Goal: Information Seeking & Learning: Learn about a topic

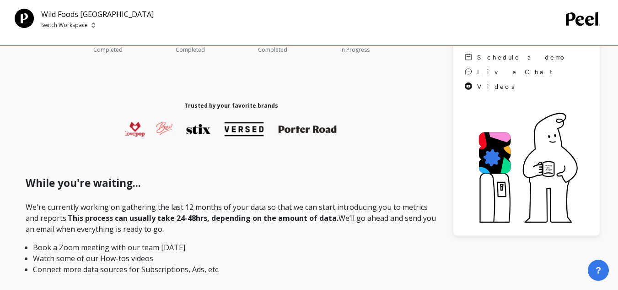
scroll to position [158, 0]
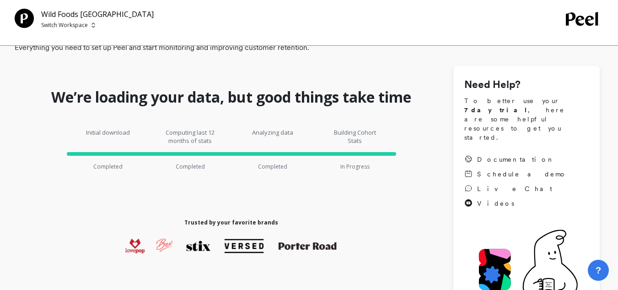
scroll to position [91, 0]
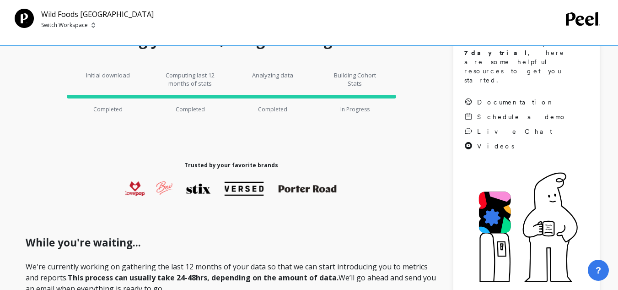
click at [348, 82] on p "Building Cohort Stats" at bounding box center [355, 79] width 55 height 16
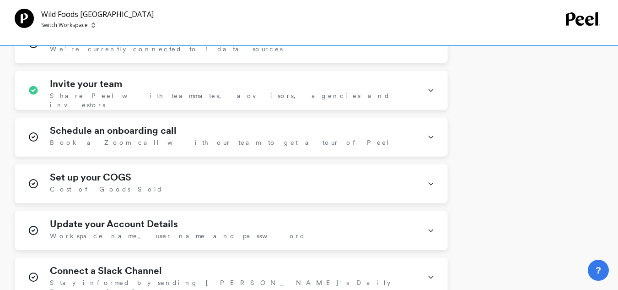
scroll to position [595, 0]
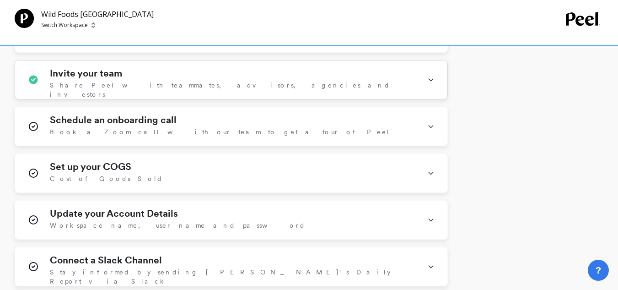
click at [229, 81] on div "Invite your team Share Peel with teammates, advisors, agencies and investors" at bounding box center [233, 80] width 366 height 24
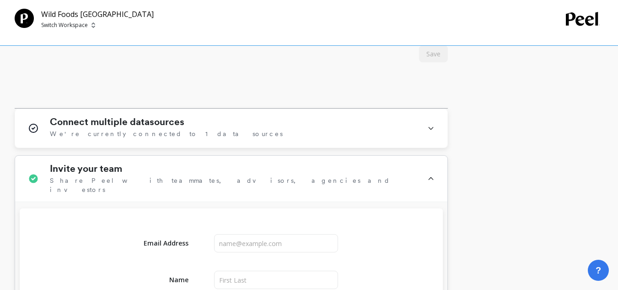
scroll to position [503, 0]
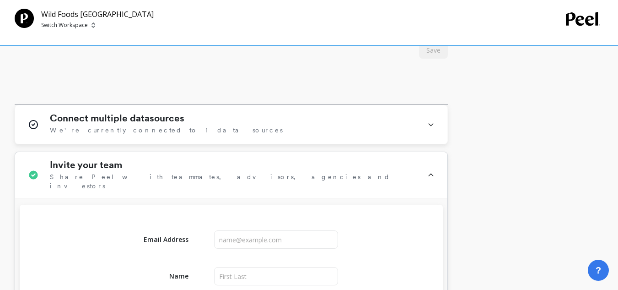
click at [242, 175] on div "Invite your team Share Peel with teammates, advisors, agencies and investors" at bounding box center [233, 174] width 366 height 31
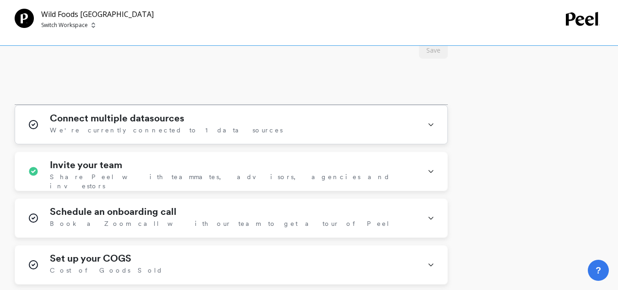
click at [240, 135] on div "Connect multiple datasources We're currently connected to 1 data sources" at bounding box center [233, 125] width 366 height 24
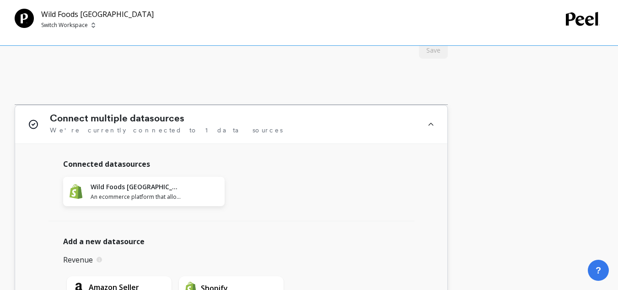
click at [244, 126] on div "Connect multiple datasources We're currently connected to 1 data sources" at bounding box center [233, 124] width 366 height 23
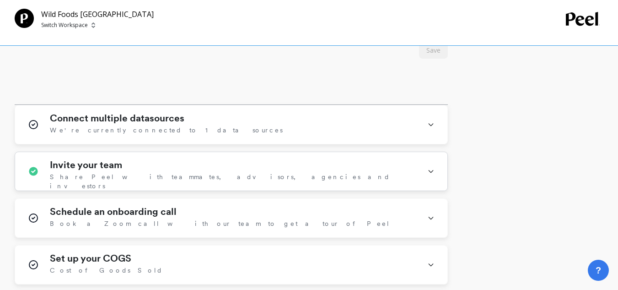
scroll to position [595, 0]
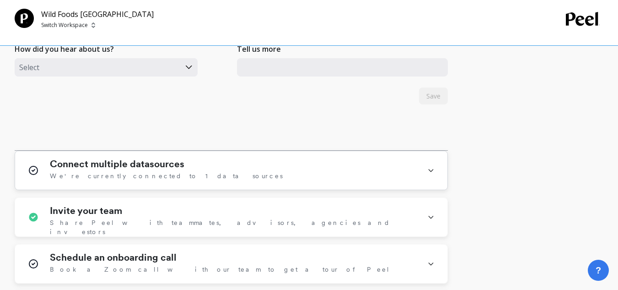
click at [224, 165] on div "Connect multiple datasources We're currently connected to 1 data sources" at bounding box center [233, 170] width 366 height 24
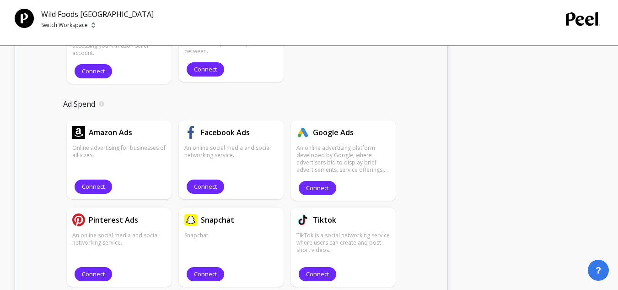
scroll to position [778, 0]
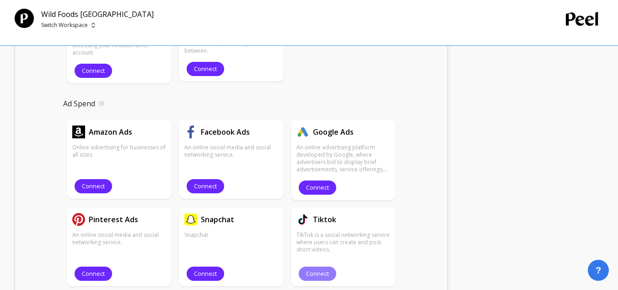
click at [313, 269] on span "Connect" at bounding box center [317, 273] width 23 height 9
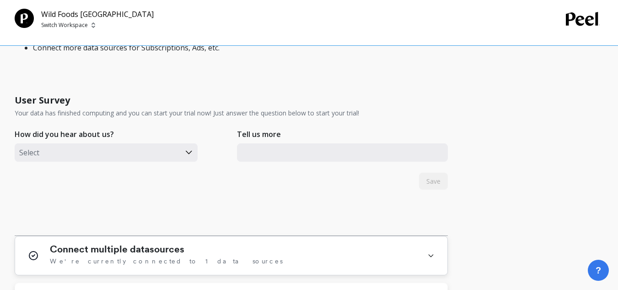
scroll to position [457, 0]
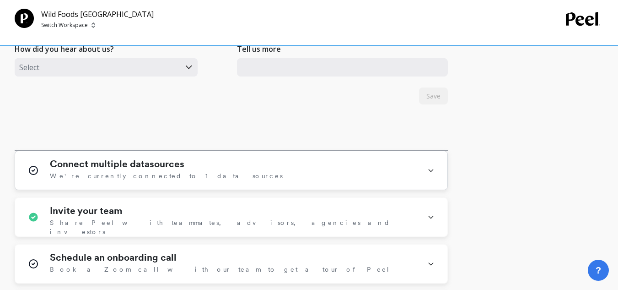
click at [161, 166] on h1 "Connect multiple datasources" at bounding box center [117, 163] width 134 height 11
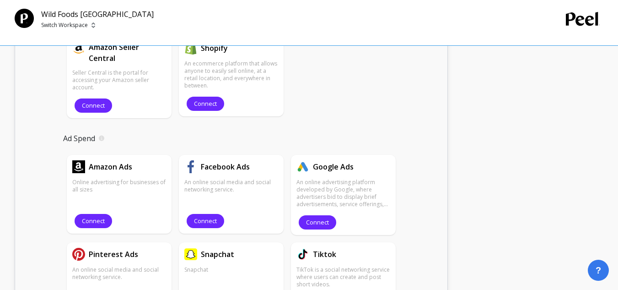
scroll to position [823, 0]
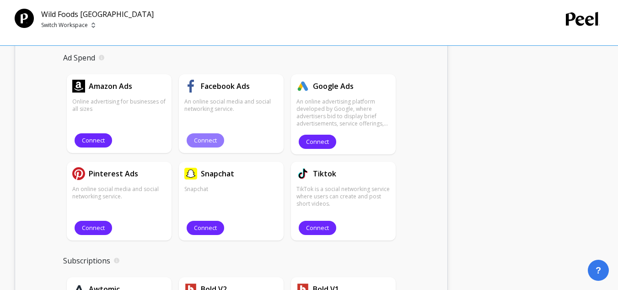
click at [213, 135] on button "Connect" at bounding box center [206, 140] width 38 height 14
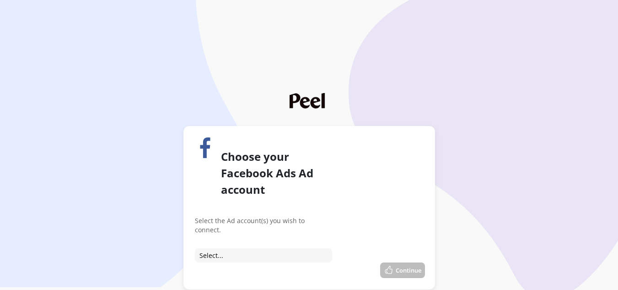
scroll to position [12, 0]
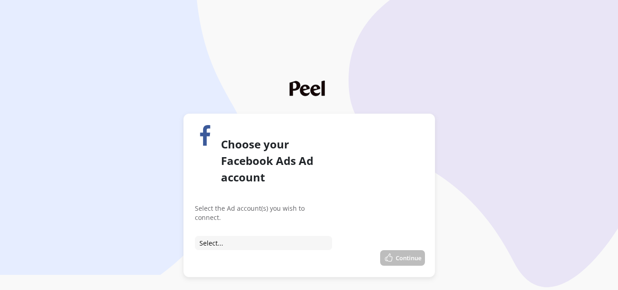
click at [226, 236] on select "Select... Connect to Wild Foods Mexico Mayorista/Distribuidor Connect to Wild F…" at bounding box center [263, 243] width 137 height 14
select select "act_762791668314231"
click at [195, 236] on select "Select... Connect to Wild Foods Mexico Mayorista/Distribuidor Connect to Wild F…" at bounding box center [263, 243] width 137 height 14
click at [412, 250] on button "Continue" at bounding box center [402, 258] width 45 height 16
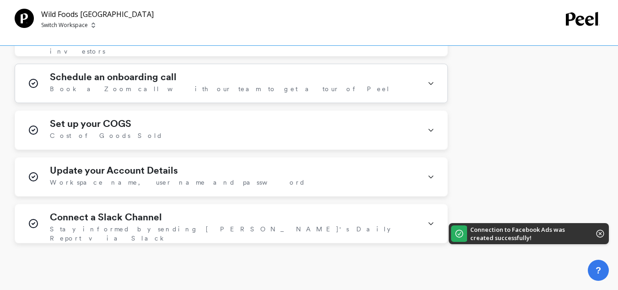
scroll to position [640, 0]
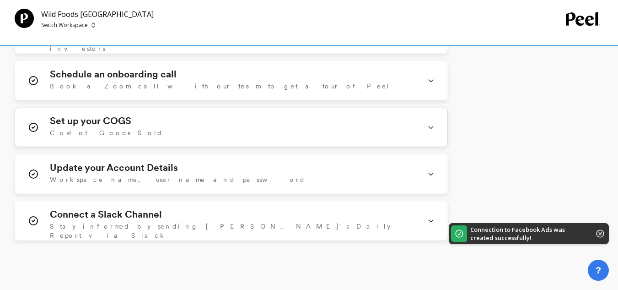
click at [218, 132] on div "Set up your COGS Cost of Goods Sold" at bounding box center [233, 127] width 366 height 24
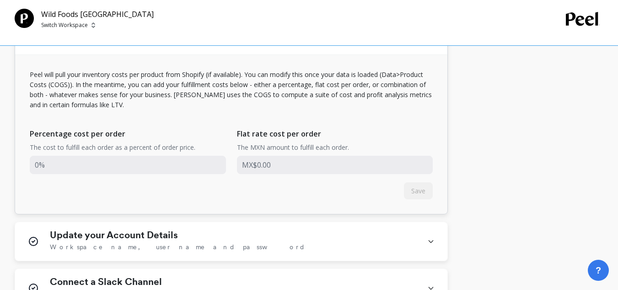
scroll to position [686, 0]
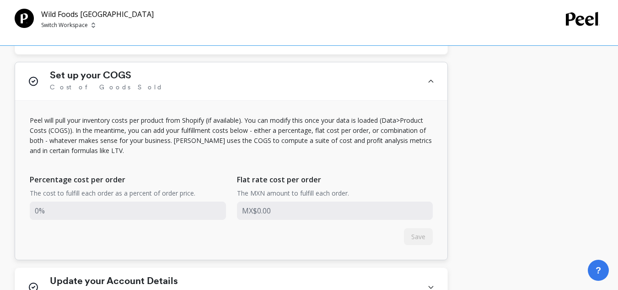
click at [220, 89] on div "Set up your COGS Cost of Goods Sold" at bounding box center [233, 81] width 366 height 23
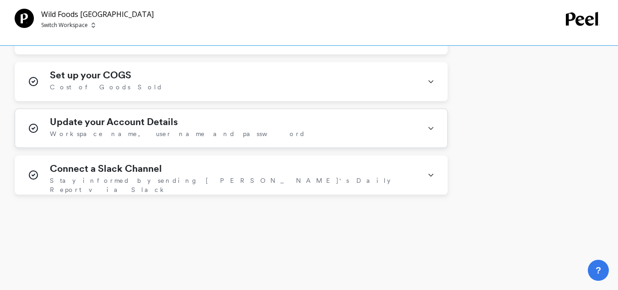
click at [204, 134] on div "Update your Account Details Workspace name, user name and password" at bounding box center [233, 128] width 366 height 24
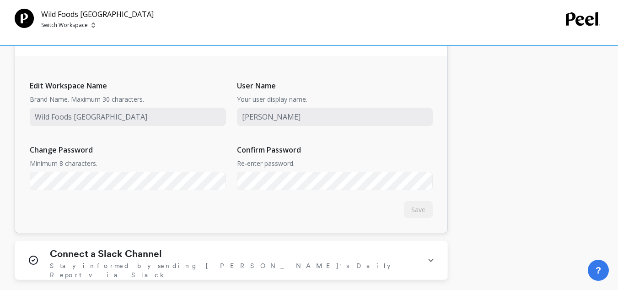
scroll to position [778, 0]
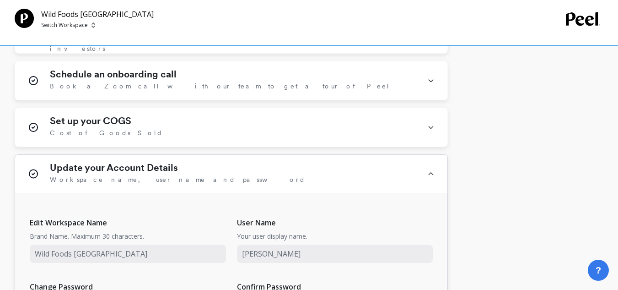
click at [208, 183] on div "Update your Account Details Workspace name, user name and password" at bounding box center [233, 173] width 366 height 23
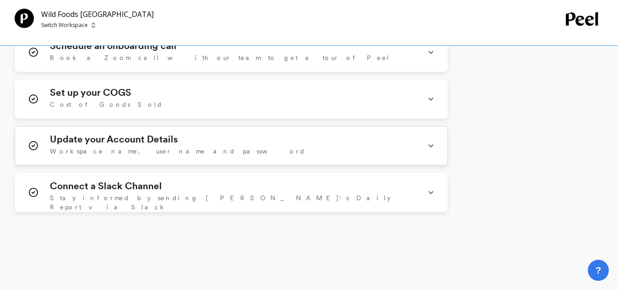
scroll to position [694, 0]
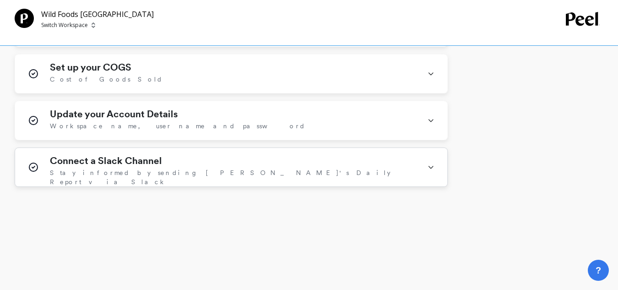
click at [204, 170] on div "Connect a Slack Channel Stay informed by sending Peel's Daily Report via Slack" at bounding box center [233, 167] width 366 height 24
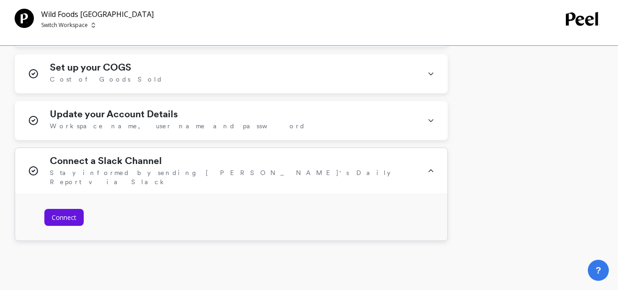
click at [250, 175] on div "Connect a Slack Channel Stay informed by sending Peel's Daily Report via Slack" at bounding box center [233, 170] width 366 height 31
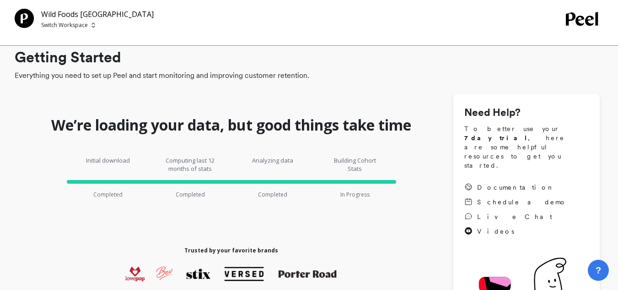
scroll to position [0, 0]
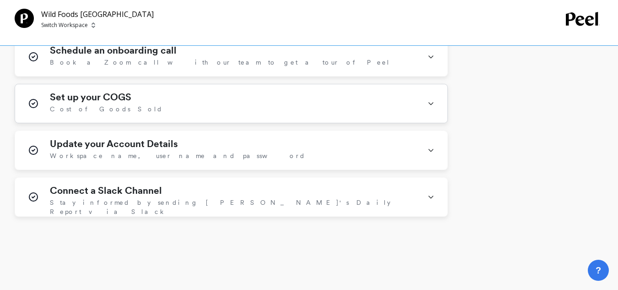
scroll to position [648, 0]
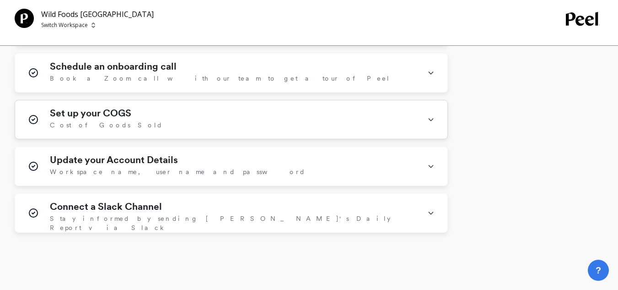
click at [190, 113] on div "Set up your COGS Cost of Goods Sold" at bounding box center [233, 119] width 366 height 24
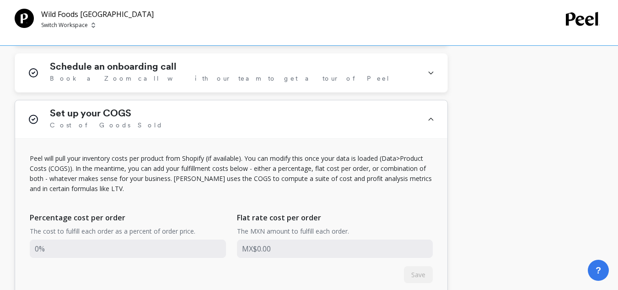
click at [190, 113] on div "Set up your COGS Cost of Goods Sold" at bounding box center [233, 118] width 366 height 23
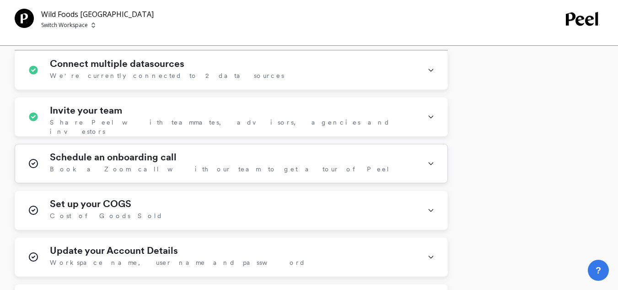
scroll to position [557, 0]
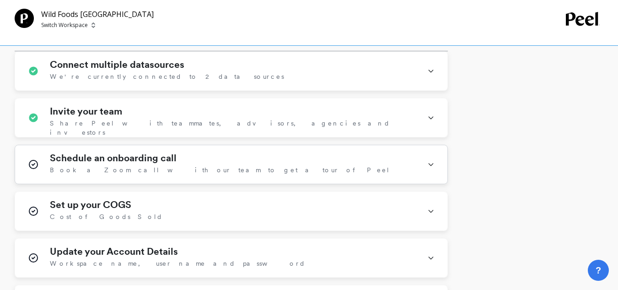
click at [209, 153] on div "Schedule an onboarding call Book a Zoom call with our team to get a tour of Peel" at bounding box center [233, 164] width 366 height 24
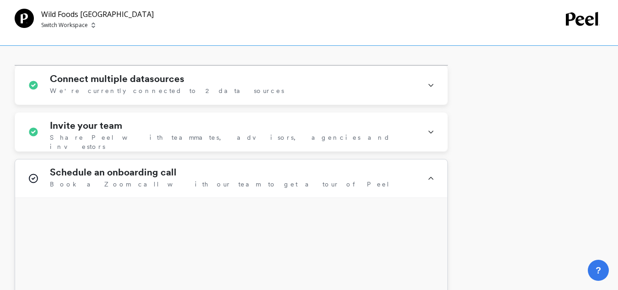
scroll to position [511, 0]
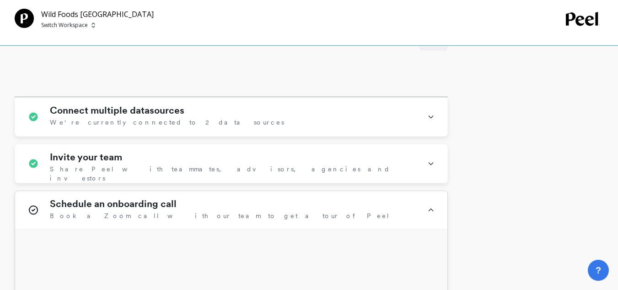
click at [214, 198] on div "Schedule an onboarding call Book a Zoom call with our team to get a tour of Peel" at bounding box center [231, 210] width 432 height 38
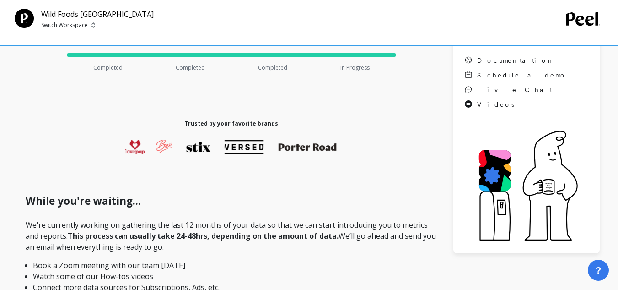
scroll to position [8, 0]
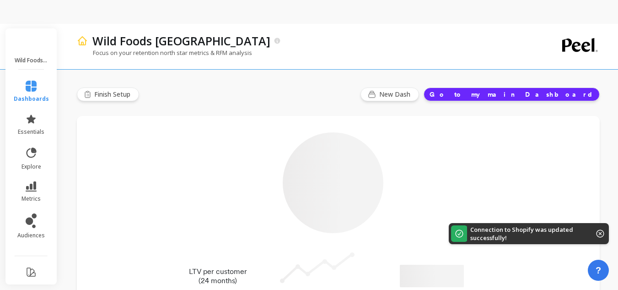
type input "Champions"
type input "169"
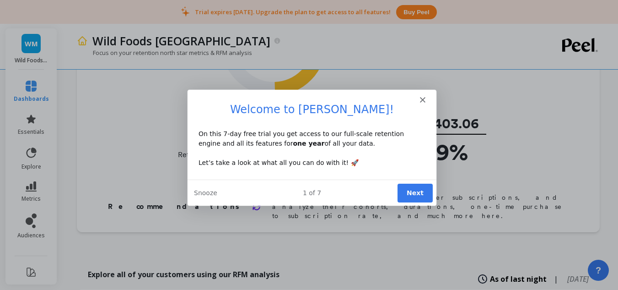
click at [423, 97] on polygon "Close" at bounding box center [421, 98] width 5 height 5
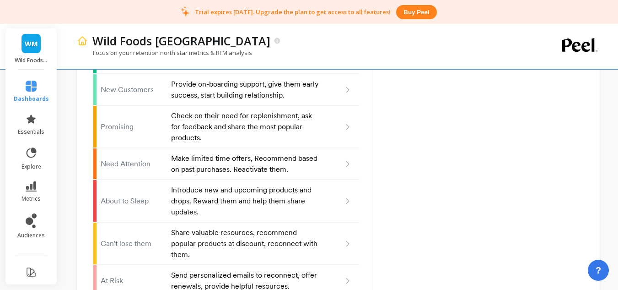
scroll to position [1025, 0]
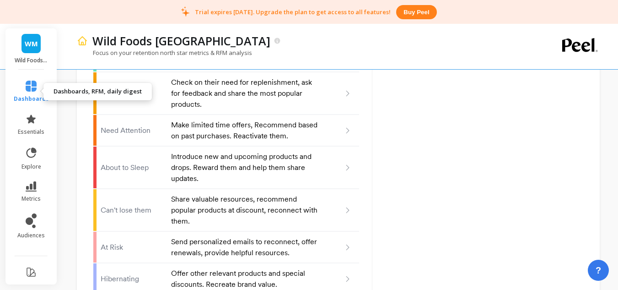
click at [18, 87] on link "dashboards" at bounding box center [31, 92] width 35 height 22
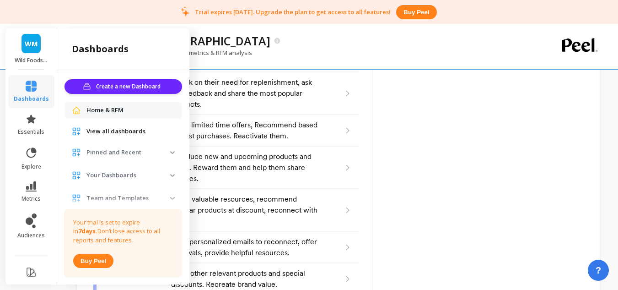
scroll to position [23, 0]
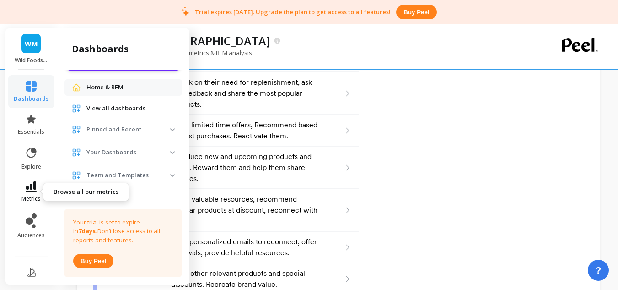
click at [32, 183] on icon at bounding box center [31, 186] width 11 height 10
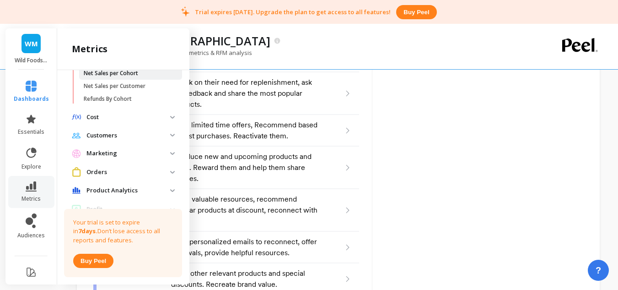
scroll to position [343, 0]
click at [150, 137] on p "Customers" at bounding box center [128, 134] width 84 height 9
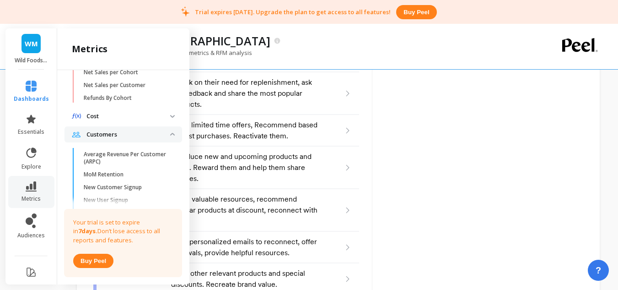
click at [150, 137] on p "Customers" at bounding box center [128, 134] width 84 height 9
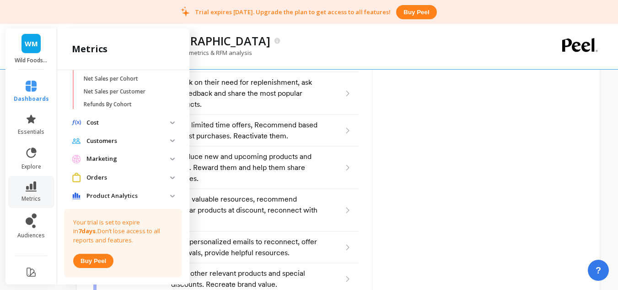
scroll to position [389, 0]
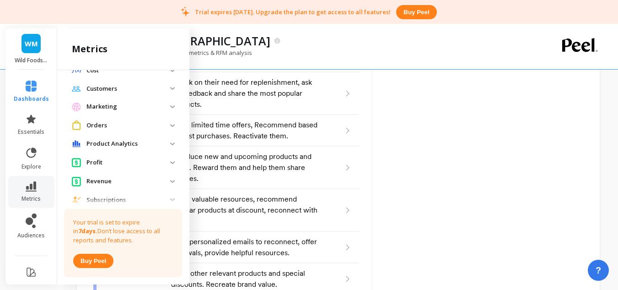
click at [128, 149] on analytics "Product Analytics" at bounding box center [123, 143] width 118 height 16
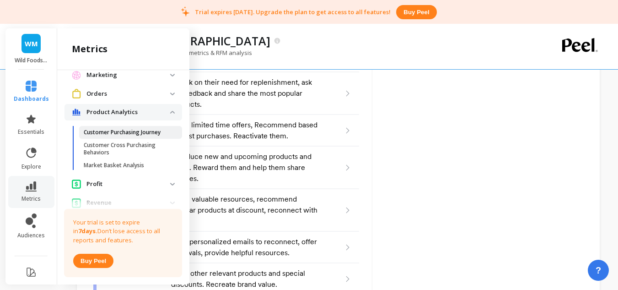
scroll to position [435, 0]
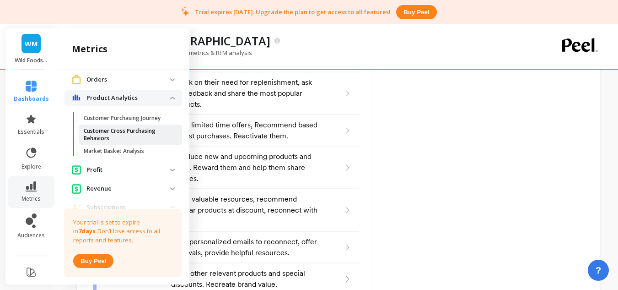
click at [121, 140] on p "Customer Cross Purchasing Behaviors" at bounding box center [127, 134] width 87 height 15
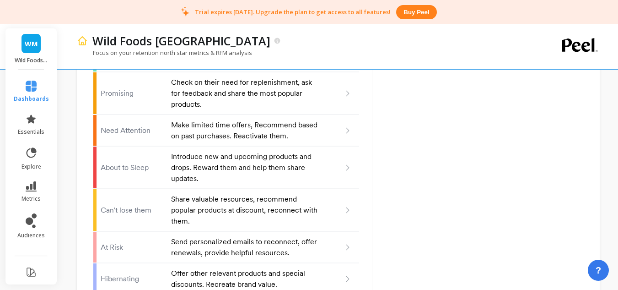
scroll to position [0, 0]
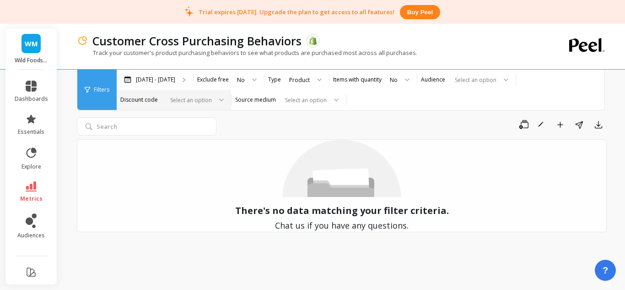
click at [201, 107] on div "Select an option" at bounding box center [174, 100] width 114 height 20
click at [305, 105] on div "Select an option" at bounding box center [283, 100] width 89 height 11
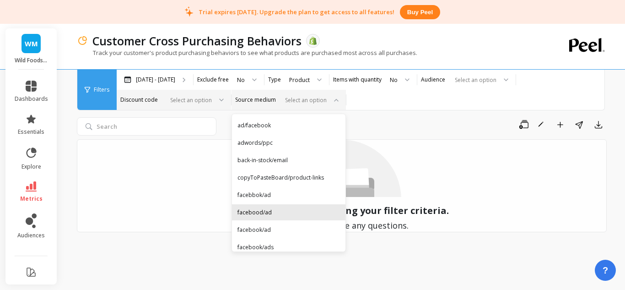
scroll to position [233, 0]
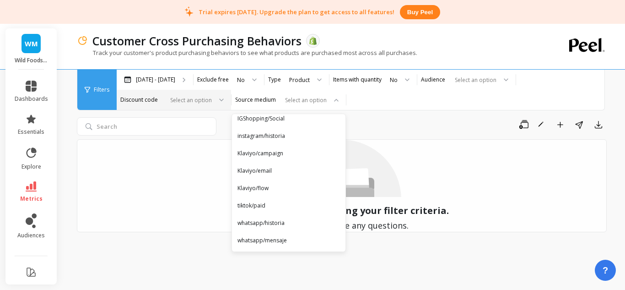
click at [372, 131] on div "Save Rename Add to Dashboard Share Export" at bounding box center [342, 126] width 530 height 18
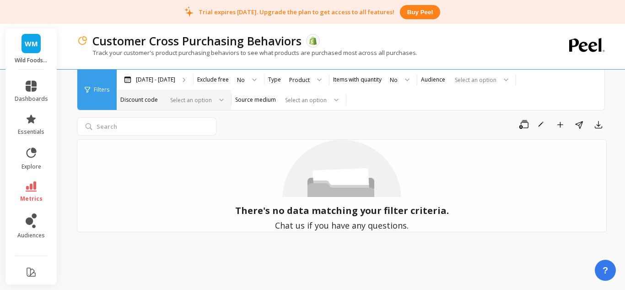
click at [110, 96] on div "Filters" at bounding box center [96, 90] width 39 height 40
click at [184, 83] on div "Feb 19 - Aug 19" at bounding box center [155, 80] width 76 height 20
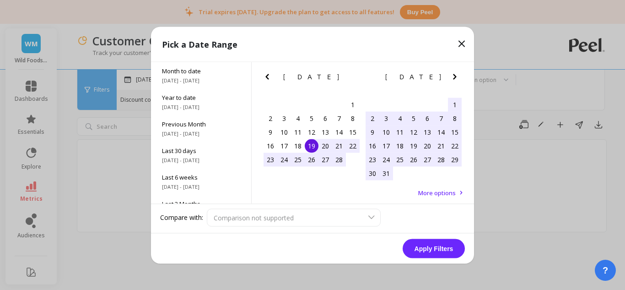
click at [453, 78] on icon "Next Month" at bounding box center [454, 76] width 11 height 11
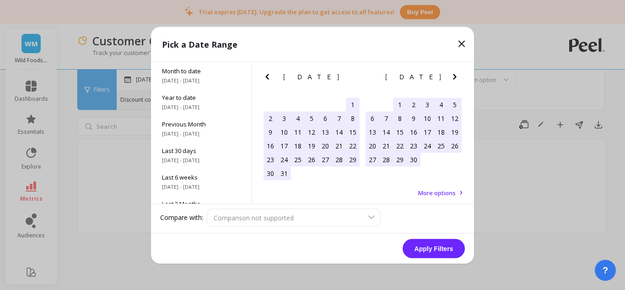
click at [453, 78] on icon "Next Month" at bounding box center [454, 76] width 11 height 11
click at [429, 132] on div "15" at bounding box center [427, 132] width 14 height 14
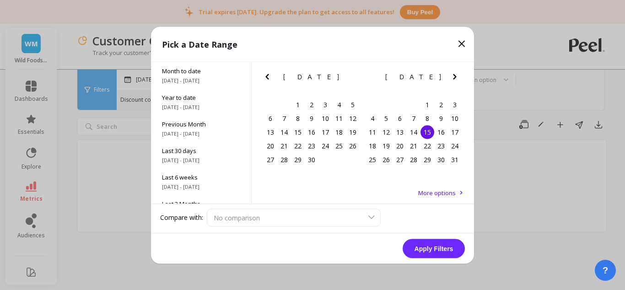
click at [450, 76] on icon "Next Month" at bounding box center [454, 76] width 11 height 11
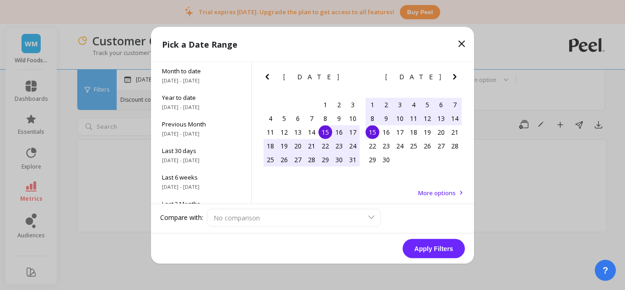
click at [450, 76] on icon "Next Month" at bounding box center [454, 76] width 11 height 11
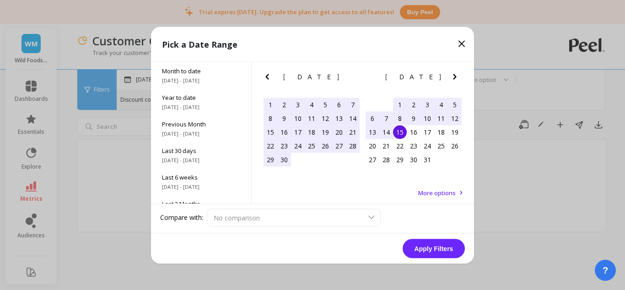
click at [450, 75] on icon "Next Month" at bounding box center [454, 76] width 11 height 11
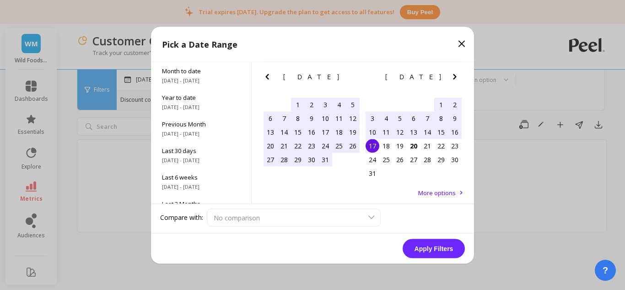
click at [374, 144] on div "17" at bounding box center [372, 146] width 14 height 14
click at [426, 250] on button "Apply Filters" at bounding box center [434, 247] width 62 height 19
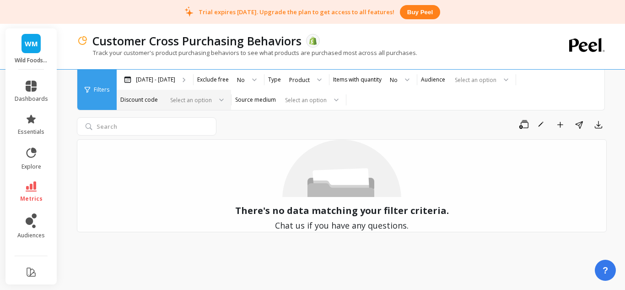
click at [245, 81] on div "No" at bounding box center [241, 79] width 8 height 9
click at [303, 77] on div "Product" at bounding box center [299, 79] width 21 height 9
click at [310, 137] on div "Product" at bounding box center [305, 139] width 36 height 9
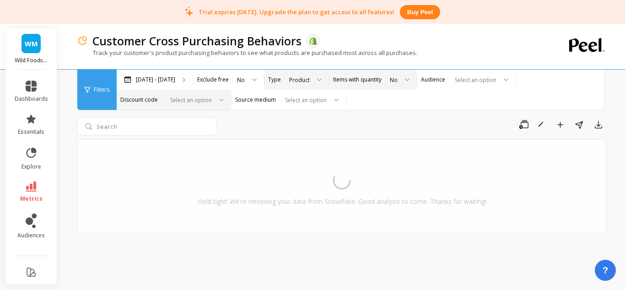
click at [402, 80] on div at bounding box center [403, 80] width 11 height 20
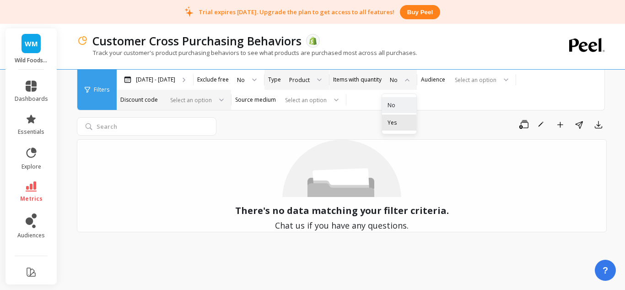
click at [400, 125] on div "Yes" at bounding box center [398, 122] width 23 height 9
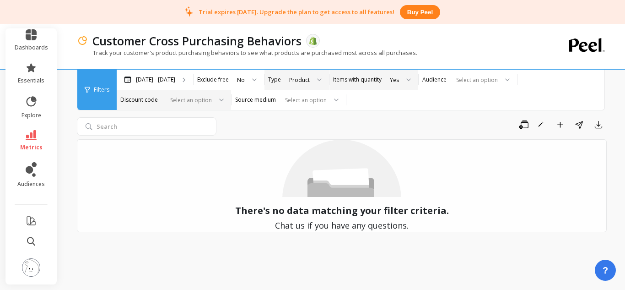
scroll to position [58, 0]
click at [303, 105] on div "Select an option" at bounding box center [288, 100] width 114 height 20
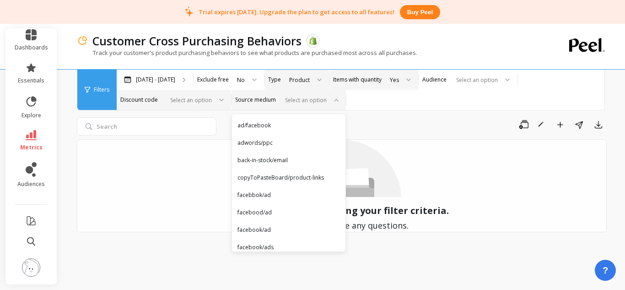
click at [210, 102] on div at bounding box center [189, 100] width 45 height 9
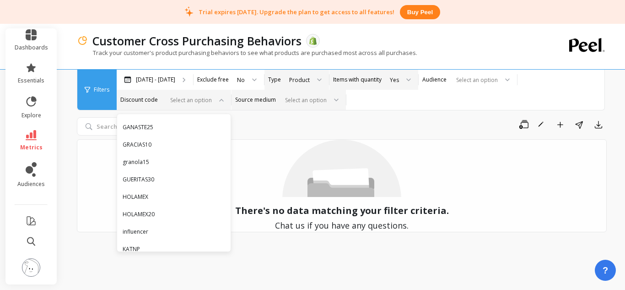
scroll to position [274, 0]
click at [156, 195] on div "HOLAMEX" at bounding box center [174, 198] width 102 height 9
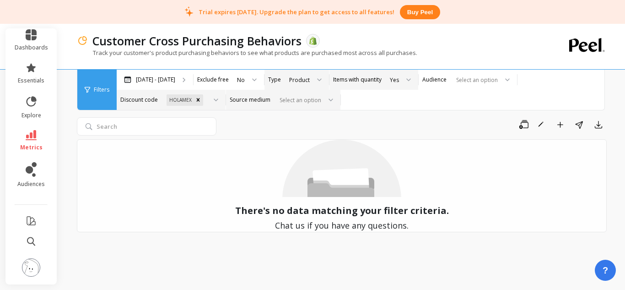
click at [37, 90] on li "explore" at bounding box center [31, 107] width 44 height 35
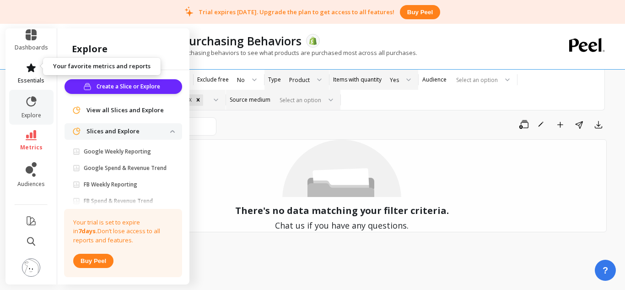
click at [34, 67] on link "essentials" at bounding box center [31, 73] width 33 height 22
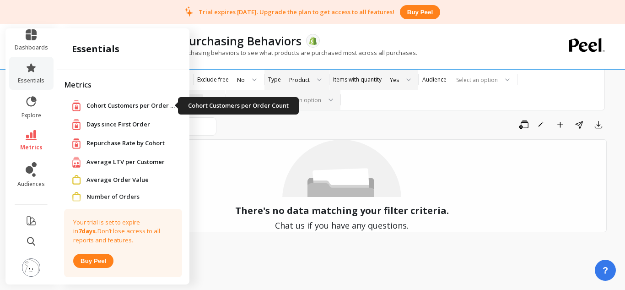
click at [117, 107] on span "Cohort Customers per Order Count" at bounding box center [131, 105] width 91 height 9
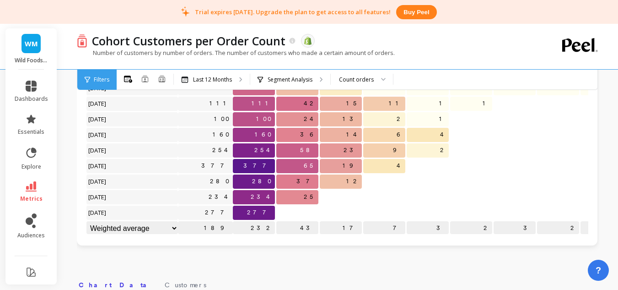
scroll to position [137, 0]
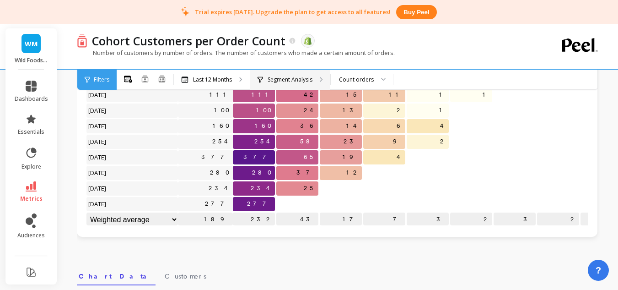
click at [300, 77] on p "Segment Analysis" at bounding box center [290, 79] width 45 height 7
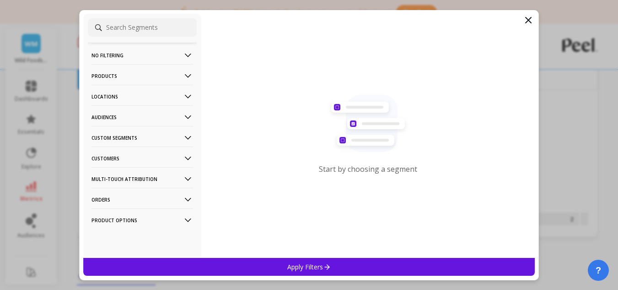
click at [146, 73] on p "Products" at bounding box center [142, 75] width 102 height 23
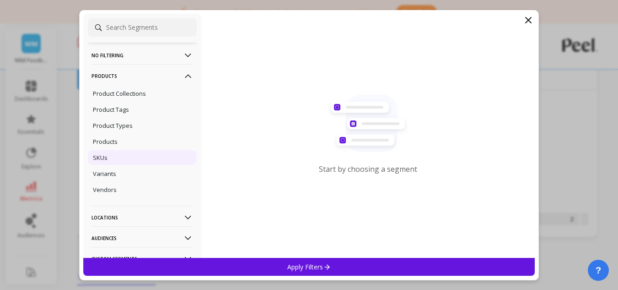
click at [107, 161] on div "SKUs" at bounding box center [142, 157] width 109 height 15
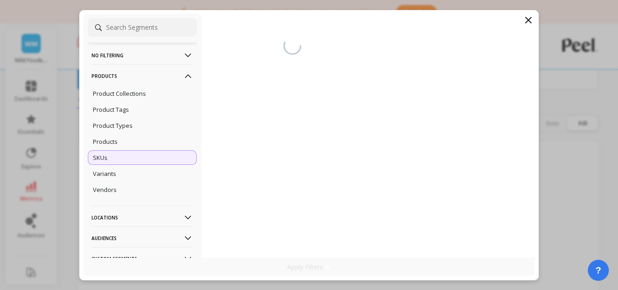
scroll to position [123, 0]
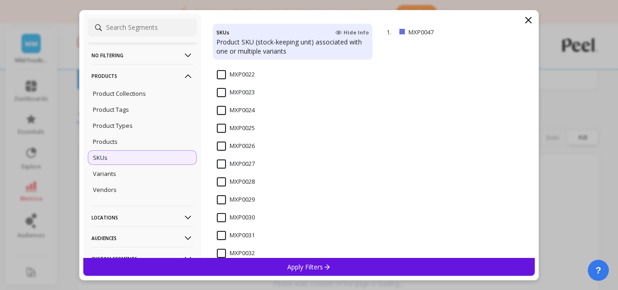
scroll to position [1098, 0]
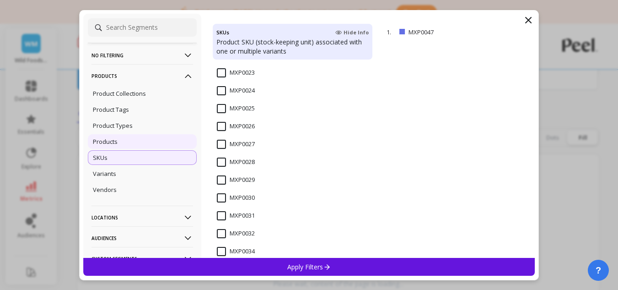
click at [124, 144] on div "Products" at bounding box center [142, 141] width 109 height 15
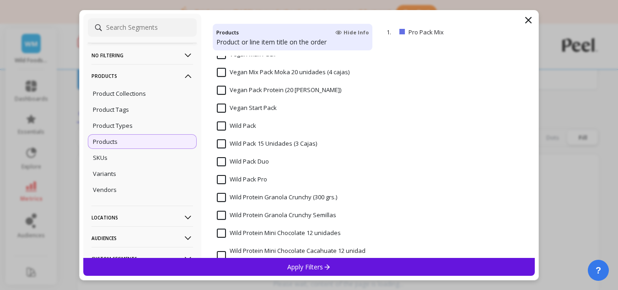
scroll to position [1511, 0]
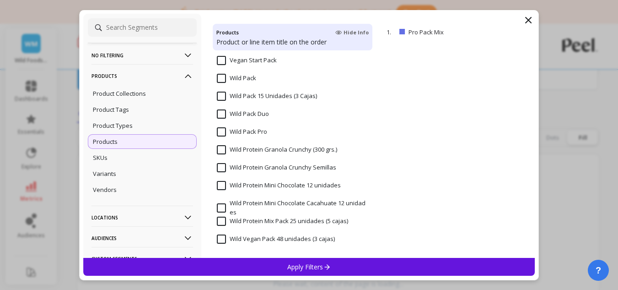
click at [257, 203] on input "Wild Protein Mini Chocolate Cacahuate 12 unidades" at bounding box center [292, 208] width 151 height 18
click at [242, 184] on input "Wild Protein Mini Chocolate 12 unidades" at bounding box center [279, 185] width 124 height 9
click at [222, 208] on input "Wild Protein Mini Chocolate Cacahuate 12 unidades" at bounding box center [292, 208] width 151 height 18
click at [302, 266] on p "Apply Filters" at bounding box center [308, 266] width 43 height 9
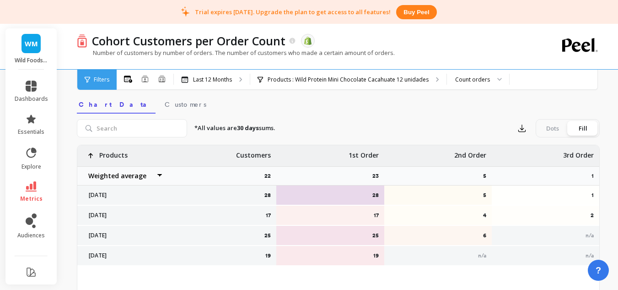
scroll to position [195, 0]
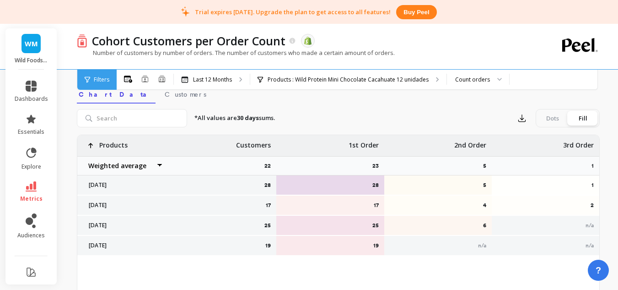
click at [158, 165] on select "Weighted average Weighted average excl. current month Sum Max Min" at bounding box center [122, 165] width 91 height 18
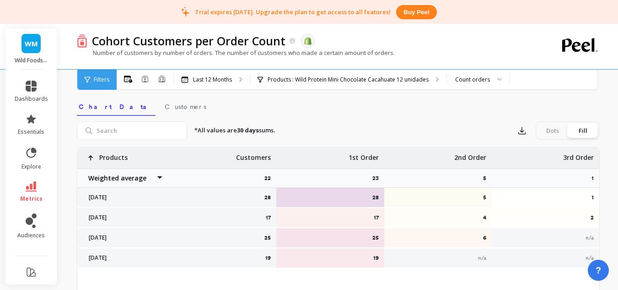
scroll to position [182, 0]
click at [159, 181] on select "Weighted average Weighted average excl. current month Sum Max Min" at bounding box center [122, 178] width 91 height 18
select select "weighted_average_excluding_current_month"
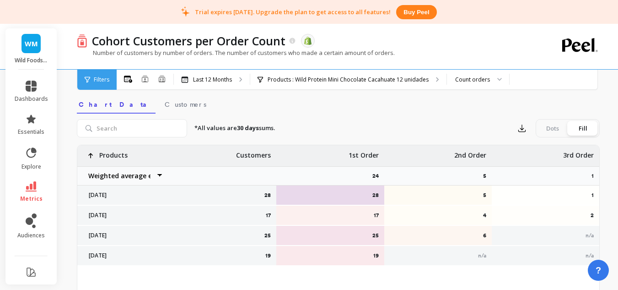
scroll to position [184, 0]
click at [137, 181] on select "Weighted average Weighted average excl. current month Sum Max Min" at bounding box center [122, 176] width 91 height 18
select select "sum"
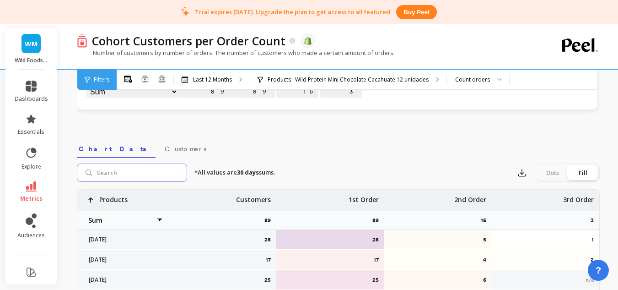
scroll to position [140, 0]
click at [163, 154] on link "Customers" at bounding box center [185, 147] width 45 height 21
select select "sum"
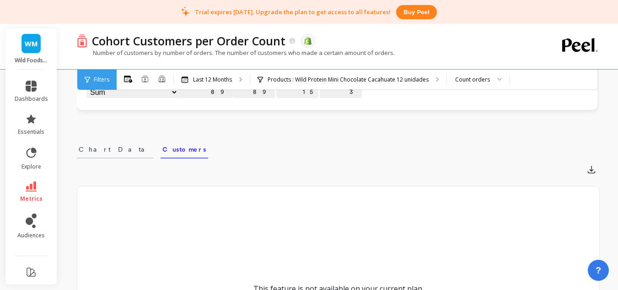
click at [97, 148] on span "Chart Data" at bounding box center [115, 149] width 73 height 9
select select "sum"
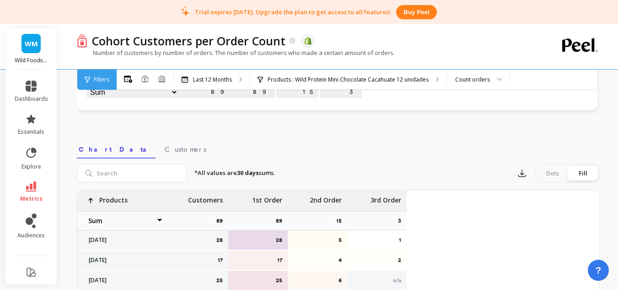
select select "sum"
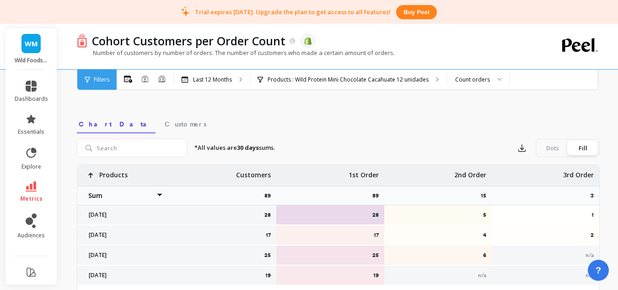
scroll to position [186, 0]
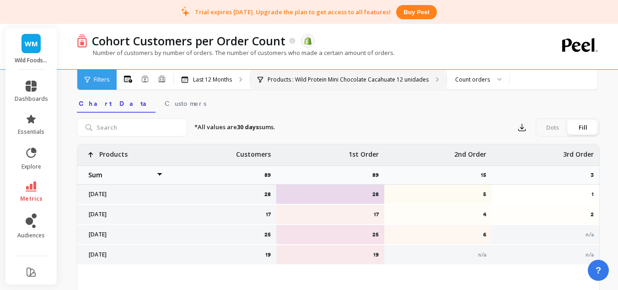
click at [384, 73] on div "Products : Wild Protein Mini Chocolate Cacahuate 12 unidades" at bounding box center [348, 80] width 196 height 20
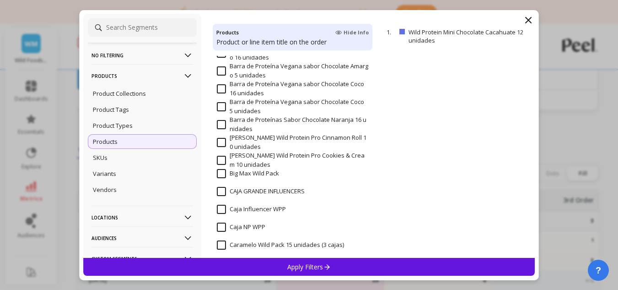
scroll to position [0, 0]
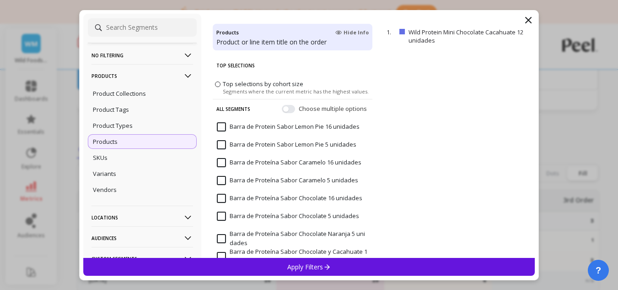
click at [288, 111] on div "Choose multiple options" at bounding box center [325, 108] width 87 height 9
click at [282, 107] on button "button" at bounding box center [288, 108] width 13 height 8
select select "sum"
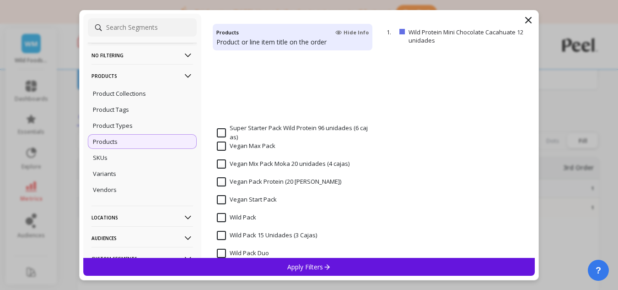
scroll to position [1511, 0]
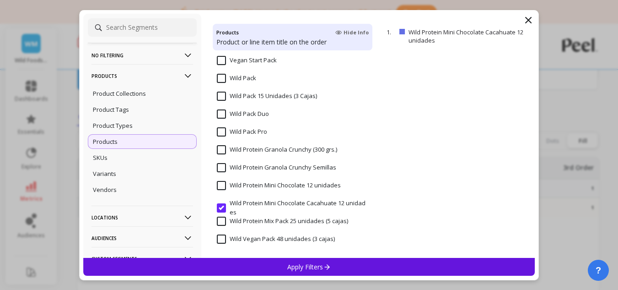
click at [254, 188] on input "Wild Protein Mini Chocolate 12 unidades" at bounding box center [279, 185] width 124 height 9
select select "sum"
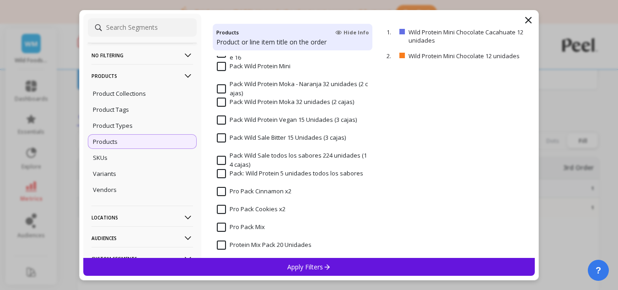
scroll to position [871, 0]
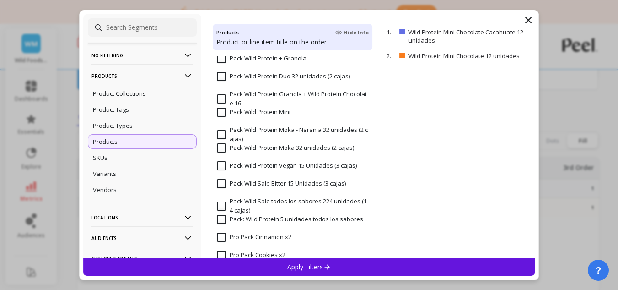
click at [261, 112] on input "Pack Wild Protein Mini" at bounding box center [254, 111] width 74 height 9
select select "sum"
click at [291, 271] on div "Apply Filters" at bounding box center [309, 267] width 452 height 18
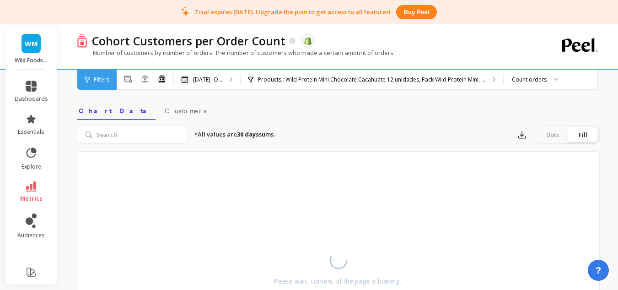
scroll to position [112, 0]
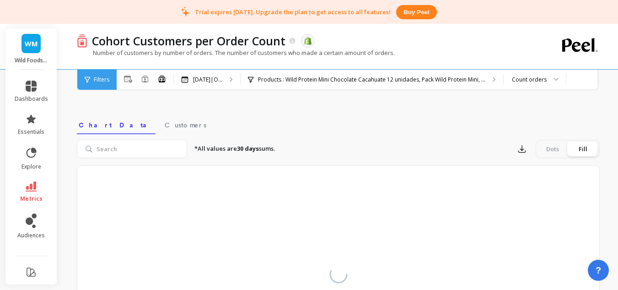
select select "sum"
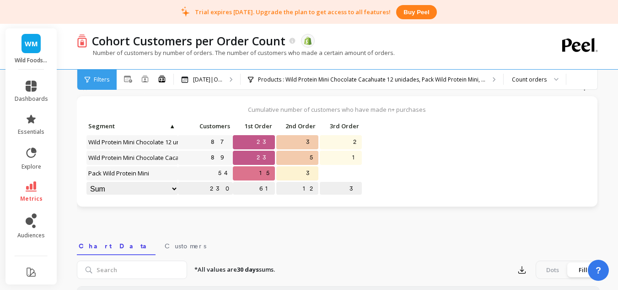
scroll to position [0, 0]
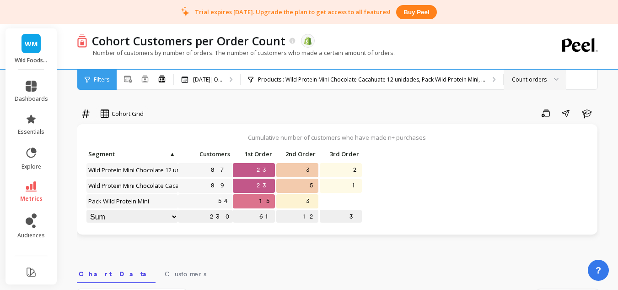
click at [519, 80] on div "Count orders" at bounding box center [529, 79] width 35 height 9
click at [352, 109] on div "Save Share Learn" at bounding box center [375, 113] width 450 height 15
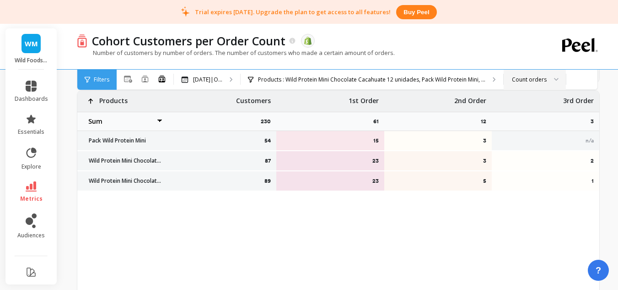
scroll to position [183, 0]
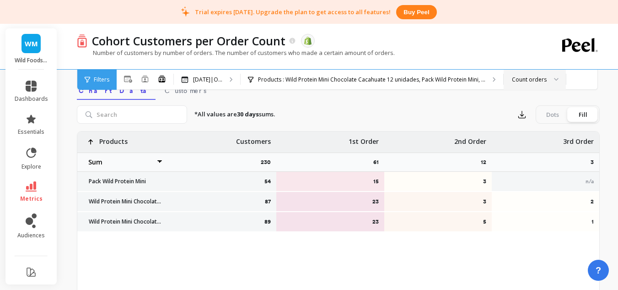
click at [548, 123] on label "Dots Fill" at bounding box center [568, 114] width 64 height 18
click at [0, 0] on input "Dots Fill" at bounding box center [0, 0] width 0 height 0
select select "sum"
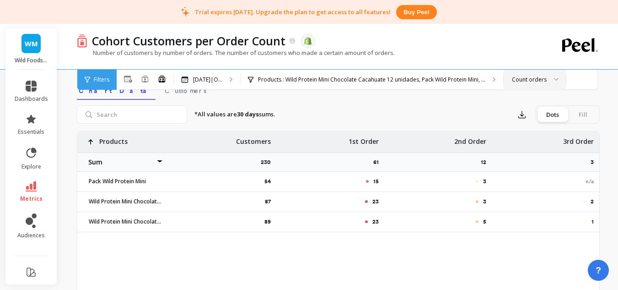
click at [581, 114] on div "Fill" at bounding box center [583, 114] width 30 height 15
click at [0, 0] on input "Dots Fill" at bounding box center [0, 0] width 0 height 0
select select "sum"
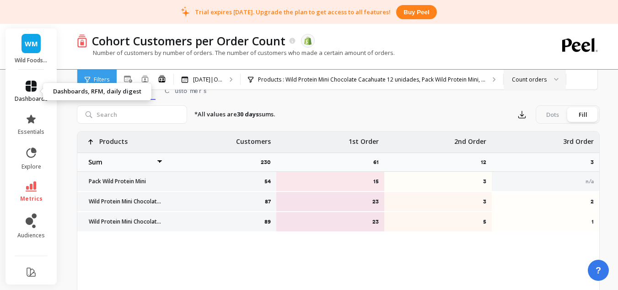
click at [39, 93] on link "dashboards" at bounding box center [31, 92] width 33 height 22
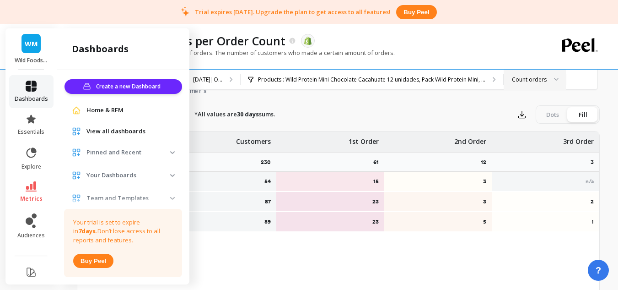
scroll to position [23, 0]
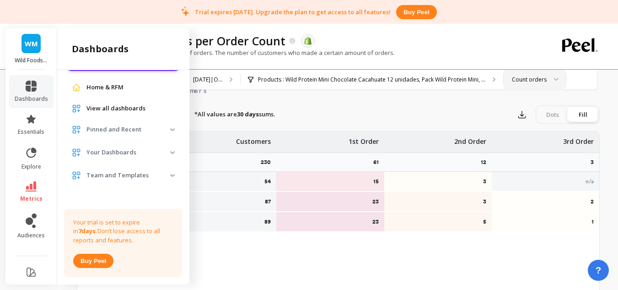
click at [123, 156] on p "Your Dashboards" at bounding box center [128, 152] width 84 height 9
click at [125, 153] on p "Your Dashboards" at bounding box center [128, 152] width 84 height 9
click at [274, 265] on div "54 15 3 n/a 87 23 3 2 89 23 5 1 Products Weighted average Weighted average excl…" at bounding box center [338, 275] width 523 height 288
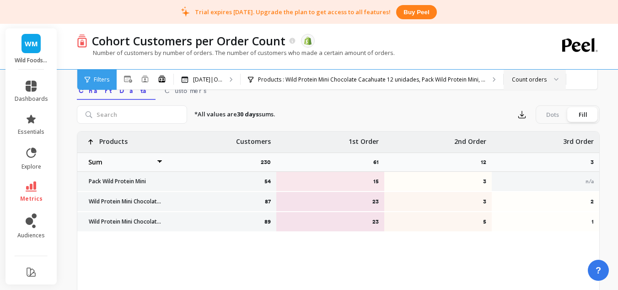
scroll to position [0, 0]
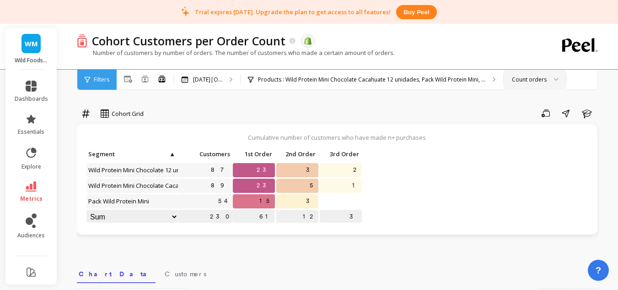
click at [169, 213] on select "Weighted average Weighted average excl. current month Sum Max Min" at bounding box center [131, 217] width 91 height 14
click at [109, 81] on div "Filters" at bounding box center [96, 80] width 39 height 20
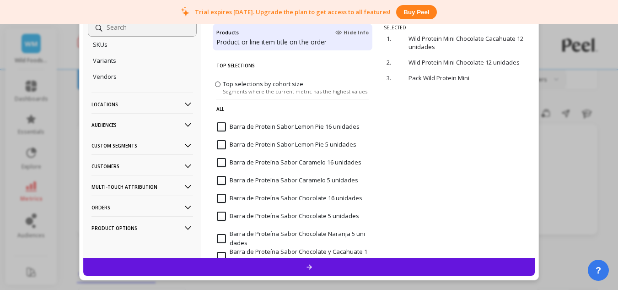
scroll to position [115, 0]
click at [139, 140] on p "Custom Segments" at bounding box center [142, 143] width 102 height 23
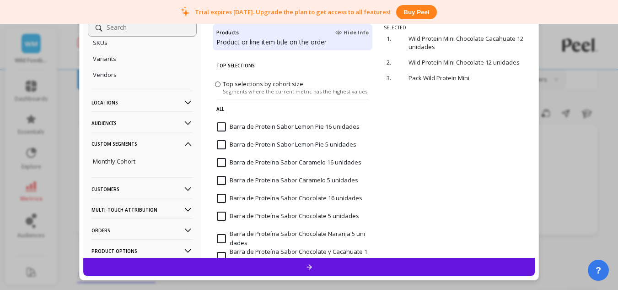
click at [144, 183] on p "Customers" at bounding box center [142, 188] width 102 height 23
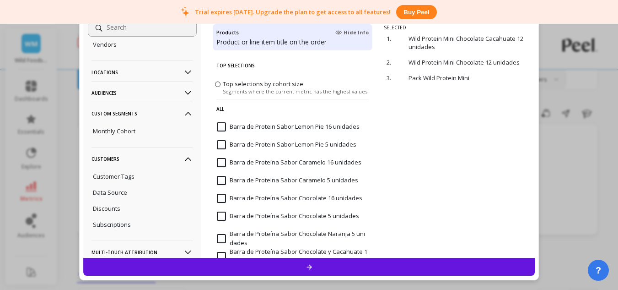
scroll to position [161, 0]
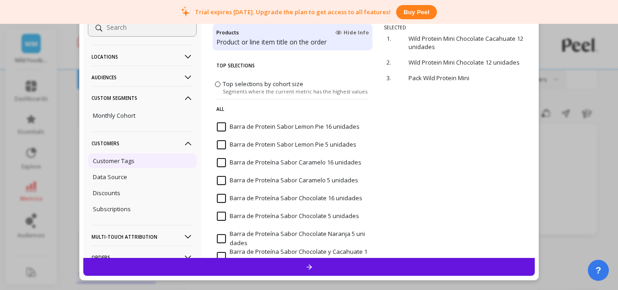
click at [143, 156] on div "Customer Tags" at bounding box center [142, 160] width 109 height 15
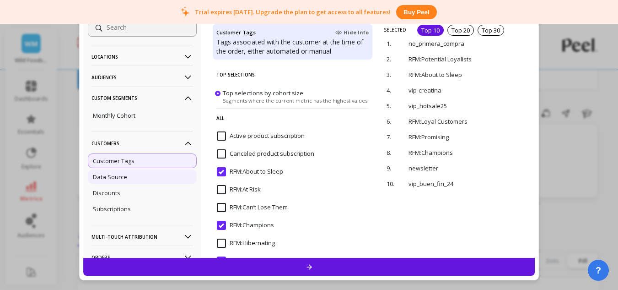
click at [142, 176] on div "Data Source" at bounding box center [142, 176] width 109 height 15
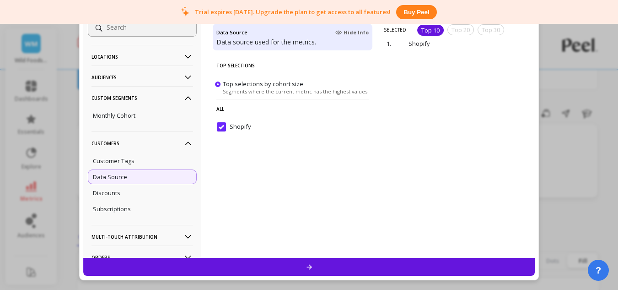
click at [290, 264] on div at bounding box center [309, 267] width 452 height 18
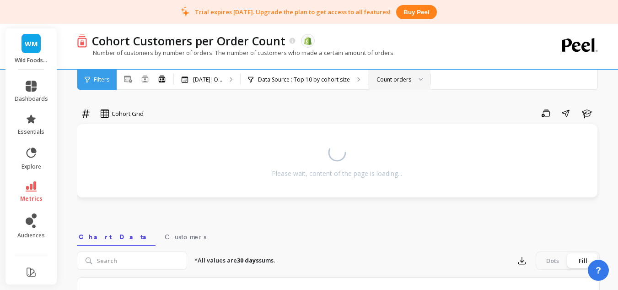
select select "sum"
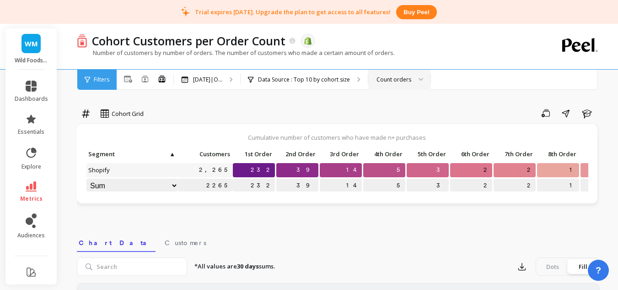
select select "sum"
click at [103, 84] on div "Filters" at bounding box center [96, 80] width 39 height 20
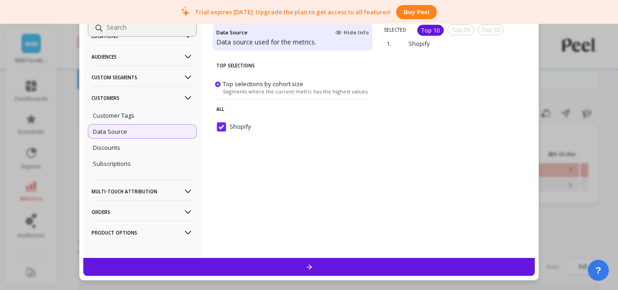
scroll to position [67, 0]
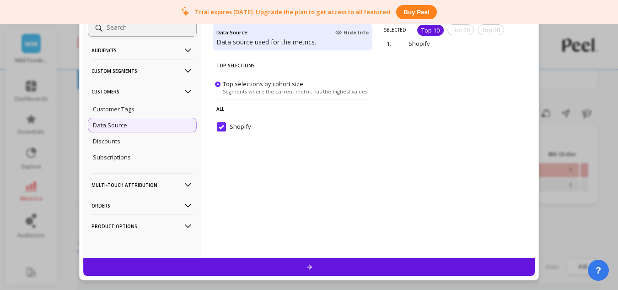
click at [130, 204] on p "Orders" at bounding box center [142, 204] width 102 height 23
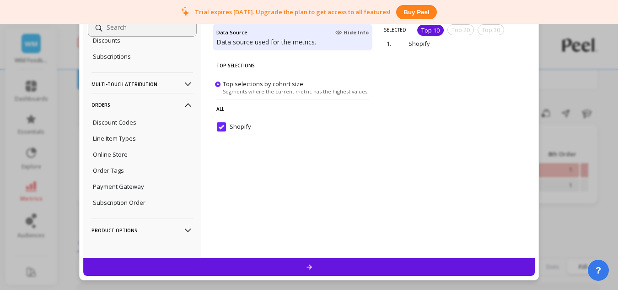
scroll to position [172, 0]
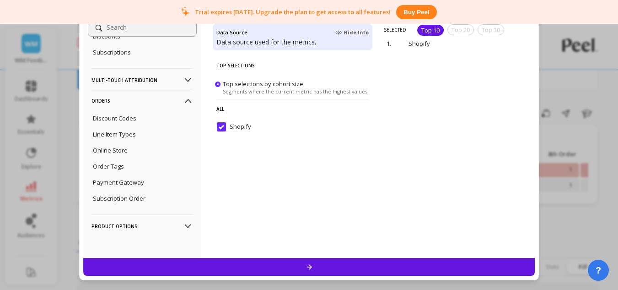
click at [129, 101] on p "Orders" at bounding box center [142, 100] width 102 height 23
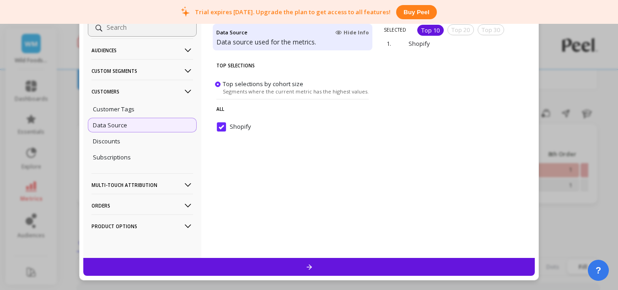
scroll to position [67, 0]
click at [130, 84] on p "Customers" at bounding box center [142, 91] width 102 height 23
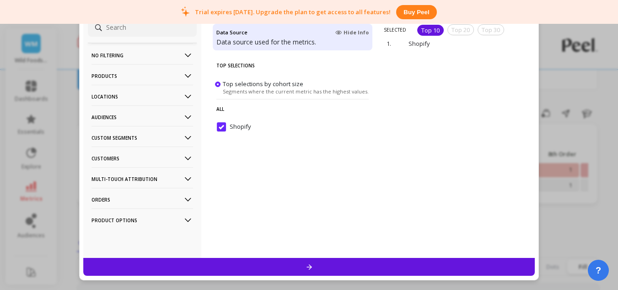
scroll to position [0, 0]
click at [146, 71] on p "Products" at bounding box center [142, 75] width 102 height 23
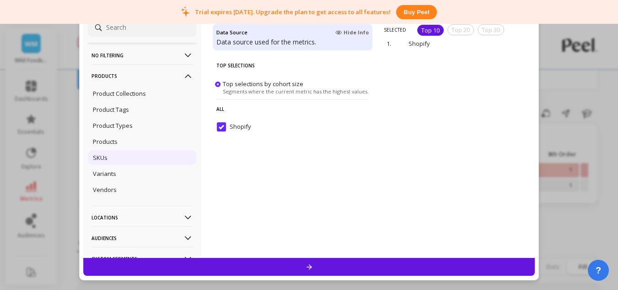
click at [124, 158] on div "SKUs" at bounding box center [142, 157] width 109 height 15
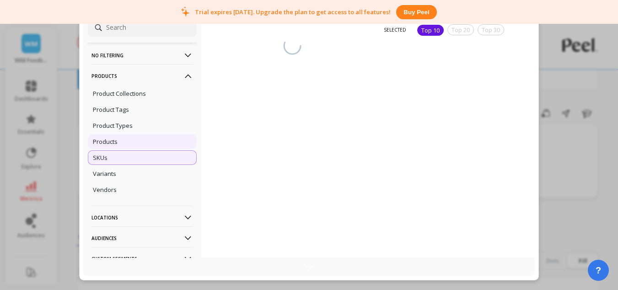
click at [124, 147] on div "Products" at bounding box center [142, 141] width 109 height 15
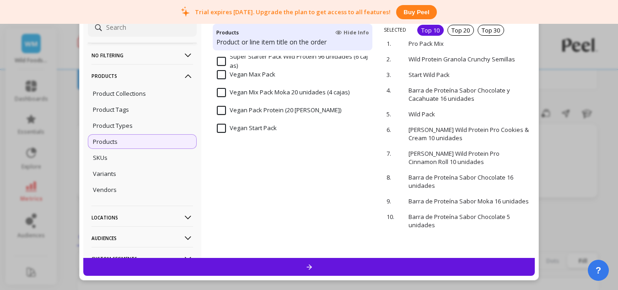
scroll to position [1511, 0]
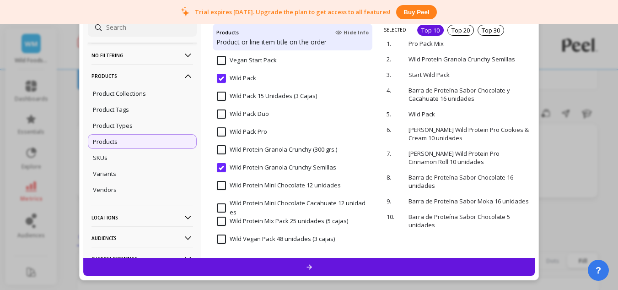
click at [224, 169] on input "Wild Protein Granola Crunchy Semillas" at bounding box center [276, 167] width 119 height 9
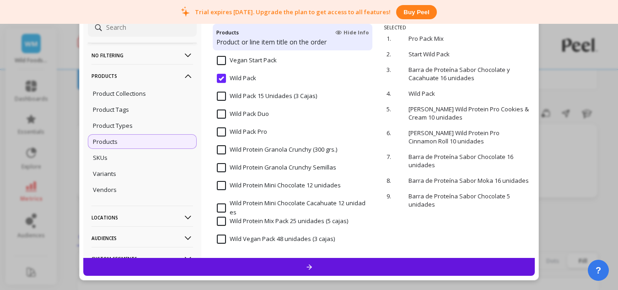
click at [222, 76] on input "Wild Pack" at bounding box center [236, 78] width 39 height 9
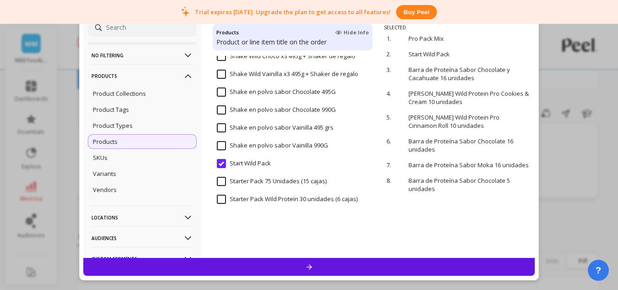
scroll to position [1100, 0]
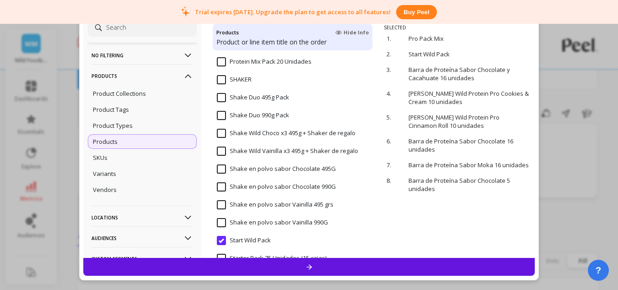
click at [219, 240] on input "Start Wild Pack" at bounding box center [244, 240] width 54 height 9
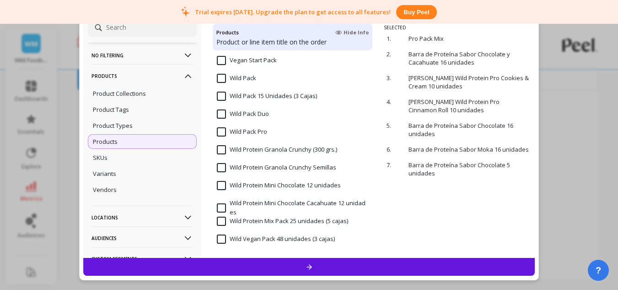
scroll to position [252, 0]
click at [217, 184] on input "Wild Protein Mini Chocolate 12 unidades" at bounding box center [279, 185] width 124 height 9
click at [228, 203] on input "Wild Protein Mini Chocolate Cacahuate 12 unidades" at bounding box center [292, 208] width 151 height 18
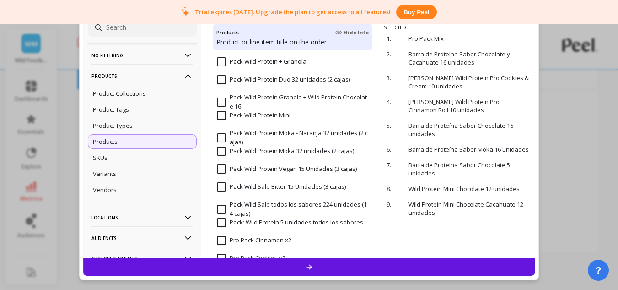
scroll to position [825, 0]
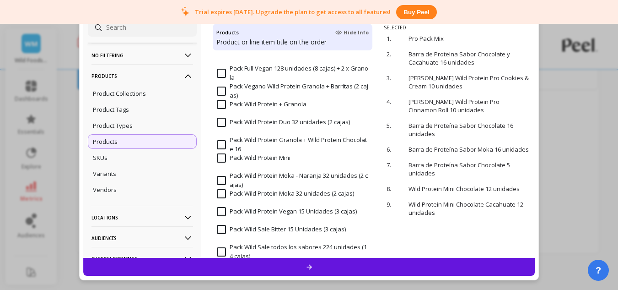
click at [260, 156] on input "Pack Wild Protein Mini" at bounding box center [254, 157] width 74 height 9
click at [299, 263] on div at bounding box center [309, 267] width 452 height 18
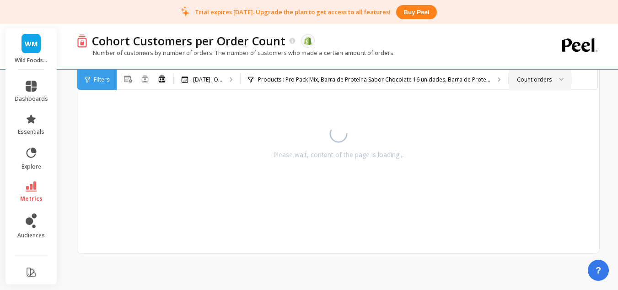
select select "sum"
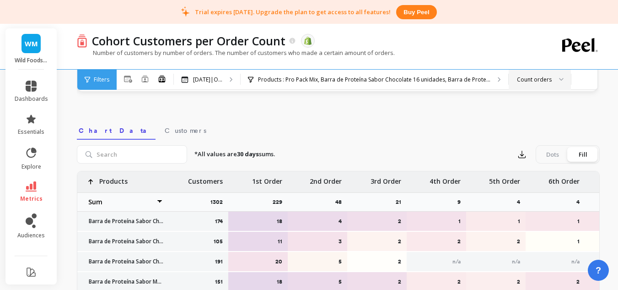
select select "sum"
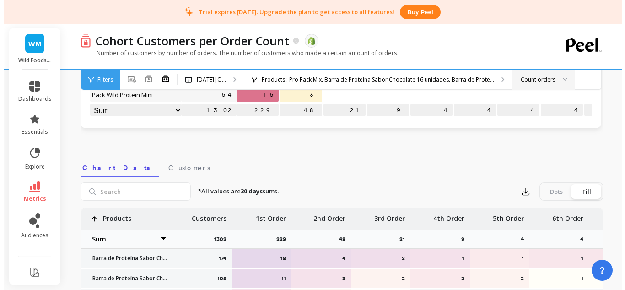
scroll to position [32, 0]
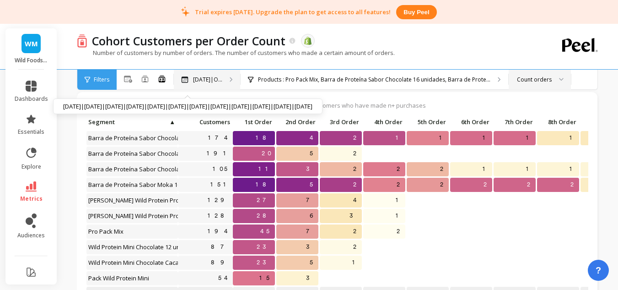
click at [221, 77] on p "Sep 2024|O..." at bounding box center [207, 79] width 29 height 7
select select "sum"
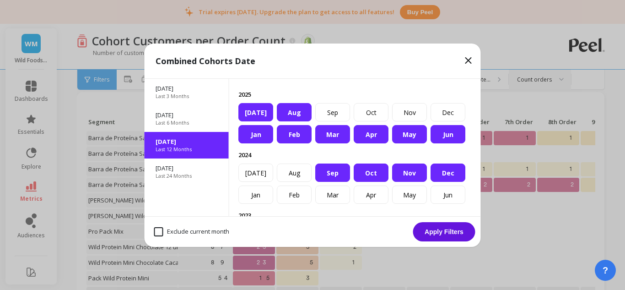
click at [392, 182] on div "Nov" at bounding box center [409, 172] width 35 height 18
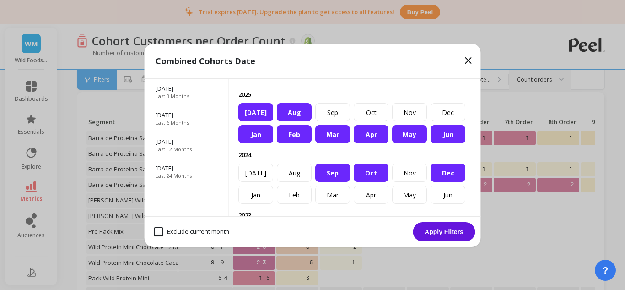
click at [430, 182] on div "Dec" at bounding box center [447, 172] width 35 height 18
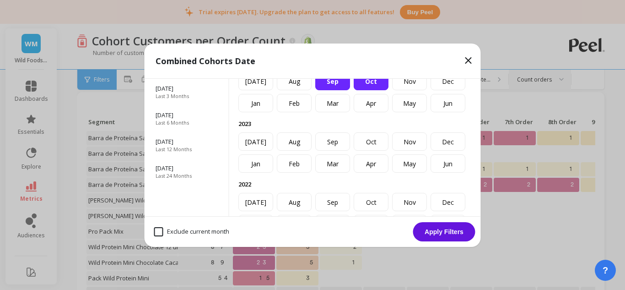
click at [350, 90] on div "Sep" at bounding box center [332, 81] width 35 height 18
click at [388, 90] on div "Oct" at bounding box center [371, 81] width 35 height 18
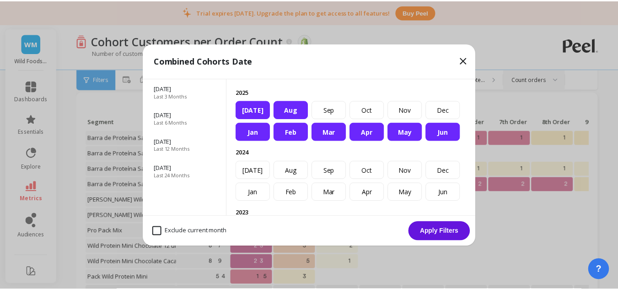
scroll to position [0, 0]
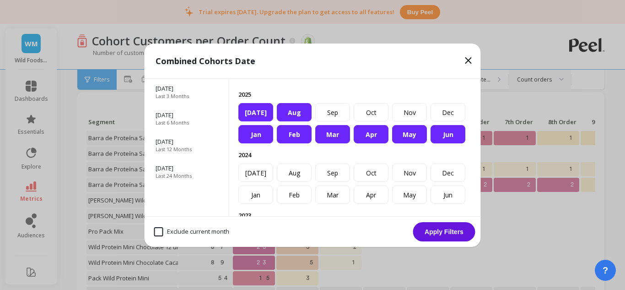
click at [440, 229] on button "Apply Filters" at bounding box center [444, 231] width 62 height 19
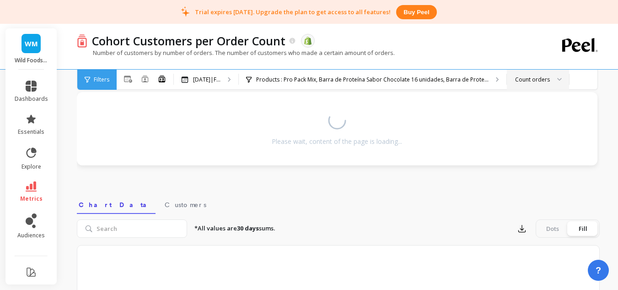
select select "sum"
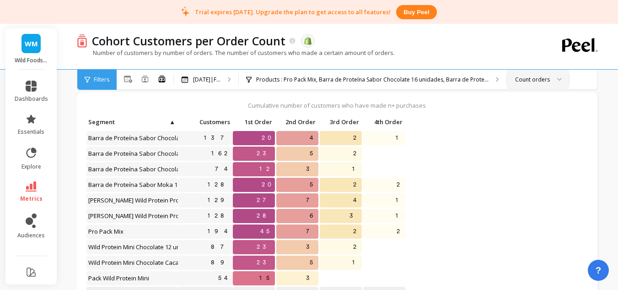
select select "sum"
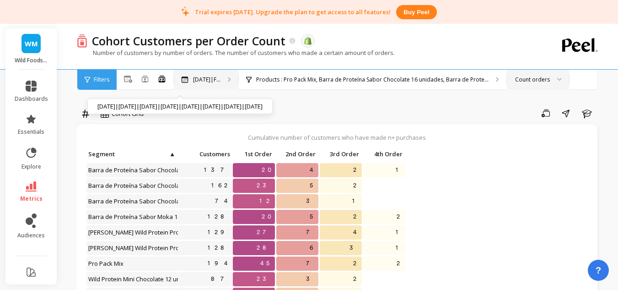
click at [220, 81] on p "Jan 2025|F..." at bounding box center [206, 79] width 27 height 7
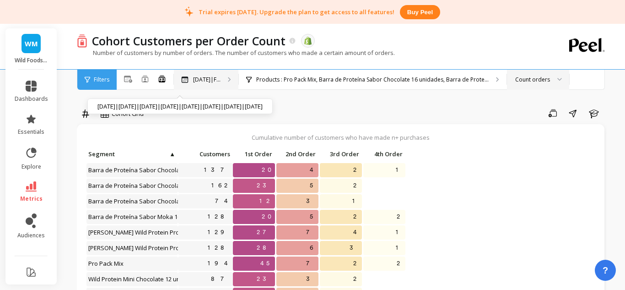
select select "sum"
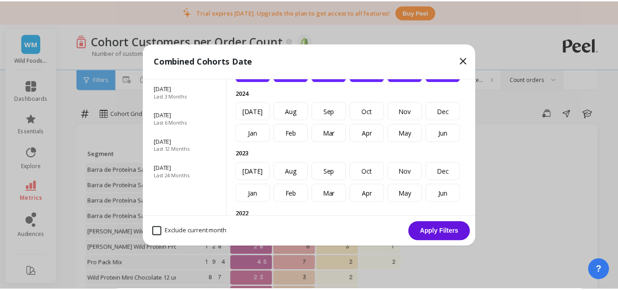
scroll to position [46, 0]
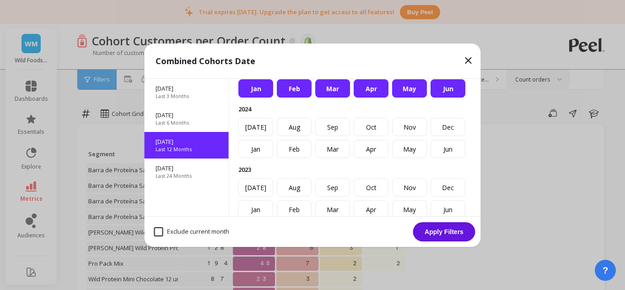
click at [187, 147] on p "Last 12 Months" at bounding box center [174, 148] width 36 height 7
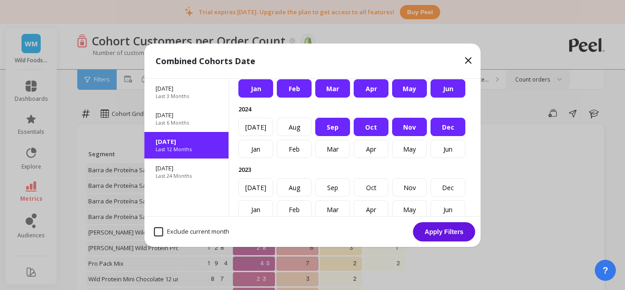
click at [429, 222] on button "Apply Filters" at bounding box center [444, 231] width 62 height 19
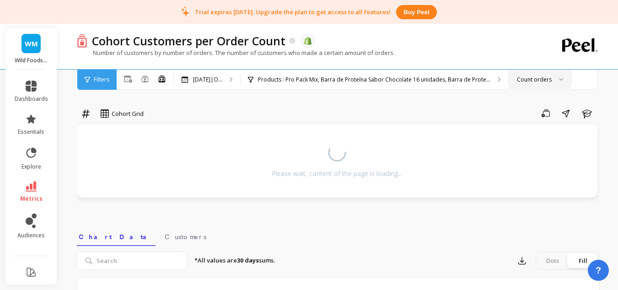
click at [431, 226] on nav "Chart Data Customers" at bounding box center [338, 235] width 523 height 21
select select "sum"
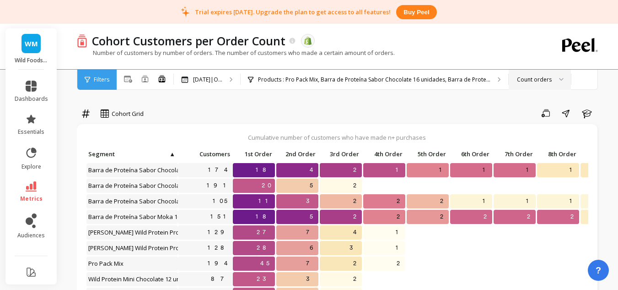
select select "sum"
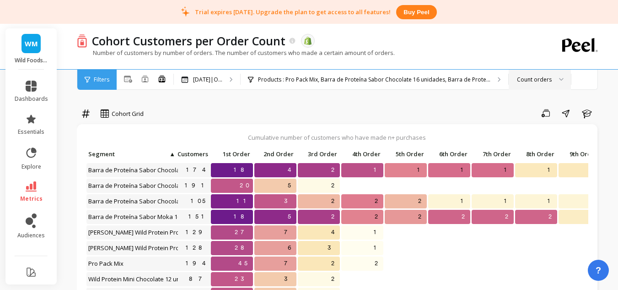
scroll to position [58, 0]
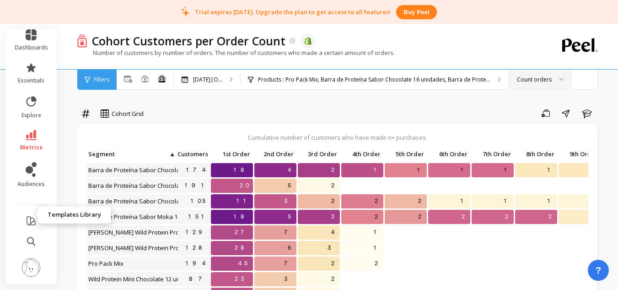
click at [28, 215] on icon at bounding box center [31, 220] width 11 height 11
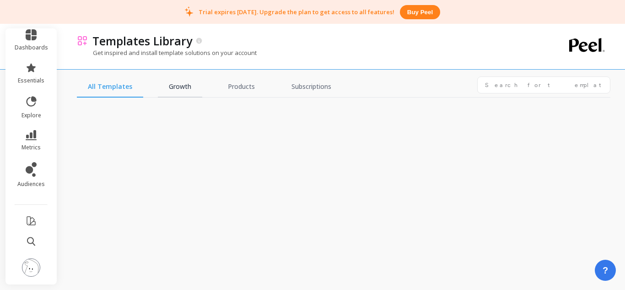
click at [179, 84] on link "Growth" at bounding box center [180, 86] width 44 height 21
click at [223, 86] on link "Products" at bounding box center [239, 86] width 49 height 21
click at [306, 83] on link "Subscriptions" at bounding box center [309, 86] width 62 height 21
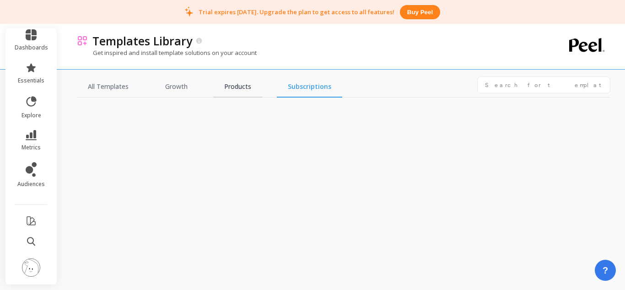
click at [241, 87] on link "Products" at bounding box center [237, 86] width 49 height 21
click at [195, 93] on link "Growth" at bounding box center [176, 86] width 44 height 21
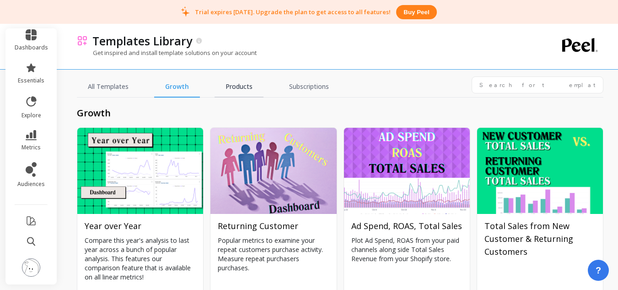
click at [241, 94] on link "Products" at bounding box center [239, 86] width 49 height 21
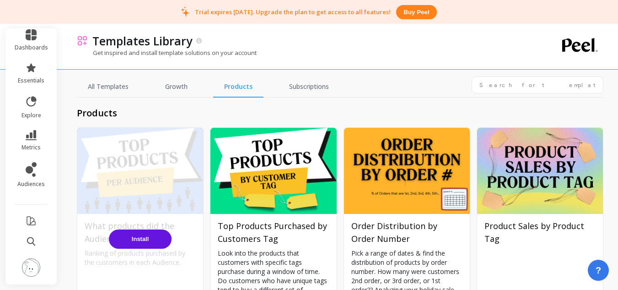
click at [153, 160] on div "Install" at bounding box center [140, 239] width 126 height 222
click at [147, 234] on button "Install" at bounding box center [140, 238] width 63 height 19
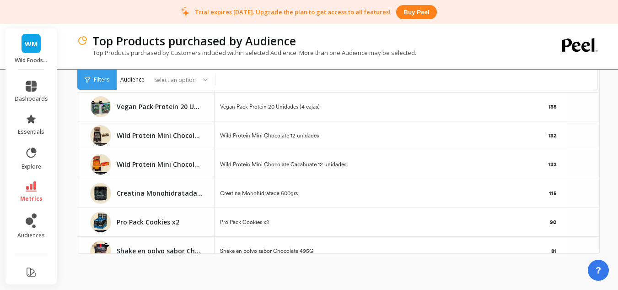
scroll to position [686, 0]
click at [193, 85] on div "Select an option" at bounding box center [166, 80] width 98 height 20
click at [161, 108] on div "All Customers" at bounding box center [166, 105] width 86 height 9
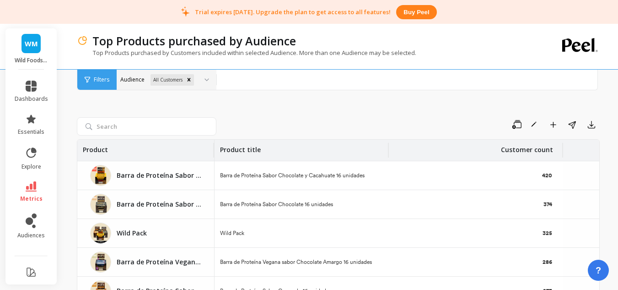
click at [202, 81] on div at bounding box center [203, 80] width 11 height 20
click at [111, 82] on div "Filters" at bounding box center [96, 80] width 39 height 20
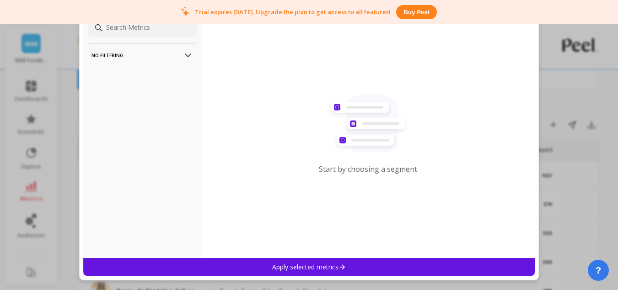
click at [172, 56] on p "No filtering" at bounding box center [142, 54] width 102 height 23
click at [534, 82] on div "Start by choosing a segment" at bounding box center [368, 136] width 334 height 244
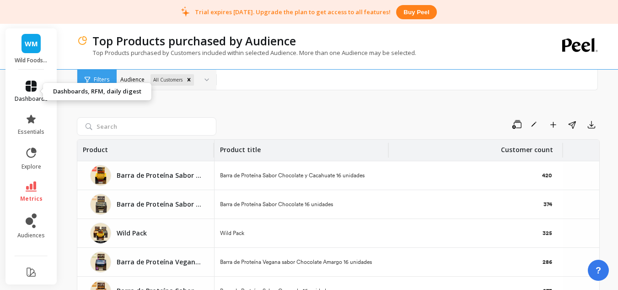
click at [36, 85] on link "dashboards" at bounding box center [31, 92] width 33 height 22
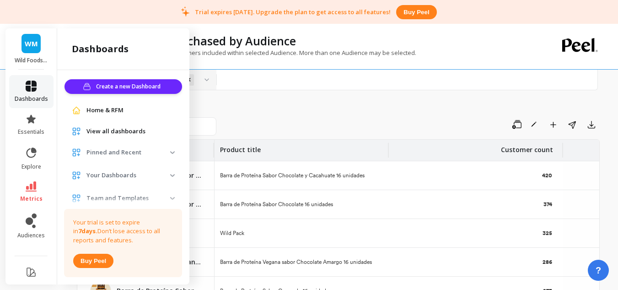
scroll to position [23, 0]
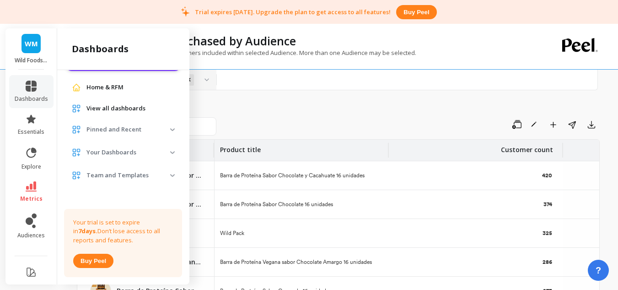
click at [124, 134] on span "Pinned and Recent" at bounding box center [123, 129] width 118 height 16
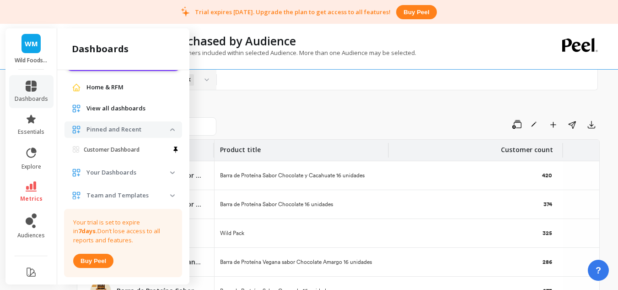
click at [126, 110] on span "View all dashboards" at bounding box center [115, 108] width 59 height 9
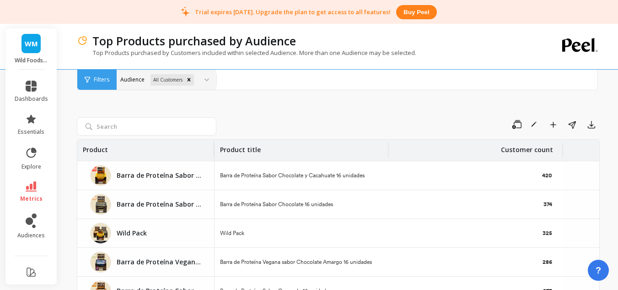
scroll to position [0, 0]
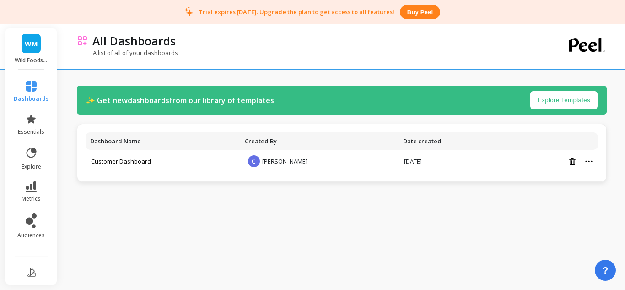
click at [560, 103] on button "Explore Templates" at bounding box center [563, 100] width 67 height 18
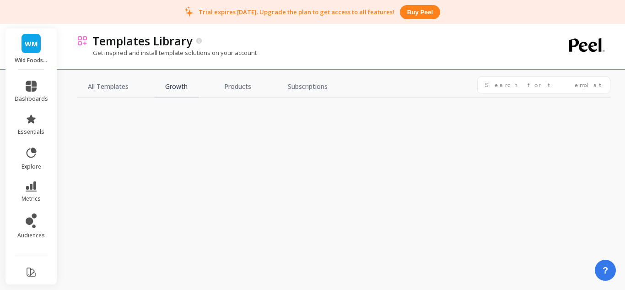
click at [183, 81] on link "Growth" at bounding box center [176, 86] width 44 height 21
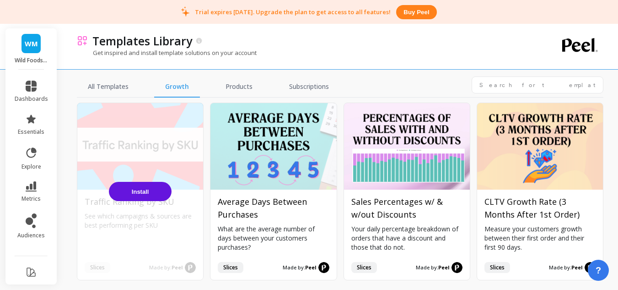
scroll to position [1281, 0]
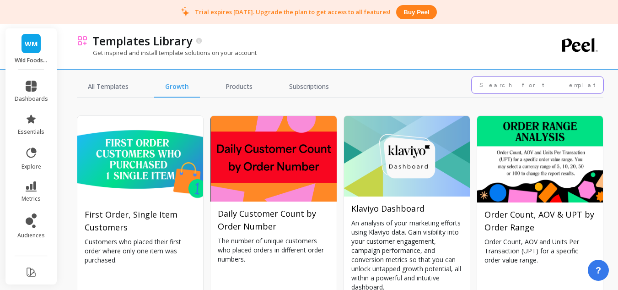
click at [499, 82] on input "text" at bounding box center [538, 84] width 132 height 17
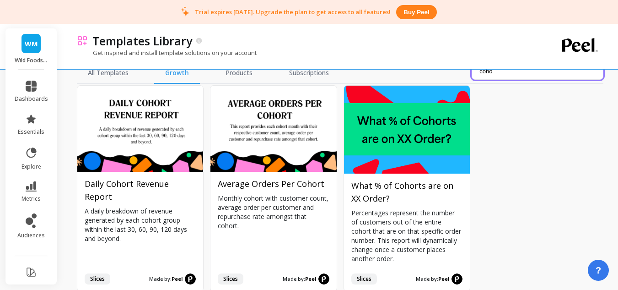
scroll to position [24, 0]
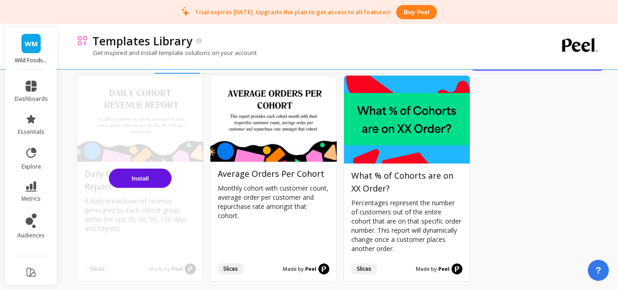
type input "coho"
click at [146, 182] on button "Install" at bounding box center [140, 177] width 63 height 19
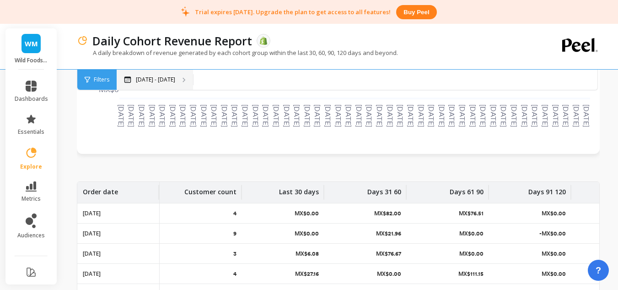
click at [166, 82] on p "May 19 - Aug 19" at bounding box center [155, 79] width 39 height 7
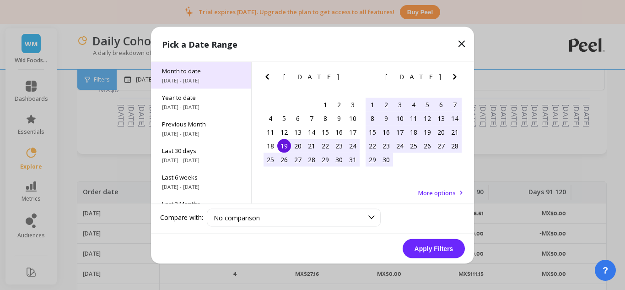
click at [211, 73] on span "Month to date" at bounding box center [201, 70] width 78 height 8
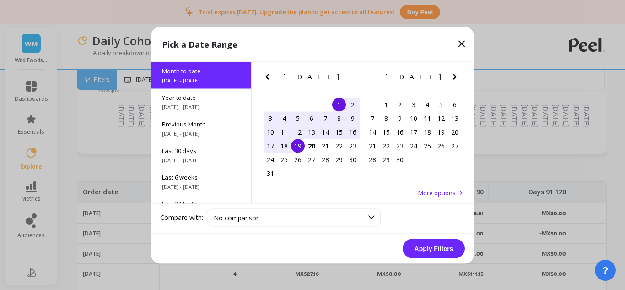
click at [437, 245] on button "Apply Filters" at bounding box center [434, 247] width 62 height 19
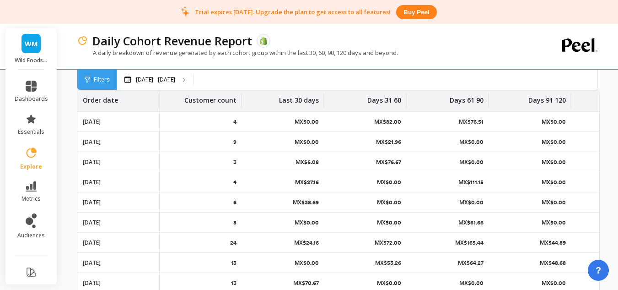
scroll to position [91, 0]
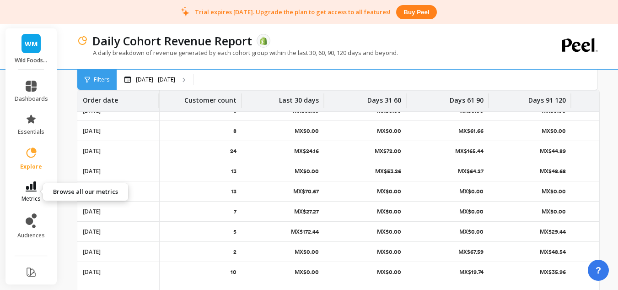
click at [28, 185] on icon at bounding box center [31, 186] width 11 height 10
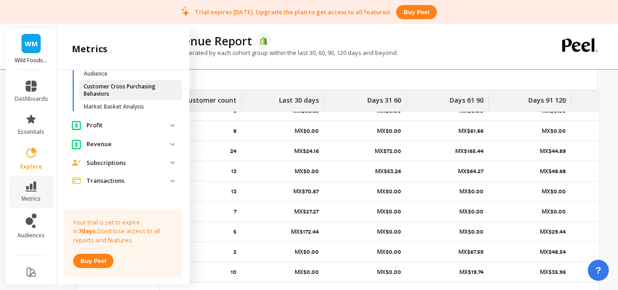
scroll to position [505, 0]
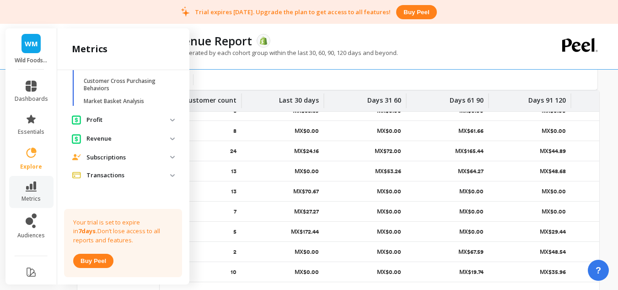
click at [130, 138] on p "Revenue" at bounding box center [128, 138] width 84 height 9
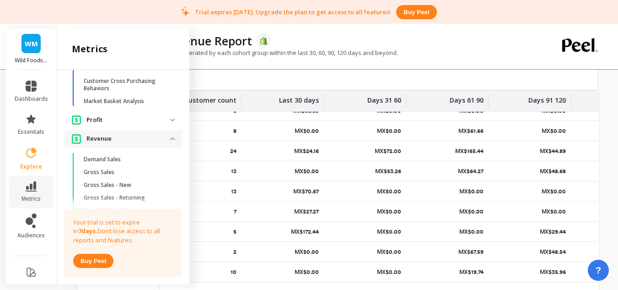
click at [136, 117] on p "Profit" at bounding box center [128, 119] width 84 height 9
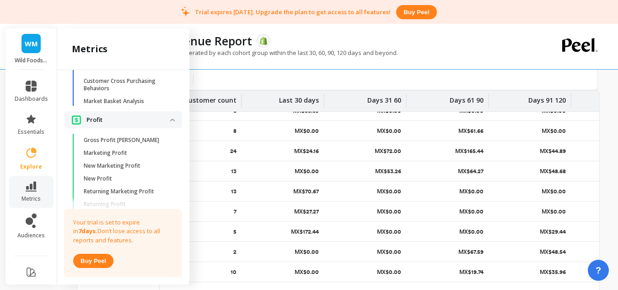
click at [136, 117] on p "Profit" at bounding box center [128, 119] width 84 height 9
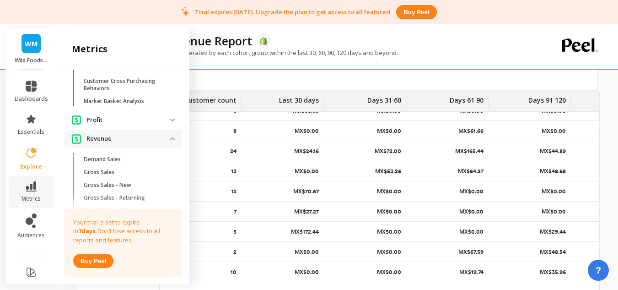
scroll to position [367, 0]
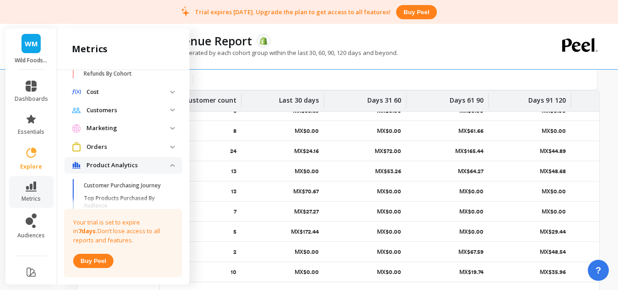
click at [132, 166] on p "Product Analytics" at bounding box center [128, 165] width 84 height 9
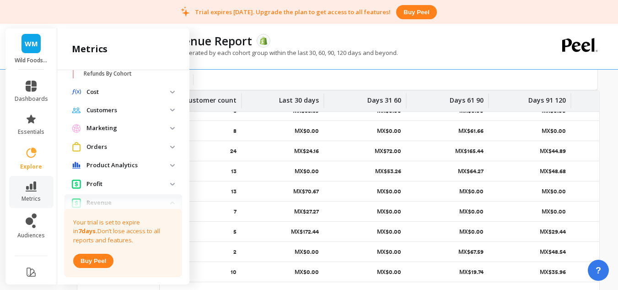
click at [129, 127] on p "Marketing" at bounding box center [128, 128] width 84 height 9
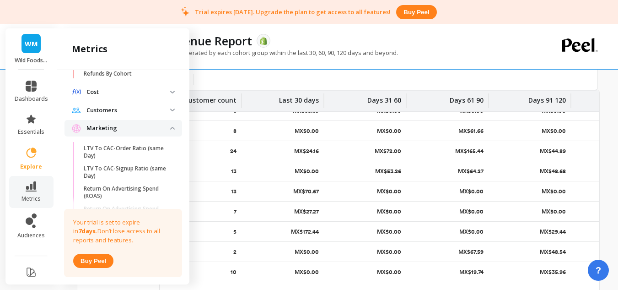
click at [129, 127] on p "Marketing" at bounding box center [128, 128] width 84 height 9
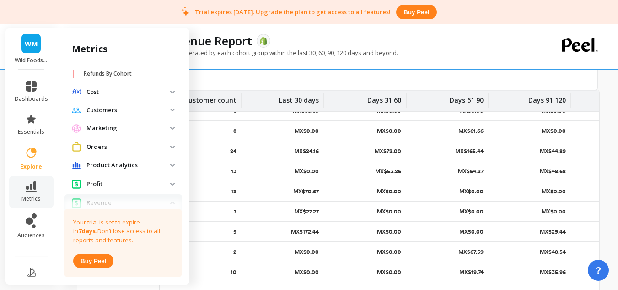
click at [137, 110] on p "Customers" at bounding box center [128, 110] width 84 height 9
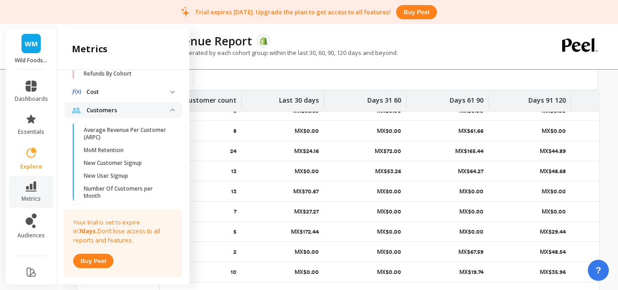
click at [138, 110] on p "Customers" at bounding box center [128, 110] width 84 height 9
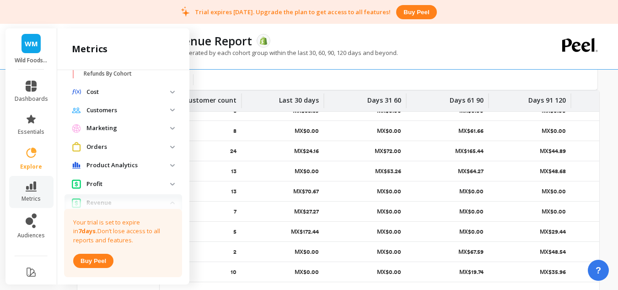
click at [141, 135] on span "Marketing" at bounding box center [123, 128] width 118 height 16
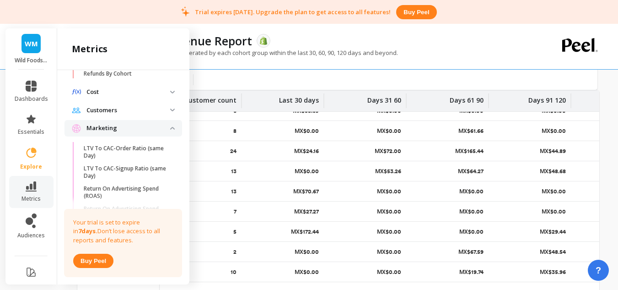
click at [139, 131] on p "Marketing" at bounding box center [128, 128] width 84 height 9
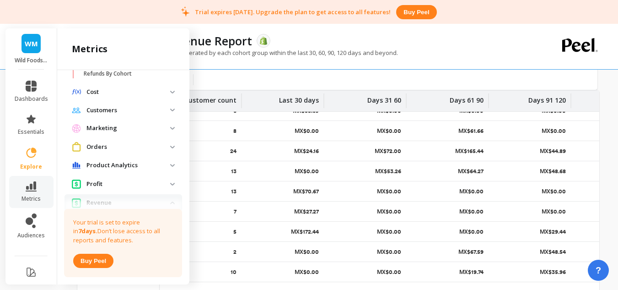
click at [133, 145] on p "Orders" at bounding box center [128, 146] width 84 height 9
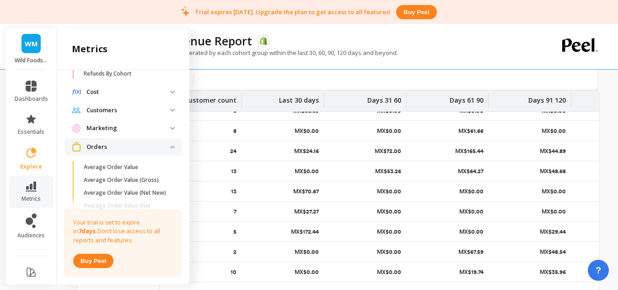
click at [137, 150] on p "Orders" at bounding box center [128, 146] width 84 height 9
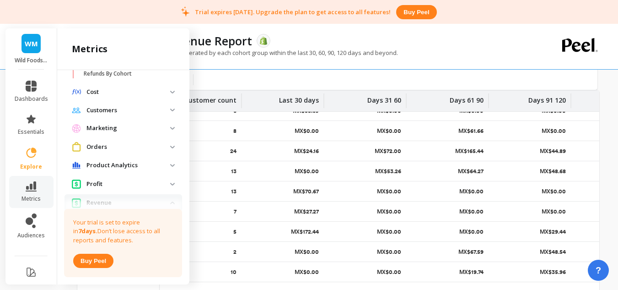
click at [134, 164] on p "Product Analytics" at bounding box center [128, 165] width 84 height 9
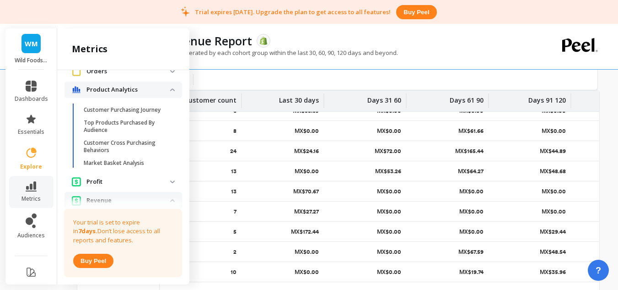
scroll to position [459, 0]
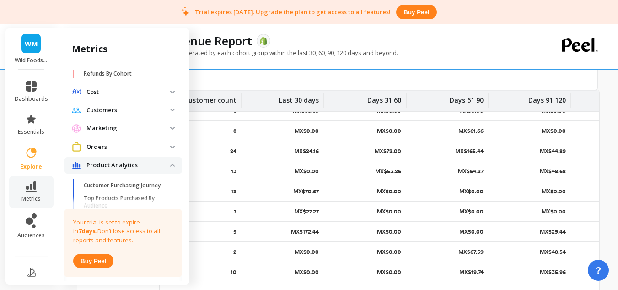
click at [137, 166] on p "Product Analytics" at bounding box center [128, 165] width 84 height 9
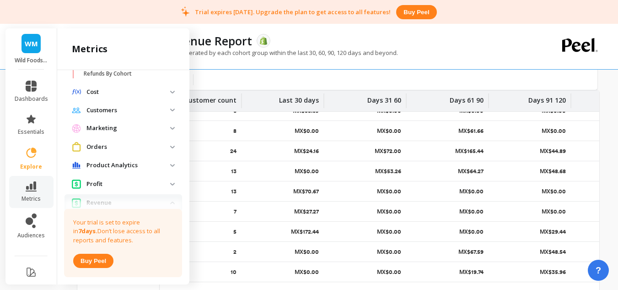
scroll to position [322, 0]
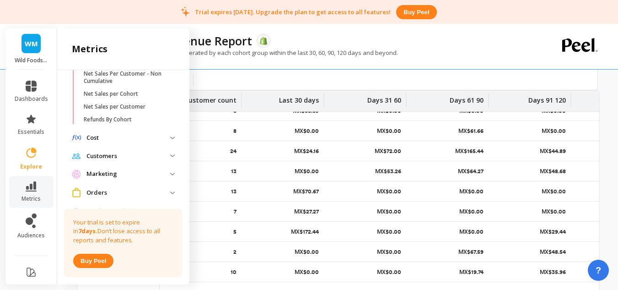
click at [143, 155] on p "Customers" at bounding box center [128, 155] width 84 height 9
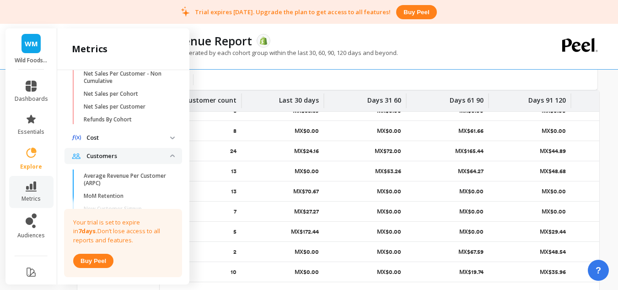
click at [141, 157] on p "Customers" at bounding box center [128, 155] width 84 height 9
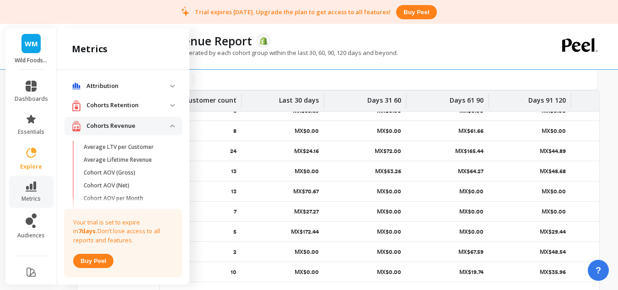
scroll to position [0, 0]
click at [142, 122] on div "Cohorts Revenue" at bounding box center [121, 127] width 98 height 11
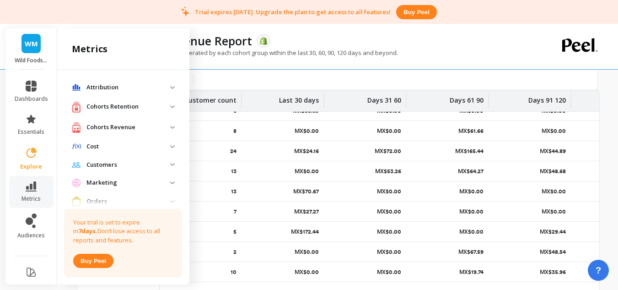
click at [137, 101] on div "Cohorts Retention" at bounding box center [121, 106] width 98 height 11
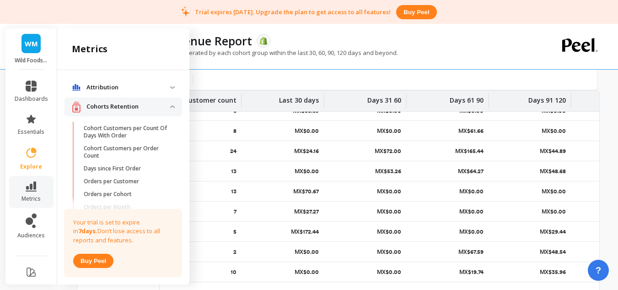
click at [362, 76] on div "Aug 1 - Aug 19" at bounding box center [364, 80] width 494 height 20
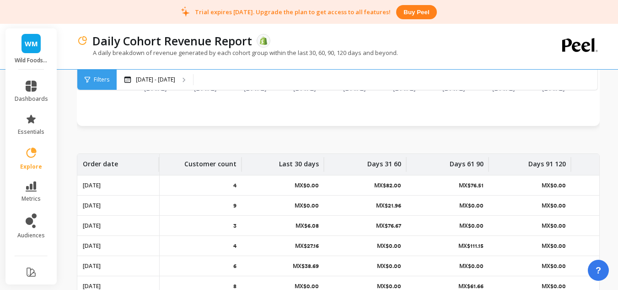
scroll to position [137, 0]
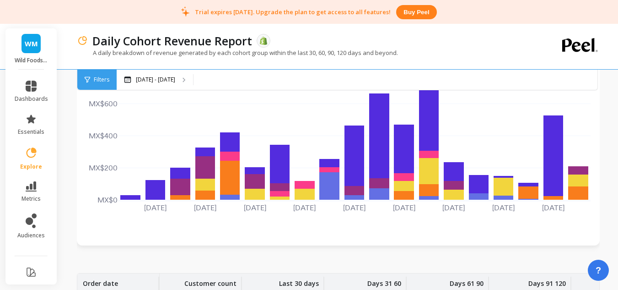
click at [101, 76] on span "Filters" at bounding box center [102, 79] width 16 height 7
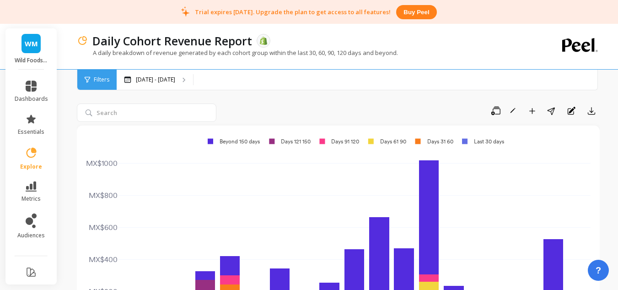
scroll to position [0, 0]
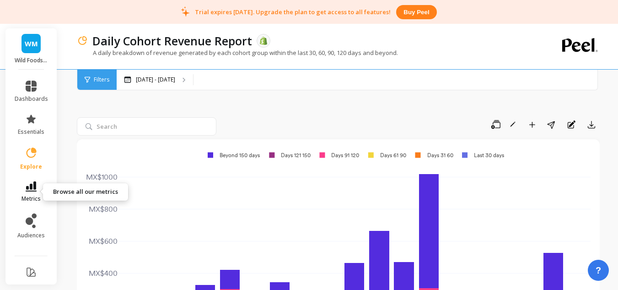
click at [31, 188] on icon at bounding box center [31, 186] width 11 height 10
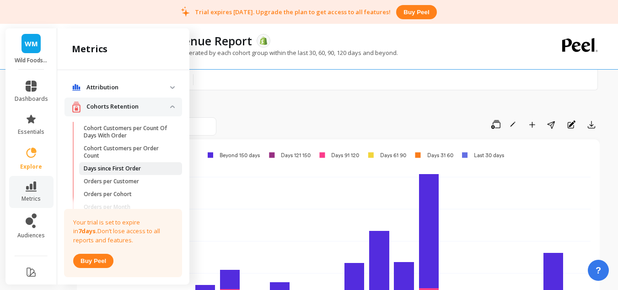
click at [135, 167] on p "Days since First Order" at bounding box center [112, 168] width 57 height 7
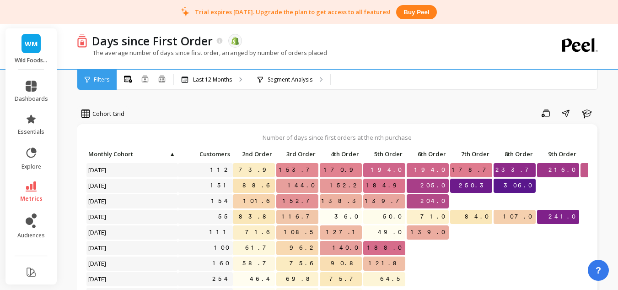
click at [574, 16] on div "Trial expires [DATE]. Upgrade the plan to get access to all features! Buy peel" at bounding box center [309, 12] width 618 height 24
click at [293, 87] on div "Segment Analysis" at bounding box center [290, 80] width 80 height 20
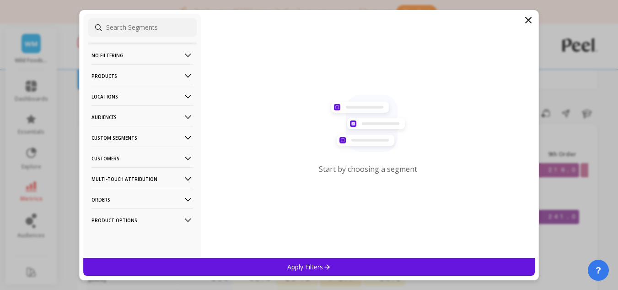
click at [162, 71] on p "Products" at bounding box center [142, 75] width 102 height 23
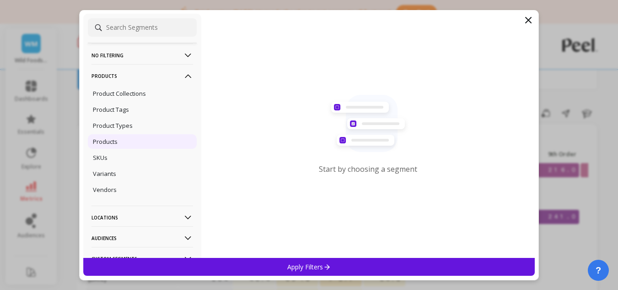
click at [124, 137] on div "Products" at bounding box center [142, 141] width 109 height 15
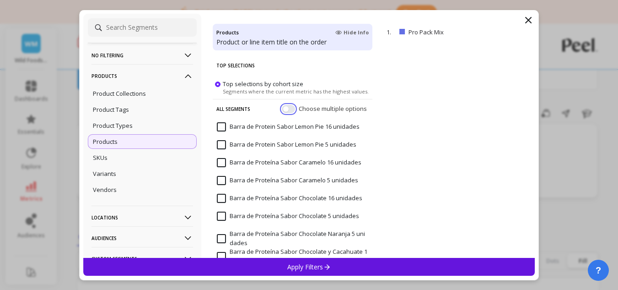
click at [282, 107] on button "button" at bounding box center [288, 108] width 13 height 8
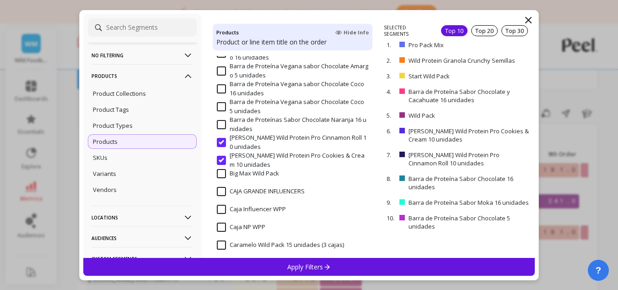
scroll to position [46, 0]
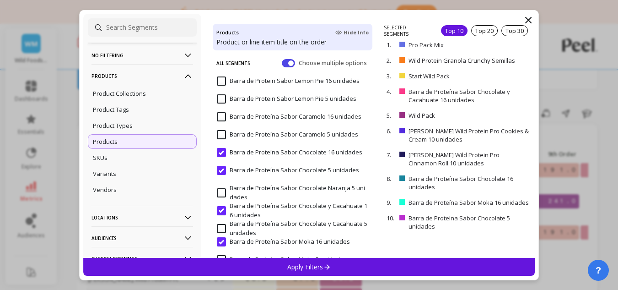
click at [457, 32] on div "Top 10" at bounding box center [454, 30] width 27 height 11
click at [221, 157] on span "Barra de Proteína Sabor Chocolate 16 unidades" at bounding box center [289, 157] width 145 height 19
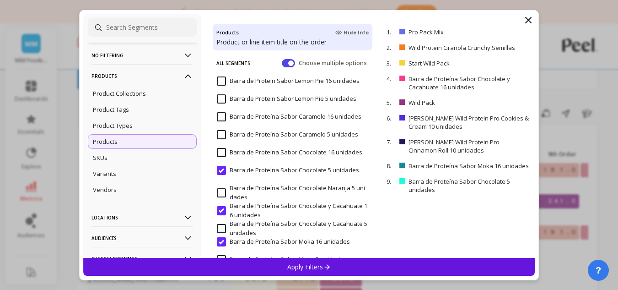
click at [221, 170] on input "Barra de Proteína Sabor Chocolate 5 unidades" at bounding box center [288, 170] width 142 height 9
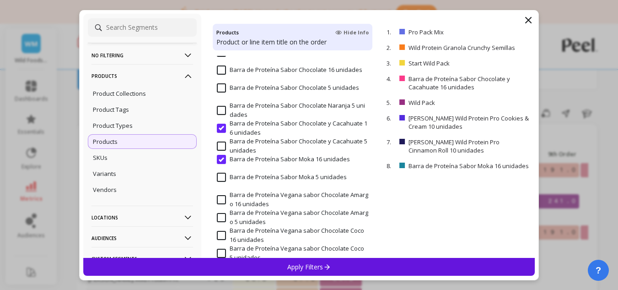
scroll to position [137, 0]
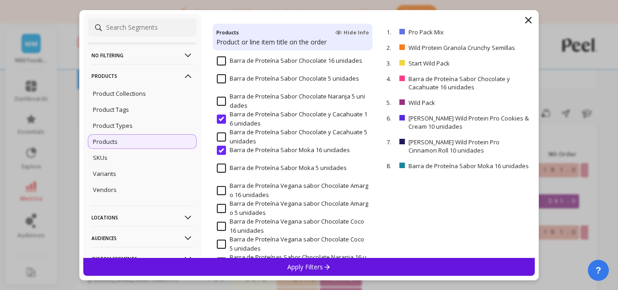
click at [221, 114] on input "Barra de Proteína Sabor Chocolate y Cacahuate 16 unidades" at bounding box center [292, 119] width 151 height 18
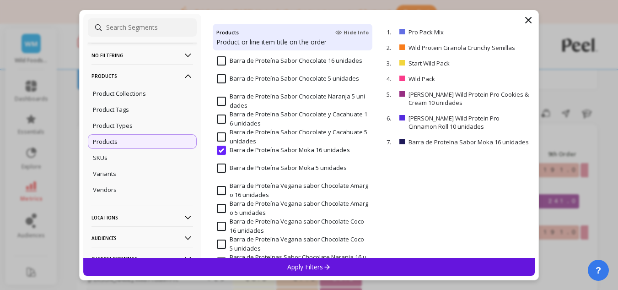
click at [222, 155] on span "Barra de Proteína Sabor Moka 16 unidades" at bounding box center [283, 154] width 133 height 19
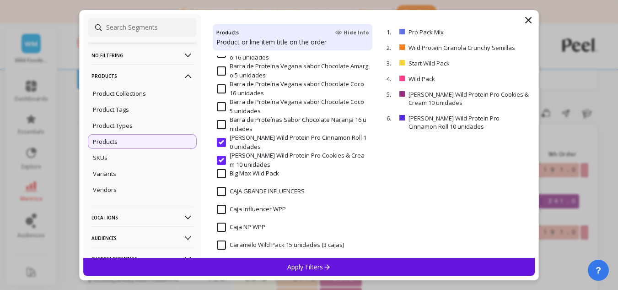
scroll to position [320, 0]
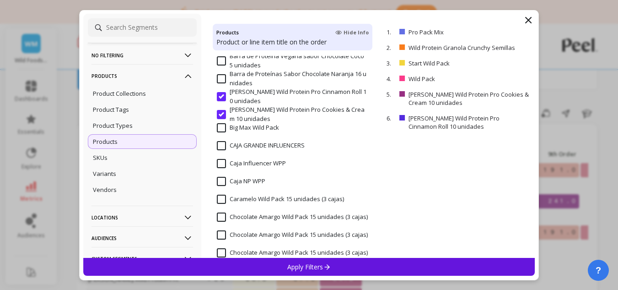
click at [226, 97] on input "Barrita Wild Protein Pro Cinnamon Roll 10 unidades" at bounding box center [292, 96] width 151 height 18
click at [222, 113] on input "Barrita Wild Protein Pro Cookies & Cream 10 unidades" at bounding box center [292, 114] width 151 height 18
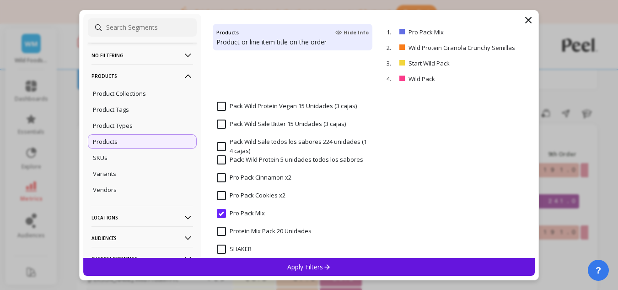
scroll to position [1006, 0]
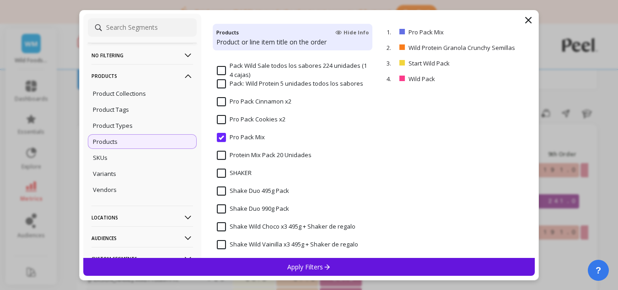
click at [222, 137] on input "Pro Pack Mix" at bounding box center [241, 137] width 48 height 9
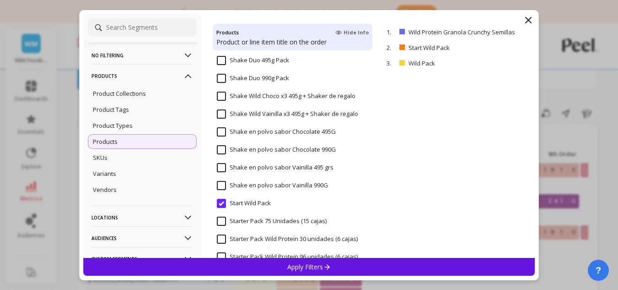
scroll to position [1189, 0]
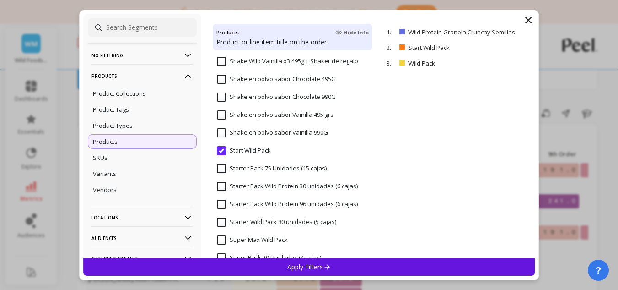
click at [221, 150] on input "Start Wild Pack" at bounding box center [244, 150] width 54 height 9
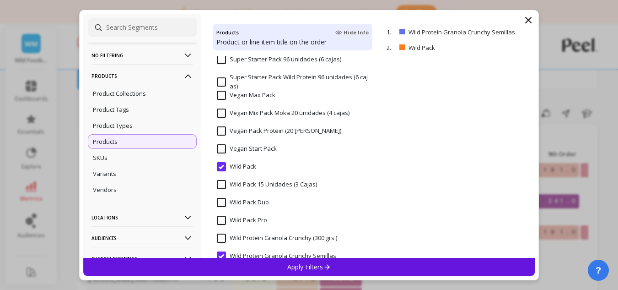
scroll to position [1464, 0]
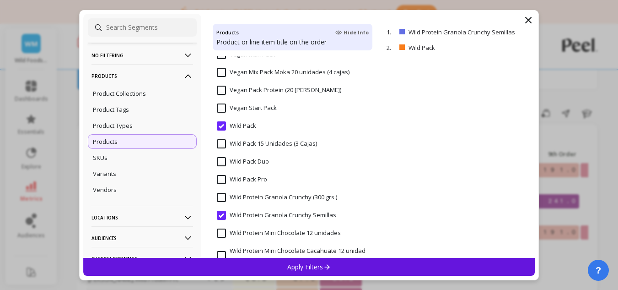
click at [223, 125] on input "Wild Pack" at bounding box center [236, 125] width 39 height 9
click at [221, 214] on input "Wild Protein Granola Crunchy Semillas" at bounding box center [276, 214] width 119 height 9
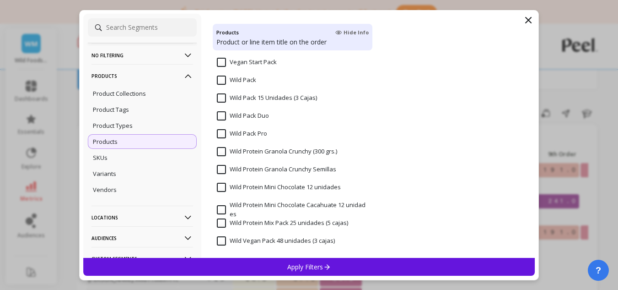
scroll to position [1511, 0]
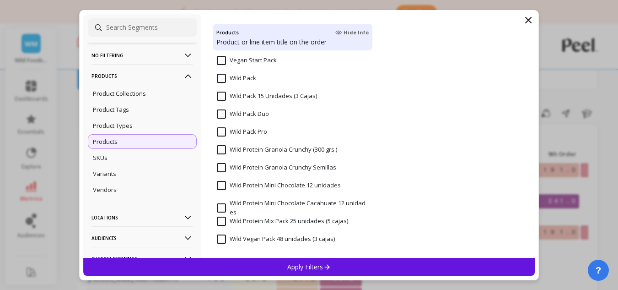
click at [223, 183] on input "Wild Protein Mini Chocolate 12 unidades" at bounding box center [279, 185] width 124 height 9
click at [221, 204] on input "Wild Protein Mini Chocolate Cacahuate 12 unidades" at bounding box center [292, 208] width 151 height 18
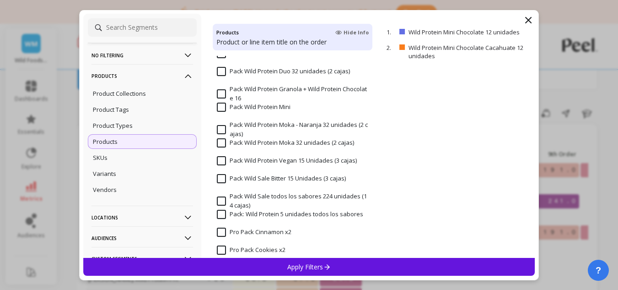
scroll to position [871, 0]
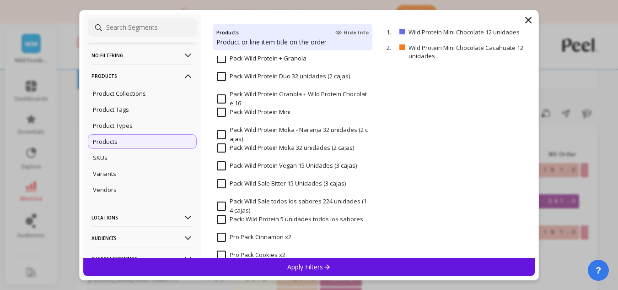
click at [260, 115] on input "Pack Wild Protein Mini" at bounding box center [254, 111] width 74 height 9
click at [302, 267] on p "Apply Filters" at bounding box center [308, 266] width 43 height 9
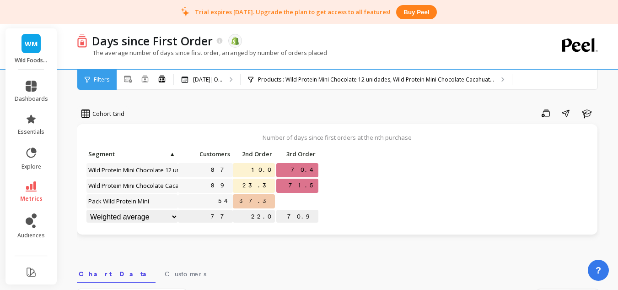
click at [166, 213] on select "Weighted average Weighted average excl. current month Sum Max Min" at bounding box center [131, 217] width 91 height 14
select select "weighted_average_excluding_current_month"
click at [159, 215] on select "Weighted average Weighted average excl. current month Sum [PERSON_NAME]" at bounding box center [131, 217] width 91 height 14
select select "sum"
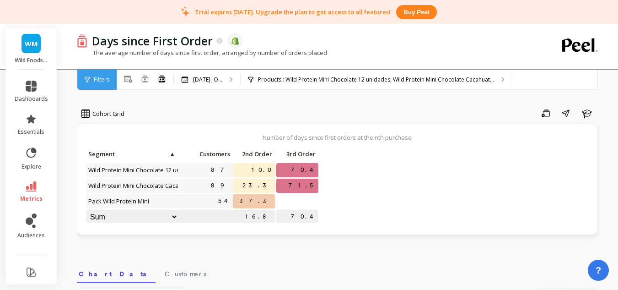
select select "sum"
click at [162, 215] on select "Weighted average Weighted average excl. current month Sum [PERSON_NAME]" at bounding box center [131, 217] width 91 height 14
click at [460, 127] on div "Number of days since first orders at the nth purchase Click to create an audien…" at bounding box center [337, 179] width 521 height 110
click at [532, 79] on div "All Months Single Cohort Combined Cohorts Sep 2024|O... Sep 2024|Oct 2024|Nov 2…" at bounding box center [377, 80] width 520 height 20
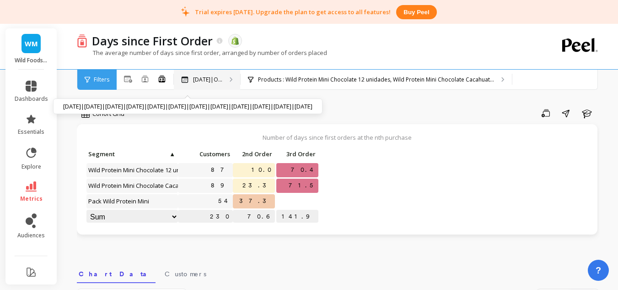
click at [204, 80] on p "[DATE]|O..." at bounding box center [207, 79] width 29 height 7
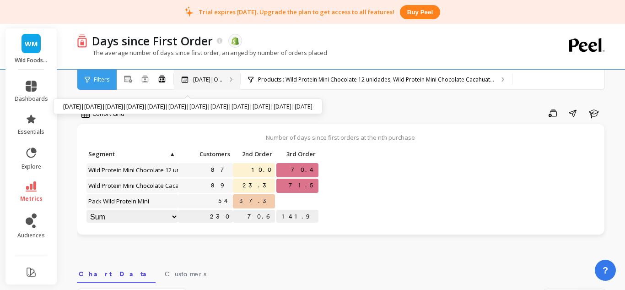
select select "sum"
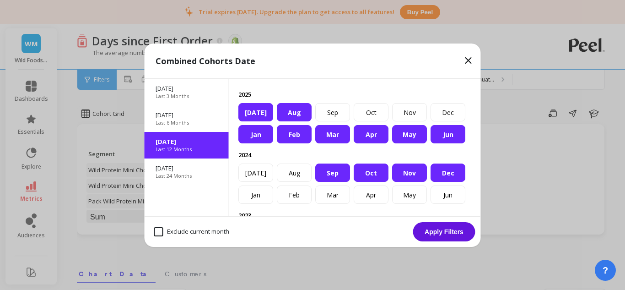
click at [471, 62] on icon at bounding box center [468, 60] width 5 height 5
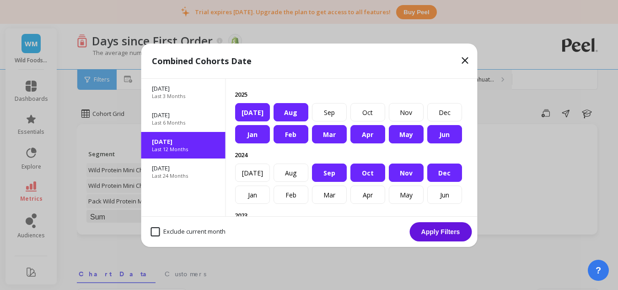
select select "sum"
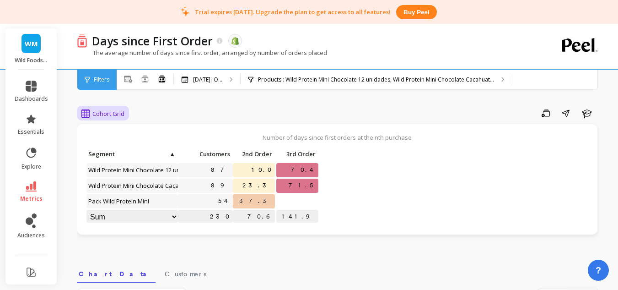
click at [125, 115] on div "Cohort Grid" at bounding box center [103, 114] width 48 height 16
click at [181, 111] on div "Save Share Learn" at bounding box center [365, 113] width 469 height 15
click at [127, 115] on div "Cohort Grid" at bounding box center [103, 114] width 48 height 16
click at [128, 138] on div "Cohort Grid" at bounding box center [111, 134] width 52 height 9
select select "sum"
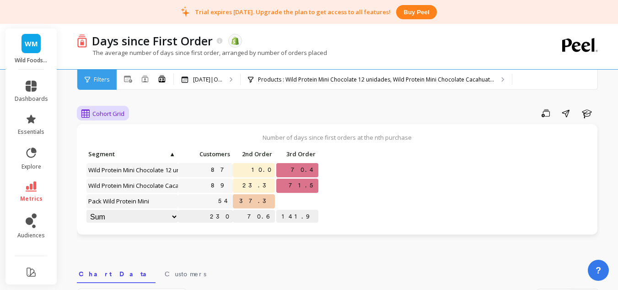
select select "sum"
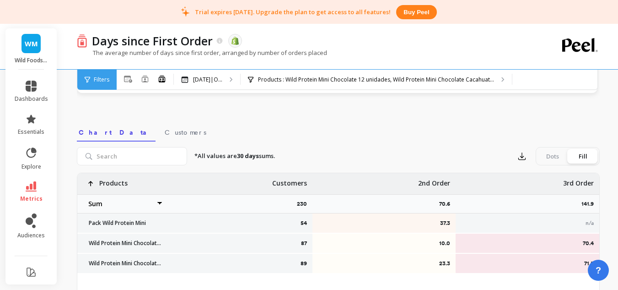
scroll to position [137, 0]
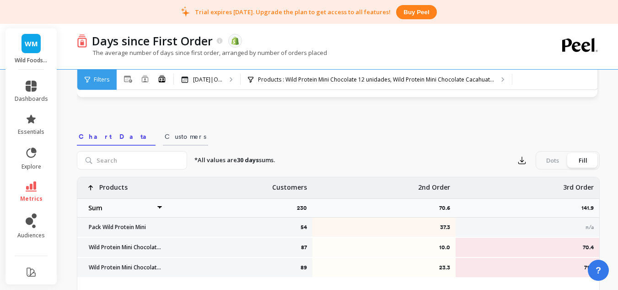
click at [163, 141] on link "Customers" at bounding box center [185, 134] width 45 height 21
select select "sum"
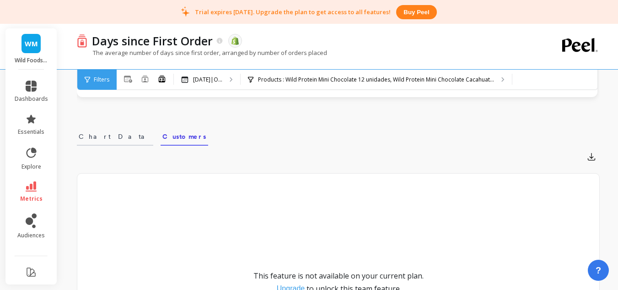
click at [97, 137] on span "Chart Data" at bounding box center [115, 136] width 73 height 9
select select "sum"
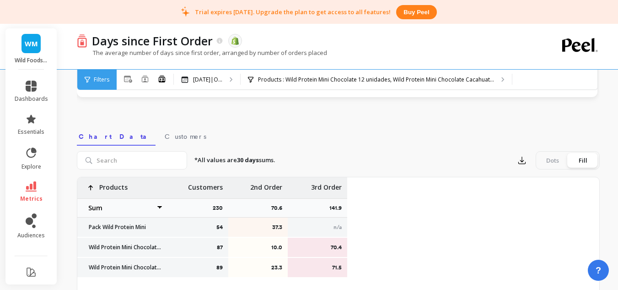
select select "sum"
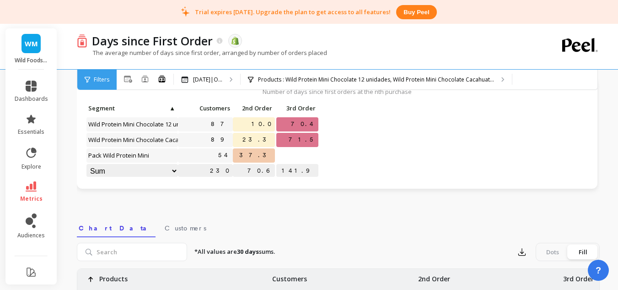
scroll to position [0, 0]
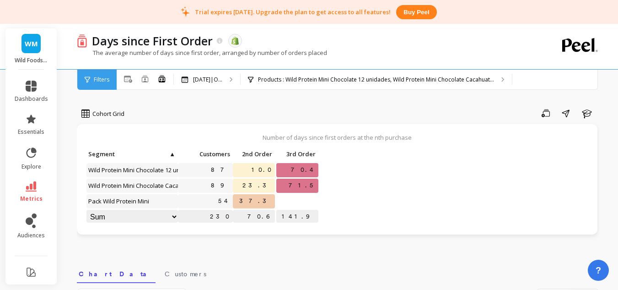
click at [179, 219] on p "230" at bounding box center [205, 217] width 55 height 14
click at [173, 216] on select "Weighted average Weighted average excl. current month Sum [PERSON_NAME]" at bounding box center [131, 217] width 91 height 14
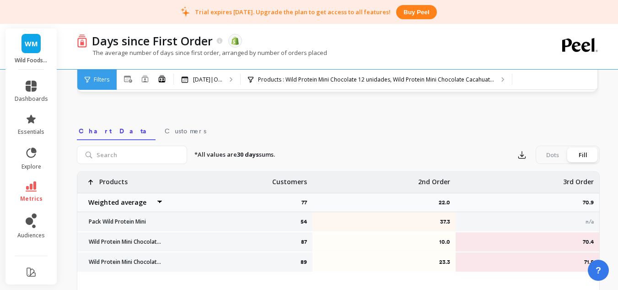
scroll to position [137, 0]
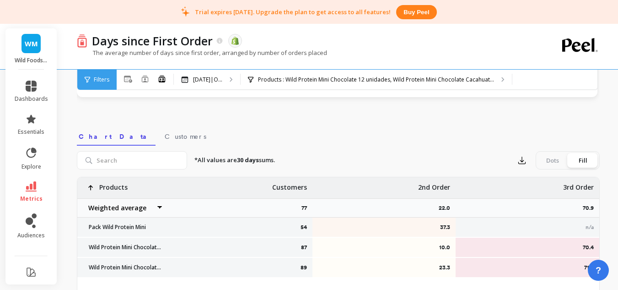
click at [160, 208] on select "Weighted average Weighted average excl. current month Sum [PERSON_NAME]" at bounding box center [122, 208] width 91 height 18
select select "sum"
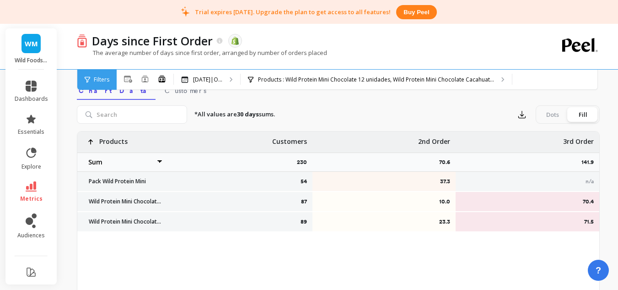
click at [443, 164] on p "70.6" at bounding box center [447, 161] width 16 height 7
click at [33, 200] on span "metrics" at bounding box center [31, 198] width 22 height 7
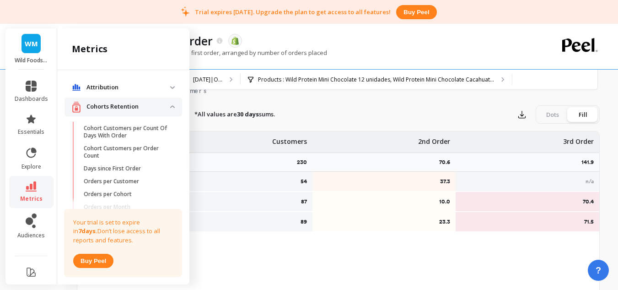
click at [158, 107] on p "Cohorts Retention" at bounding box center [128, 106] width 84 height 9
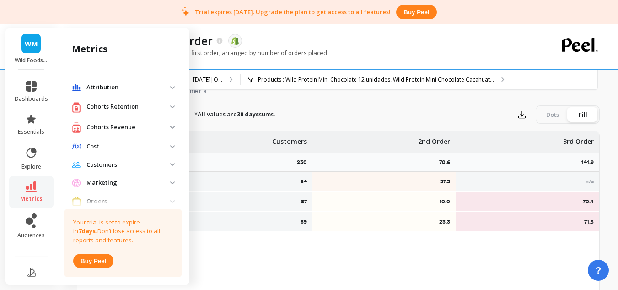
click at [118, 167] on p "Customers" at bounding box center [128, 164] width 84 height 9
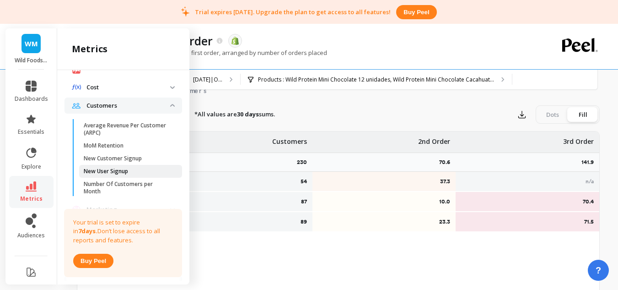
scroll to position [46, 0]
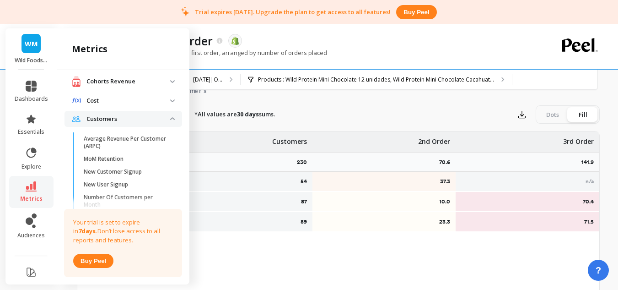
click at [137, 118] on p "Customers" at bounding box center [128, 118] width 84 height 9
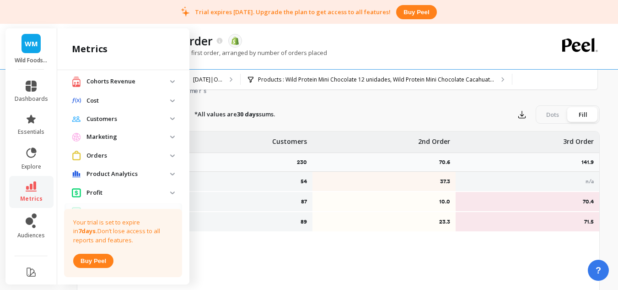
click at [133, 159] on p "Orders" at bounding box center [128, 155] width 84 height 9
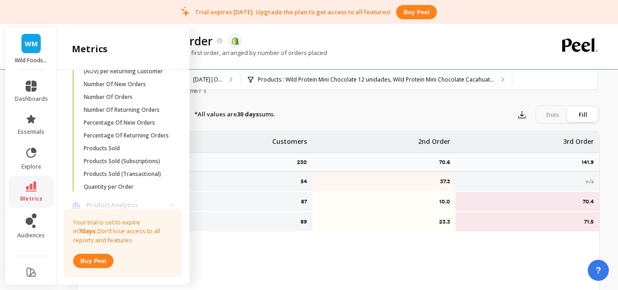
scroll to position [274, 0]
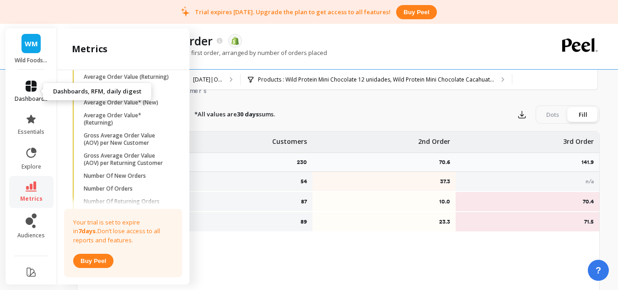
click at [20, 98] on span "dashboards" at bounding box center [31, 98] width 33 height 7
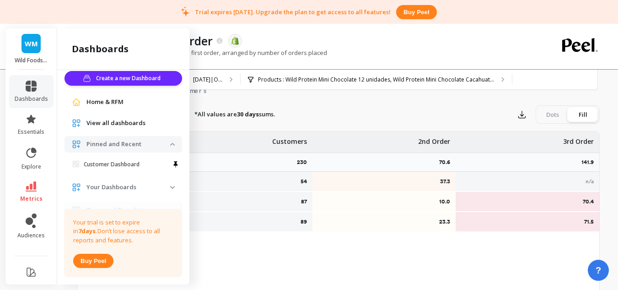
scroll to position [0, 0]
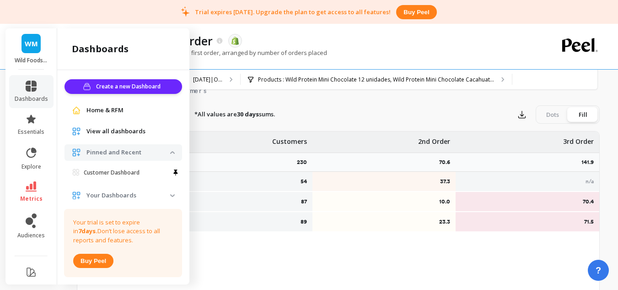
click at [133, 112] on link "Home & RFM" at bounding box center [130, 110] width 88 height 9
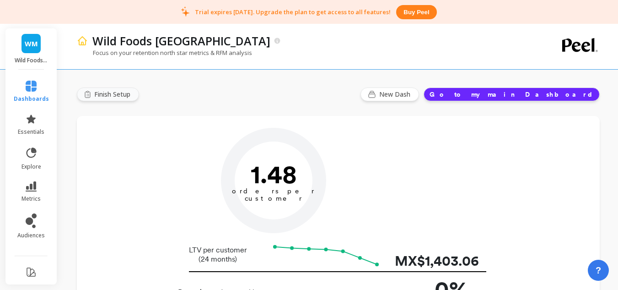
type input "Champions"
type input "169"
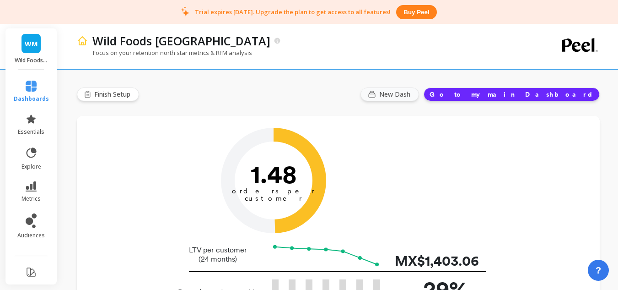
click at [419, 99] on button "New Dash" at bounding box center [389, 94] width 59 height 14
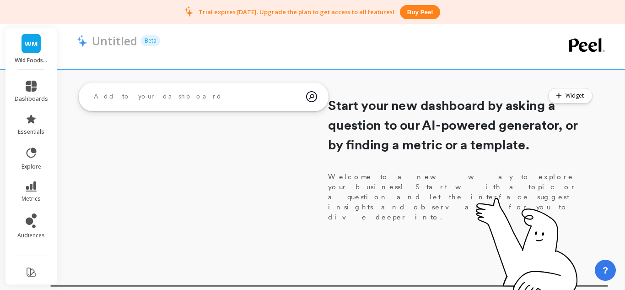
click at [168, 100] on textarea at bounding box center [196, 96] width 220 height 25
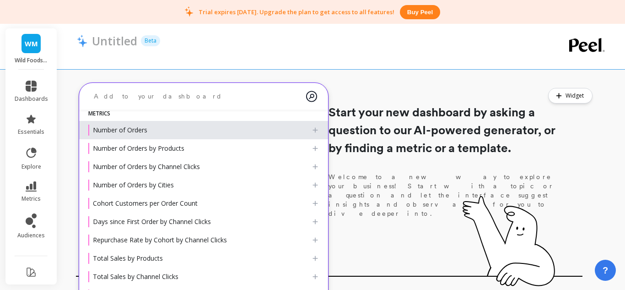
scroll to position [85, 0]
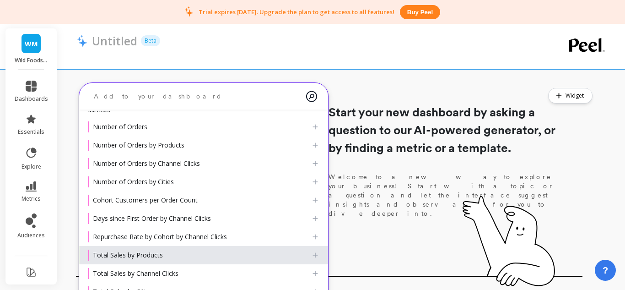
click at [188, 260] on li "Total Sales by Products" at bounding box center [203, 255] width 249 height 18
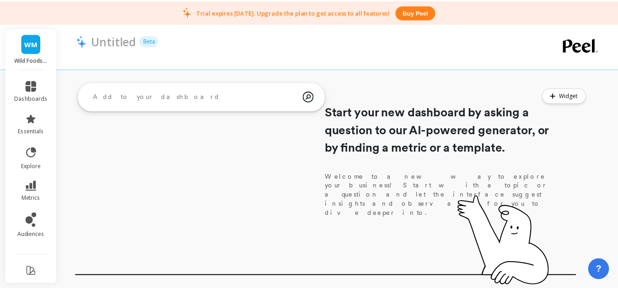
scroll to position [92, 0]
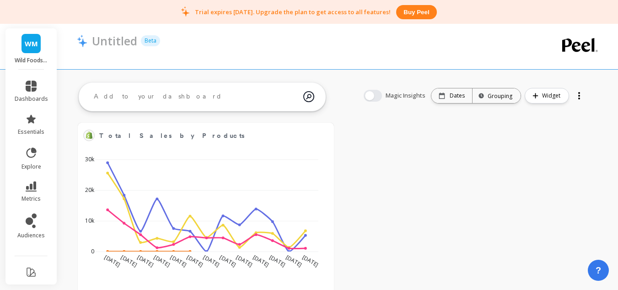
click at [232, 108] on div at bounding box center [202, 97] width 246 height 29
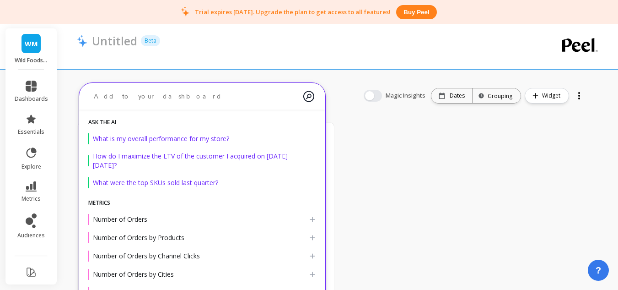
click at [406, 164] on div "Total Sales by Products Edit Widget & Insights [DATE] Jun [DATE] [DATE] Jun [DA…" at bounding box center [337, 225] width 561 height 236
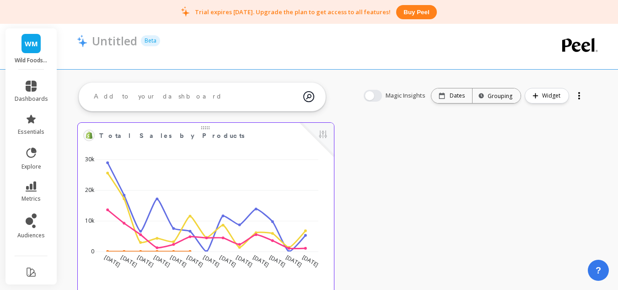
click at [203, 128] on div at bounding box center [206, 126] width 256 height 7
click at [208, 129] on span "Total Sales by Products" at bounding box center [199, 135] width 200 height 13
drag, startPoint x: 213, startPoint y: 134, endPoint x: 183, endPoint y: 136, distance: 30.3
click at [183, 136] on span "Total Sales by Products" at bounding box center [199, 135] width 200 height 13
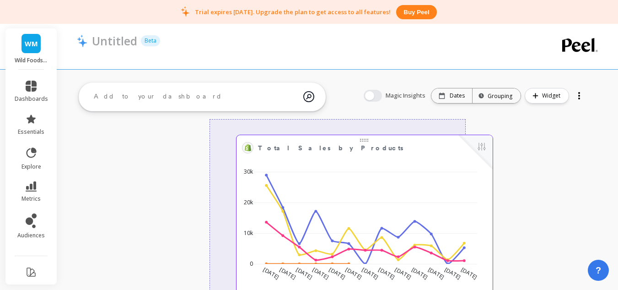
drag, startPoint x: 199, startPoint y: 130, endPoint x: 358, endPoint y: 142, distance: 159.2
click at [358, 142] on span "Total Sales by Products" at bounding box center [358, 147] width 200 height 13
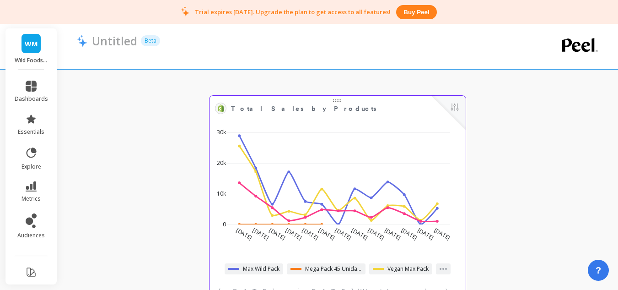
scroll to position [54, 0]
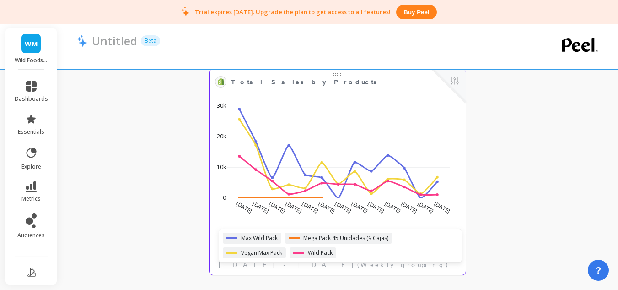
click at [446, 246] on div "Max Wild Pack Mega Pack 45 Unidades (9 Cajas) Vegan Max Pack Wild Pack" at bounding box center [340, 245] width 235 height 26
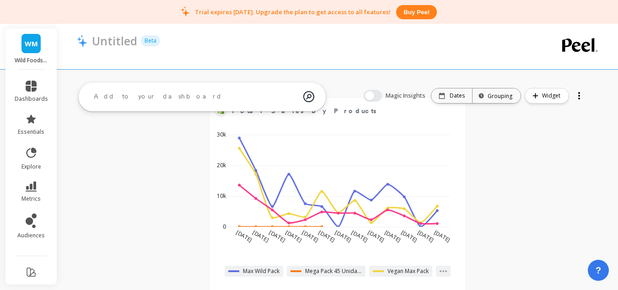
scroll to position [0, 0]
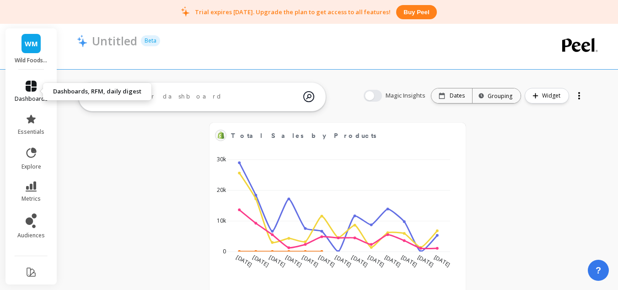
click at [27, 88] on icon at bounding box center [31, 86] width 11 height 11
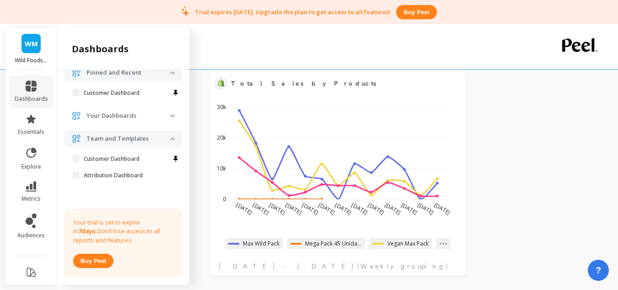
scroll to position [54, 0]
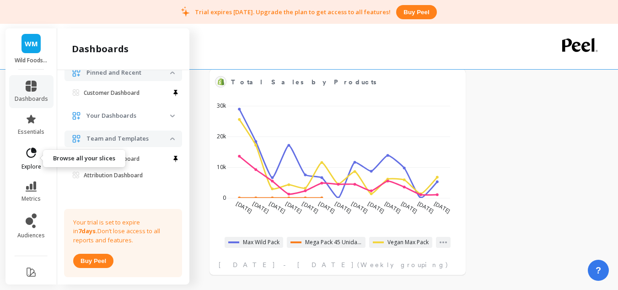
click at [29, 156] on icon at bounding box center [32, 152] width 10 height 10
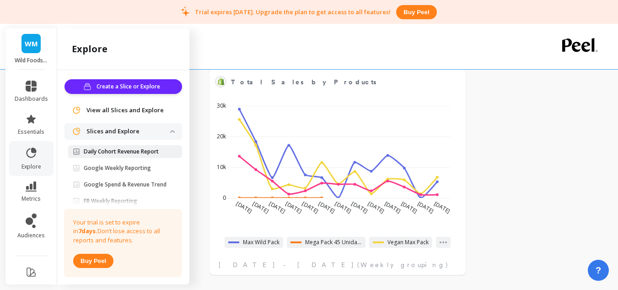
scroll to position [49, 0]
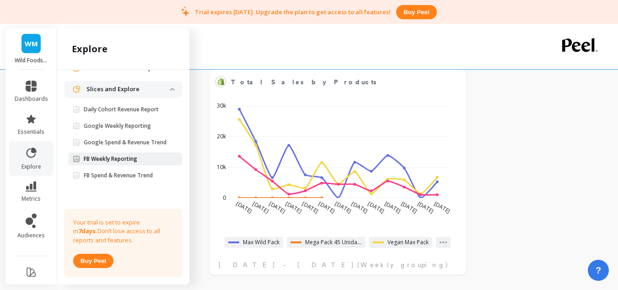
click at [132, 156] on p "FB Weekly Reporting" at bounding box center [111, 158] width 54 height 7
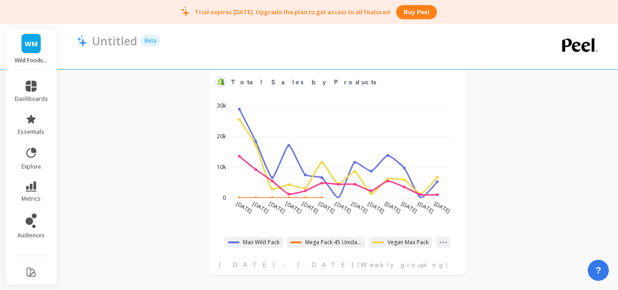
scroll to position [0, 0]
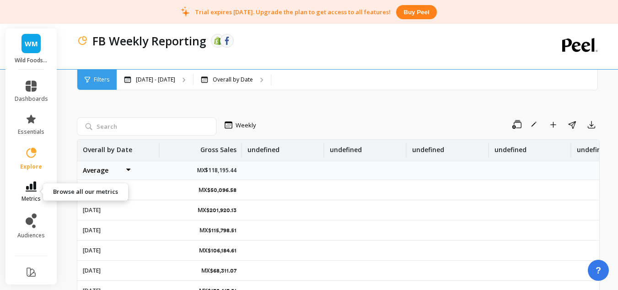
click at [27, 181] on icon at bounding box center [31, 186] width 11 height 10
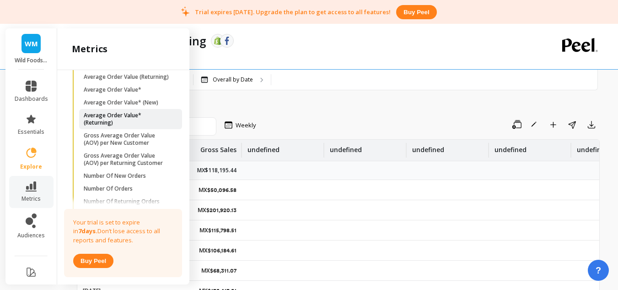
scroll to position [91, 0]
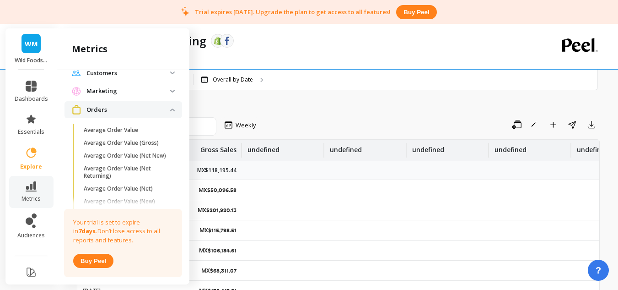
click at [170, 108] on img at bounding box center [172, 109] width 5 height 3
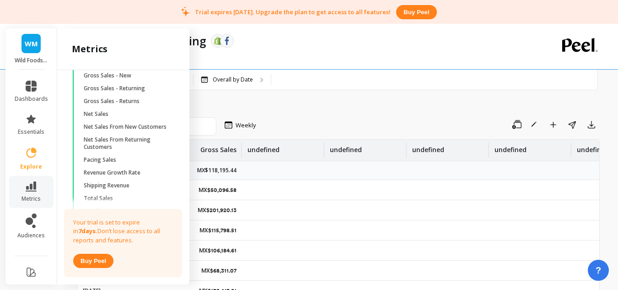
scroll to position [229, 0]
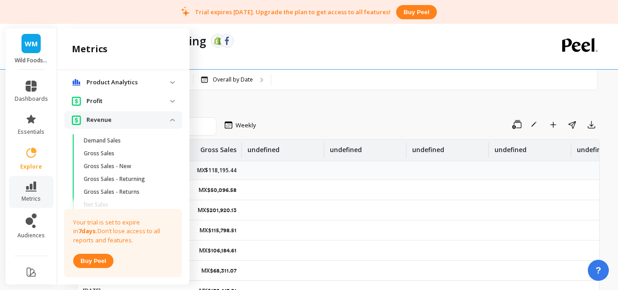
click at [160, 120] on p "Revenue" at bounding box center [128, 119] width 84 height 9
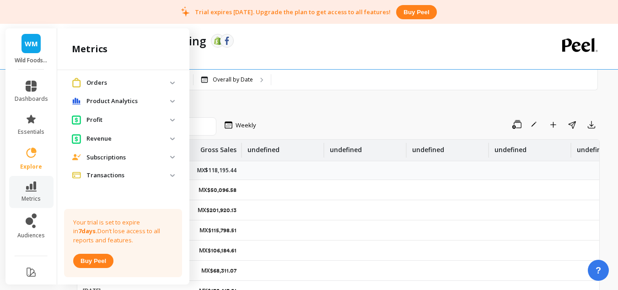
scroll to position [118, 0]
click at [127, 160] on p "Subscriptions" at bounding box center [128, 157] width 84 height 9
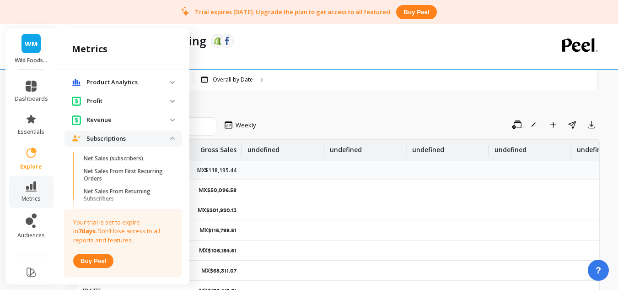
click at [130, 136] on p "Subscriptions" at bounding box center [128, 138] width 84 height 9
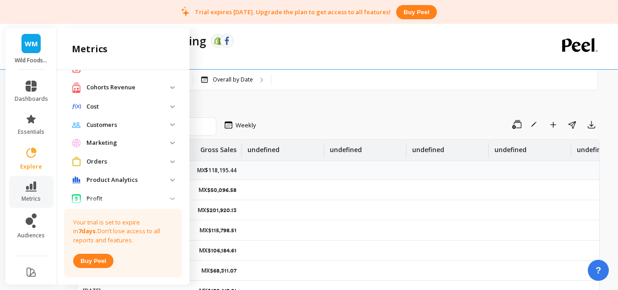
scroll to position [27, 0]
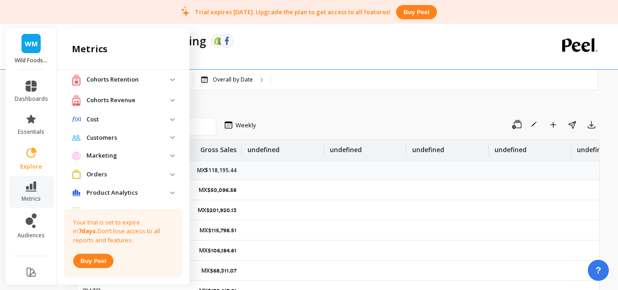
click at [136, 139] on p "Customers" at bounding box center [128, 137] width 84 height 9
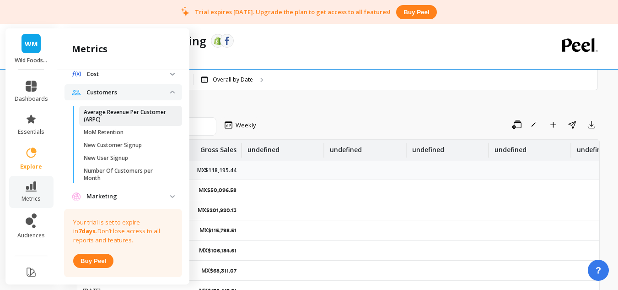
scroll to position [73, 0]
click at [140, 92] on p "Customers" at bounding box center [128, 91] width 84 height 9
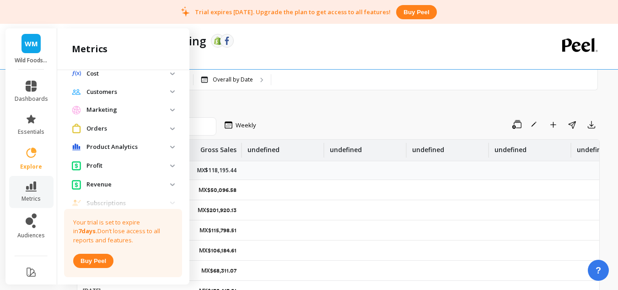
click at [135, 127] on p "Orders" at bounding box center [128, 128] width 84 height 9
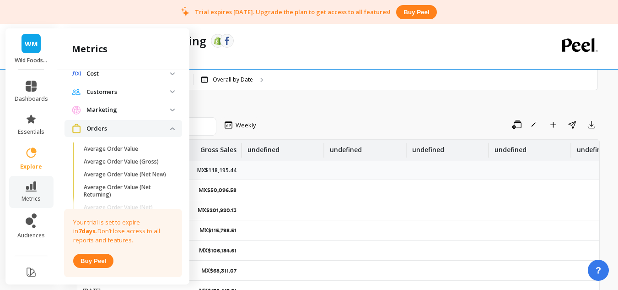
click at [147, 130] on p "Orders" at bounding box center [128, 128] width 84 height 9
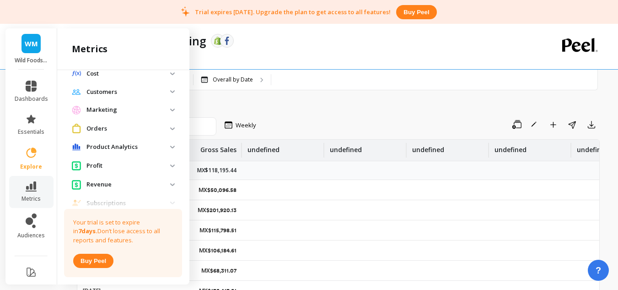
click at [145, 111] on p "Marketing" at bounding box center [128, 109] width 84 height 9
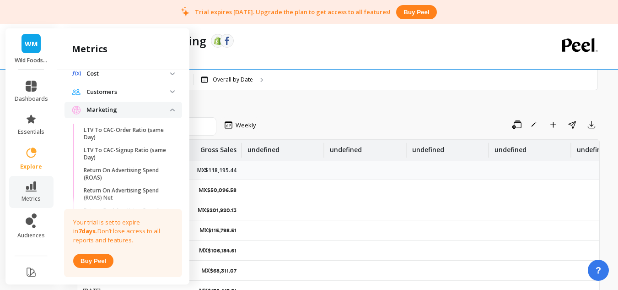
click at [145, 111] on p "Marketing" at bounding box center [128, 109] width 84 height 9
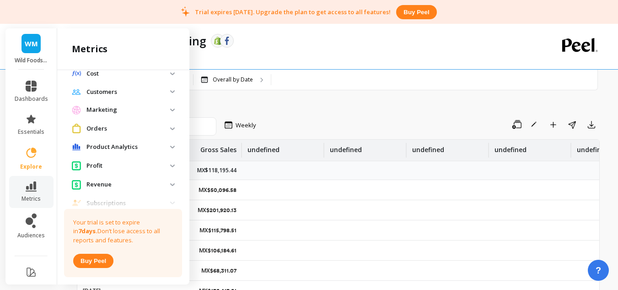
scroll to position [0, 0]
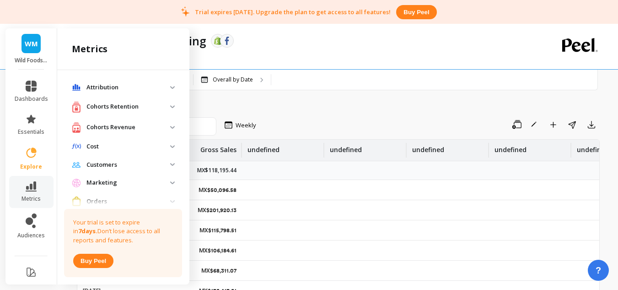
click at [144, 87] on p "Attribution" at bounding box center [128, 87] width 84 height 9
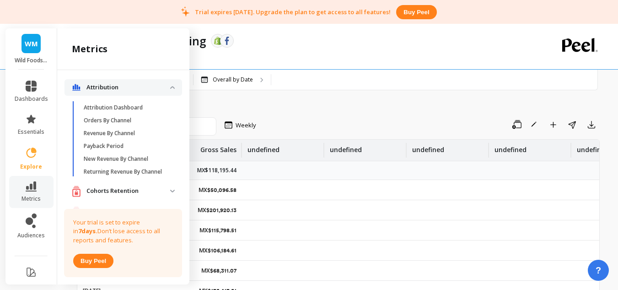
click at [145, 87] on p "Attribution" at bounding box center [128, 87] width 84 height 9
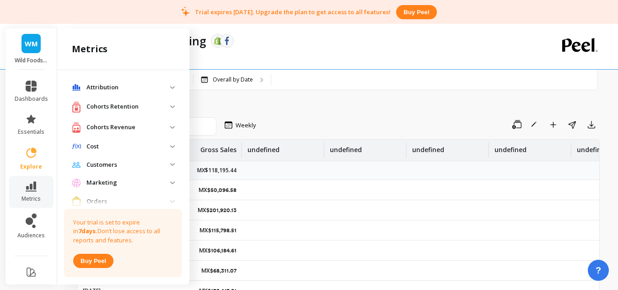
scroll to position [46, 0]
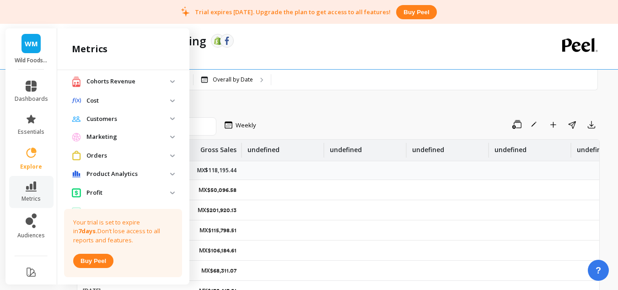
click at [131, 172] on p "Product Analytics" at bounding box center [128, 173] width 84 height 9
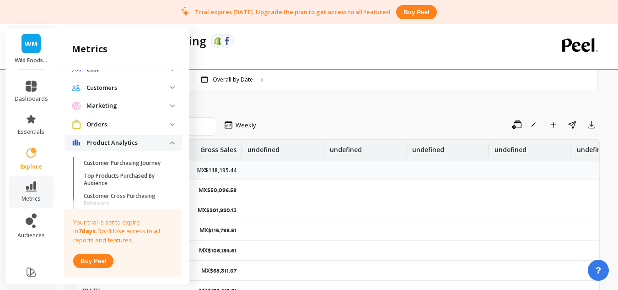
scroll to position [91, 0]
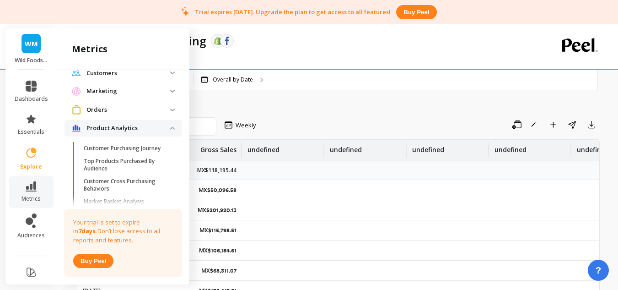
click at [135, 126] on p "Product Analytics" at bounding box center [128, 128] width 84 height 9
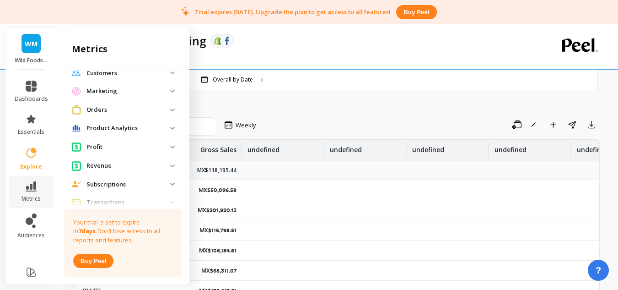
click at [125, 162] on p "Revenue" at bounding box center [128, 165] width 84 height 9
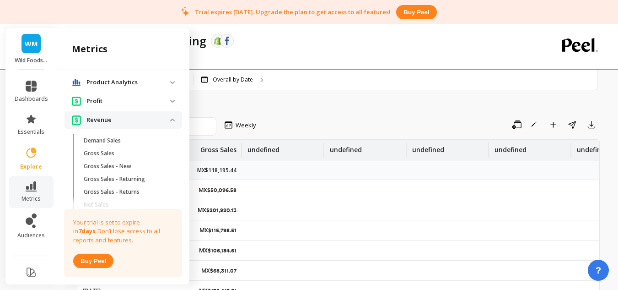
click at [117, 122] on p "Revenue" at bounding box center [128, 119] width 84 height 9
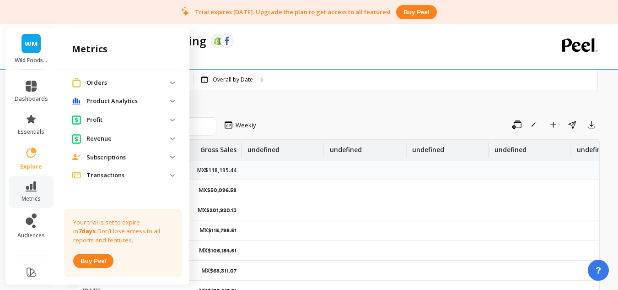
scroll to position [118, 0]
click at [122, 140] on p "Revenue" at bounding box center [128, 138] width 84 height 9
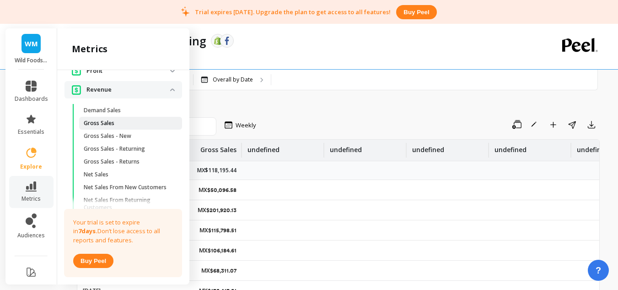
scroll to position [183, 0]
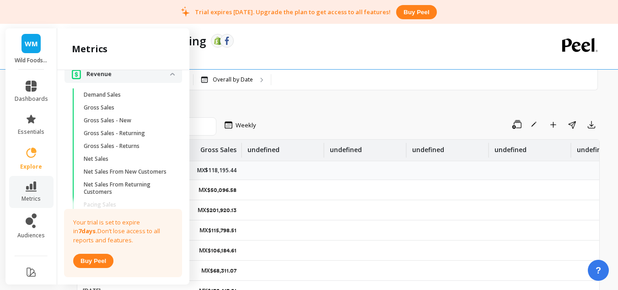
click at [133, 73] on p "Revenue" at bounding box center [128, 74] width 84 height 9
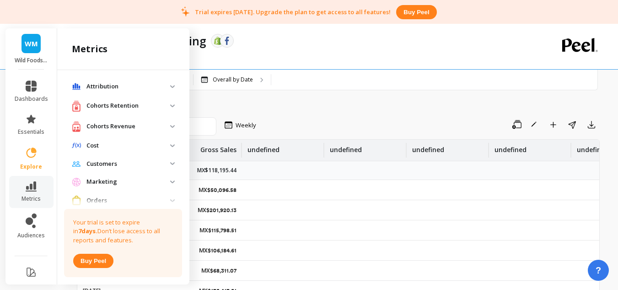
scroll to position [0, 0]
click at [130, 108] on p "Cohorts Retention" at bounding box center [128, 106] width 84 height 9
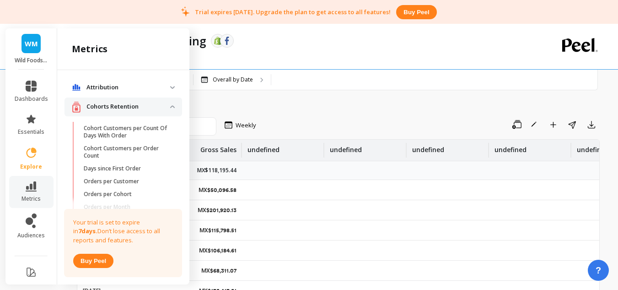
click at [153, 107] on p "Cohorts Retention" at bounding box center [128, 106] width 84 height 9
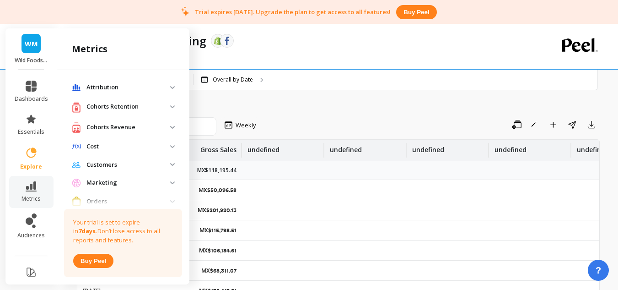
click at [145, 130] on p "Cohorts Revenue" at bounding box center [128, 127] width 84 height 9
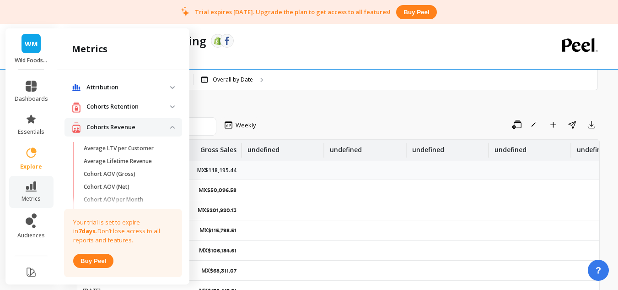
click at [143, 128] on p "Cohorts Revenue" at bounding box center [128, 127] width 84 height 9
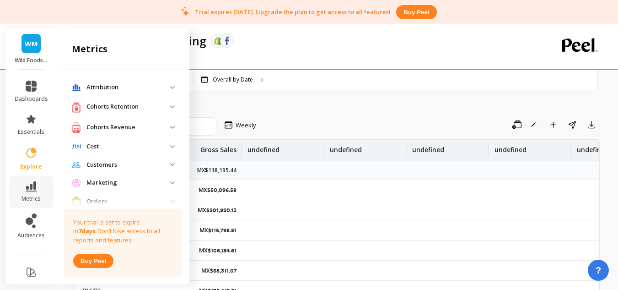
click at [135, 145] on p "Cost" at bounding box center [128, 146] width 84 height 9
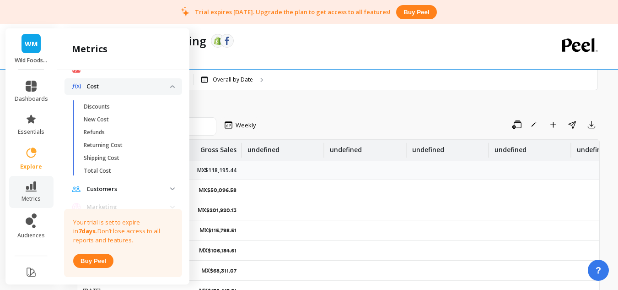
scroll to position [46, 0]
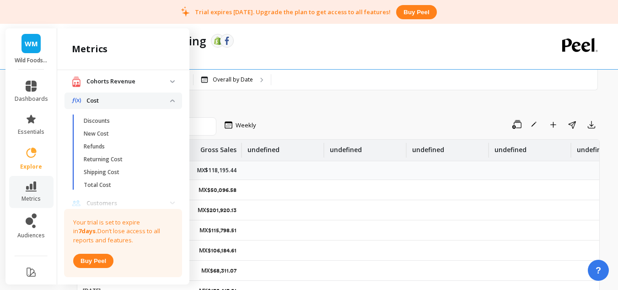
click at [130, 99] on p "Cost" at bounding box center [128, 100] width 84 height 9
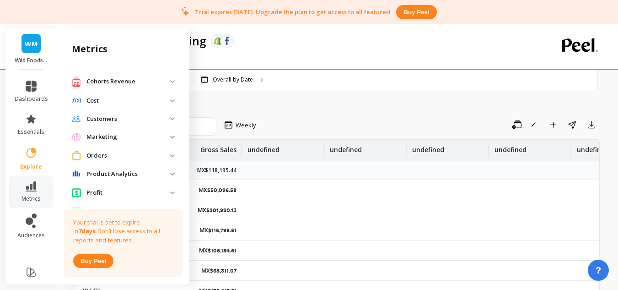
click at [132, 121] on p "Customers" at bounding box center [128, 118] width 84 height 9
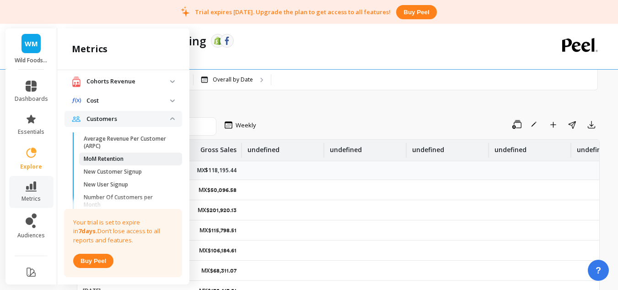
scroll to position [91, 0]
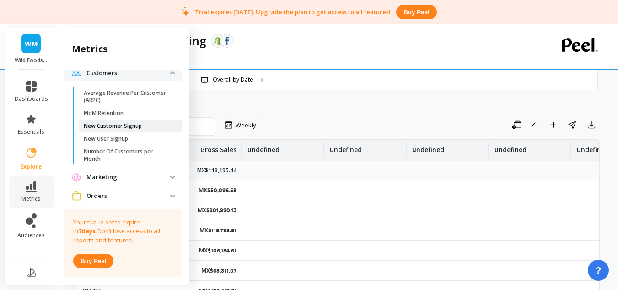
click at [135, 131] on link "New Customer Signup" at bounding box center [130, 125] width 103 height 13
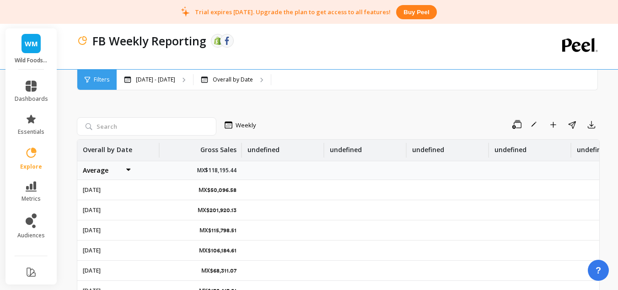
scroll to position [0, 0]
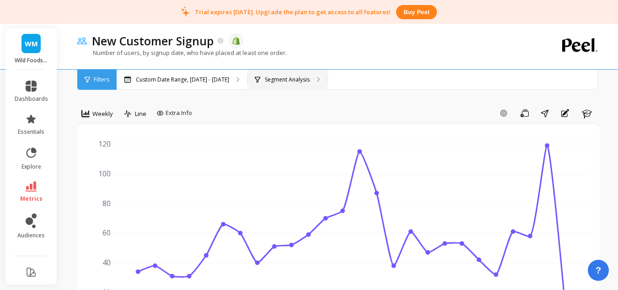
click at [270, 86] on div "Segment Analysis" at bounding box center [287, 80] width 80 height 20
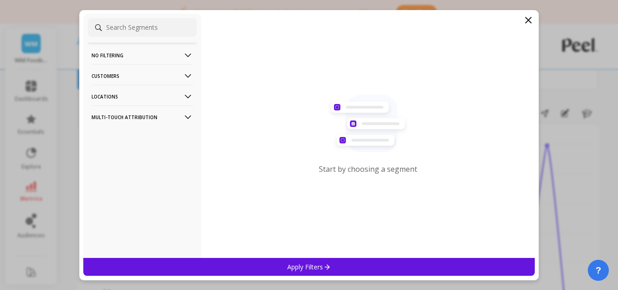
click at [145, 77] on p "Customers" at bounding box center [142, 75] width 102 height 23
click at [145, 74] on p "Customers" at bounding box center [142, 75] width 102 height 23
click at [144, 95] on p "Locations" at bounding box center [142, 96] width 102 height 23
click at [145, 92] on p "Locations" at bounding box center [142, 96] width 102 height 23
click at [154, 58] on p "No filtering" at bounding box center [142, 54] width 102 height 23
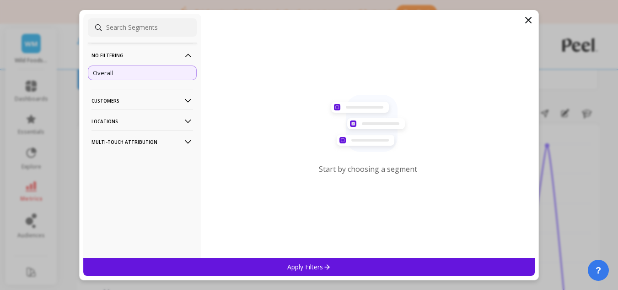
click at [155, 54] on p "No filtering" at bounding box center [142, 54] width 102 height 23
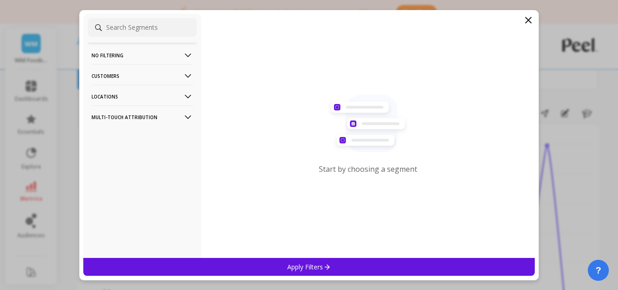
click at [151, 114] on p "Multi-Touch Attribution" at bounding box center [142, 116] width 102 height 23
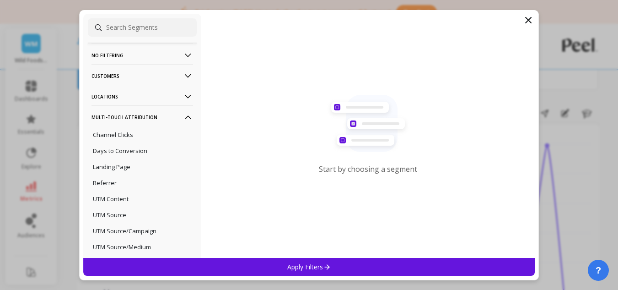
click at [175, 115] on p "Multi-Touch Attribution" at bounding box center [142, 116] width 102 height 23
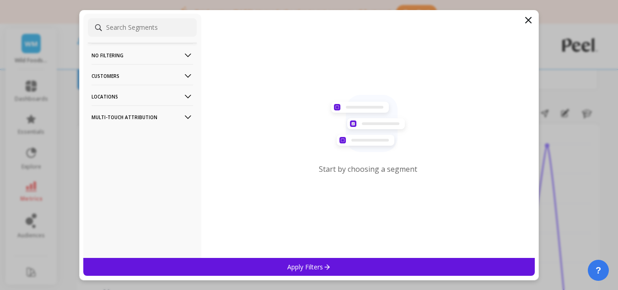
click at [525, 16] on icon at bounding box center [528, 20] width 11 height 11
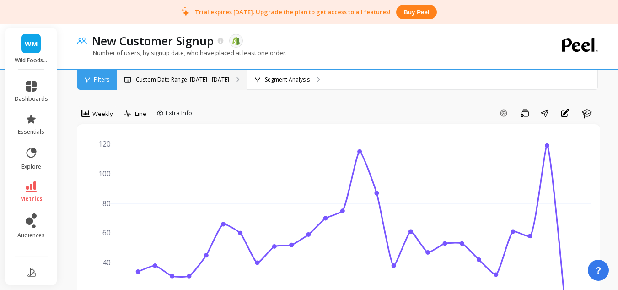
click at [232, 83] on div "Custom Date Range, [DATE] - [DATE]" at bounding box center [182, 80] width 130 height 20
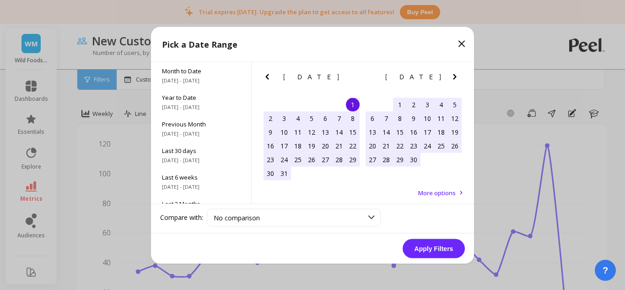
click at [458, 78] on icon "Next Month" at bounding box center [454, 76] width 11 height 11
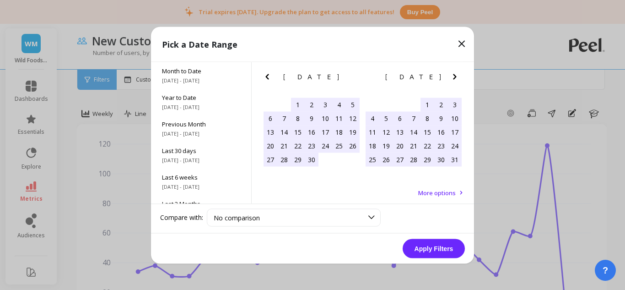
click at [386, 133] on div "12" at bounding box center [386, 132] width 14 height 14
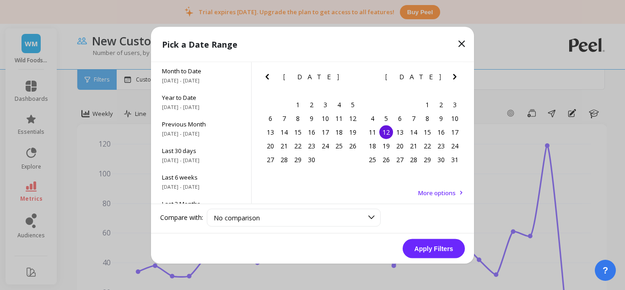
click at [458, 73] on icon "Next Month" at bounding box center [454, 76] width 11 height 11
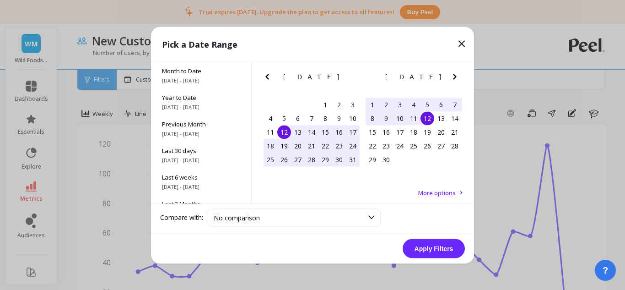
click at [458, 73] on icon "Next Month" at bounding box center [454, 76] width 11 height 11
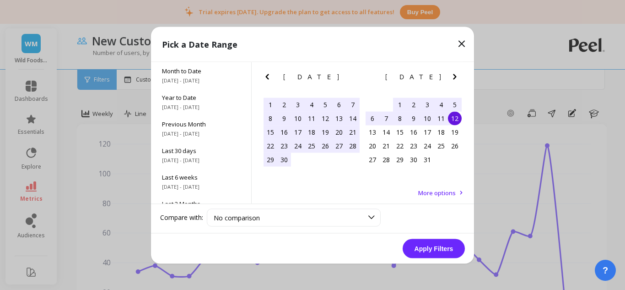
click at [456, 80] on icon "Next Month" at bounding box center [454, 76] width 11 height 11
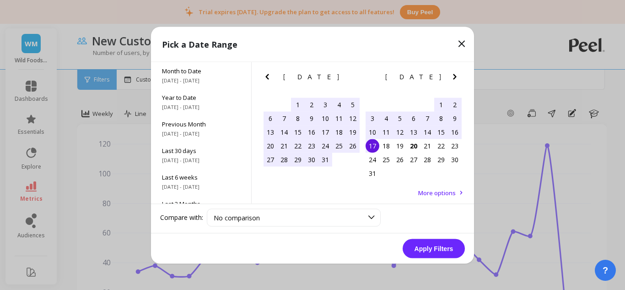
click at [374, 147] on div "17" at bounding box center [372, 146] width 14 height 14
click at [433, 245] on button "Apply Filters" at bounding box center [434, 247] width 62 height 19
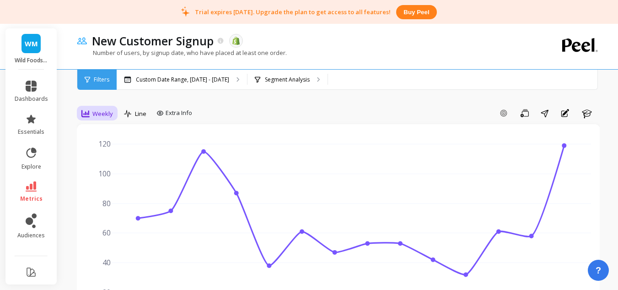
click at [107, 114] on span "Weekly" at bounding box center [102, 113] width 21 height 9
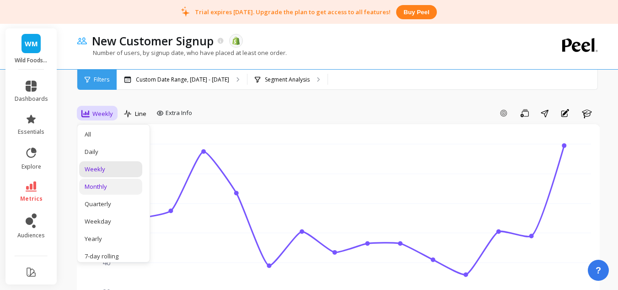
click at [104, 184] on div "Monthly" at bounding box center [111, 186] width 52 height 9
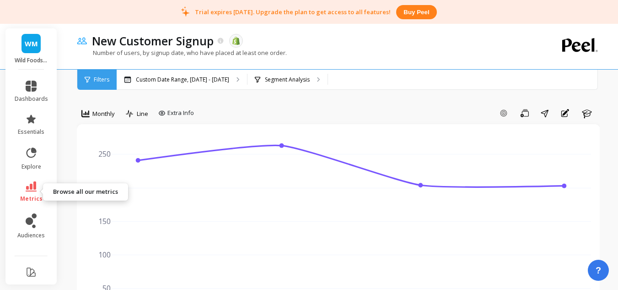
click at [34, 191] on link "metrics" at bounding box center [31, 191] width 33 height 21
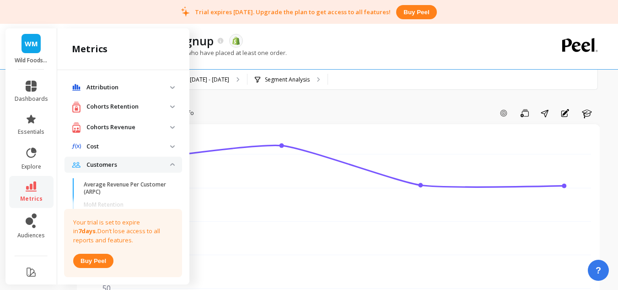
click at [170, 165] on img at bounding box center [172, 164] width 5 height 3
click at [113, 160] on p "Customers" at bounding box center [128, 164] width 84 height 9
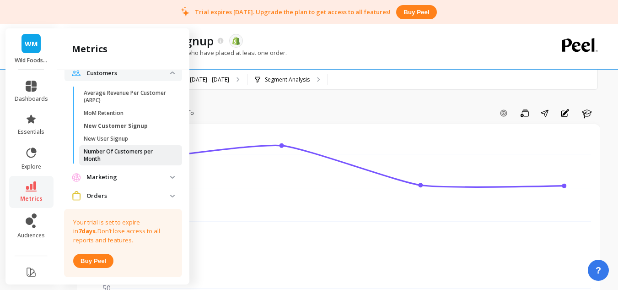
scroll to position [46, 0]
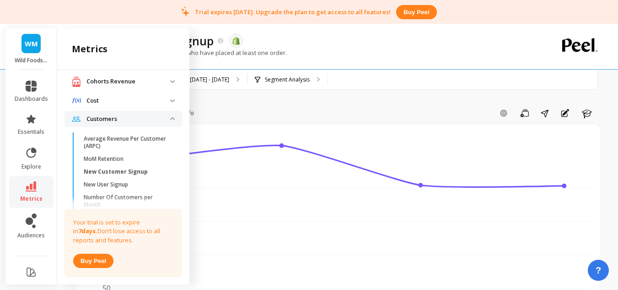
click at [152, 121] on p "Customers" at bounding box center [128, 118] width 84 height 9
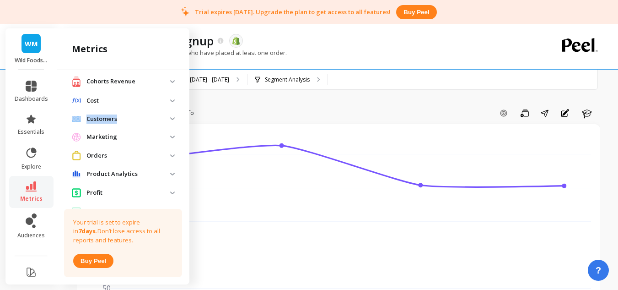
click at [152, 121] on p "Customers" at bounding box center [128, 118] width 84 height 9
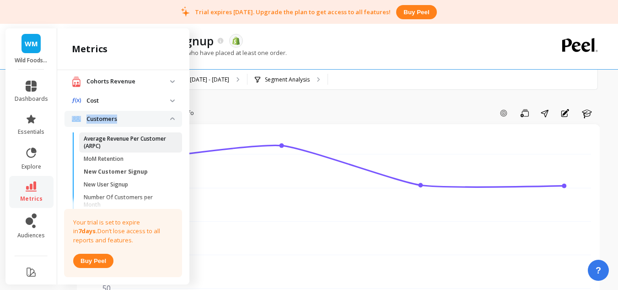
scroll to position [91, 0]
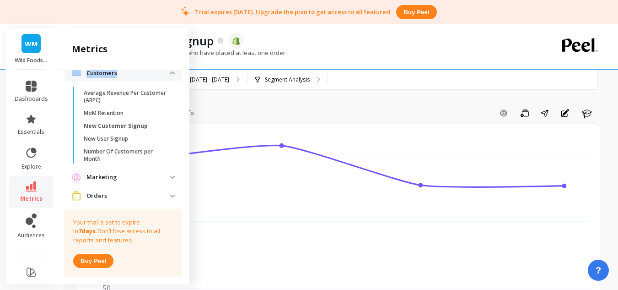
click at [155, 73] on p "Customers" at bounding box center [128, 73] width 84 height 9
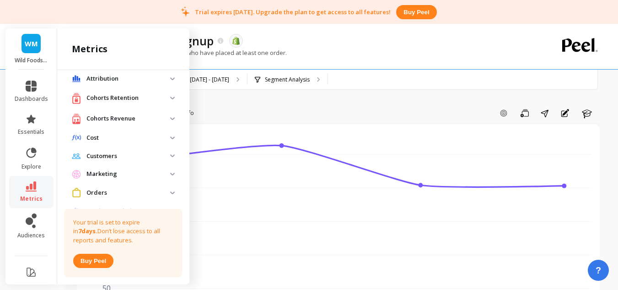
scroll to position [0, 0]
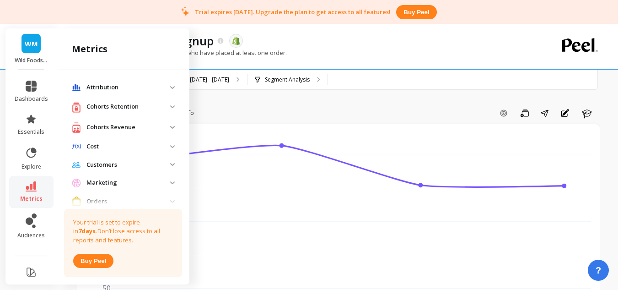
click at [138, 107] on p "Cohorts Retention" at bounding box center [128, 106] width 84 height 9
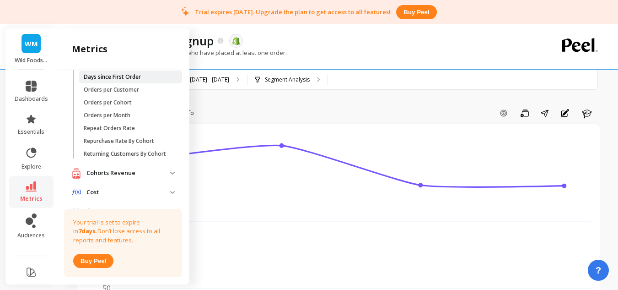
scroll to position [46, 0]
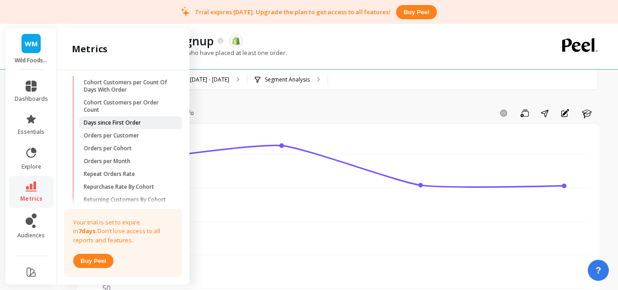
click at [145, 123] on span "Days since First Order" at bounding box center [127, 122] width 87 height 7
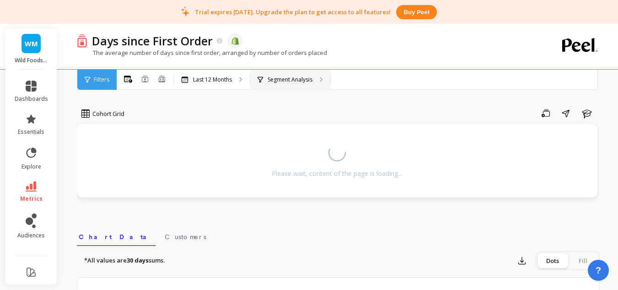
click at [265, 82] on div "Segment Analysis" at bounding box center [285, 79] width 55 height 7
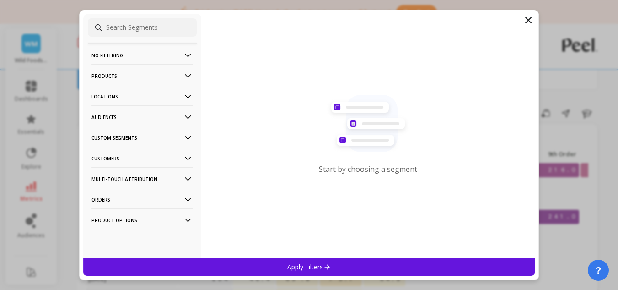
click at [146, 78] on p "Products" at bounding box center [142, 75] width 102 height 23
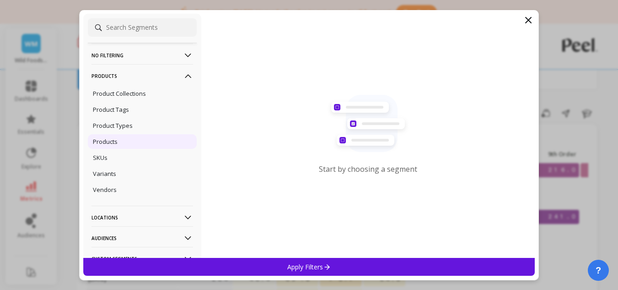
click at [124, 141] on div "Products" at bounding box center [142, 141] width 109 height 15
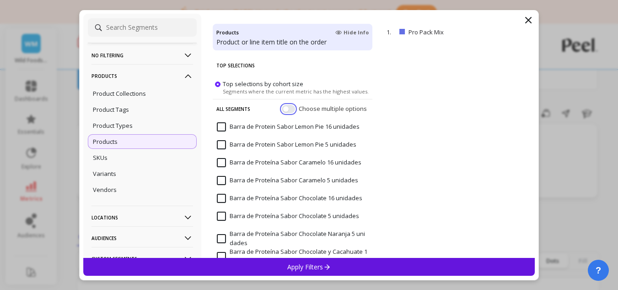
click at [285, 111] on button "button" at bounding box center [288, 108] width 13 height 8
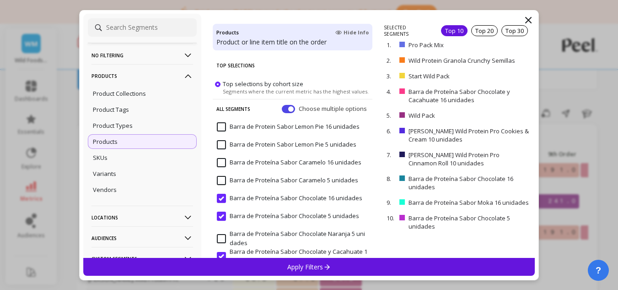
click at [218, 84] on span at bounding box center [217, 83] width 5 height 5
click at [0, 0] on input "Top selections by cohort size Segments where the current metric has the highest…" at bounding box center [0, 0] width 0 height 0
click at [282, 109] on button "button" at bounding box center [288, 108] width 13 height 8
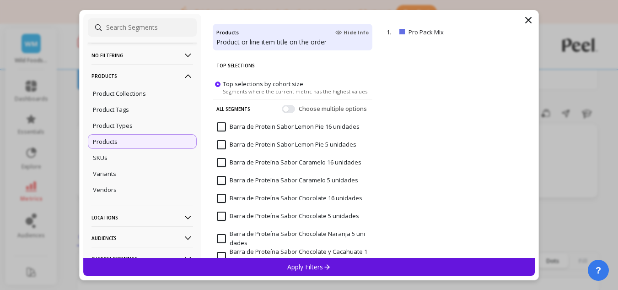
click at [221, 86] on label "Top selections by cohort size Segments where the current metric has the highest…" at bounding box center [292, 86] width 154 height 15
click at [0, 0] on input "Top selections by cohort size Segments where the current metric has the highest…" at bounding box center [0, 0] width 0 height 0
click at [282, 107] on button "button" at bounding box center [288, 108] width 13 height 8
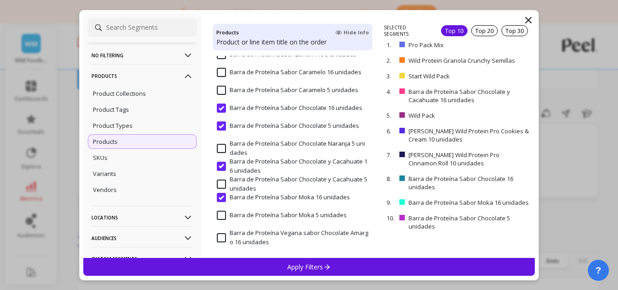
scroll to position [91, 0]
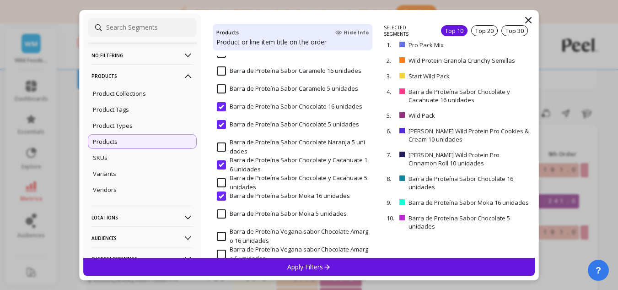
click at [228, 107] on input "Barra de Proteína Sabor Chocolate 16 unidades" at bounding box center [289, 106] width 145 height 9
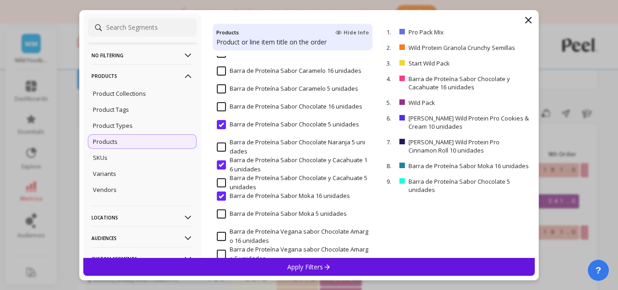
click at [221, 122] on input "Barra de Proteína Sabor Chocolate 5 unidades" at bounding box center [288, 124] width 142 height 9
click at [221, 162] on input "Barra de Proteína Sabor Chocolate y Cacahuate 16 unidades" at bounding box center [292, 165] width 151 height 18
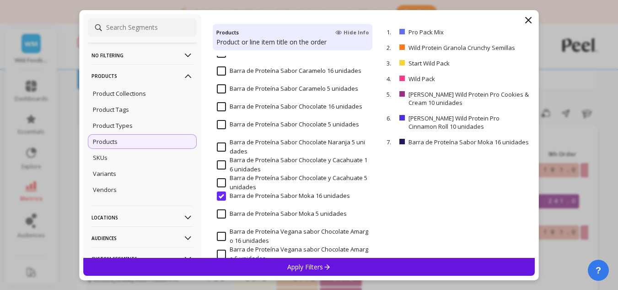
scroll to position [137, 0]
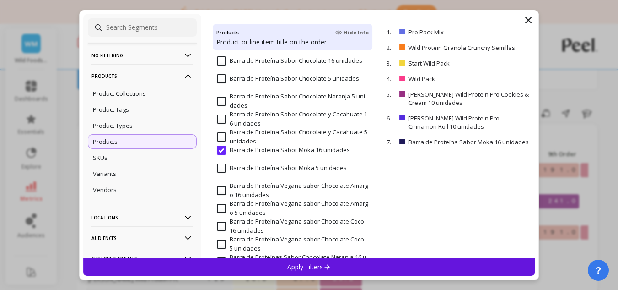
click at [220, 147] on input "Barra de Proteína Sabor Moka 16 unidades" at bounding box center [283, 149] width 133 height 9
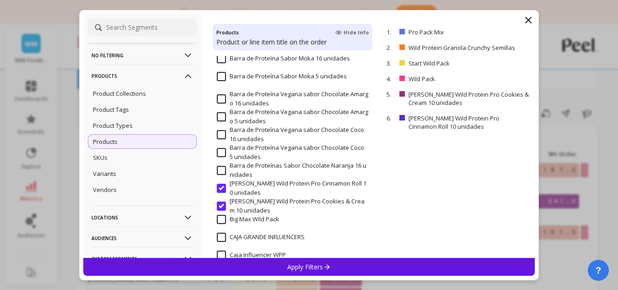
scroll to position [320, 0]
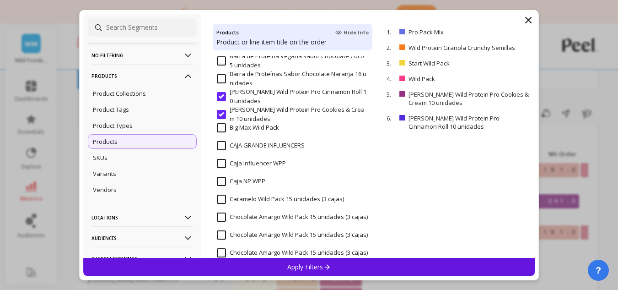
click at [223, 99] on input "[PERSON_NAME] Wild Protein Pro Cinnamon Roll 10 unidades" at bounding box center [292, 96] width 151 height 18
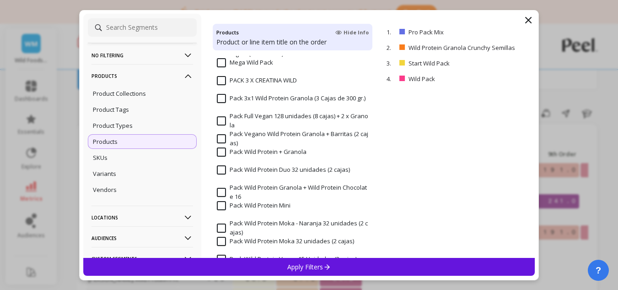
scroll to position [869, 0]
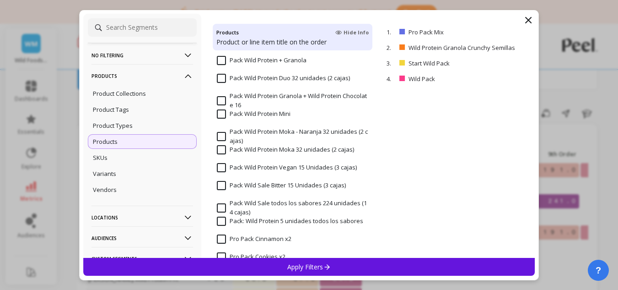
click at [220, 116] on input "Pack Wild Protein Mini" at bounding box center [254, 113] width 74 height 9
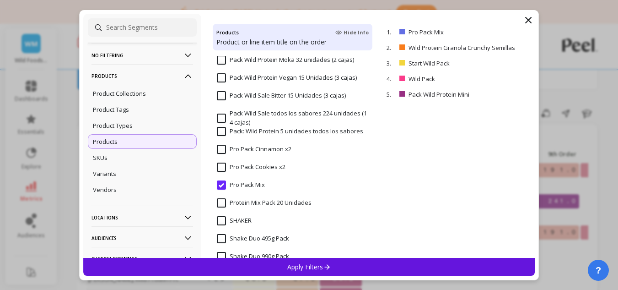
scroll to position [961, 0]
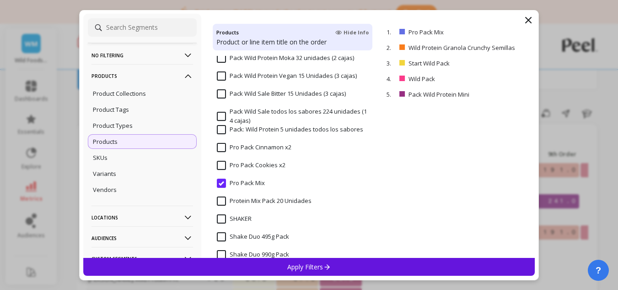
click at [218, 184] on input "Pro Pack Mix" at bounding box center [241, 182] width 48 height 9
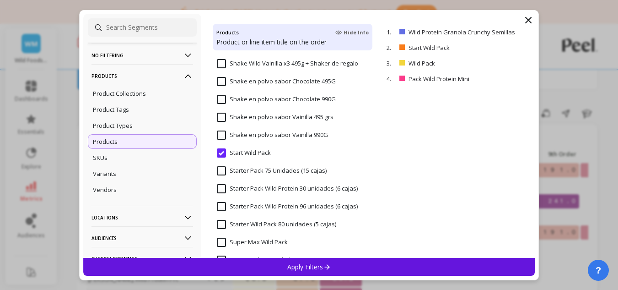
scroll to position [1189, 0]
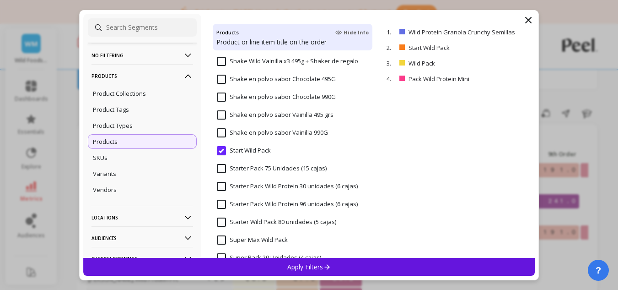
click at [217, 150] on input "Start Wild Pack" at bounding box center [244, 150] width 54 height 9
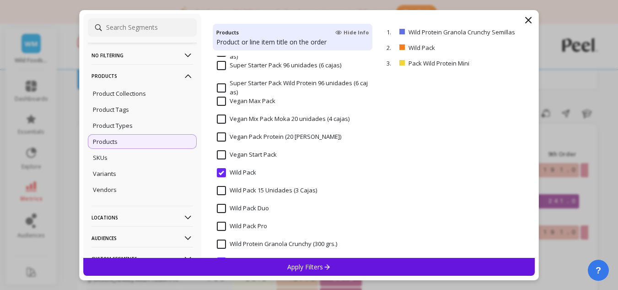
scroll to position [1510, 0]
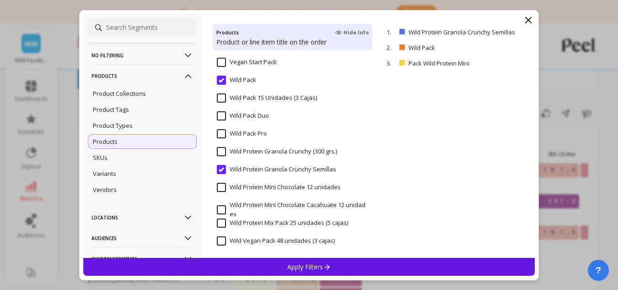
click at [220, 80] on input "Wild Pack" at bounding box center [236, 79] width 39 height 9
click at [223, 166] on input "Wild Protein Granola Crunchy Semillas" at bounding box center [276, 169] width 119 height 9
click at [217, 198] on div "Wild Protein Mini Chocolate Cacahuate 12 unidades" at bounding box center [293, 209] width 160 height 27
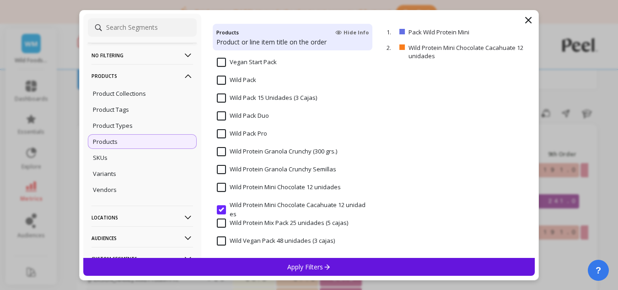
click at [218, 210] on input "Wild Protein Mini Chocolate Cacahuate 12 unidades" at bounding box center [292, 209] width 151 height 18
click at [221, 207] on input "Wild Protein Mini Chocolate Cacahuate 12 unidades" at bounding box center [292, 209] width 151 height 18
click at [222, 188] on input "Wild Protein Mini Chocolate 12 unidades" at bounding box center [279, 187] width 124 height 9
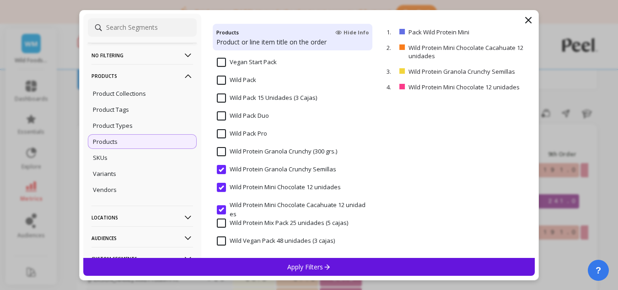
click at [222, 172] on input "Wild Protein Granola Crunchy Semillas" at bounding box center [276, 169] width 119 height 9
click at [298, 263] on p "Apply Filters" at bounding box center [308, 266] width 43 height 9
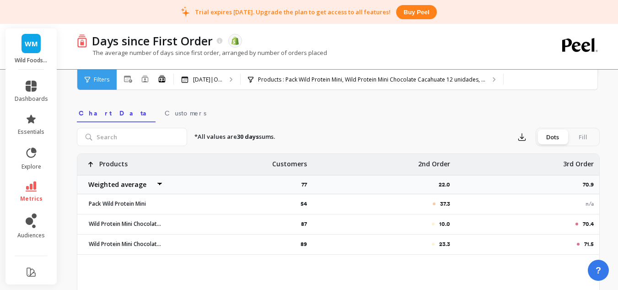
scroll to position [183, 0]
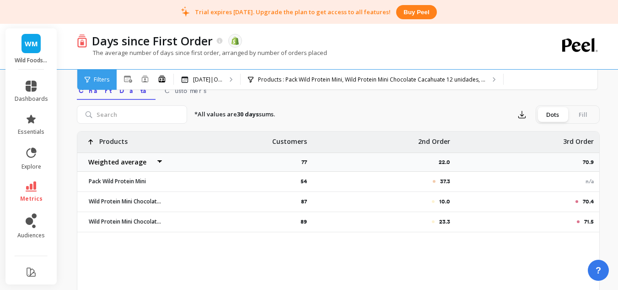
click at [161, 163] on select "Weighted average Weighted average excl. current month Sum [PERSON_NAME]" at bounding box center [122, 162] width 91 height 18
select select "sum"
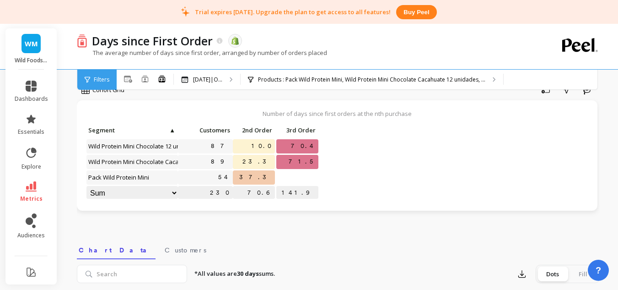
scroll to position [0, 0]
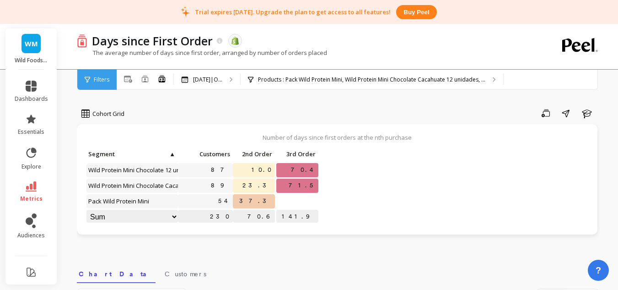
click at [148, 48] on p "The average number of days since first order, arranged by number of orders plac…" at bounding box center [202, 52] width 250 height 8
click at [76, 39] on div "Days since First Order The data you are viewing comes from: Shopify The average…" at bounding box center [339, 57] width 554 height 66
click at [158, 152] on span "Segment" at bounding box center [128, 153] width 80 height 7
select select "sum"
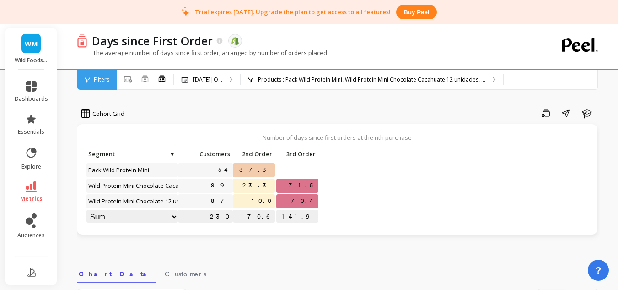
click at [158, 152] on span "Segment" at bounding box center [128, 153] width 80 height 7
select select "sum"
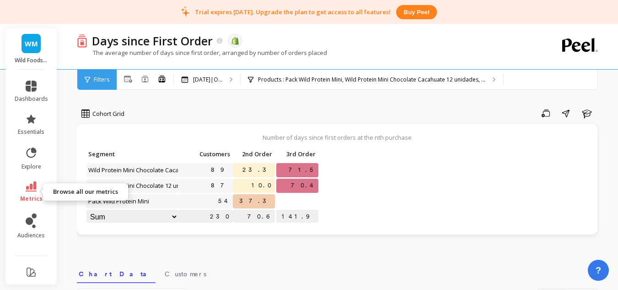
click at [30, 195] on span "metrics" at bounding box center [31, 198] width 22 height 7
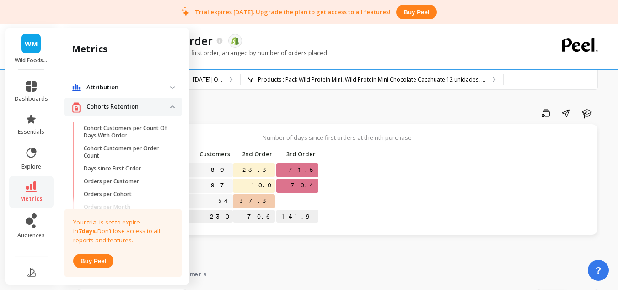
click at [160, 104] on p "Cohorts Retention" at bounding box center [128, 106] width 84 height 9
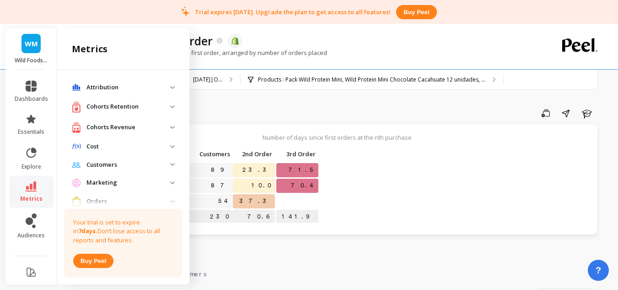
click at [125, 161] on p "Customers" at bounding box center [128, 164] width 84 height 9
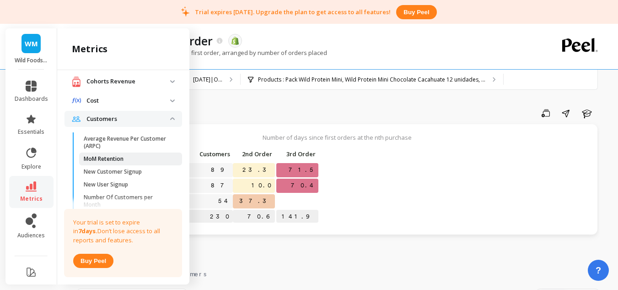
scroll to position [91, 0]
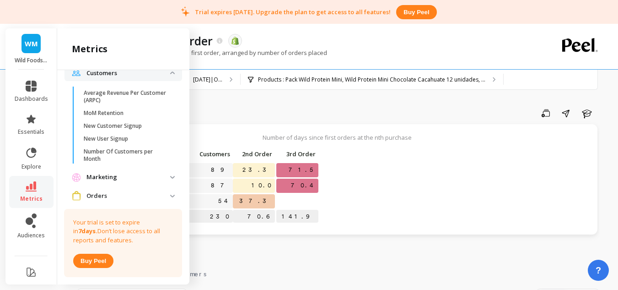
click at [136, 178] on p "Marketing" at bounding box center [128, 176] width 84 height 9
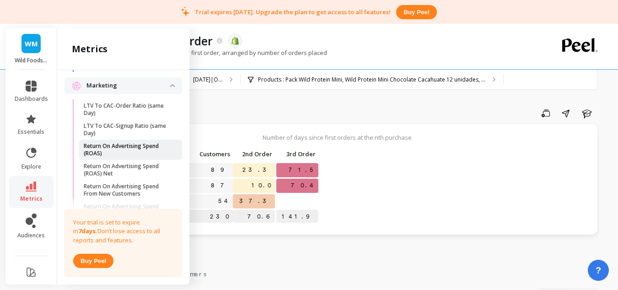
scroll to position [137, 0]
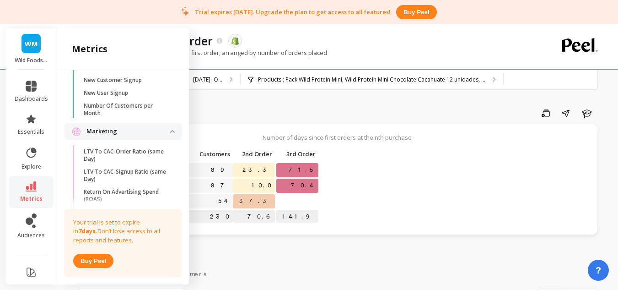
click at [143, 132] on p "Marketing" at bounding box center [128, 131] width 84 height 9
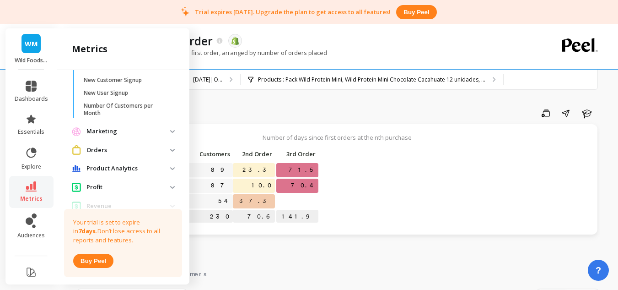
click at [140, 151] on p "Orders" at bounding box center [128, 149] width 84 height 9
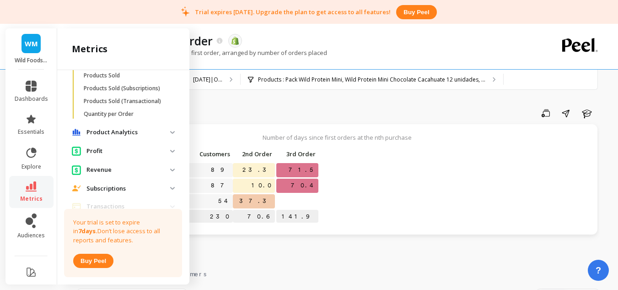
scroll to position [532, 0]
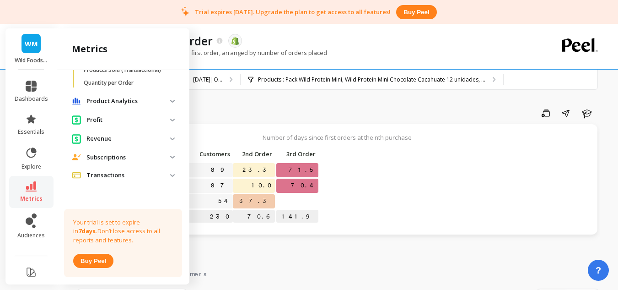
click at [128, 153] on p "Subscriptions" at bounding box center [128, 157] width 84 height 9
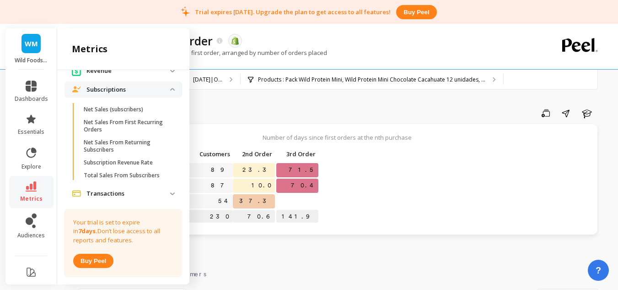
click at [137, 94] on p "Subscriptions" at bounding box center [128, 89] width 84 height 9
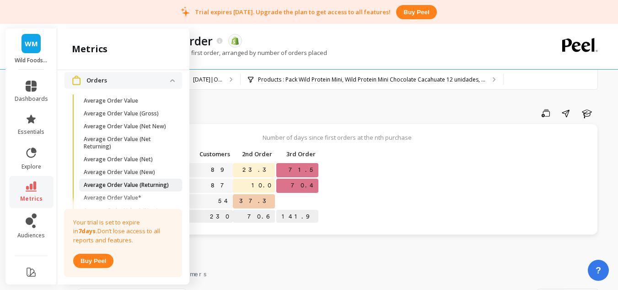
scroll to position [120, 0]
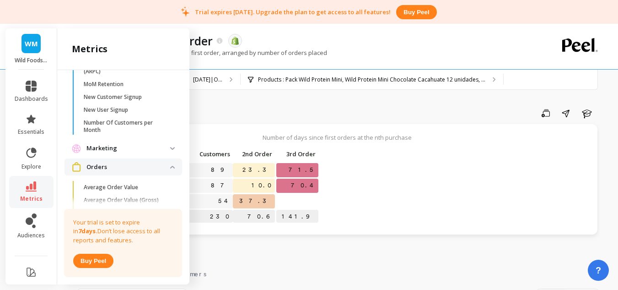
click at [116, 163] on p "Orders" at bounding box center [128, 166] width 84 height 9
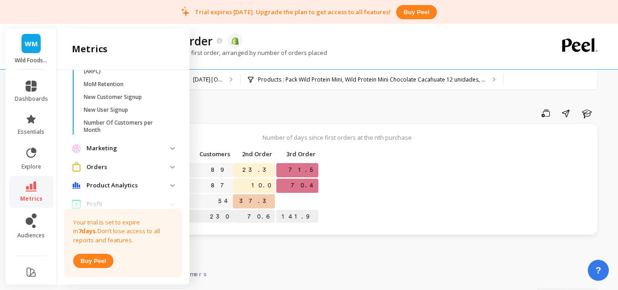
click at [136, 149] on p "Marketing" at bounding box center [128, 148] width 84 height 9
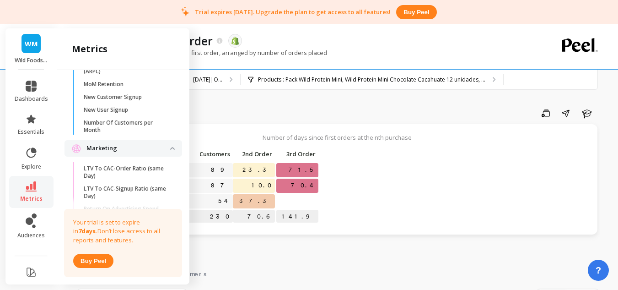
click at [128, 144] on p "Marketing" at bounding box center [128, 148] width 84 height 9
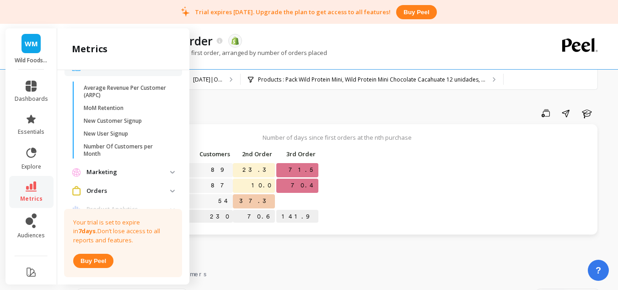
scroll to position [75, 0]
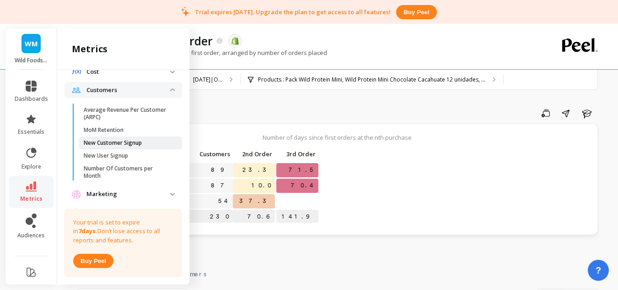
click at [145, 147] on link "New Customer Signup" at bounding box center [130, 142] width 103 height 13
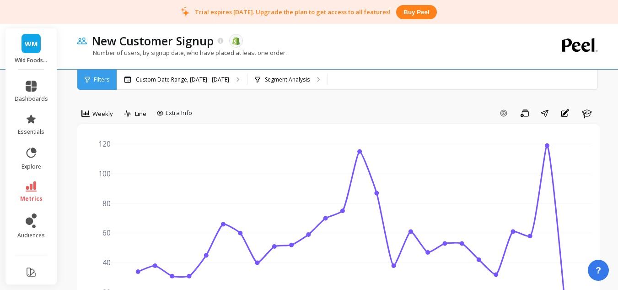
select select "sum"
click at [260, 79] on div "Segment Analysis" at bounding box center [282, 79] width 55 height 7
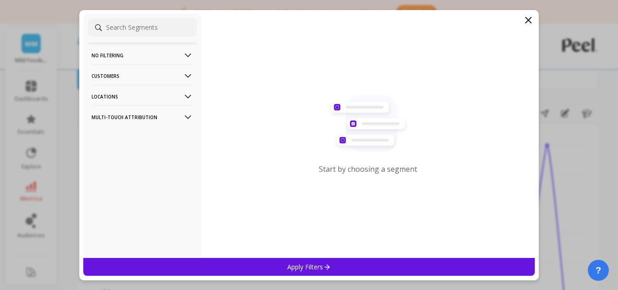
click at [532, 22] on icon at bounding box center [528, 20] width 11 height 11
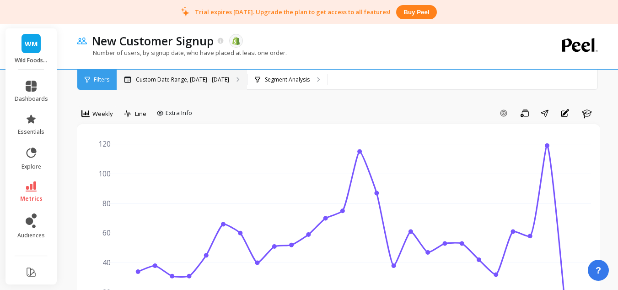
click at [194, 86] on div "Custom Date Range, Mar 1 - Aug 19" at bounding box center [182, 80] width 130 height 20
select select "sum"
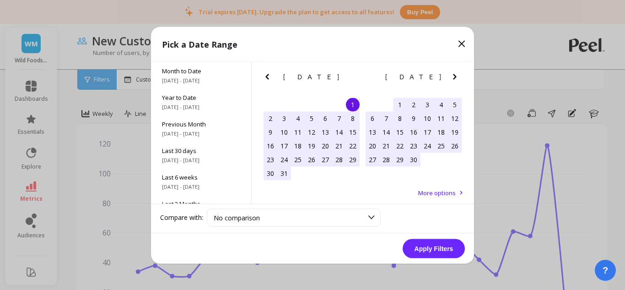
click at [455, 77] on icon "Next Month" at bounding box center [454, 76] width 3 height 5
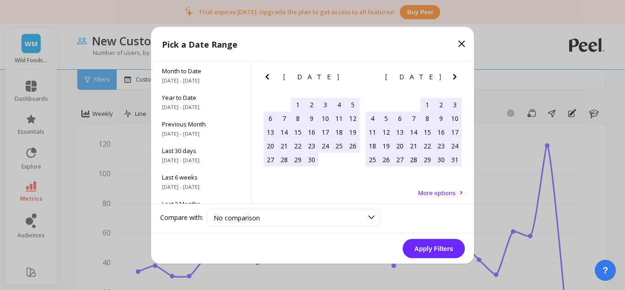
click at [455, 77] on icon "Next Month" at bounding box center [454, 76] width 3 height 5
click at [457, 40] on icon at bounding box center [461, 43] width 11 height 11
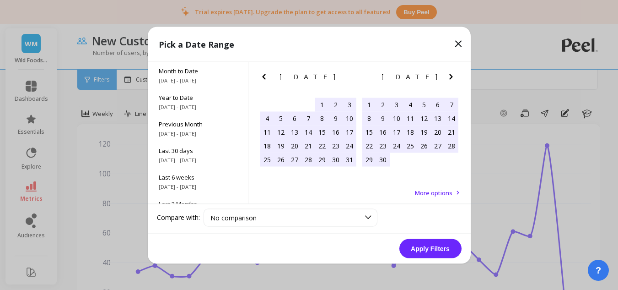
select select "sum"
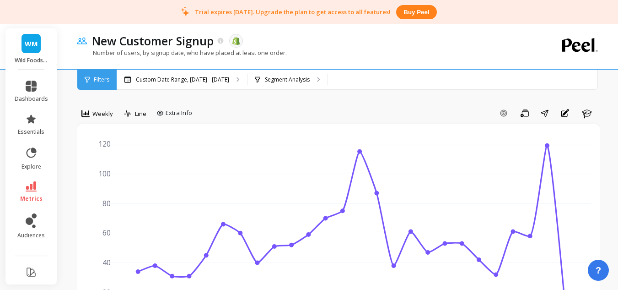
click at [31, 183] on icon at bounding box center [31, 186] width 11 height 10
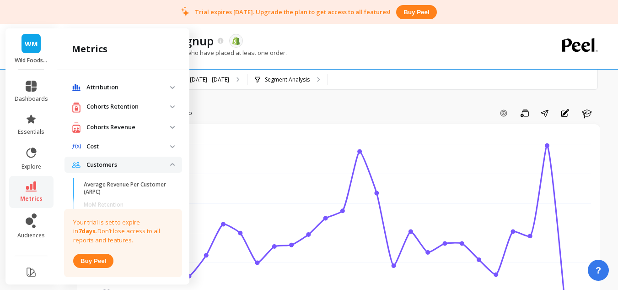
click at [121, 161] on p "Customers" at bounding box center [128, 164] width 84 height 9
click at [122, 144] on p "Cost" at bounding box center [128, 146] width 84 height 9
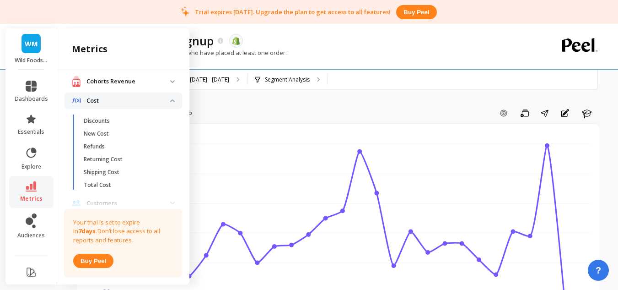
click at [116, 102] on p "Cost" at bounding box center [128, 100] width 84 height 9
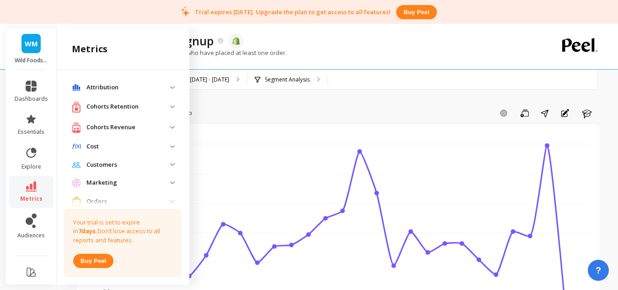
click at [137, 130] on p "Cohorts Revenue" at bounding box center [128, 127] width 84 height 9
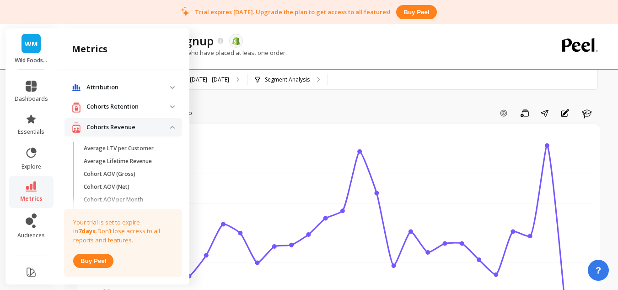
click at [148, 128] on p "Cohorts Revenue" at bounding box center [128, 127] width 84 height 9
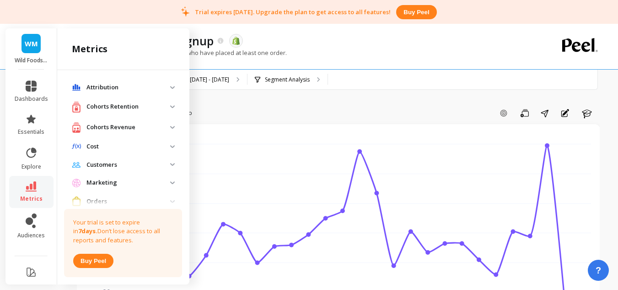
click at [140, 107] on p "Cohorts Retention" at bounding box center [128, 106] width 84 height 9
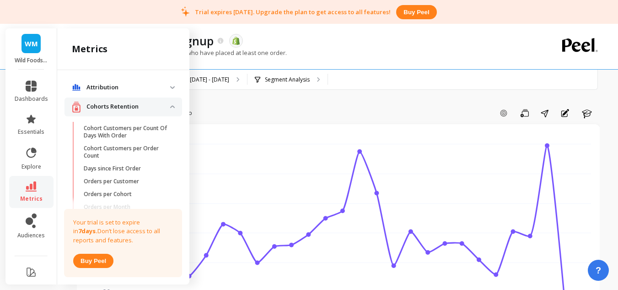
click at [139, 89] on p "Attribution" at bounding box center [128, 87] width 84 height 9
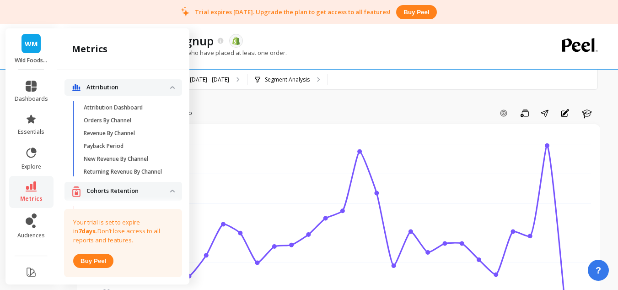
click at [125, 89] on p "Attribution" at bounding box center [128, 87] width 84 height 9
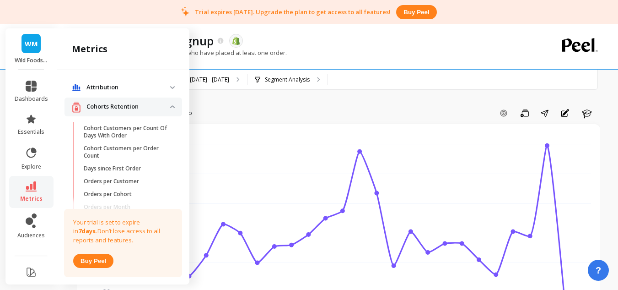
click at [134, 108] on p "Cohorts Retention" at bounding box center [128, 106] width 84 height 9
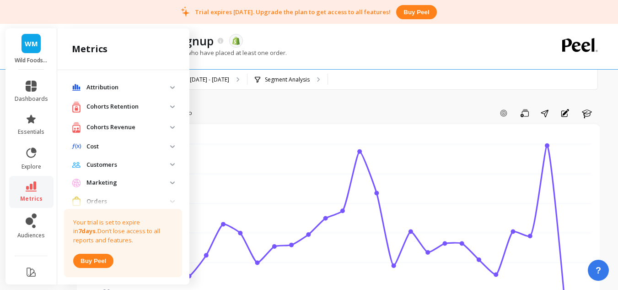
click at [130, 104] on p "Cohorts Retention" at bounding box center [128, 106] width 84 height 9
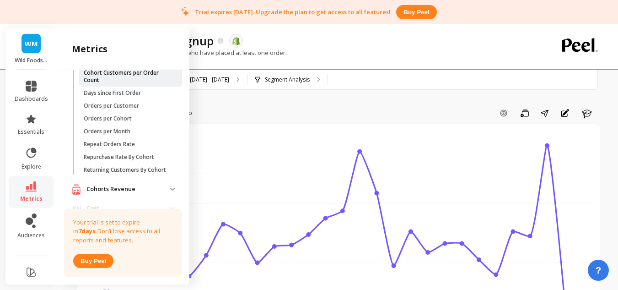
scroll to position [91, 0]
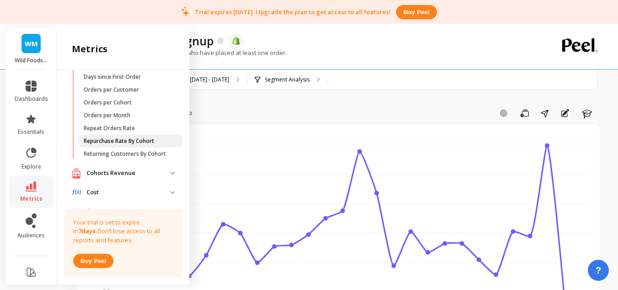
click at [147, 142] on p "Repurchase Rate By Cohort" at bounding box center [119, 140] width 70 height 7
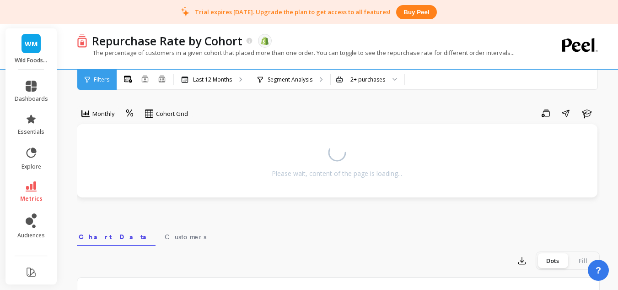
select select "sum"
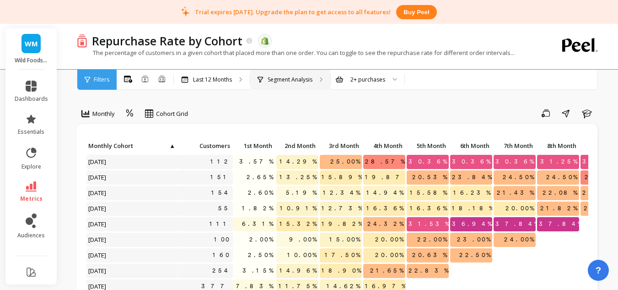
click at [324, 80] on div "Segment Analysis" at bounding box center [290, 80] width 80 height 20
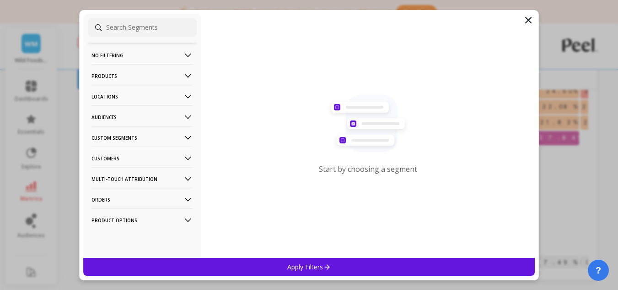
scroll to position [91, 0]
click at [164, 76] on p "Products" at bounding box center [142, 75] width 102 height 23
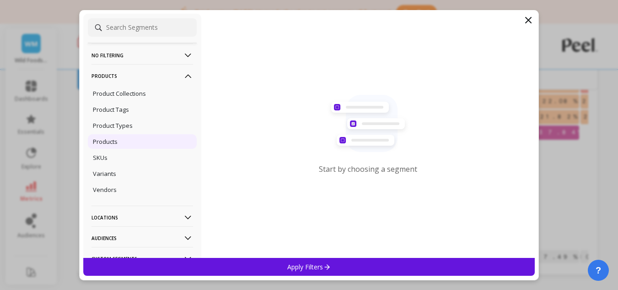
click at [139, 141] on div "Products" at bounding box center [142, 141] width 109 height 15
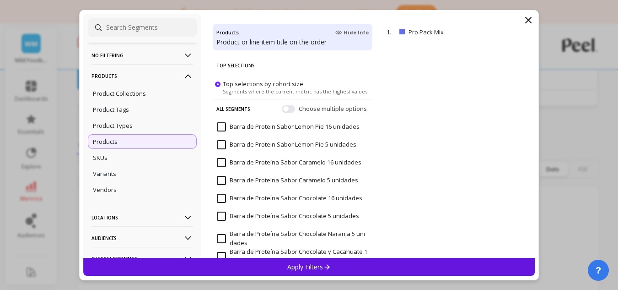
click at [282, 117] on div "All Segments Choose multiple options" at bounding box center [293, 108] width 160 height 19
click at [282, 113] on div "Choose multiple options" at bounding box center [325, 108] width 87 height 9
click at [282, 107] on button "button" at bounding box center [288, 108] width 13 height 8
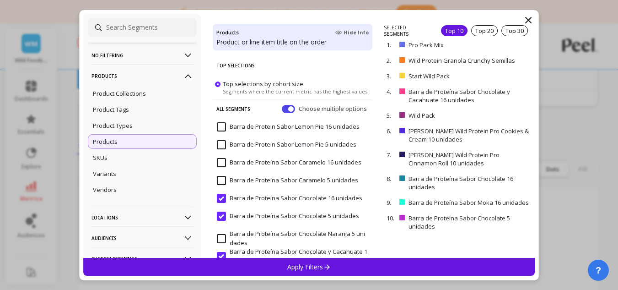
select select "sum"
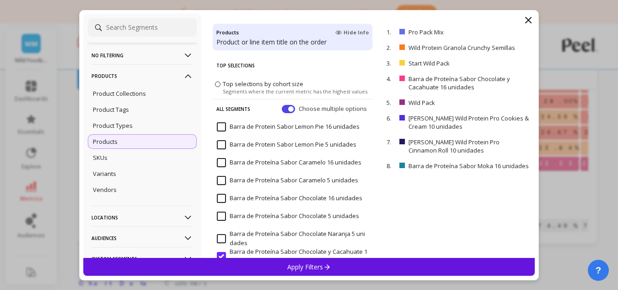
select select "sum"
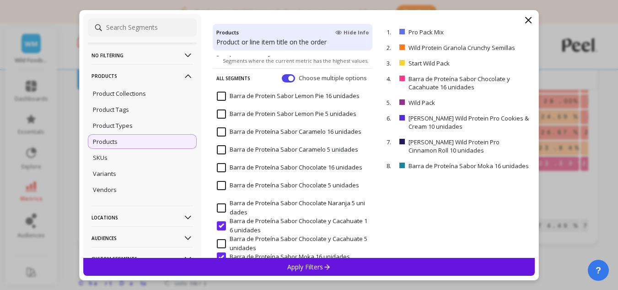
scroll to position [46, 0]
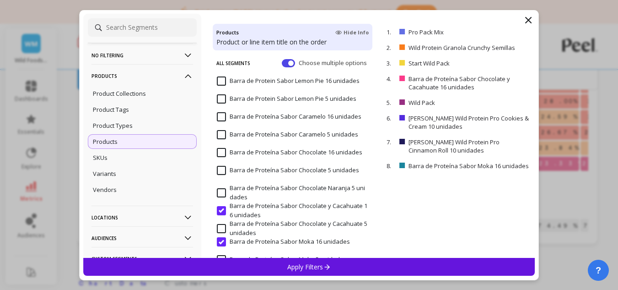
click at [220, 213] on input "Barra de Proteína Sabor Chocolate y Cacahuate 16 unidades" at bounding box center [292, 210] width 151 height 18
select select "sum"
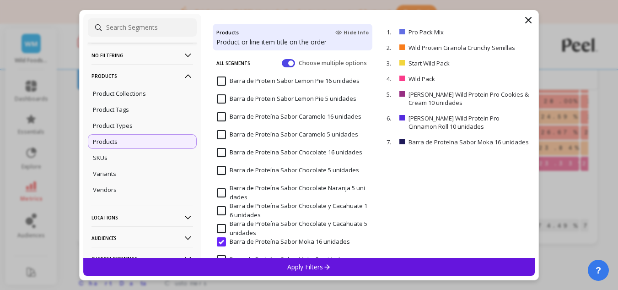
click at [219, 239] on input "Barra de Proteína Sabor Moka 16 unidades" at bounding box center [283, 241] width 133 height 9
select select "sum"
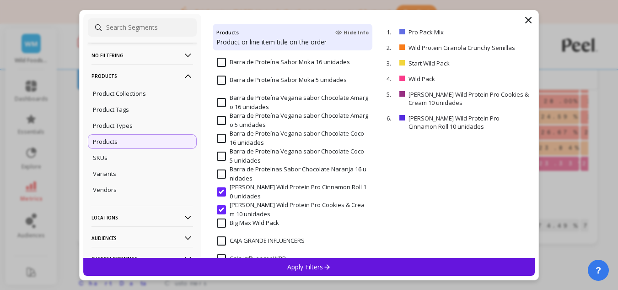
scroll to position [229, 0]
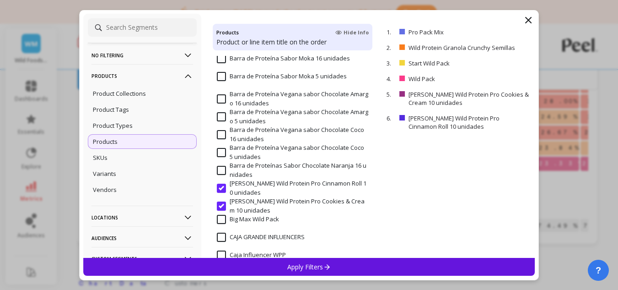
click at [222, 188] on input "[PERSON_NAME] Wild Protein Pro Cinnamon Roll 10 unidades" at bounding box center [292, 188] width 151 height 18
select select "sum"
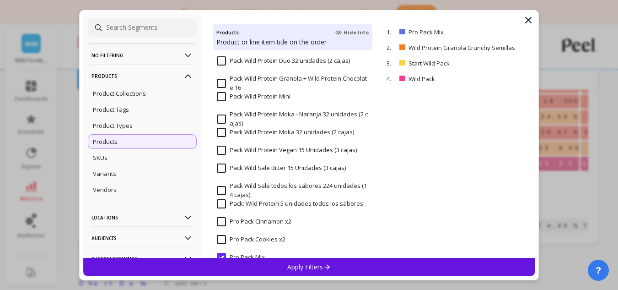
scroll to position [915, 0]
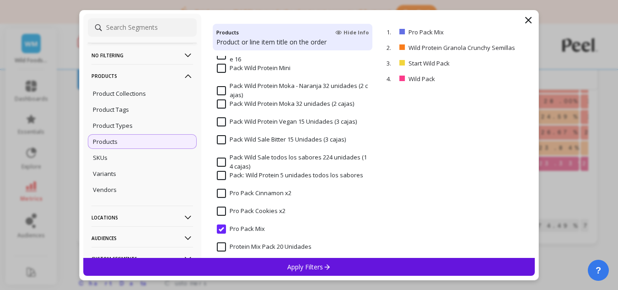
click at [221, 228] on input "Pro Pack Mix" at bounding box center [241, 228] width 48 height 9
select select "sum"
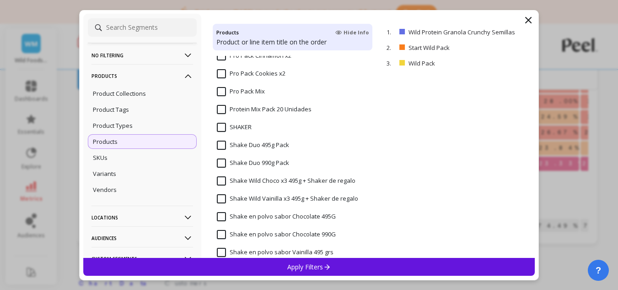
scroll to position [1098, 0]
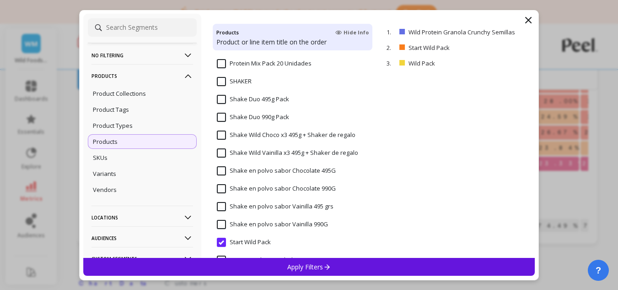
click at [221, 239] on input "Start Wild Pack" at bounding box center [244, 241] width 54 height 9
select select "sum"
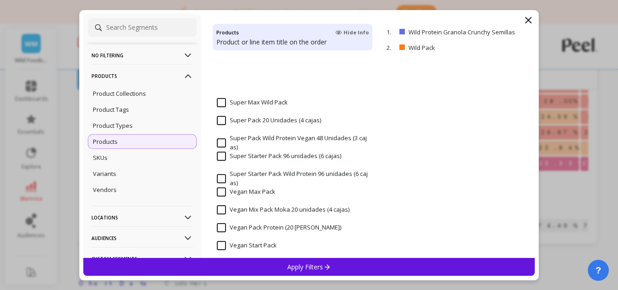
scroll to position [1511, 0]
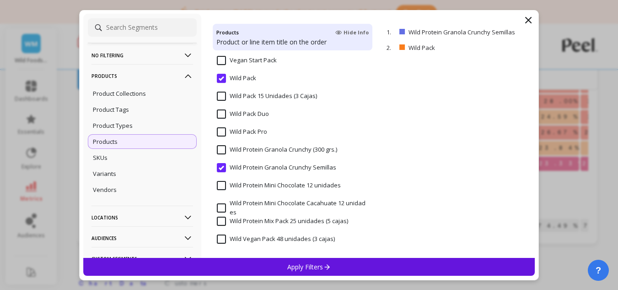
click at [223, 167] on input "Wild Protein Granola Crunchy Semillas" at bounding box center [276, 167] width 119 height 9
select select "sum"
click at [225, 78] on input "Wild Pack" at bounding box center [236, 78] width 39 height 9
select select "sum"
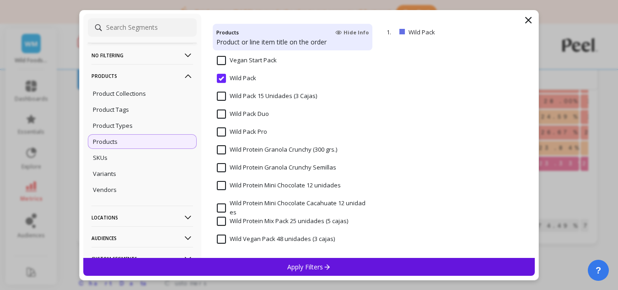
select select "sum"
click at [227, 188] on input "Wild Protein Mini Chocolate 12 unidades" at bounding box center [279, 185] width 124 height 9
click at [221, 204] on input "Wild Protein Mini Chocolate Cacahuate 12 unidades" at bounding box center [292, 208] width 151 height 18
select select "sum"
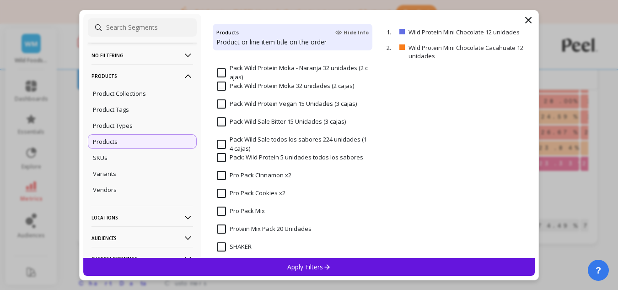
scroll to position [917, 0]
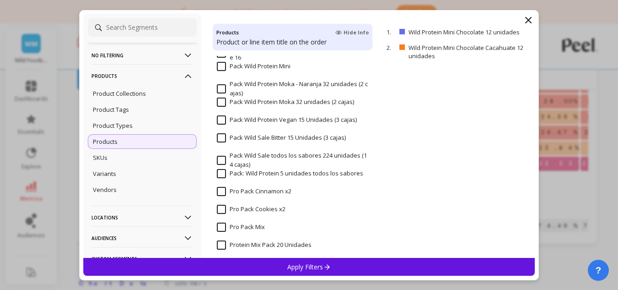
click at [267, 72] on span "Pack Wild Protein Mini" at bounding box center [254, 71] width 74 height 19
select select "sum"
click at [325, 263] on icon at bounding box center [327, 267] width 8 height 8
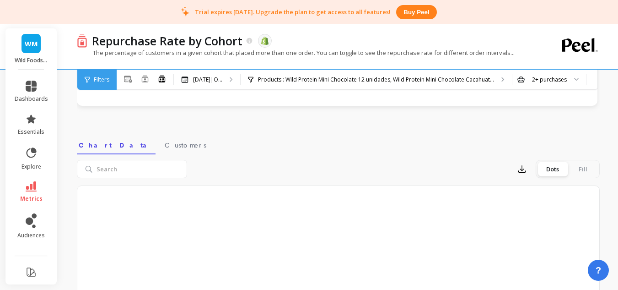
select select "sum"
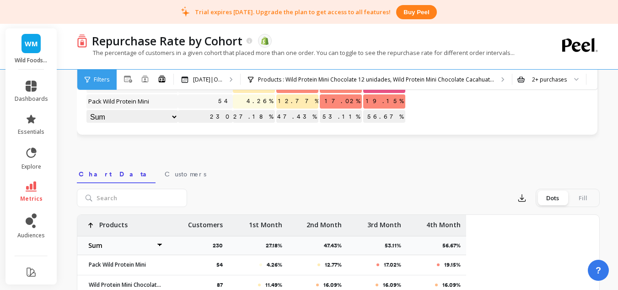
select select "sum"
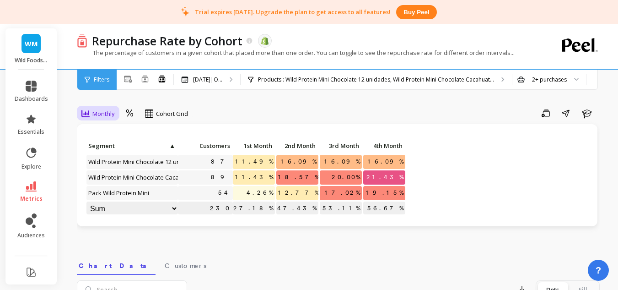
click at [117, 117] on div "Monthly" at bounding box center [98, 114] width 39 height 16
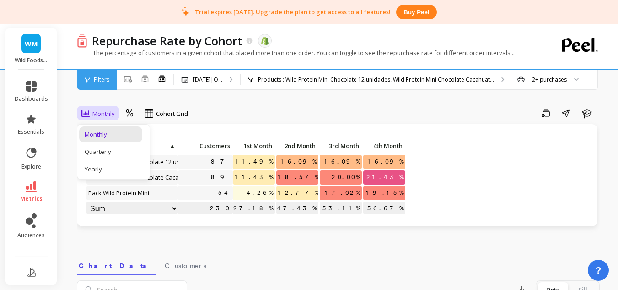
click at [326, 112] on div "Save Share Learn" at bounding box center [396, 113] width 405 height 15
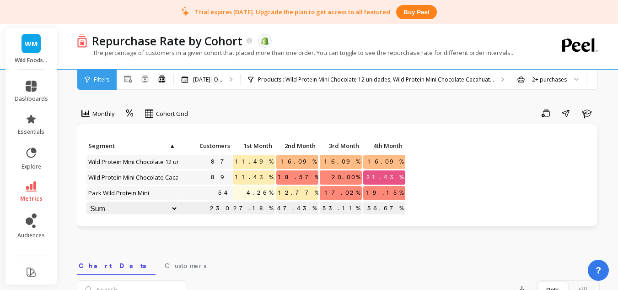
click at [159, 205] on select "Weighted average Weighted average excl. current month Sum [PERSON_NAME]" at bounding box center [131, 208] width 91 height 14
click at [130, 214] on select "Weighted average Weighted average excl. current month Sum [PERSON_NAME]" at bounding box center [131, 208] width 91 height 14
select select "sum"
click at [158, 114] on span "Cohort Grid" at bounding box center [172, 113] width 32 height 9
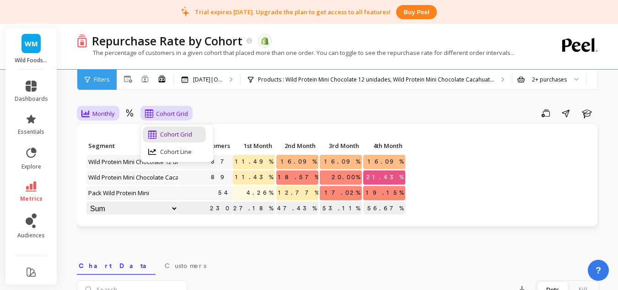
click at [117, 116] on div "Monthly" at bounding box center [98, 114] width 39 height 16
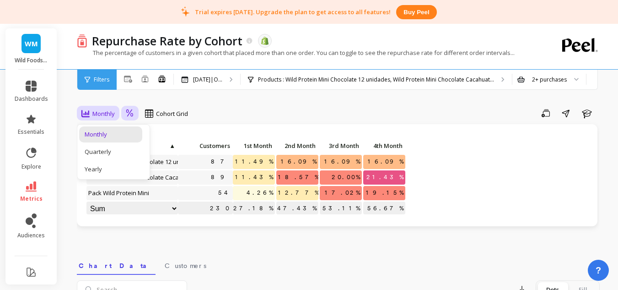
click at [127, 113] on icon at bounding box center [129, 112] width 7 height 7
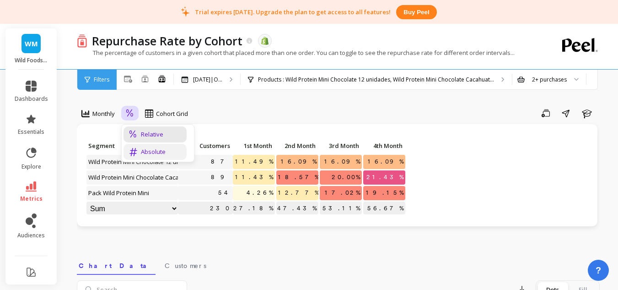
click at [148, 150] on div "Absolute" at bounding box center [155, 151] width 52 height 9
select select "sum"
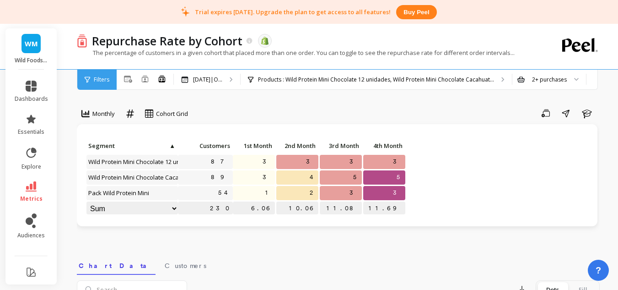
select select "sum"
click at [134, 114] on icon at bounding box center [130, 113] width 8 height 9
click at [144, 137] on div "Relative" at bounding box center [155, 134] width 52 height 9
select select "sum"
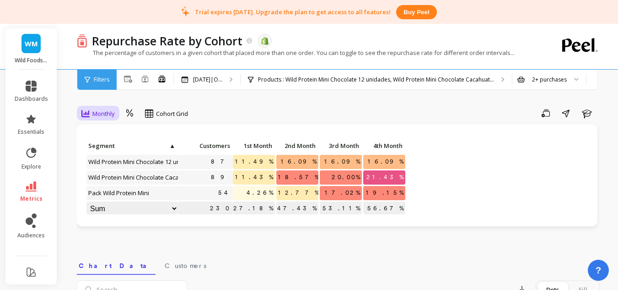
select select "sum"
click at [108, 115] on span "Monthly" at bounding box center [103, 113] width 22 height 9
click at [231, 122] on div "Monthly option Relative, selected. Cohort Grid Save Share Learn" at bounding box center [338, 115] width 523 height 18
click at [211, 80] on p "[DATE]|O..." at bounding box center [207, 79] width 29 height 7
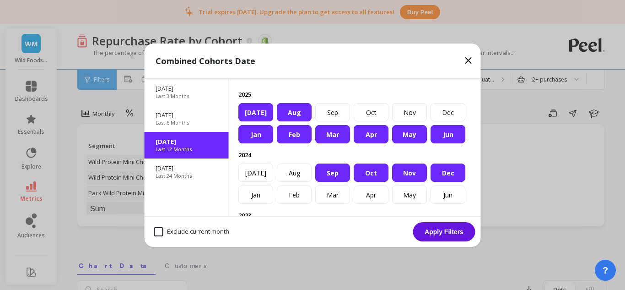
select select "sum"
click at [405, 143] on div "May" at bounding box center [409, 134] width 35 height 18
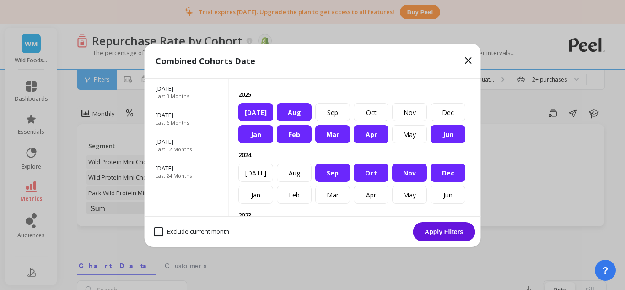
click at [255, 143] on div "Jan" at bounding box center [255, 134] width 35 height 18
click at [298, 143] on div "Feb" at bounding box center [294, 134] width 35 height 18
click at [341, 143] on div "Mar" at bounding box center [332, 134] width 35 height 18
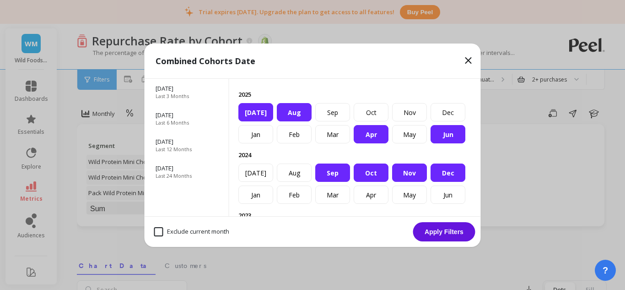
click at [355, 143] on div "Apr" at bounding box center [371, 134] width 35 height 18
click at [392, 182] on div "Nov" at bounding box center [409, 172] width 35 height 18
click at [430, 182] on div "Dec" at bounding box center [447, 172] width 35 height 18
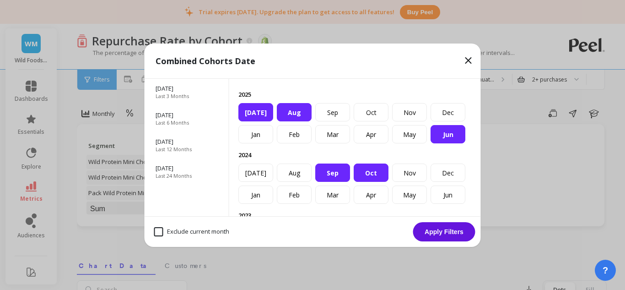
scroll to position [91, 0]
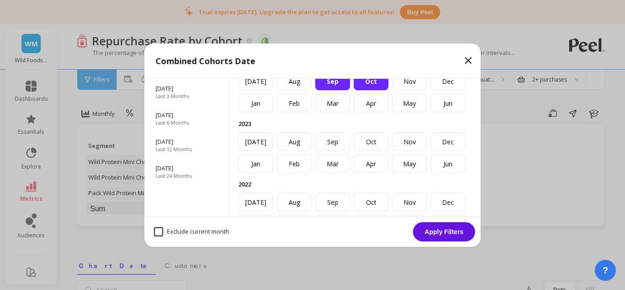
click at [350, 90] on div "Sep" at bounding box center [332, 81] width 35 height 18
click at [388, 90] on div "Oct" at bounding box center [371, 81] width 35 height 18
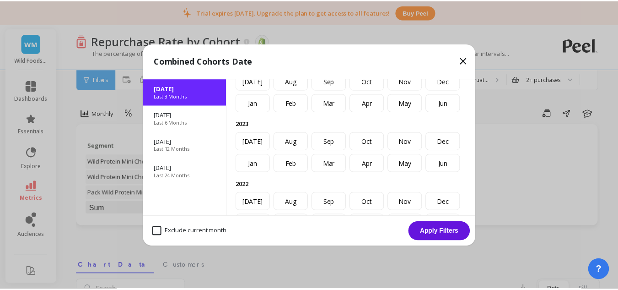
scroll to position [0, 0]
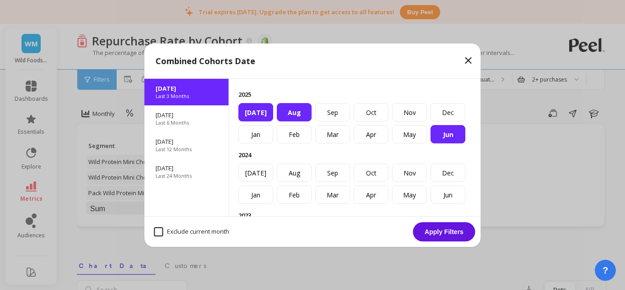
click at [447, 231] on button "Apply Filters" at bounding box center [444, 231] width 62 height 19
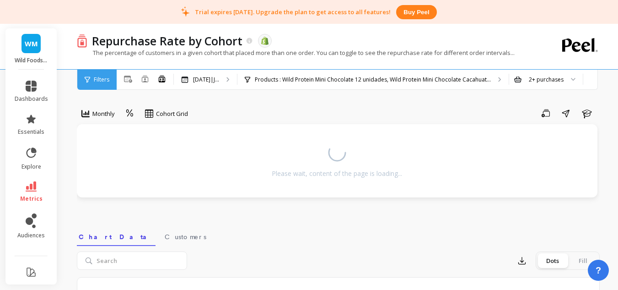
select select "sum"
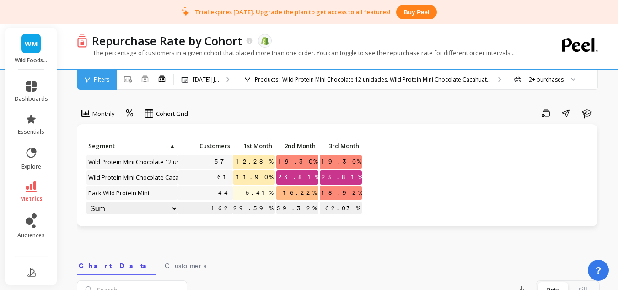
click at [149, 205] on select "Weighted average Weighted average excl. current month Sum [PERSON_NAME]" at bounding box center [131, 208] width 91 height 14
click at [424, 191] on div "Click to create an audience 57 12.28% 19.30% 19.30% Click to create an audience…" at bounding box center [337, 178] width 502 height 78
click at [533, 81] on div "2+ purchases" at bounding box center [546, 79] width 35 height 9
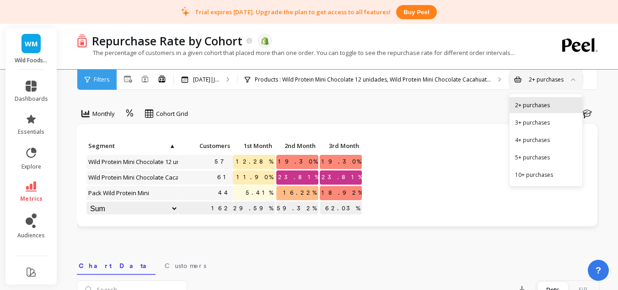
click at [529, 103] on div "2+ purchases" at bounding box center [546, 105] width 62 height 9
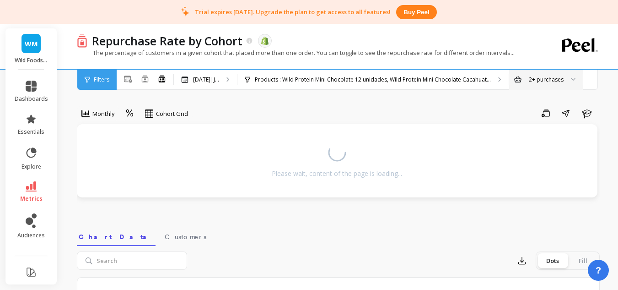
select select "sum"
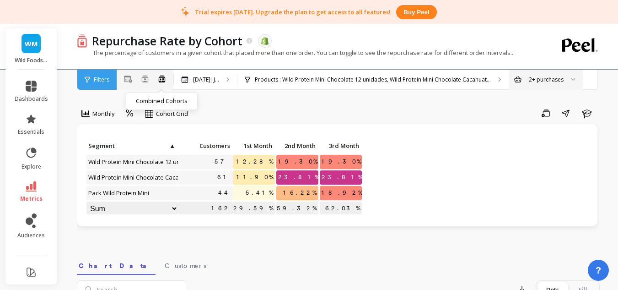
click at [162, 78] on icon at bounding box center [162, 79] width 8 height 8
click at [91, 84] on div "Filters" at bounding box center [96, 80] width 39 height 20
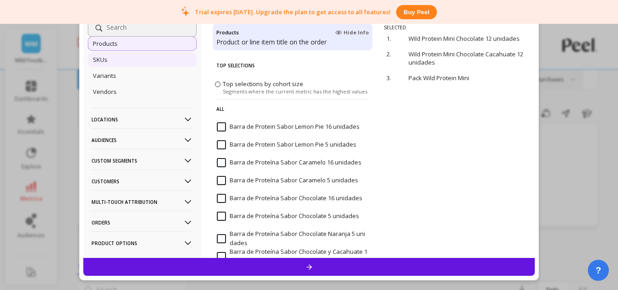
scroll to position [115, 0]
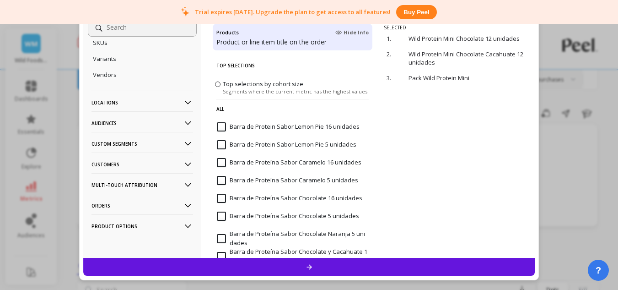
click at [140, 164] on p "Customers" at bounding box center [142, 163] width 102 height 23
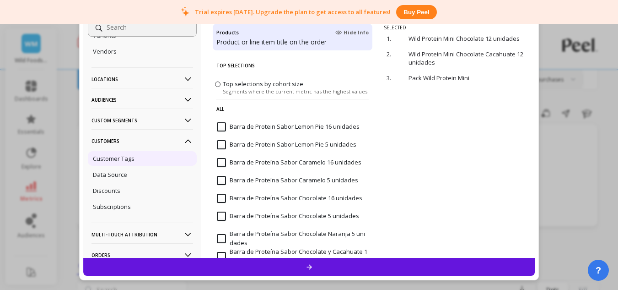
scroll to position [161, 0]
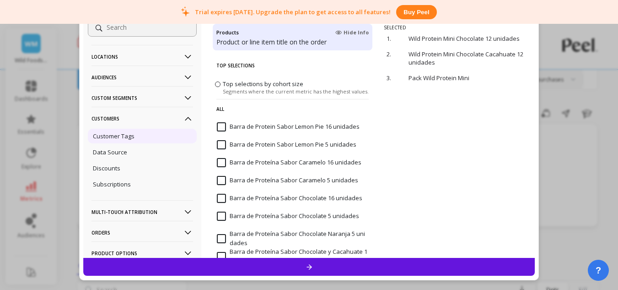
click at [141, 140] on div "Customer Tags" at bounding box center [142, 136] width 109 height 15
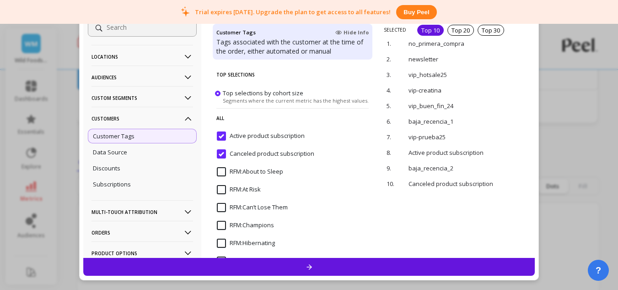
scroll to position [46, 0]
drag, startPoint x: 173, startPoint y: 142, endPoint x: 167, endPoint y: 142, distance: 5.9
click at [167, 142] on div "Customer Tags" at bounding box center [142, 136] width 109 height 15
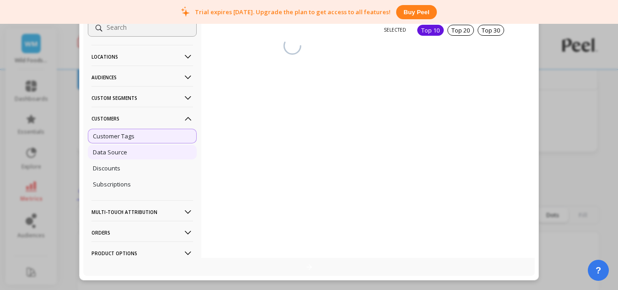
click at [140, 149] on div "Data Source" at bounding box center [142, 152] width 109 height 15
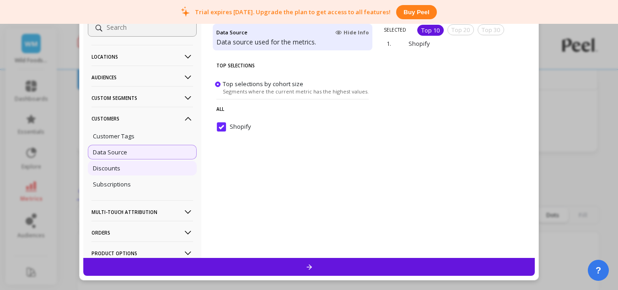
click at [170, 161] on div "Discounts" at bounding box center [142, 168] width 109 height 15
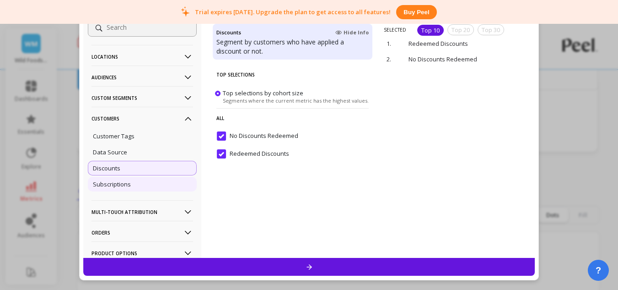
click at [158, 177] on div "Subscriptions" at bounding box center [142, 184] width 109 height 15
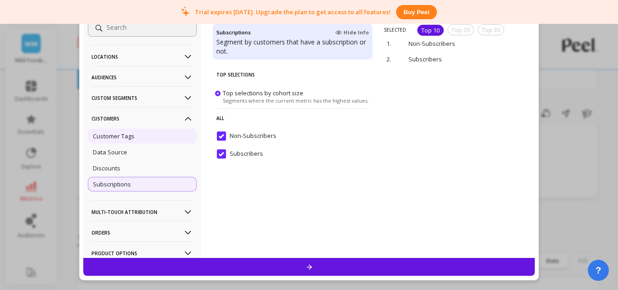
click at [144, 138] on div "Customer Tags" at bounding box center [142, 136] width 109 height 15
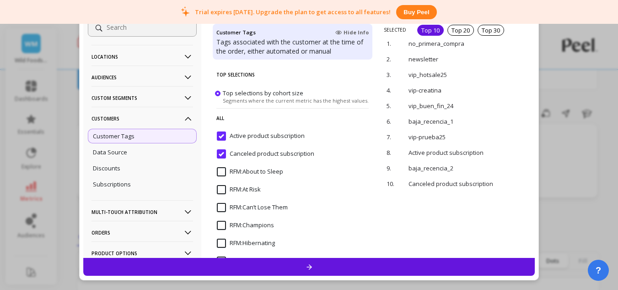
click at [167, 97] on p "Custom Segments" at bounding box center [142, 97] width 102 height 23
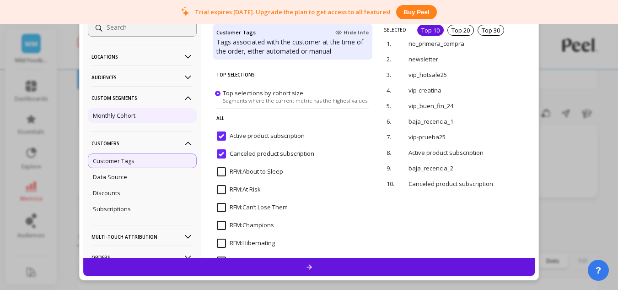
click at [162, 120] on div "Monthly Cohort" at bounding box center [142, 115] width 109 height 15
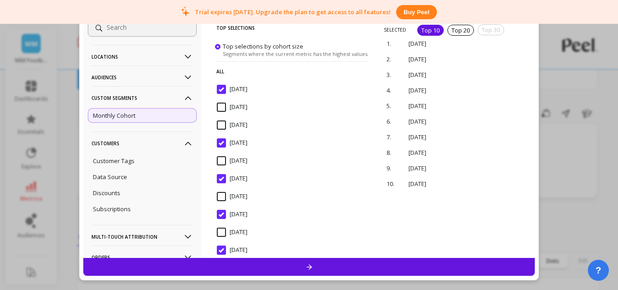
click at [224, 85] on input "April 2024" at bounding box center [232, 89] width 31 height 9
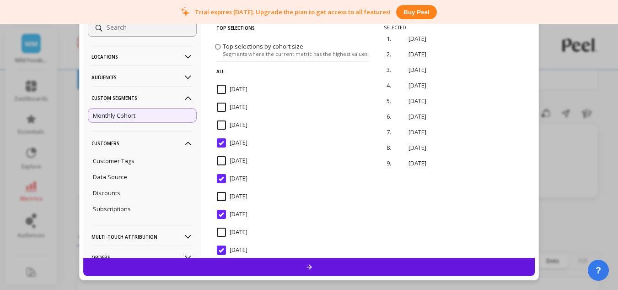
click at [221, 140] on input "[DATE]" at bounding box center [232, 142] width 31 height 9
click at [217, 173] on div "February 2024" at bounding box center [293, 183] width 160 height 27
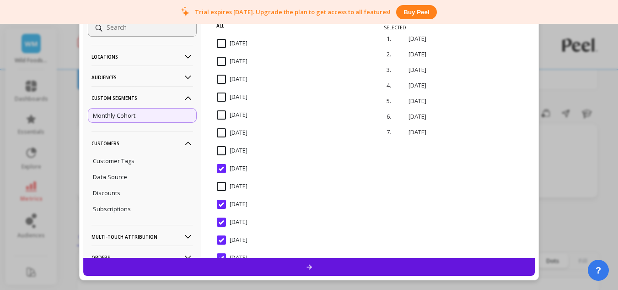
click at [217, 168] on input "January 2024" at bounding box center [232, 168] width 31 height 9
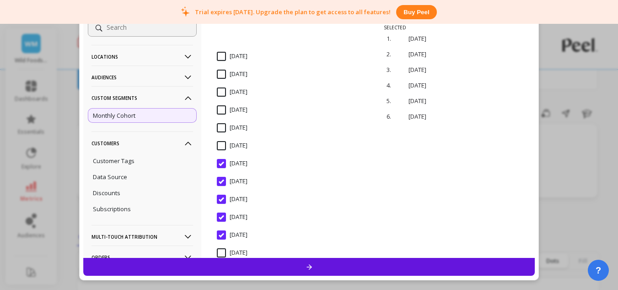
scroll to position [137, 0]
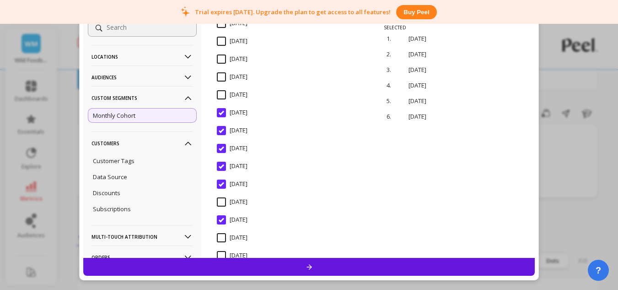
click at [226, 106] on div "July 2024" at bounding box center [293, 117] width 160 height 27
click at [222, 135] on span "[DATE]" at bounding box center [232, 135] width 31 height 19
click at [221, 150] on input "June 2024" at bounding box center [232, 148] width 31 height 9
click at [221, 166] on input "[DATE]" at bounding box center [232, 165] width 31 height 9
click at [220, 184] on input "March 2024" at bounding box center [232, 183] width 31 height 9
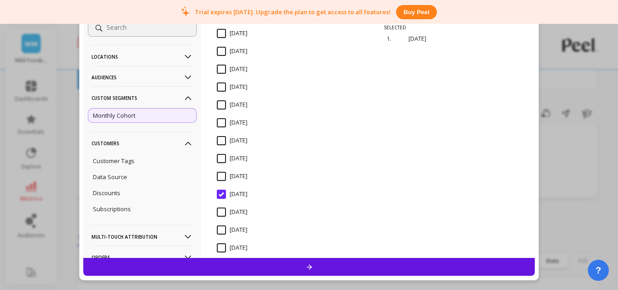
scroll to position [189, 0]
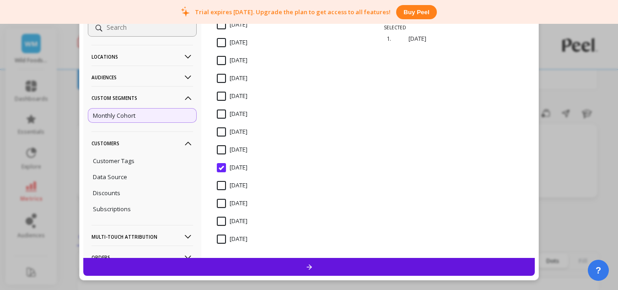
click at [222, 167] on input "May 2024" at bounding box center [232, 167] width 31 height 9
click at [221, 182] on input "[DATE]" at bounding box center [232, 185] width 31 height 9
click at [225, 113] on input "[DATE]" at bounding box center [232, 113] width 31 height 9
click at [221, 81] on input "[DATE]" at bounding box center [232, 78] width 31 height 9
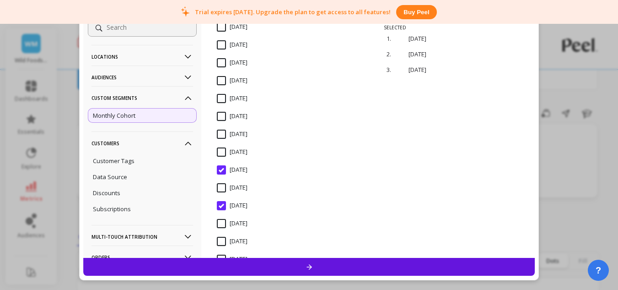
scroll to position [52, 0]
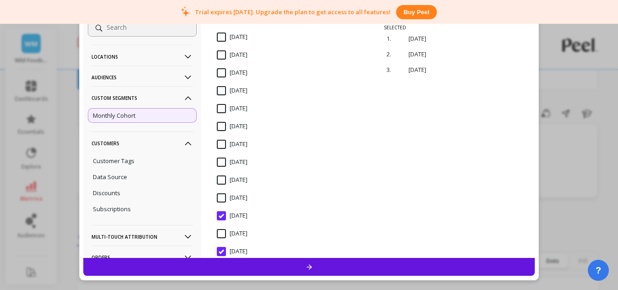
click at [223, 90] on input "[DATE]" at bounding box center [232, 90] width 31 height 9
click at [183, 98] on Segments-icon at bounding box center [188, 98] width 10 height 10
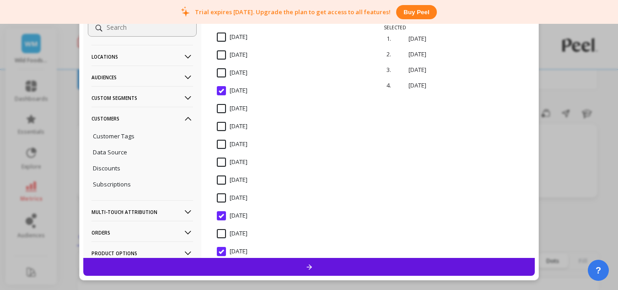
click at [183, 74] on icon at bounding box center [188, 77] width 10 height 10
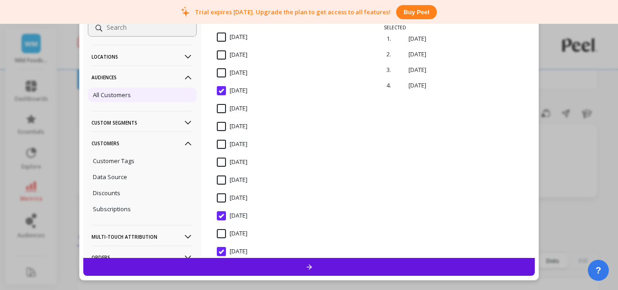
click at [161, 91] on div "All Customers" at bounding box center [142, 94] width 109 height 15
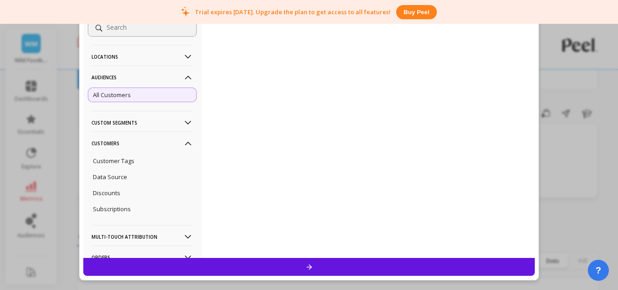
click at [185, 75] on icon at bounding box center [188, 77] width 10 height 10
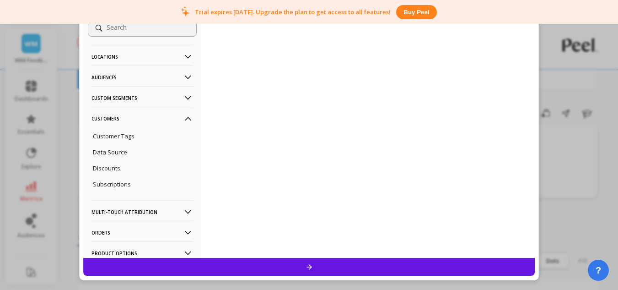
click at [183, 56] on icon at bounding box center [188, 57] width 10 height 10
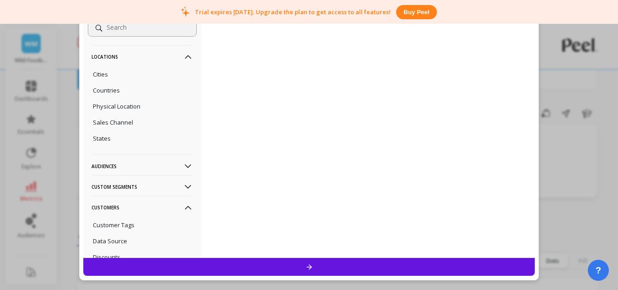
click at [185, 56] on icon at bounding box center [188, 57] width 6 height 4
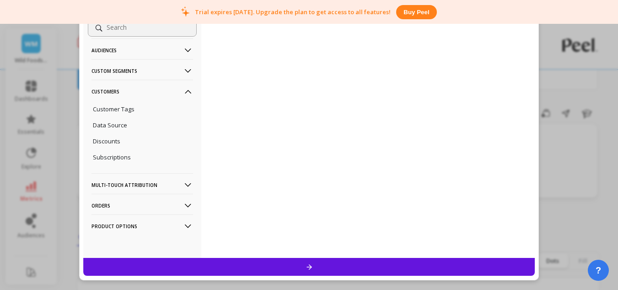
click at [170, 219] on p "Product Options" at bounding box center [142, 225] width 102 height 23
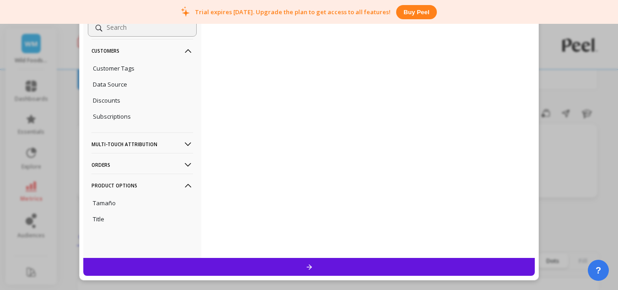
click at [156, 162] on p "Orders" at bounding box center [142, 164] width 102 height 23
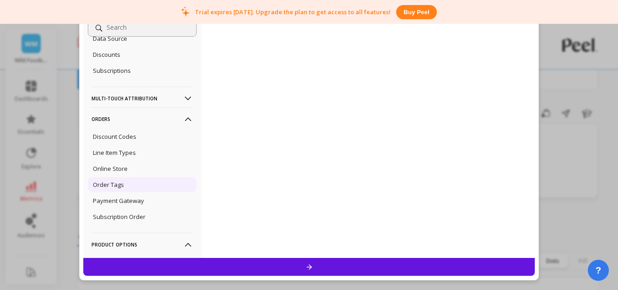
click at [155, 191] on div "Order Tags" at bounding box center [142, 184] width 109 height 15
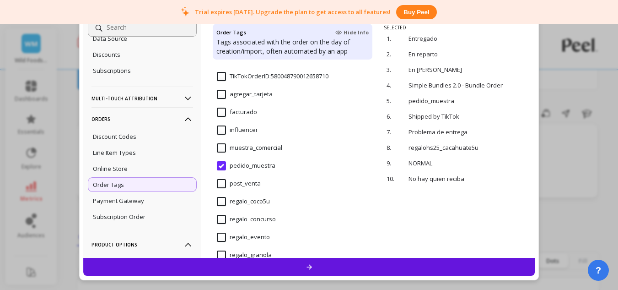
scroll to position [1149, 0]
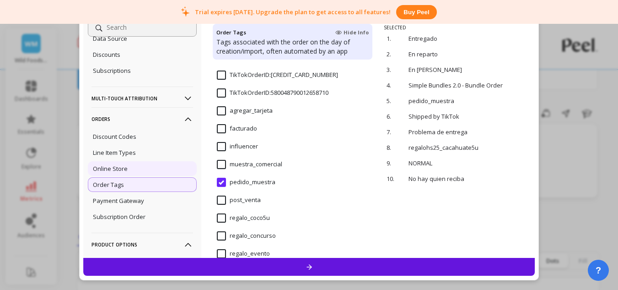
click at [145, 168] on div "Online Store" at bounding box center [142, 168] width 109 height 15
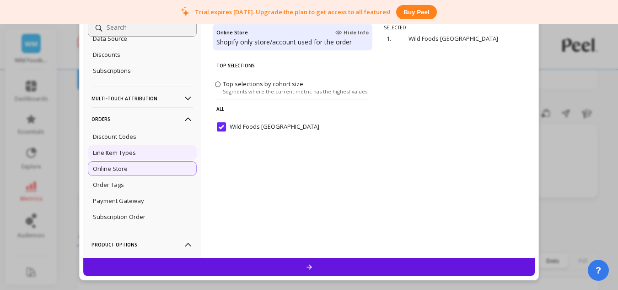
click at [147, 154] on div "Line Item Types" at bounding box center [142, 152] width 109 height 15
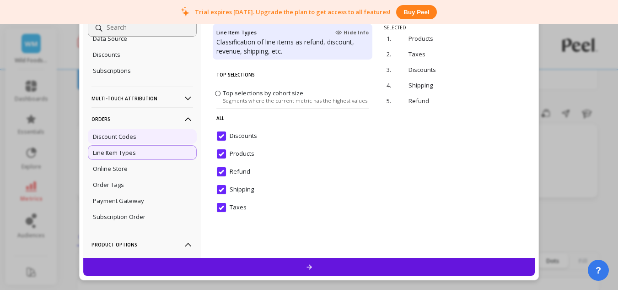
click at [147, 140] on div "Discount Codes" at bounding box center [142, 136] width 109 height 15
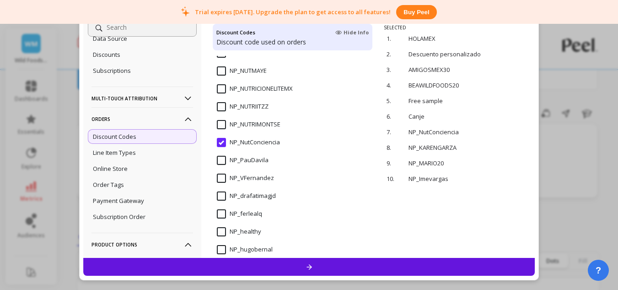
scroll to position [996, 0]
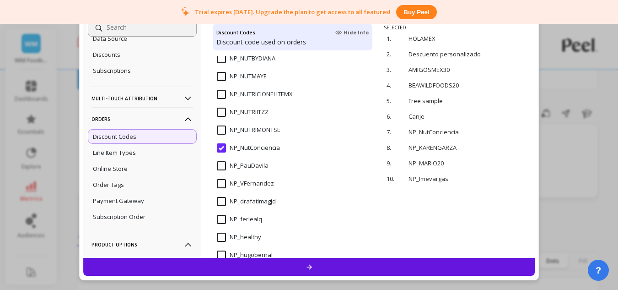
click at [221, 148] on input "NP_NutConciencia" at bounding box center [248, 147] width 63 height 9
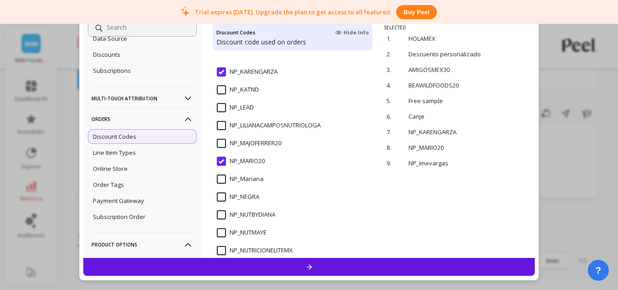
scroll to position [813, 0]
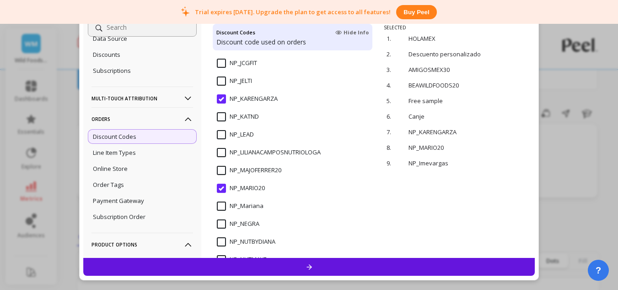
click at [220, 188] on input "NP_MARIO20" at bounding box center [241, 187] width 48 height 9
click at [223, 97] on input "NP_KARENGARZA" at bounding box center [247, 98] width 61 height 9
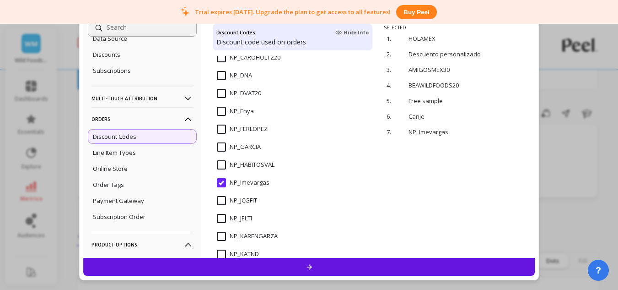
click at [221, 183] on input "NP_Imevargas" at bounding box center [243, 182] width 53 height 9
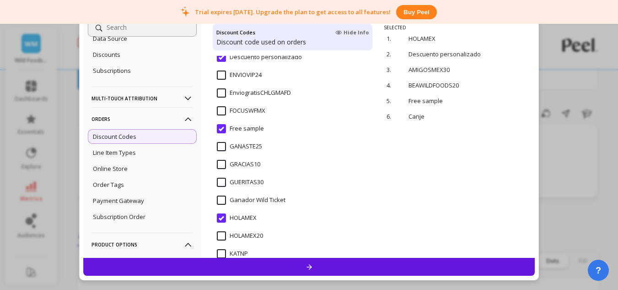
scroll to position [218, 0]
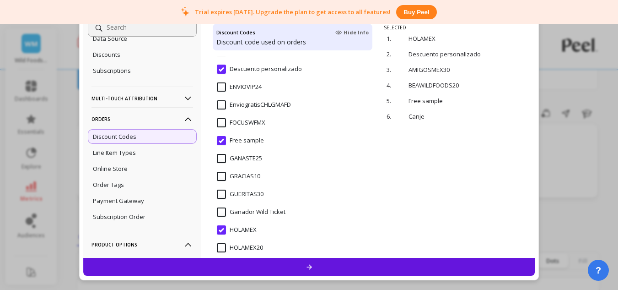
click at [220, 140] on sample "Free sample" at bounding box center [240, 140] width 47 height 9
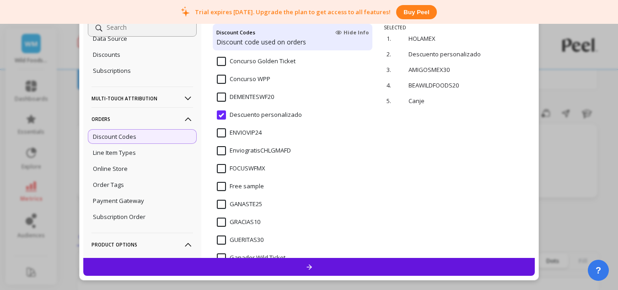
click at [220, 118] on personalizado "Descuento personalizado" at bounding box center [259, 114] width 85 height 9
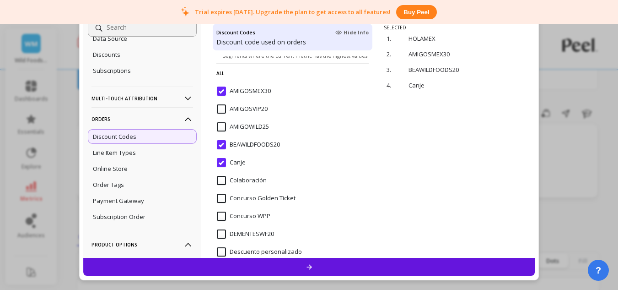
scroll to position [35, 0]
click at [219, 160] on input "Canje" at bounding box center [231, 162] width 29 height 9
click at [220, 143] on input "BEAWILDFOODS20" at bounding box center [248, 144] width 63 height 9
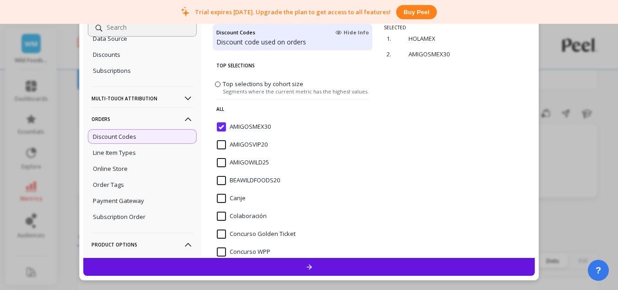
click at [217, 129] on input "AMIGOSMEX30" at bounding box center [244, 126] width 54 height 9
click at [183, 116] on icon at bounding box center [188, 119] width 10 height 10
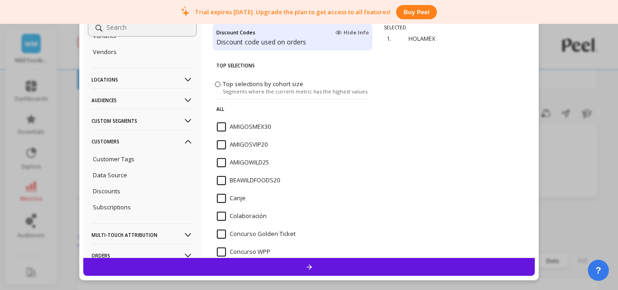
scroll to position [137, 0]
click at [149, 161] on div "Customer Tags" at bounding box center [142, 159] width 109 height 15
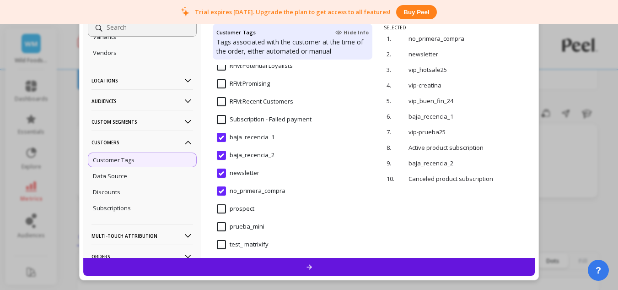
scroll to position [229, 0]
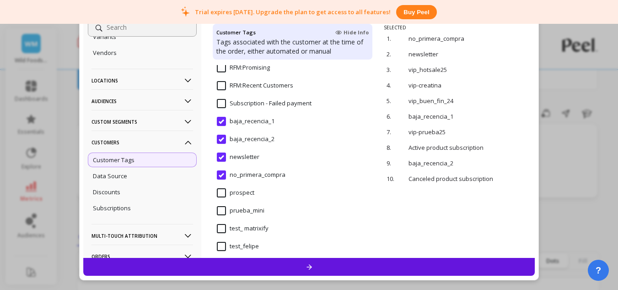
click at [248, 124] on input "baja_recencia_1" at bounding box center [246, 121] width 58 height 9
click at [247, 142] on input "baja_recencia_2" at bounding box center [246, 138] width 58 height 9
click at [245, 155] on input "newsletter" at bounding box center [238, 156] width 43 height 9
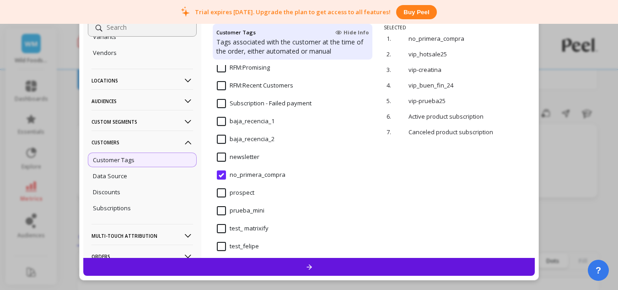
click at [244, 173] on input "no_primera_compra" at bounding box center [251, 174] width 69 height 9
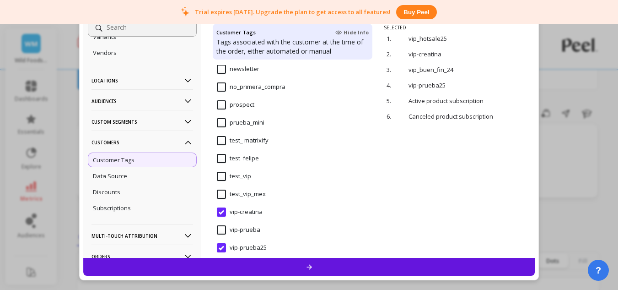
scroll to position [320, 0]
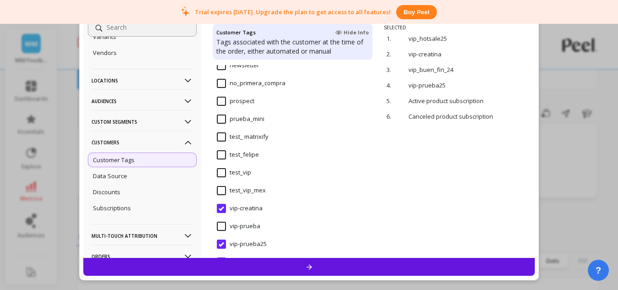
click at [235, 207] on input "vip-creatina" at bounding box center [240, 208] width 46 height 9
click at [249, 242] on input "vip-prueba25" at bounding box center [242, 243] width 50 height 9
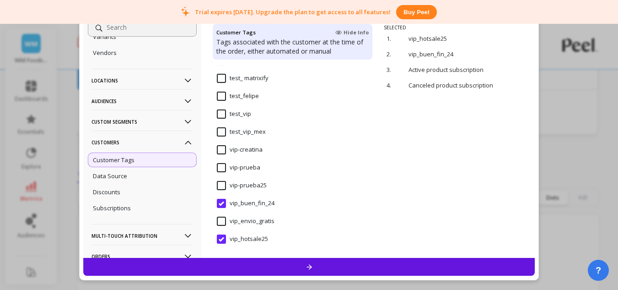
scroll to position [91, 0]
click at [253, 236] on input "vip_hotsale25" at bounding box center [242, 238] width 51 height 9
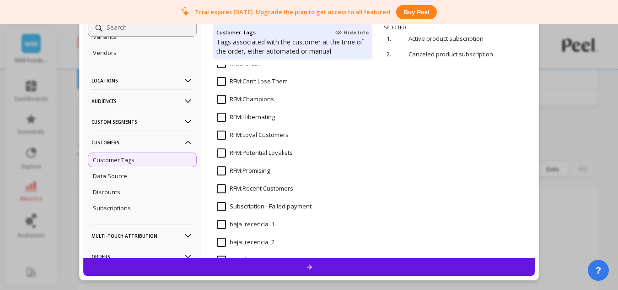
scroll to position [137, 0]
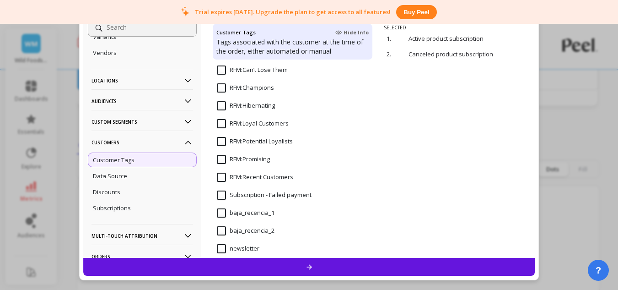
click at [292, 177] on Customers "RFM:Recent Customers" at bounding box center [255, 176] width 76 height 9
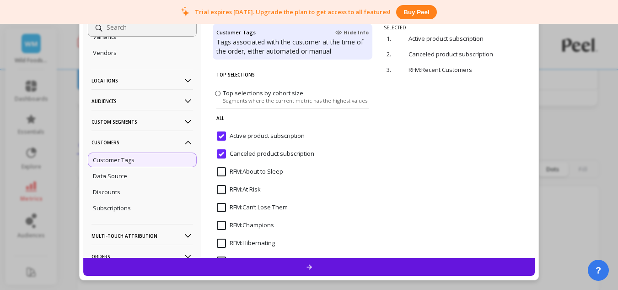
click at [256, 142] on span "Active product subscription" at bounding box center [261, 140] width 88 height 19
click at [254, 156] on subscription "Canceled product subscription" at bounding box center [265, 153] width 97 height 9
click at [317, 266] on div at bounding box center [309, 267] width 452 height 18
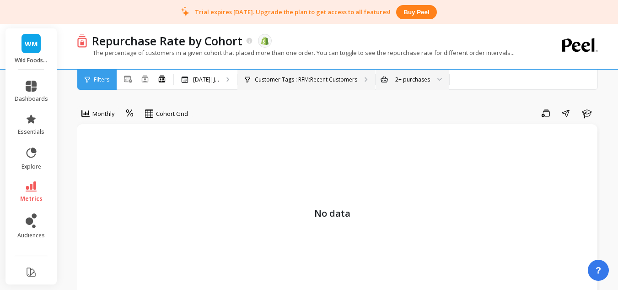
click at [291, 78] on p "Customer Tags : RFM:Recent Customers" at bounding box center [306, 79] width 102 height 7
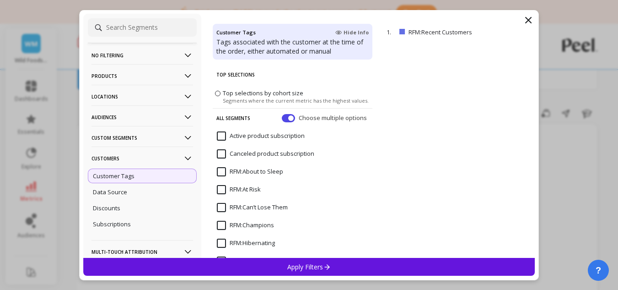
click at [183, 158] on icon at bounding box center [188, 158] width 10 height 10
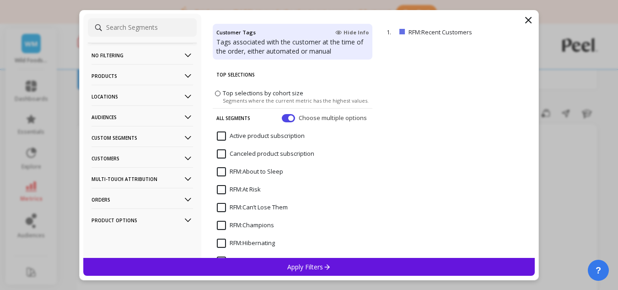
click at [183, 137] on Segments-icon at bounding box center [188, 138] width 10 height 10
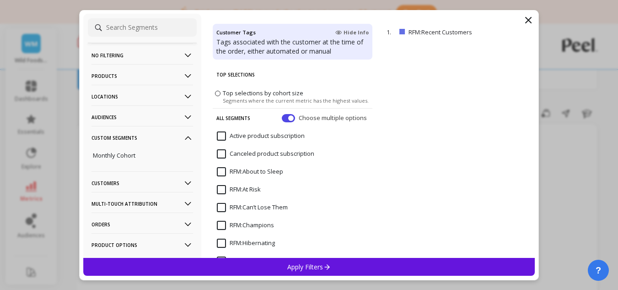
click at [183, 137] on Segments-icon at bounding box center [188, 138] width 10 height 10
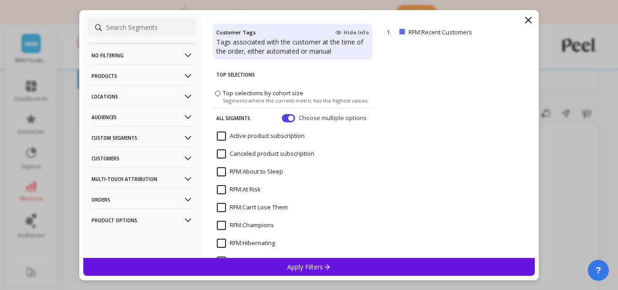
click at [176, 104] on p "Locations" at bounding box center [142, 96] width 102 height 23
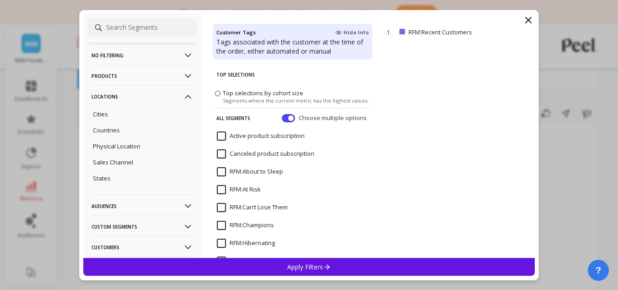
click at [183, 93] on icon at bounding box center [188, 96] width 10 height 10
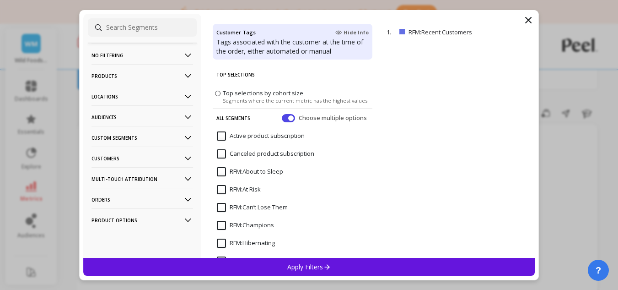
click at [183, 73] on icon at bounding box center [188, 76] width 10 height 10
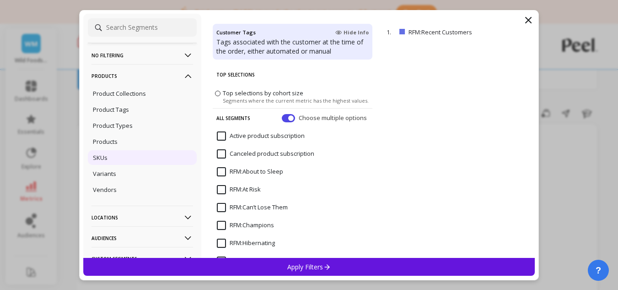
click at [141, 154] on div "SKUs" at bounding box center [142, 157] width 109 height 15
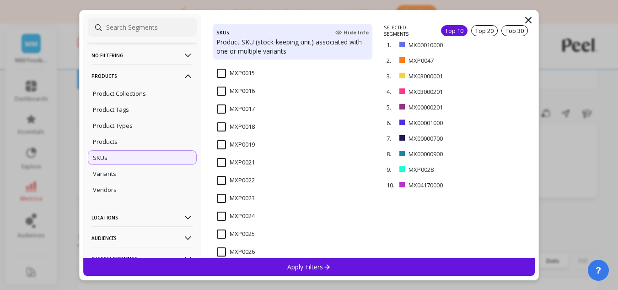
scroll to position [915, 0]
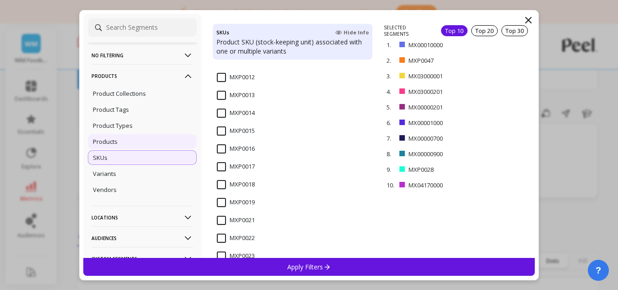
click at [139, 138] on div "Products" at bounding box center [142, 141] width 109 height 15
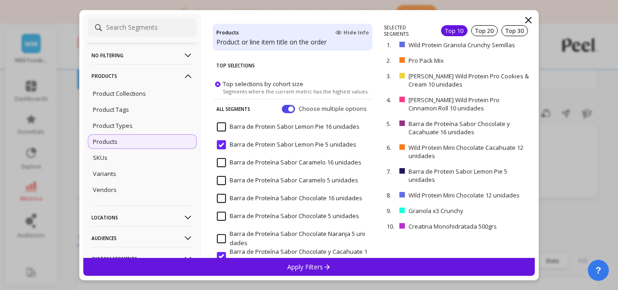
click at [225, 142] on input "Barra de Protein Sabor Lemon Pie 5 unidades" at bounding box center [287, 144] width 140 height 9
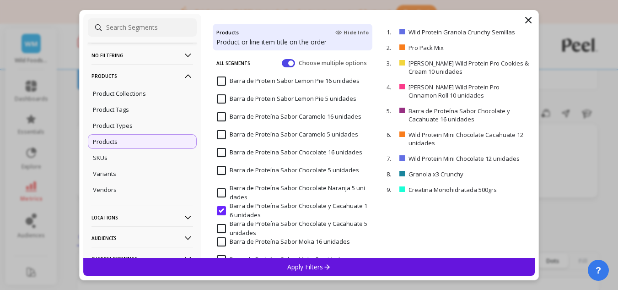
click at [223, 209] on input "Barra de Proteína Sabor Chocolate y Cacahuate 16 unidades" at bounding box center [292, 210] width 151 height 18
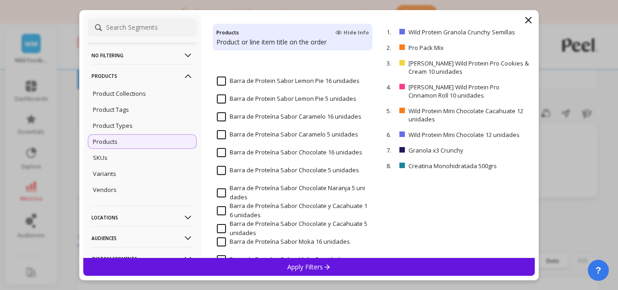
scroll to position [183, 0]
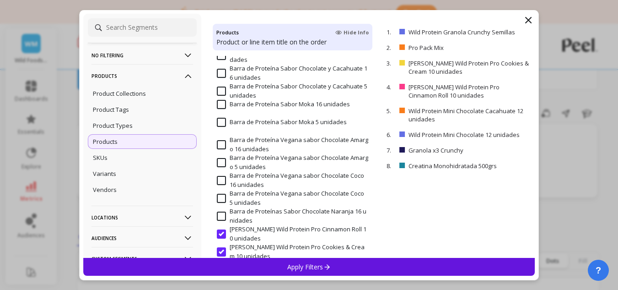
click at [219, 229] on input "[PERSON_NAME] Wild Protein Pro Cinnamon Roll 10 unidades" at bounding box center [292, 234] width 151 height 18
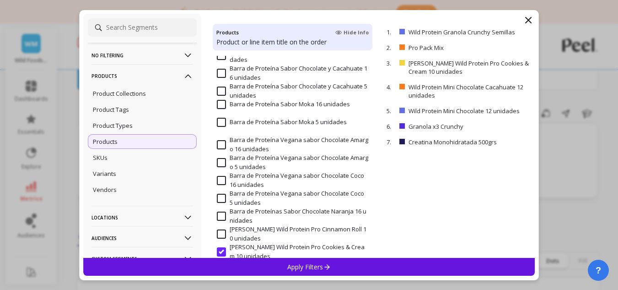
click at [221, 245] on input "[PERSON_NAME] Wild Protein Pro Cookies & Cream 10 unidades" at bounding box center [292, 251] width 151 height 18
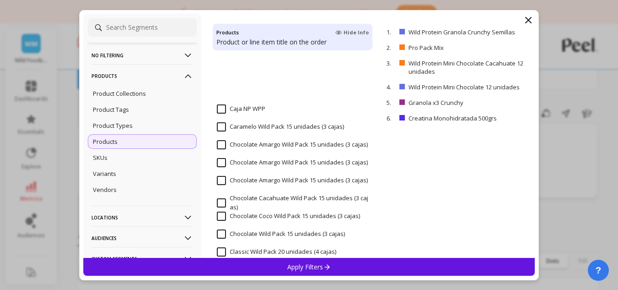
scroll to position [457, 0]
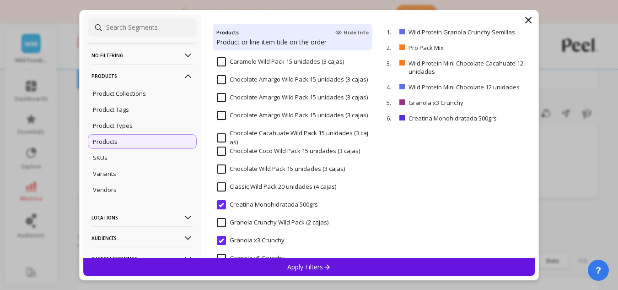
click at [221, 201] on input "Creatina Monohidratada 500grs" at bounding box center [267, 204] width 101 height 9
click at [220, 233] on div "Granola x3 Crunchy" at bounding box center [293, 244] width 160 height 27
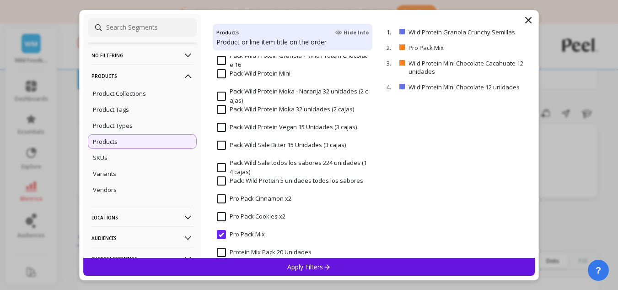
scroll to position [961, 0]
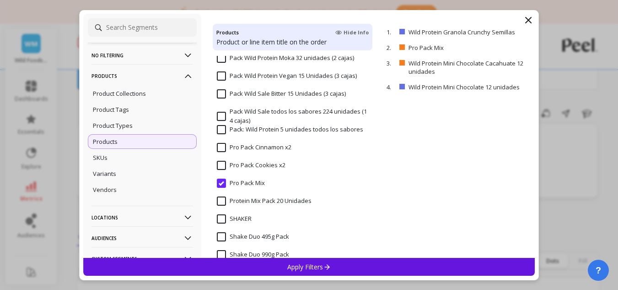
click at [223, 186] on input "Pro Pack Mix" at bounding box center [241, 182] width 48 height 9
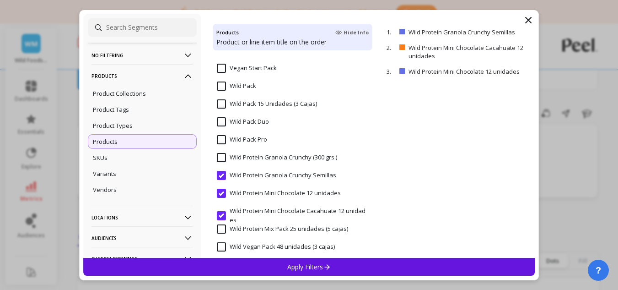
scroll to position [1507, 0]
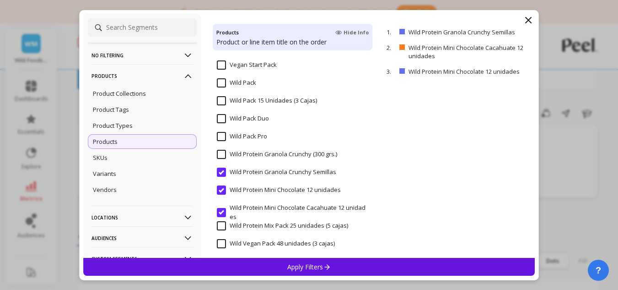
click at [252, 172] on input "Wild Protein Granola Crunchy Semillas" at bounding box center [276, 171] width 119 height 9
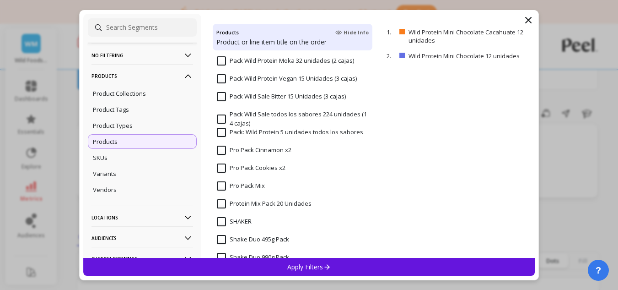
scroll to position [912, 0]
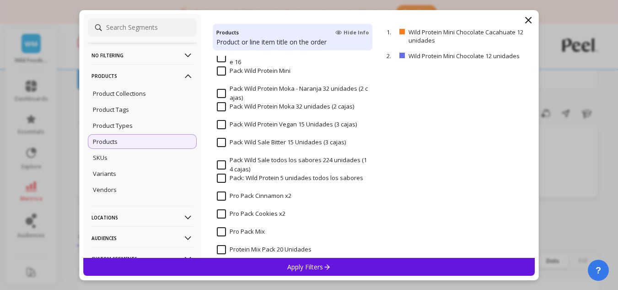
click at [262, 72] on input "Pack Wild Protein Mini" at bounding box center [254, 70] width 74 height 9
click at [271, 272] on div "Apply Filters" at bounding box center [309, 267] width 452 height 18
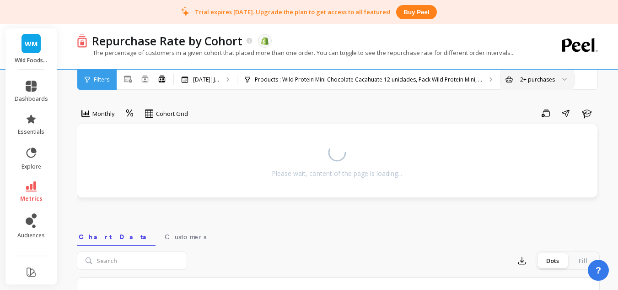
select select "sum"
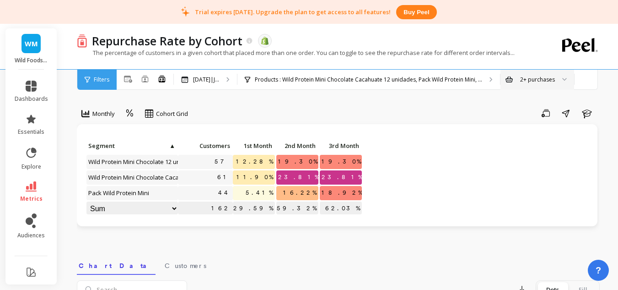
select select "sum"
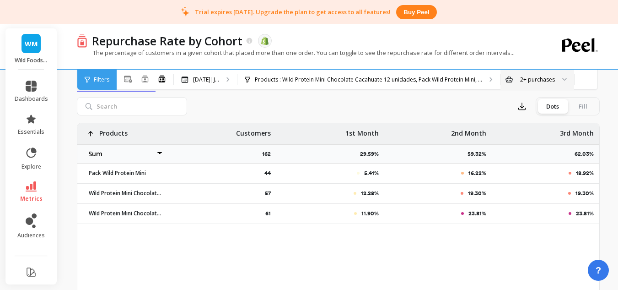
scroll to position [46, 0]
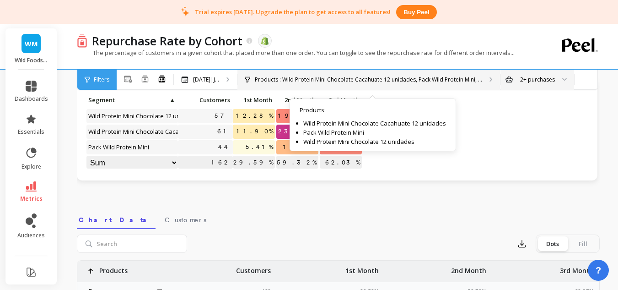
click at [320, 84] on div "Products : Wild Protein Mini Chocolate Cacahuate 12 unidades, Pack Wild Protein…" at bounding box center [368, 80] width 263 height 20
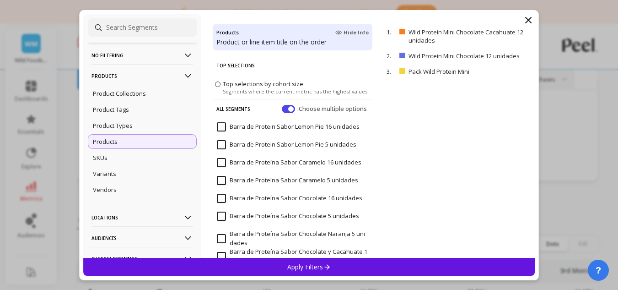
click at [183, 77] on icon at bounding box center [188, 76] width 10 height 10
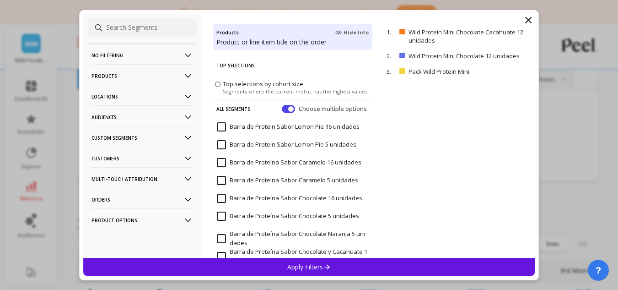
click at [158, 159] on p "Customers" at bounding box center [142, 157] width 102 height 23
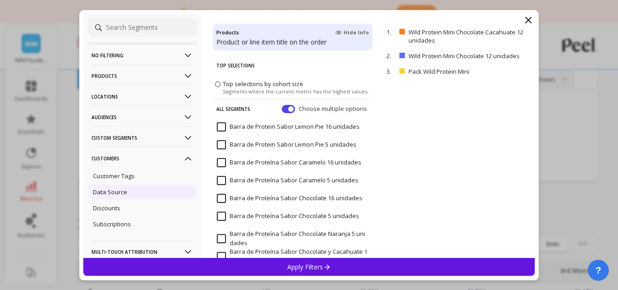
click at [155, 188] on div "Data Source" at bounding box center [142, 191] width 109 height 15
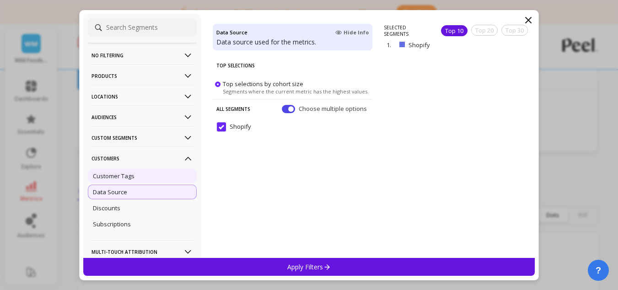
click at [159, 178] on div "Customer Tags" at bounding box center [142, 175] width 109 height 15
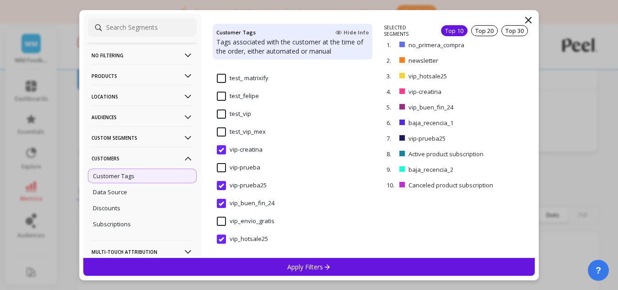
scroll to position [242, 0]
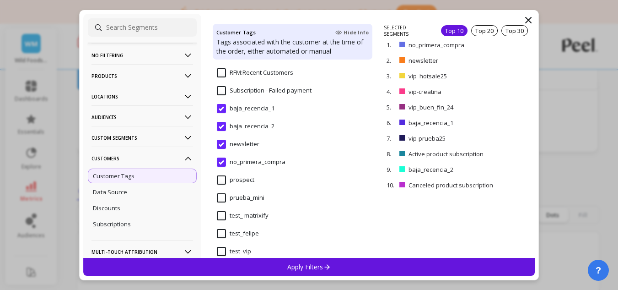
click at [531, 22] on icon at bounding box center [528, 19] width 5 height 5
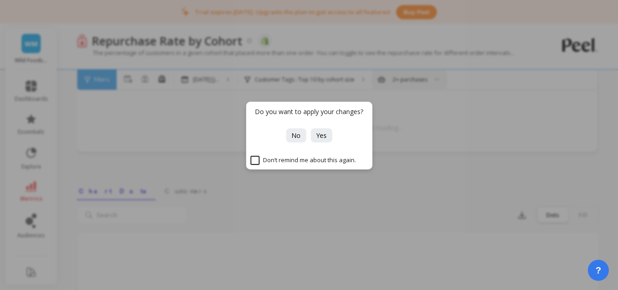
click at [397, 146] on div "Do you want to apply your changes? No Yes Don’t remind me about this again." at bounding box center [309, 145] width 618 height 290
click at [304, 139] on button "No" at bounding box center [296, 135] width 20 height 14
click at [319, 138] on span "Yes" at bounding box center [321, 135] width 11 height 9
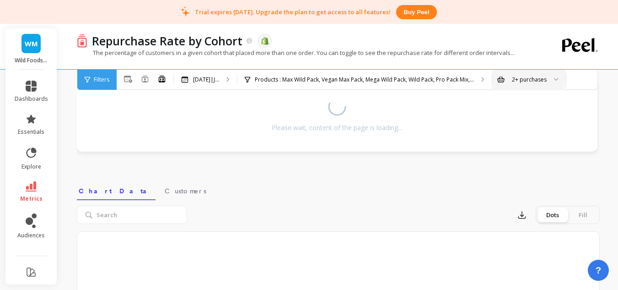
select select "sum"
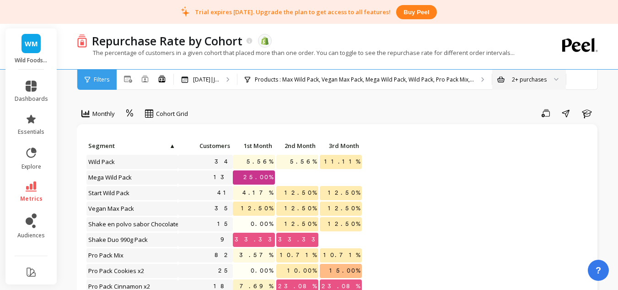
click at [106, 81] on span "Filters" at bounding box center [102, 79] width 16 height 7
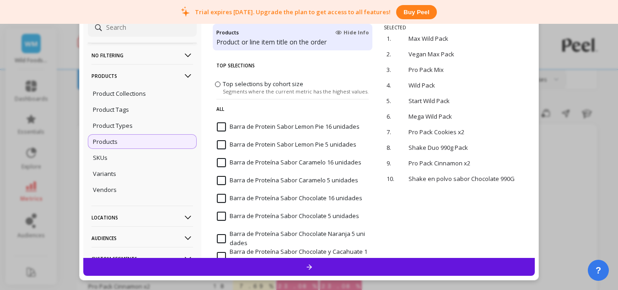
click at [134, 52] on p "No filtering" at bounding box center [142, 54] width 102 height 23
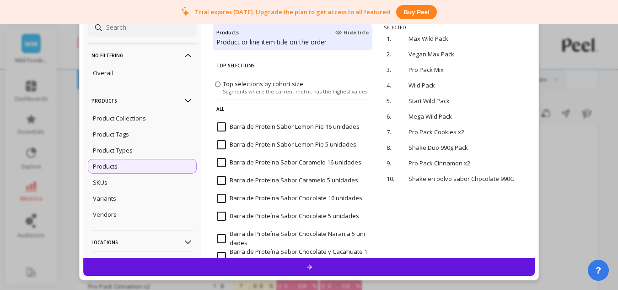
click at [134, 52] on p "No filtering" at bounding box center [142, 54] width 102 height 23
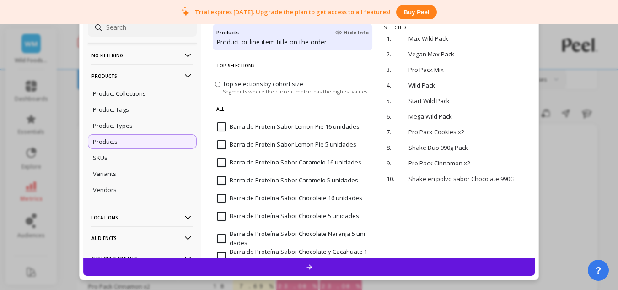
click at [235, 83] on span "Top selections by cohort size" at bounding box center [263, 83] width 81 height 8
click at [0, 0] on input "Top selections by cohort size Segments where the current metric has the highest…" at bounding box center [0, 0] width 0 height 0
select select "sum"
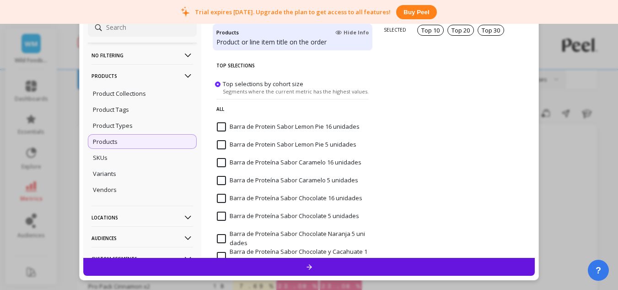
click at [226, 123] on input "Barra de Protein Sabor Lemon Pie 16 unidades" at bounding box center [288, 126] width 143 height 9
select select "sum"
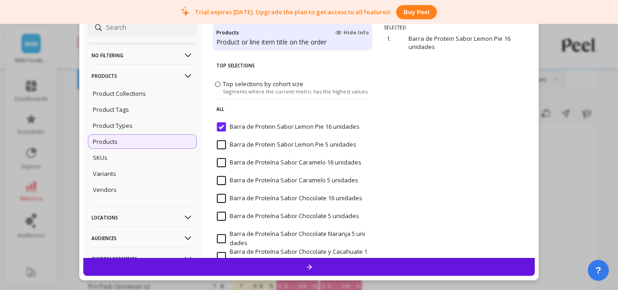
click at [223, 146] on input "Barra de Protein Sabor Lemon Pie 5 unidades" at bounding box center [287, 144] width 140 height 9
select select "sum"
click at [223, 146] on input "Barra de Protein Sabor Lemon Pie 5 unidades" at bounding box center [287, 144] width 140 height 9
select select "sum"
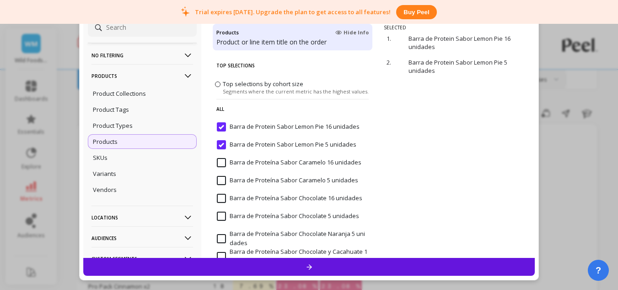
select select "sum"
click at [221, 127] on input "Barra de Protein Sabor Lemon Pie 16 unidades" at bounding box center [288, 126] width 143 height 9
select select "sum"
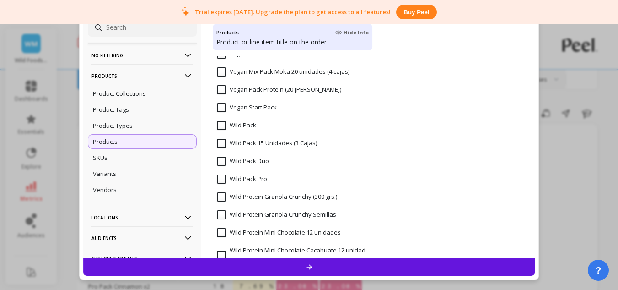
scroll to position [1511, 0]
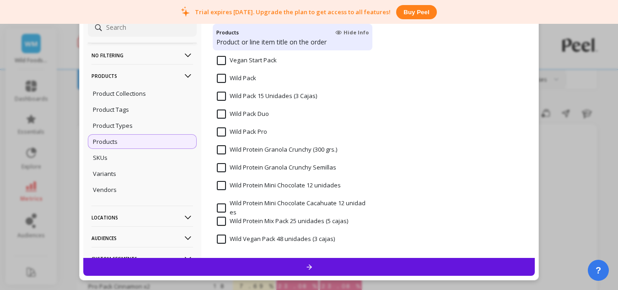
click at [261, 203] on input "Wild Protein Mini Chocolate Cacahuate 12 unidades" at bounding box center [292, 208] width 151 height 18
select select "sum"
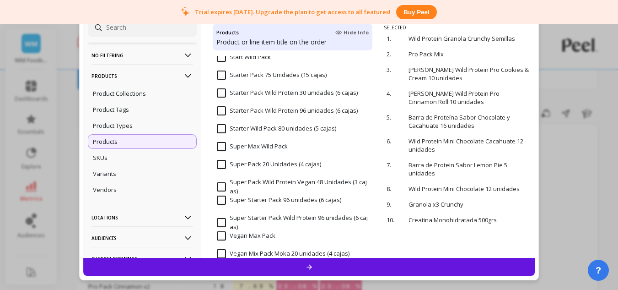
scroll to position [1502, 0]
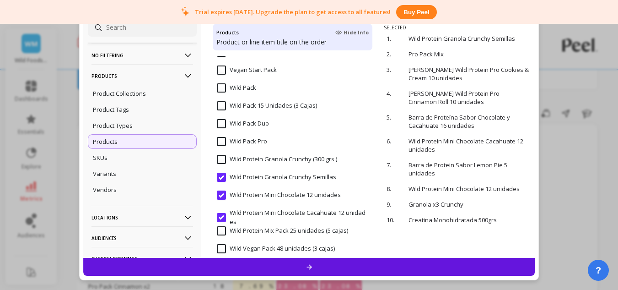
click at [223, 178] on input "Wild Protein Granola Crunchy Semillas" at bounding box center [276, 176] width 119 height 9
select select "sum"
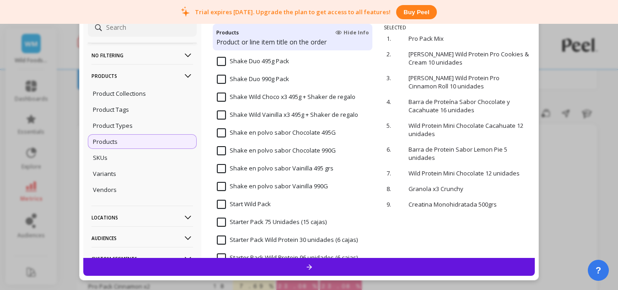
scroll to position [953, 0]
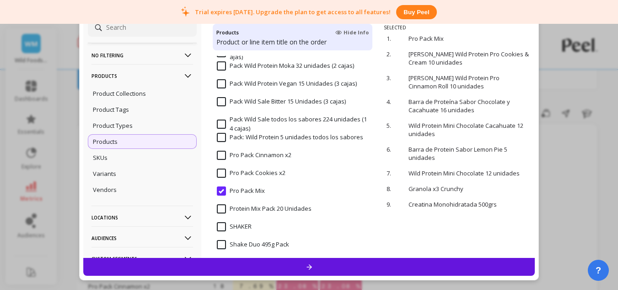
click at [222, 189] on input "Pro Pack Mix" at bounding box center [241, 190] width 48 height 9
select select "sum"
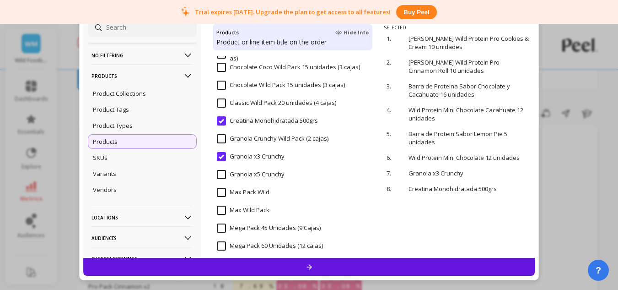
scroll to position [495, 0]
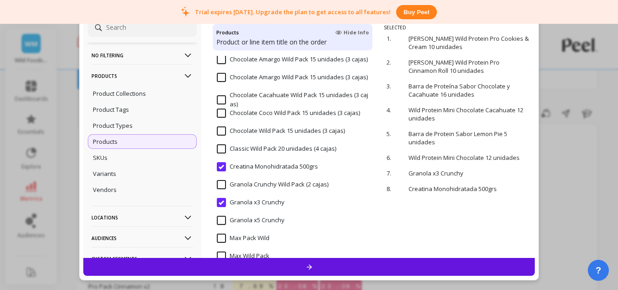
click at [225, 167] on input "Creatina Monohidratada 500grs" at bounding box center [267, 166] width 101 height 9
select select "sum"
click at [224, 198] on input "Granola x3 Crunchy" at bounding box center [251, 202] width 68 height 9
select select "sum"
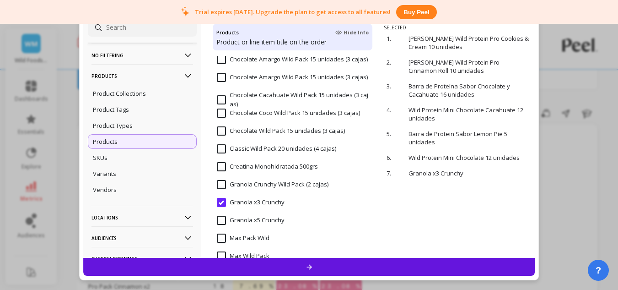
select select "sum"
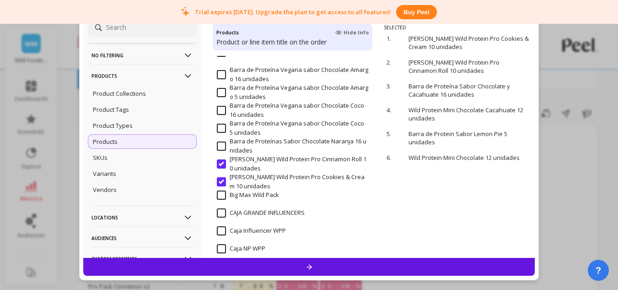
scroll to position [221, 0]
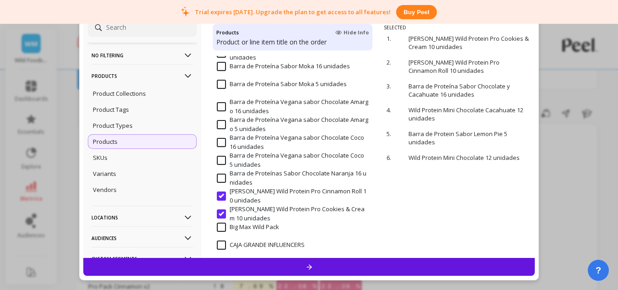
click at [222, 196] on input "[PERSON_NAME] Wild Protein Pro Cinnamon Roll 10 unidades" at bounding box center [292, 196] width 151 height 18
select select "sum"
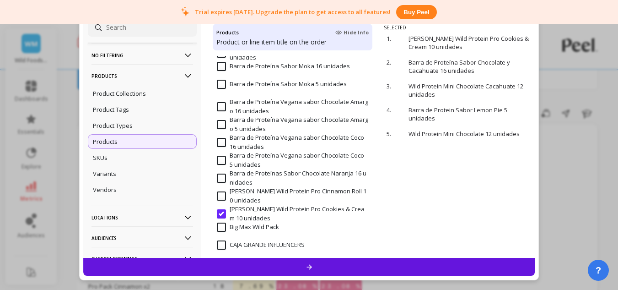
click at [225, 210] on input "[PERSON_NAME] Wild Protein Pro Cookies & Cream 10 unidades" at bounding box center [292, 213] width 151 height 18
select select "sum"
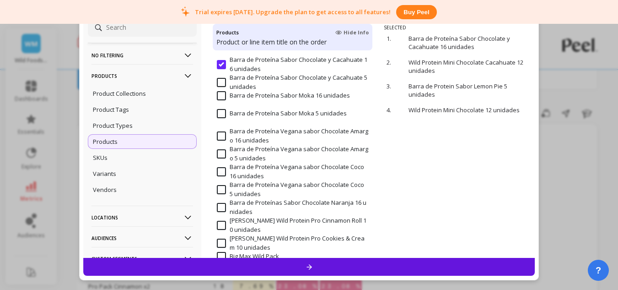
scroll to position [175, 0]
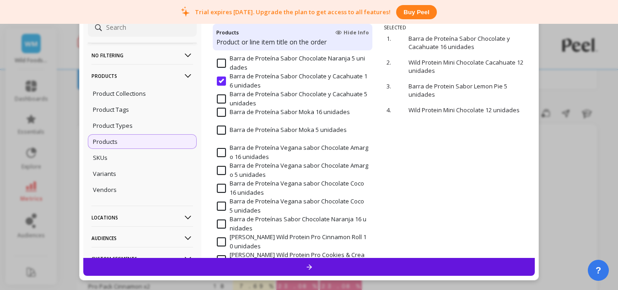
click at [222, 82] on input "Barra de Proteína Sabor Chocolate y Cacahuate 16 unidades" at bounding box center [292, 81] width 151 height 18
select select "sum"
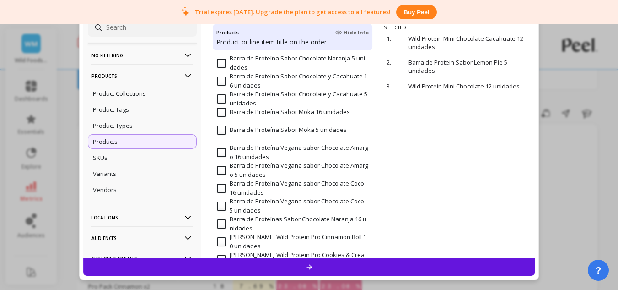
scroll to position [84, 0]
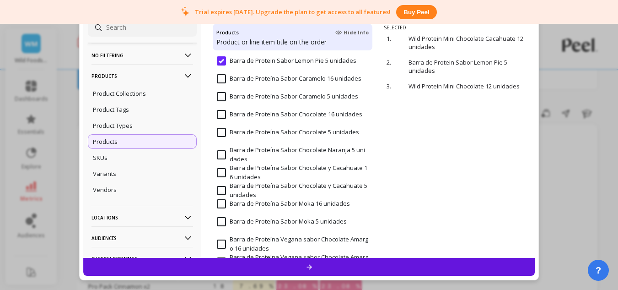
click at [224, 63] on input "Barra de Protein Sabor Lemon Pie 5 unidades" at bounding box center [287, 60] width 140 height 9
select select "sum"
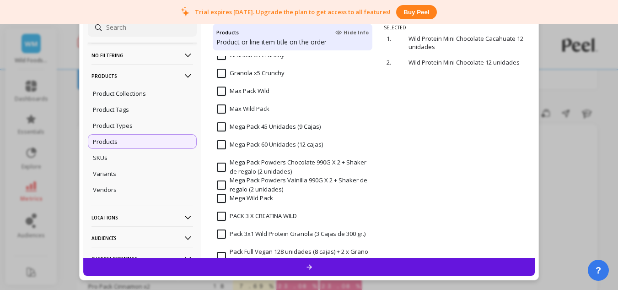
scroll to position [779, 0]
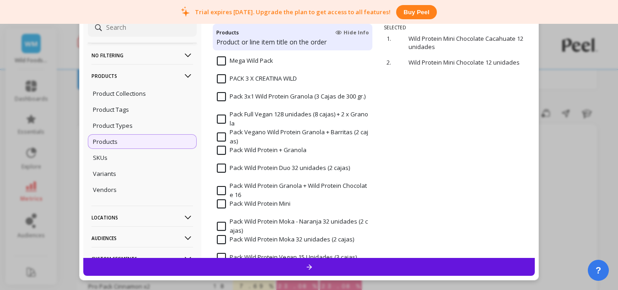
click at [282, 199] on input "Pack Wild Protein Granola + Wild Protein Chocolate 16" at bounding box center [292, 190] width 151 height 18
select select "sum"
click at [218, 189] on input "Pack Wild Protein Granola + Wild Protein Chocolate 16" at bounding box center [292, 190] width 151 height 18
select select "sum"
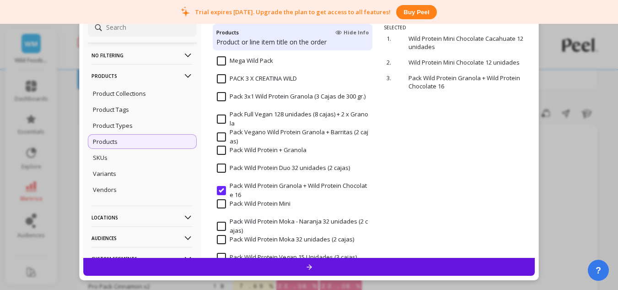
select select "sum"
click at [224, 202] on input "Pack Wild Protein Mini" at bounding box center [254, 203] width 74 height 9
select select "sum"
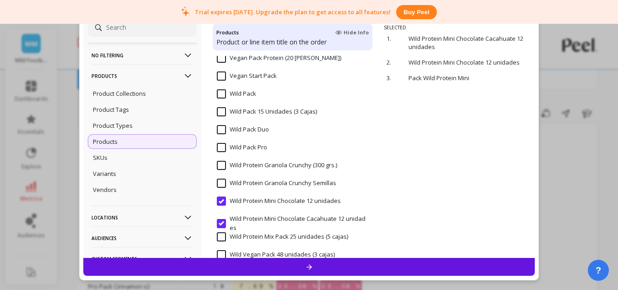
scroll to position [1511, 0]
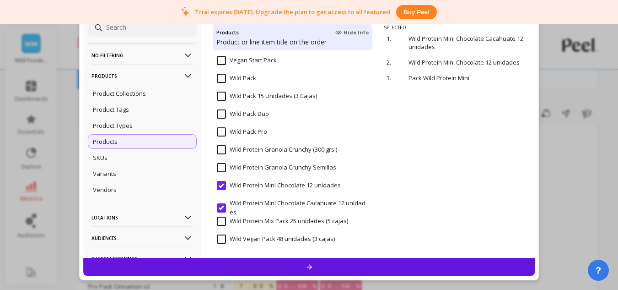
click at [183, 74] on icon at bounding box center [188, 76] width 10 height 10
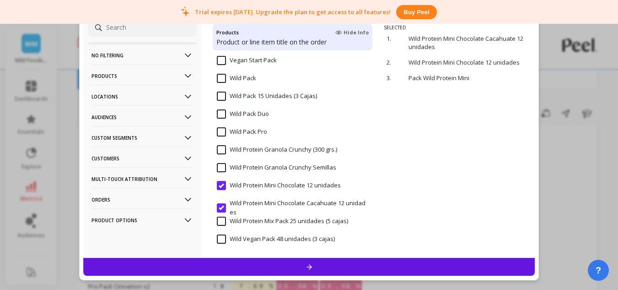
click at [155, 138] on p "Custom Segments" at bounding box center [142, 137] width 102 height 23
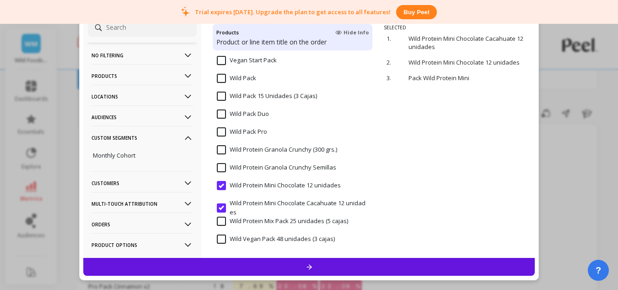
click at [155, 138] on p "Custom Segments" at bounding box center [142, 137] width 102 height 23
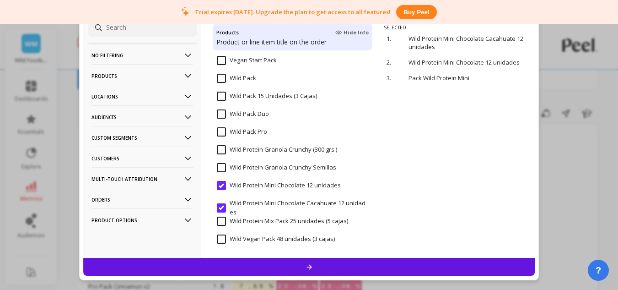
click at [153, 154] on p "Customers" at bounding box center [142, 157] width 102 height 23
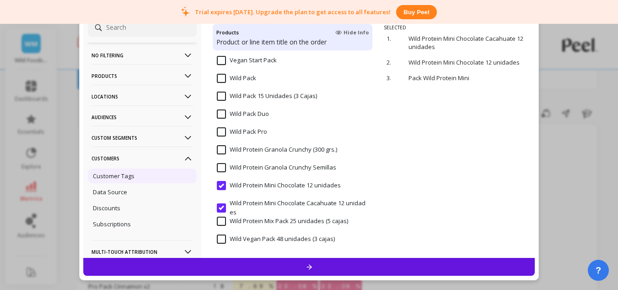
click at [146, 176] on div "Customer Tags" at bounding box center [142, 175] width 109 height 15
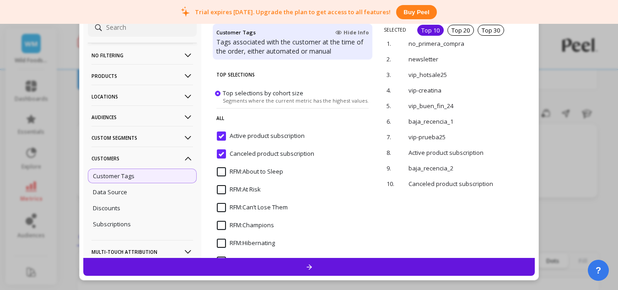
click at [219, 91] on span at bounding box center [217, 92] width 5 height 5
click at [0, 0] on input "Top selections by cohort size Segments where the current metric has the highest…" at bounding box center [0, 0] width 0 height 0
click at [221, 134] on subscription "Active product subscription" at bounding box center [261, 135] width 88 height 9
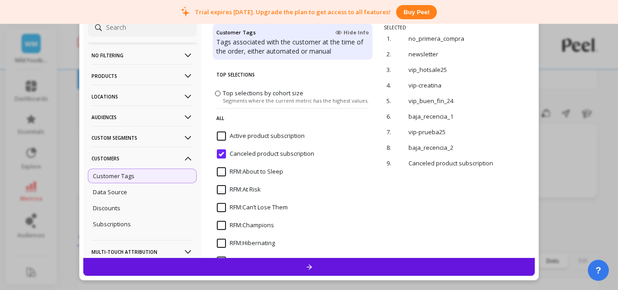
click at [223, 150] on subscription "Canceled product subscription" at bounding box center [265, 153] width 97 height 9
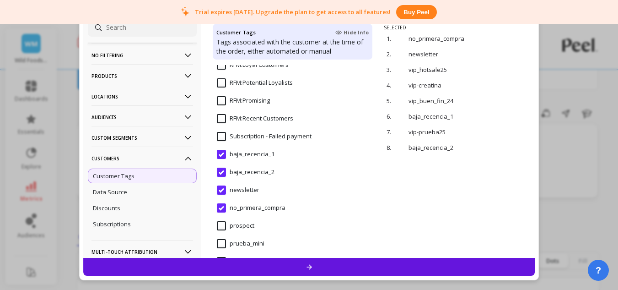
scroll to position [229, 0]
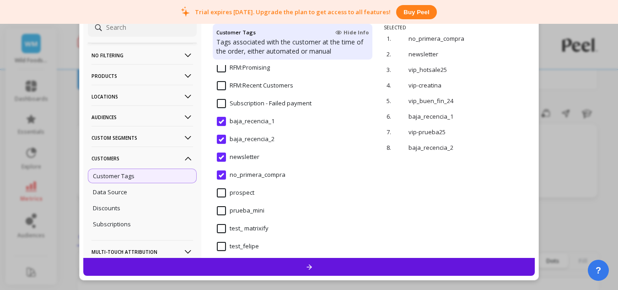
click at [222, 123] on input "baja_recencia_1" at bounding box center [246, 121] width 58 height 9
click at [220, 142] on input "baja_recencia_2" at bounding box center [246, 138] width 58 height 9
click at [223, 155] on input "newsletter" at bounding box center [238, 156] width 43 height 9
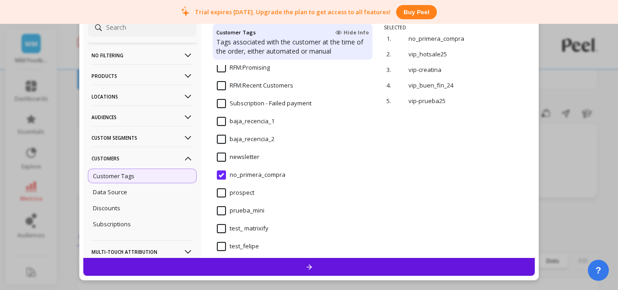
click at [218, 176] on input "no_primera_compra" at bounding box center [251, 174] width 69 height 9
click at [242, 105] on payment "Subscription - Failed payment" at bounding box center [264, 103] width 95 height 9
click at [241, 106] on payment "Subscription - Failed payment" at bounding box center [264, 103] width 95 height 9
click at [247, 90] on span "RFM:Recent Customers" at bounding box center [255, 90] width 76 height 19
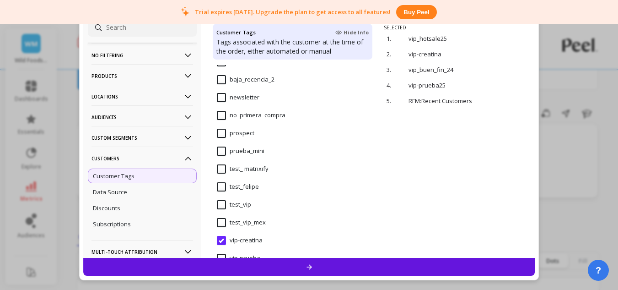
scroll to position [369, 0]
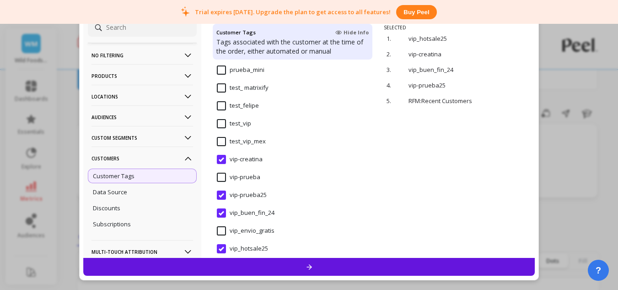
click at [253, 157] on input "vip-creatina" at bounding box center [240, 159] width 46 height 9
click at [247, 192] on input "vip-prueba25" at bounding box center [242, 194] width 50 height 9
click at [250, 210] on input "vip_buen_fin_24" at bounding box center [246, 212] width 58 height 9
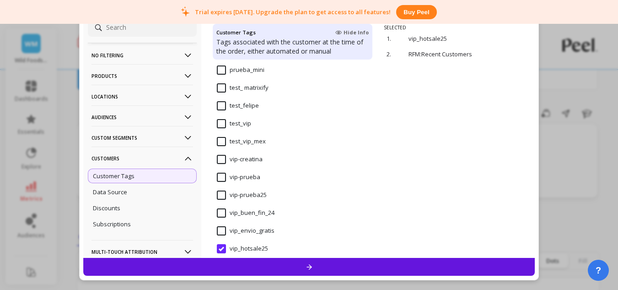
click at [253, 244] on input "vip_hotsale25" at bounding box center [242, 248] width 51 height 9
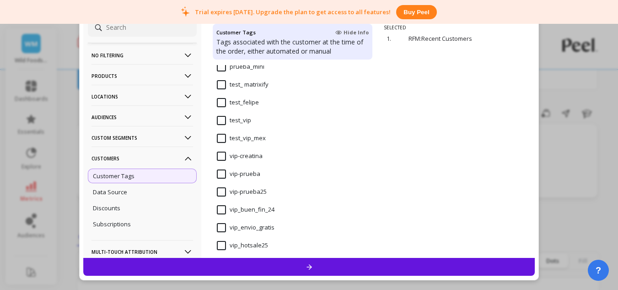
scroll to position [379, 0]
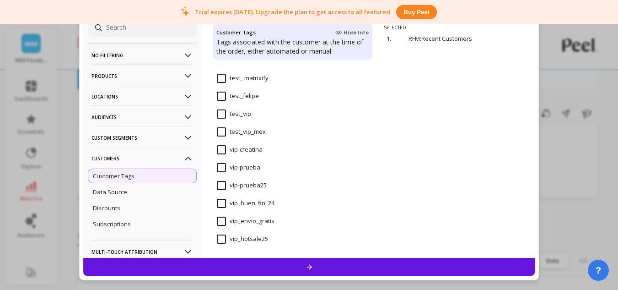
click at [299, 261] on div at bounding box center [309, 267] width 452 height 18
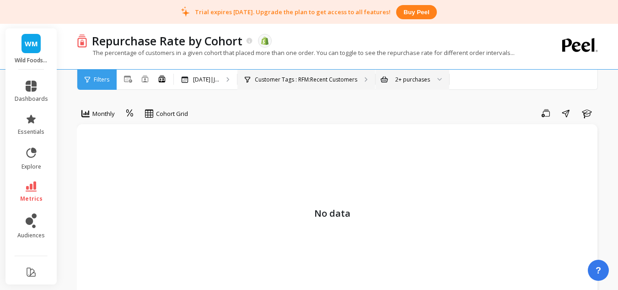
click at [333, 85] on div "Customer Tags : RFM:Recent Customers" at bounding box center [306, 80] width 138 height 20
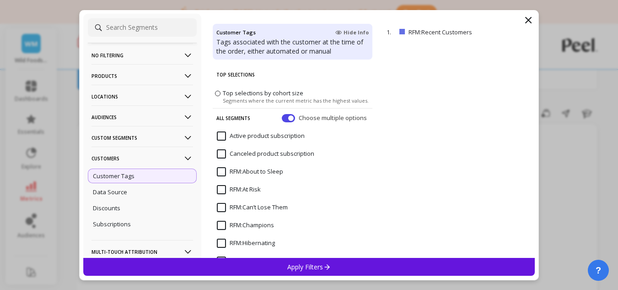
click at [306, 266] on p "Apply Filters" at bounding box center [308, 266] width 43 height 9
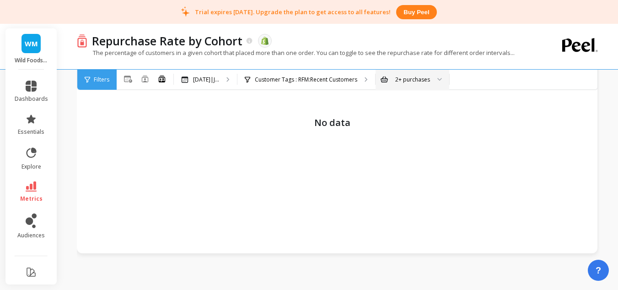
scroll to position [46, 0]
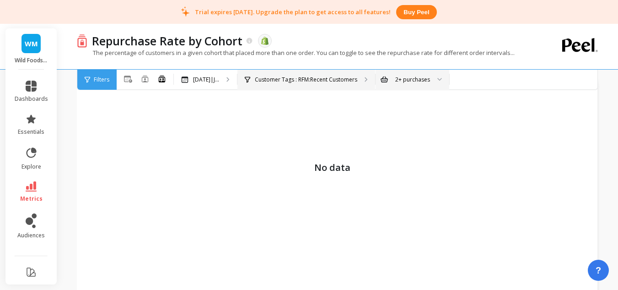
click at [276, 81] on p "Customer Tags : RFM:Recent Customers" at bounding box center [306, 79] width 102 height 7
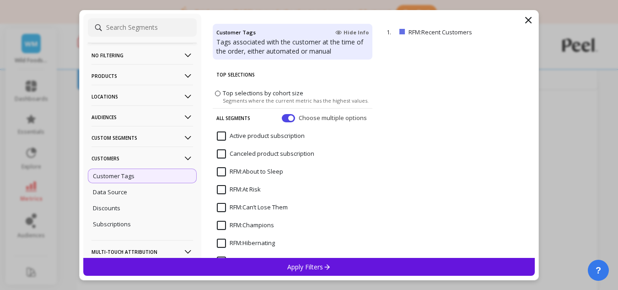
click at [521, 113] on div "1. RFM:Recent Customers remove" at bounding box center [459, 140] width 151 height 233
click at [527, 24] on icon at bounding box center [528, 20] width 11 height 11
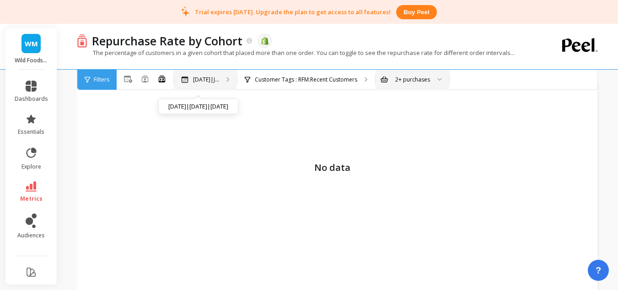
click at [215, 75] on div "Jun 2025|J... Jun 2025|Jul 2025|Aug 2025" at bounding box center [205, 80] width 63 height 20
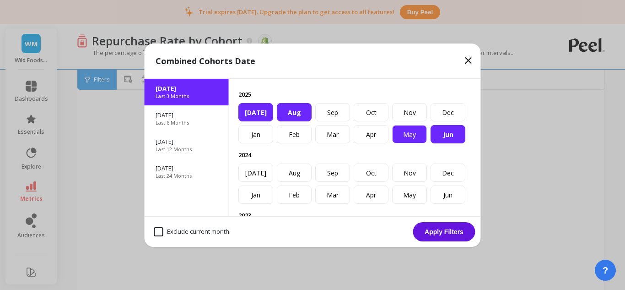
click at [415, 143] on div "May" at bounding box center [409, 134] width 35 height 18
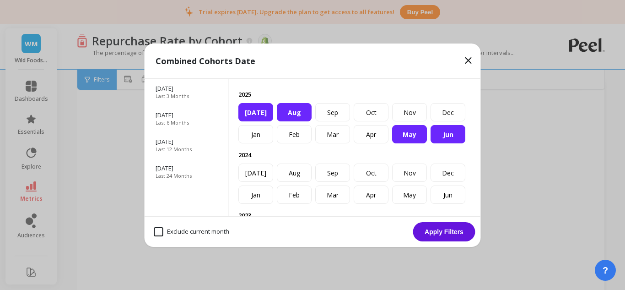
click at [439, 229] on button "Apply Filters" at bounding box center [444, 231] width 62 height 19
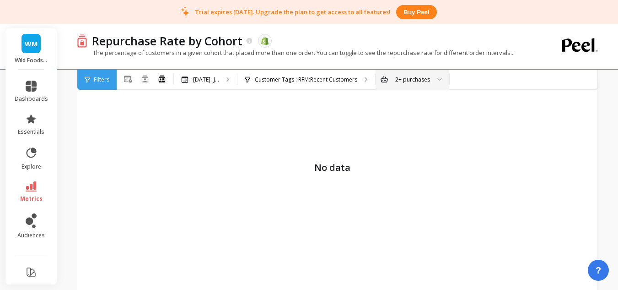
click at [472, 81] on div "All Months Single Cohort Combined Cohorts May 2025|J... May 2025|Jun 2025|Jul 2…" at bounding box center [377, 80] width 520 height 20
click at [110, 81] on div "Filters" at bounding box center [96, 80] width 39 height 20
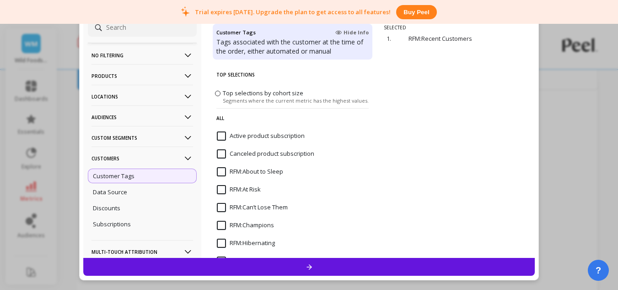
click at [141, 77] on p "Products" at bounding box center [142, 75] width 102 height 23
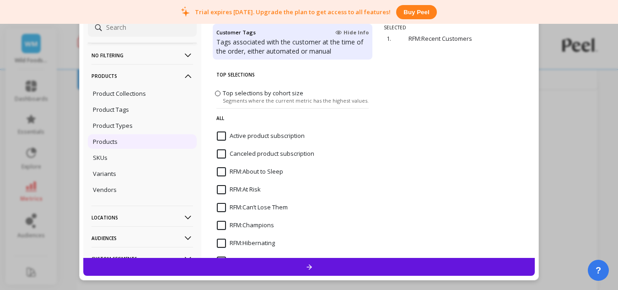
click at [123, 143] on div "Products" at bounding box center [142, 141] width 109 height 15
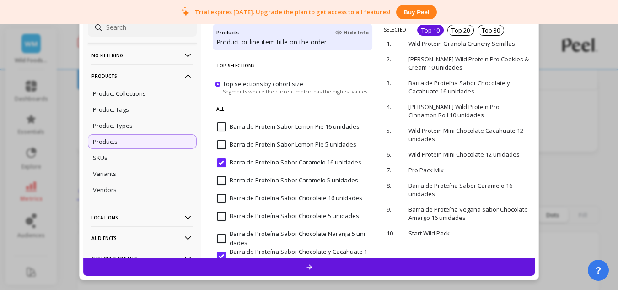
click at [331, 265] on div at bounding box center [309, 267] width 452 height 18
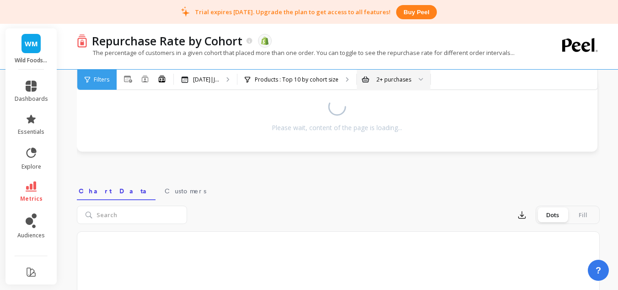
select select "sum"
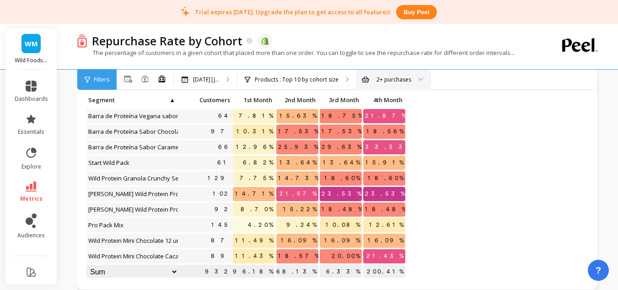
select select "sum"
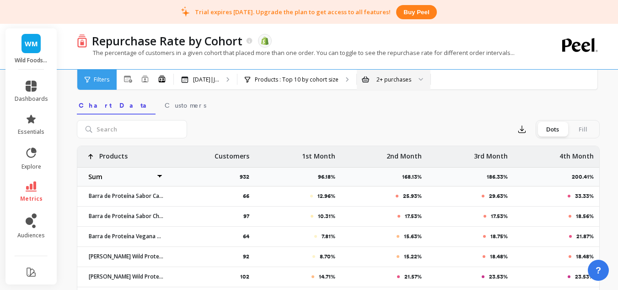
scroll to position [274, 0]
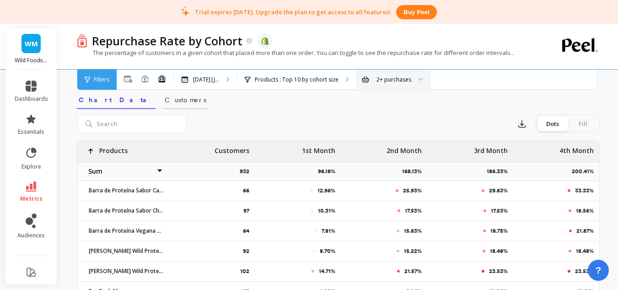
click at [165, 102] on span "Customers" at bounding box center [186, 99] width 42 height 9
select select "sum"
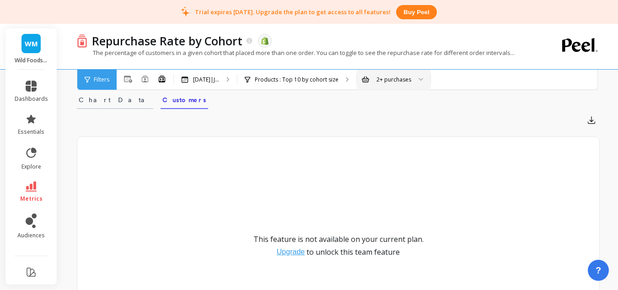
click at [107, 102] on span "Chart Data" at bounding box center [115, 99] width 73 height 9
select select "sum"
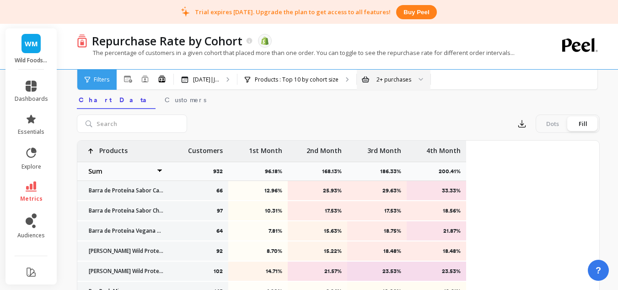
select select "sum"
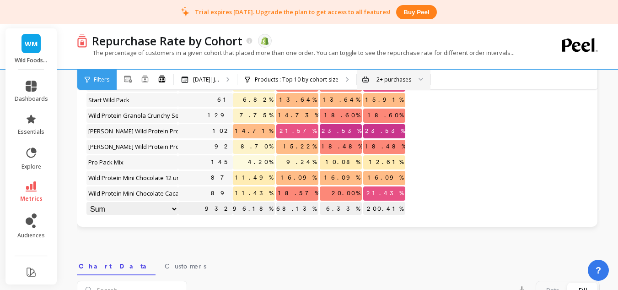
scroll to position [91, 0]
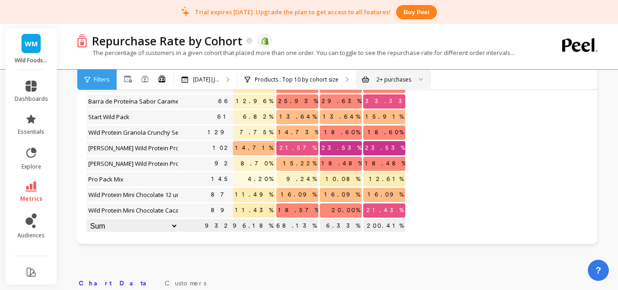
click at [99, 78] on span "Filters" at bounding box center [102, 79] width 16 height 7
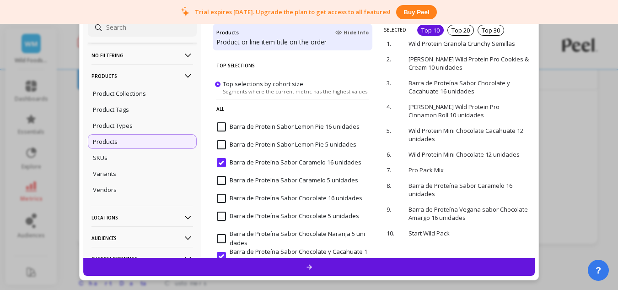
click at [219, 84] on span at bounding box center [217, 83] width 5 height 5
click at [0, 0] on input "Top selections by cohort size Segments where the current metric has the highest…" at bounding box center [0, 0] width 0 height 0
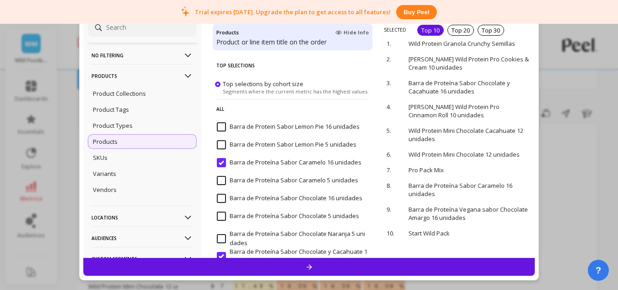
click at [281, 161] on input "Barra de Proteína Sabor Caramelo 16 unidades" at bounding box center [289, 162] width 145 height 9
select select "sum"
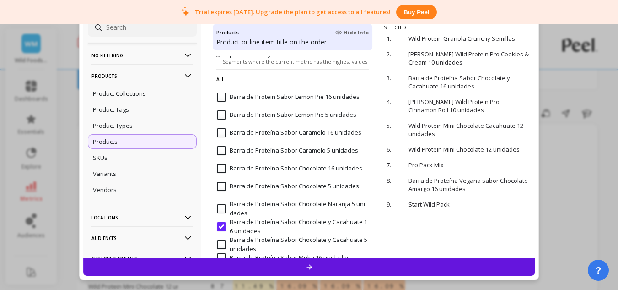
scroll to position [46, 0]
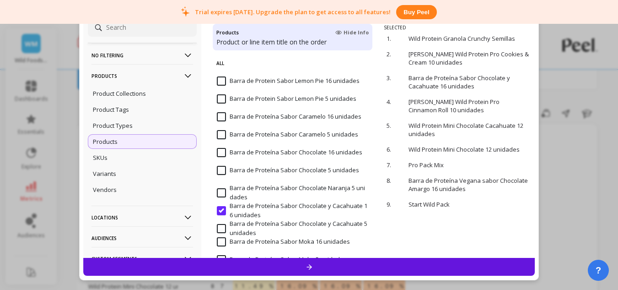
click at [266, 155] on input "Barra de Proteína Sabor Chocolate 16 unidades" at bounding box center [289, 152] width 145 height 9
select select "sum"
click at [266, 170] on input "Barra de Proteína Sabor Chocolate 5 unidades" at bounding box center [288, 170] width 142 height 9
select select "sum"
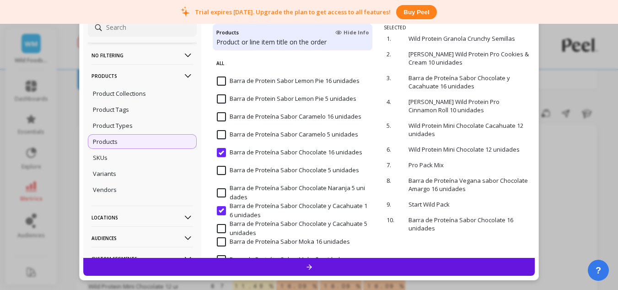
select select "sum"
click at [258, 207] on input "Barra de Proteína Sabor Chocolate y Cacahuate 16 unidades" at bounding box center [292, 210] width 151 height 18
select select "sum"
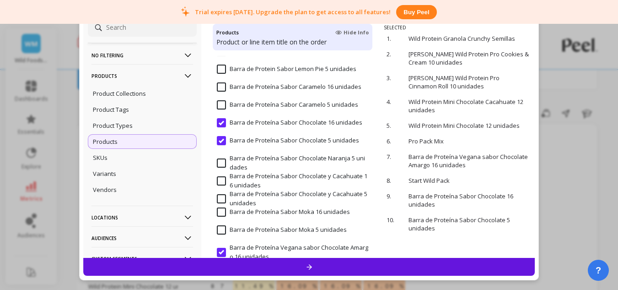
scroll to position [91, 0]
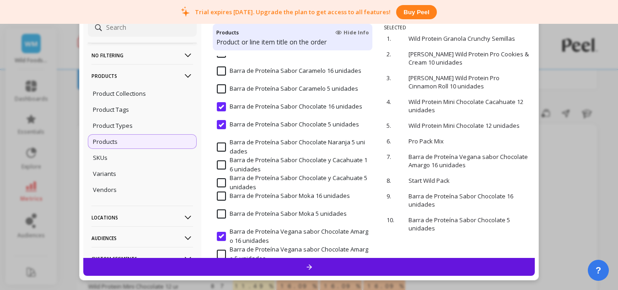
click at [258, 181] on input "Barra de Proteína Sabor Chocolate y Cacahuate 5 unidades" at bounding box center [292, 182] width 151 height 18
select select "sum"
click at [261, 162] on input "Barra de Proteína Sabor Chocolate y Cacahuate 16 unidades" at bounding box center [292, 165] width 151 height 18
select select "sum"
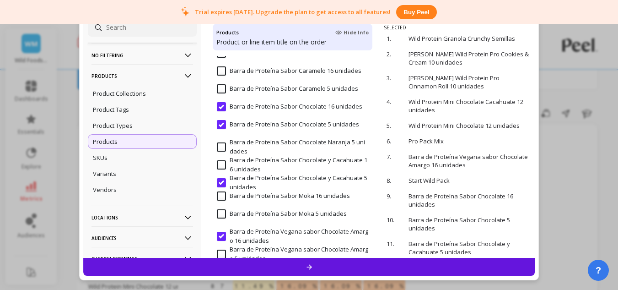
select select "sum"
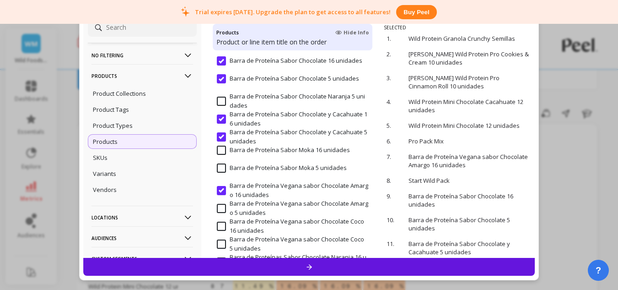
click at [263, 190] on input "Barra de Proteína Vegana sabor Chocolate Amargo 16 unidades" at bounding box center [292, 190] width 151 height 18
select select "sum"
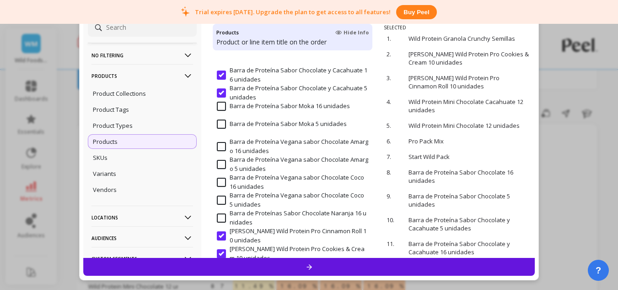
scroll to position [229, 0]
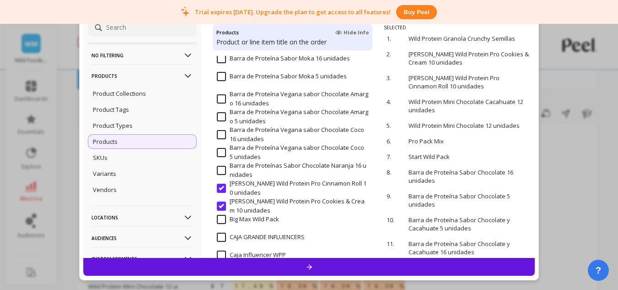
click at [263, 185] on input "[PERSON_NAME] Wild Protein Pro Cinnamon Roll 10 unidades" at bounding box center [292, 188] width 151 height 18
select select "sum"
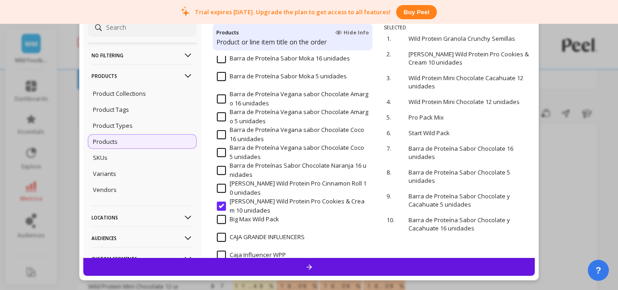
click at [263, 202] on input "[PERSON_NAME] Wild Protein Pro Cookies & Cream 10 unidades" at bounding box center [292, 206] width 151 height 18
select select "sum"
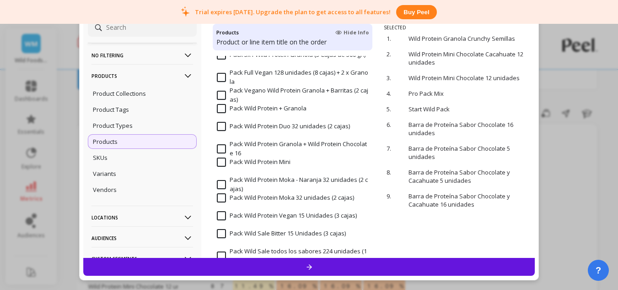
scroll to position [823, 0]
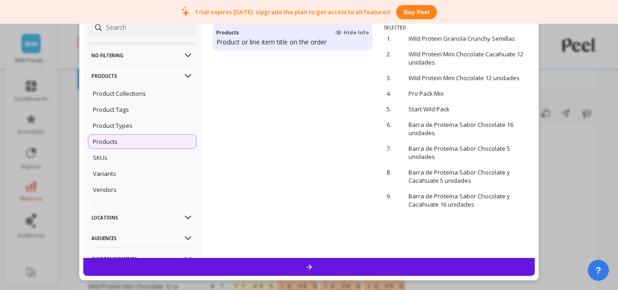
select select "sum"
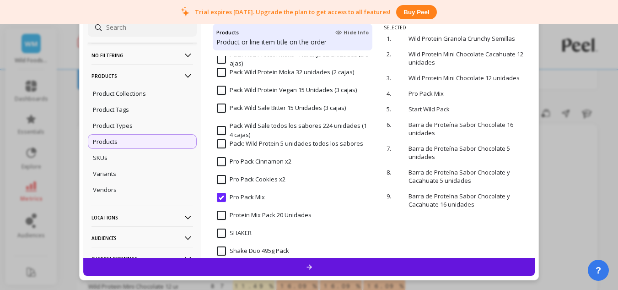
scroll to position [961, 0]
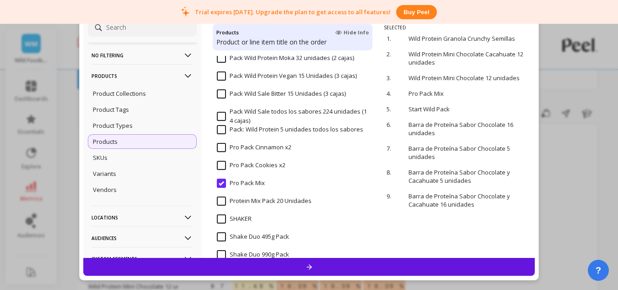
click at [251, 183] on input "Pro Pack Mix" at bounding box center [241, 182] width 48 height 9
select select "sum"
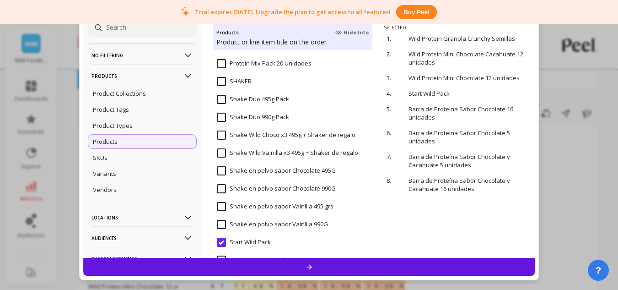
scroll to position [1144, 0]
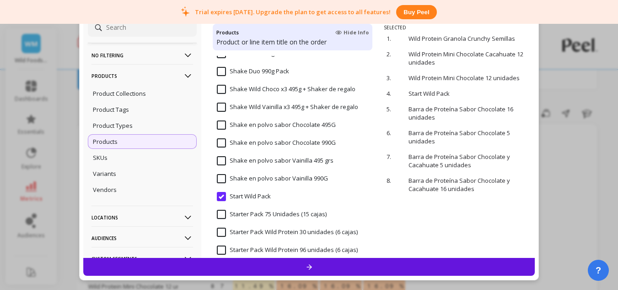
click at [252, 195] on input "Start Wild Pack" at bounding box center [244, 196] width 54 height 9
select select "sum"
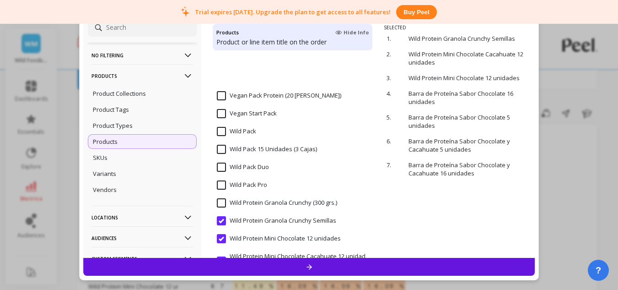
scroll to position [1511, 0]
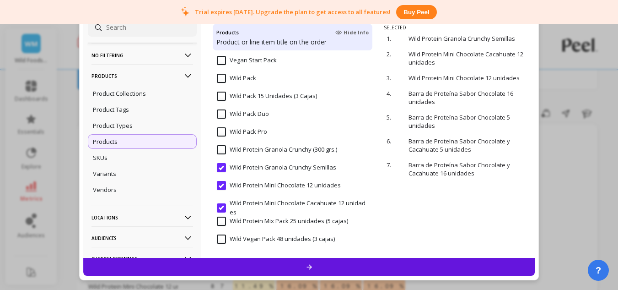
click at [261, 167] on input "Wild Protein Granola Crunchy Semillas" at bounding box center [276, 167] width 119 height 9
select select "sum"
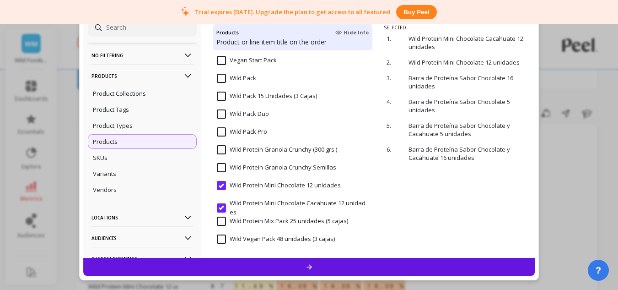
click at [291, 262] on div at bounding box center [309, 267] width 452 height 18
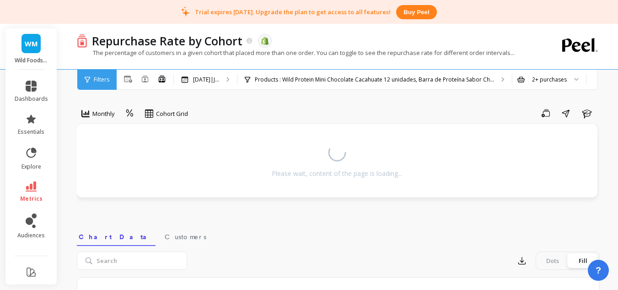
select select "sum"
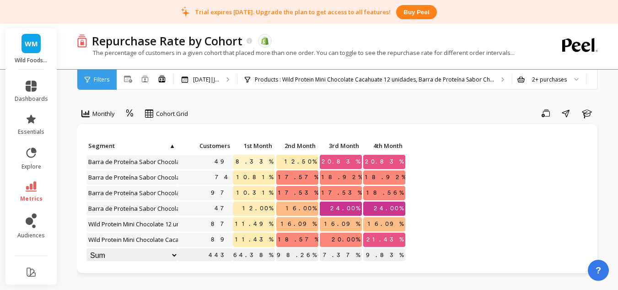
select select "sum"
click at [172, 253] on select "Weighted average Weighted average excl. current month Sum [PERSON_NAME]" at bounding box center [131, 255] width 91 height 14
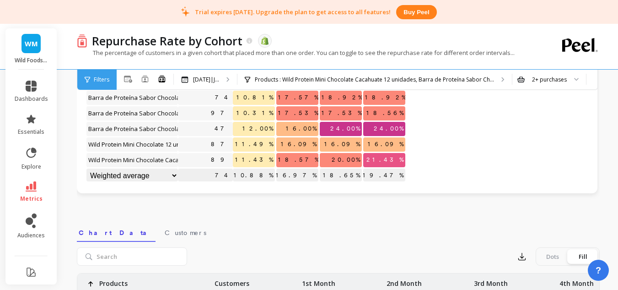
scroll to position [137, 0]
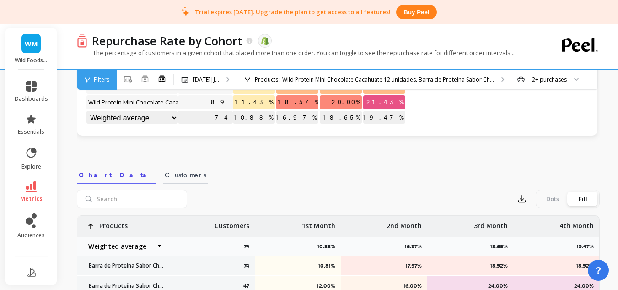
click at [165, 174] on span "Customers" at bounding box center [186, 174] width 42 height 9
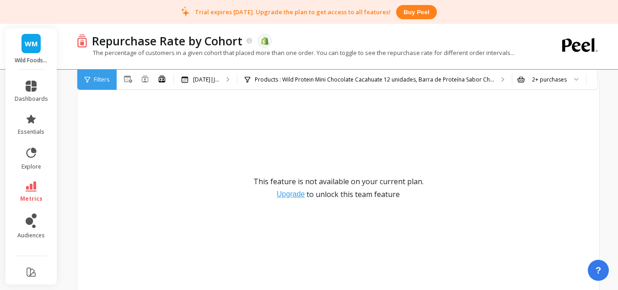
scroll to position [274, 0]
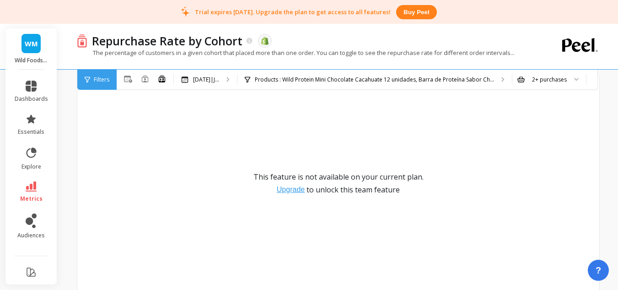
click at [297, 193] on button "Upgrade" at bounding box center [291, 189] width 28 height 11
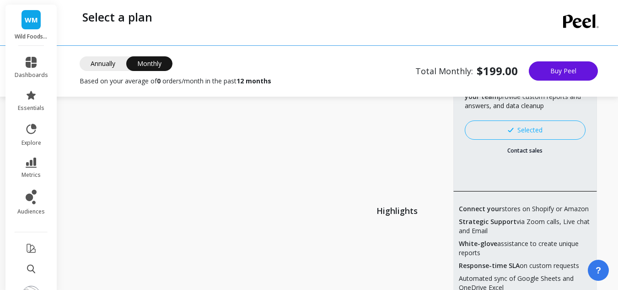
scroll to position [46, 0]
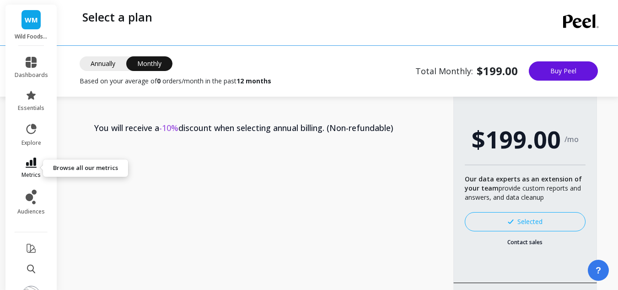
click at [31, 162] on icon at bounding box center [31, 162] width 11 height 10
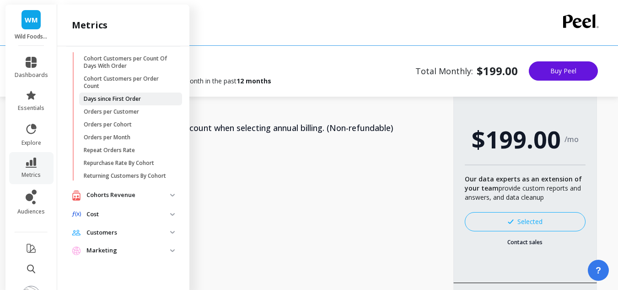
click at [136, 99] on p "Days since First Order" at bounding box center [112, 98] width 57 height 7
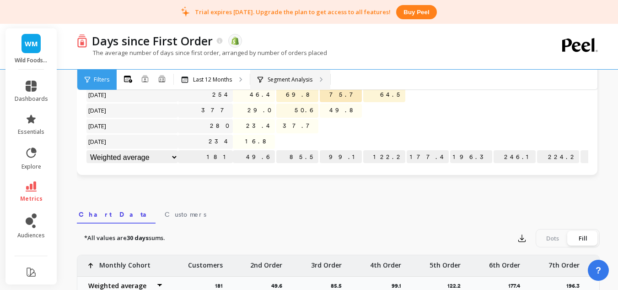
scroll to position [183, 0]
click at [279, 81] on p "Segment Analysis" at bounding box center [290, 79] width 45 height 7
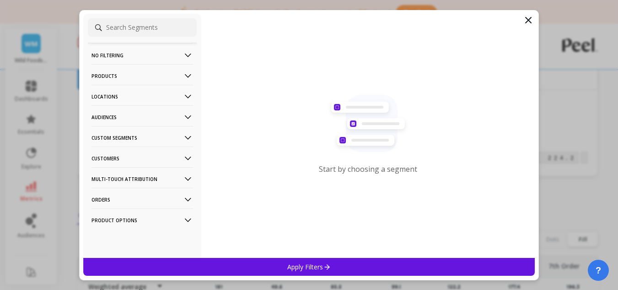
click at [149, 82] on p "Products" at bounding box center [142, 75] width 102 height 23
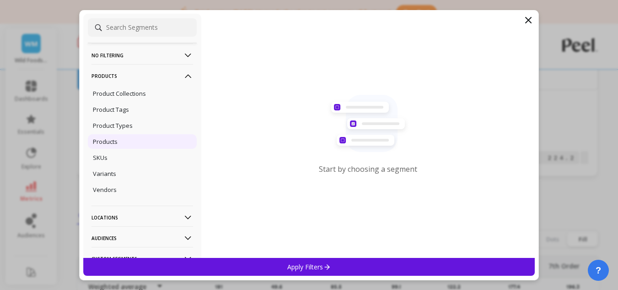
click at [123, 145] on div "Products" at bounding box center [142, 141] width 109 height 15
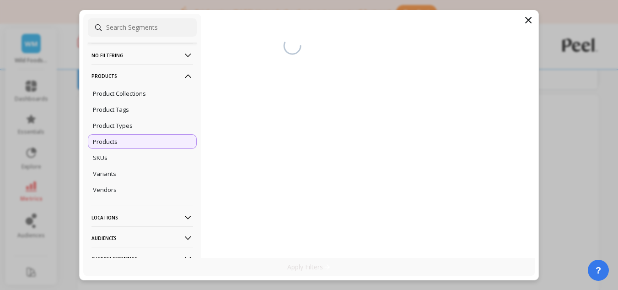
scroll to position [169, 0]
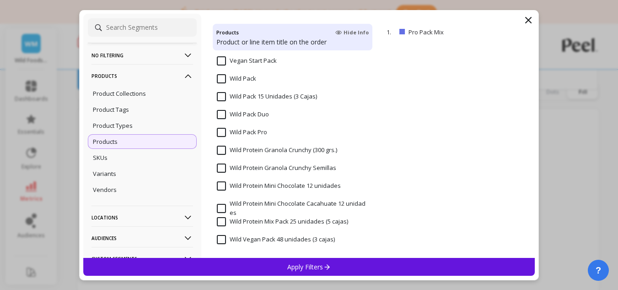
scroll to position [1511, 0]
click at [264, 185] on input "Wild Protein Mini Chocolate 12 unidades" at bounding box center [279, 185] width 124 height 9
click at [256, 199] on input "Wild Protein Mini Chocolate Cacahuate 12 unidades" at bounding box center [292, 208] width 151 height 18
click at [233, 188] on input "Wild Protein Mini Chocolate 12 unidades" at bounding box center [279, 185] width 124 height 9
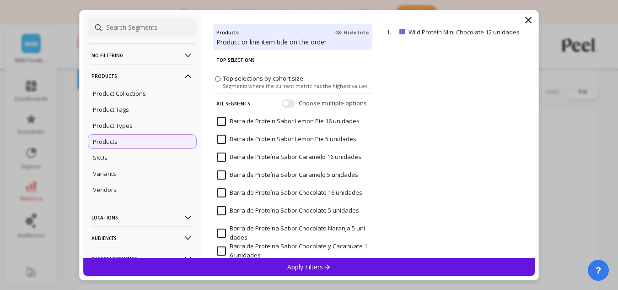
scroll to position [0, 0]
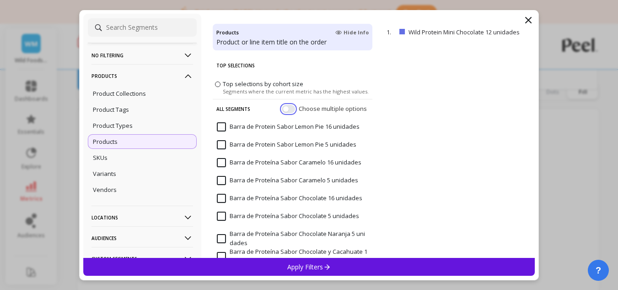
click at [282, 108] on button "button" at bounding box center [288, 108] width 13 height 8
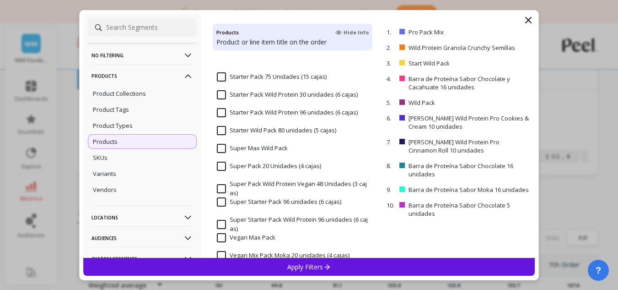
scroll to position [1502, 0]
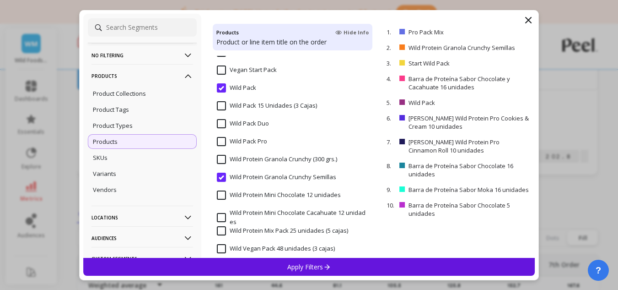
click at [341, 32] on icon at bounding box center [338, 32] width 6 height 5
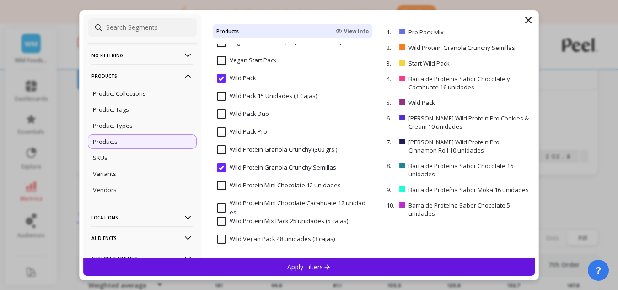
scroll to position [1500, 0]
click at [341, 32] on icon at bounding box center [338, 31] width 7 height 5
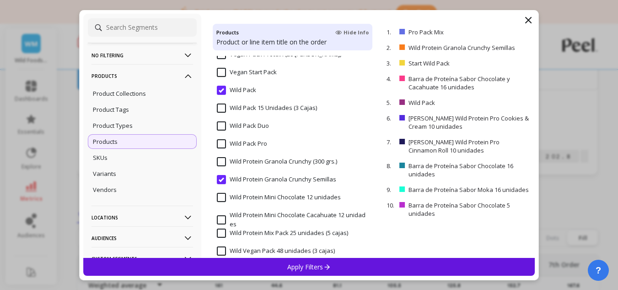
click at [341, 32] on icon at bounding box center [338, 32] width 6 height 5
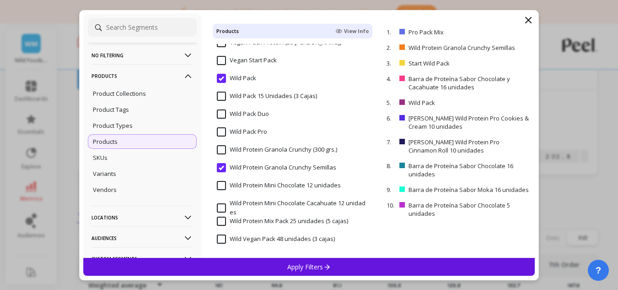
click at [251, 165] on input "Wild Protein Granola Crunchy Semillas" at bounding box center [276, 167] width 119 height 9
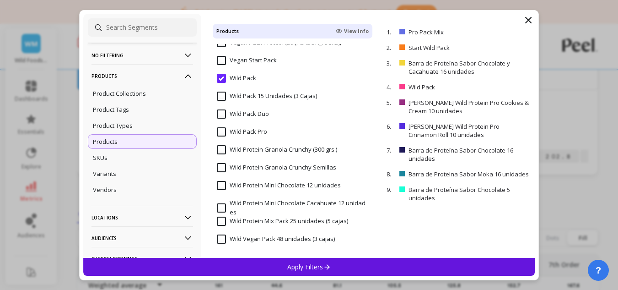
click at [246, 183] on input "Wild Protein Mini Chocolate 12 unidades" at bounding box center [279, 185] width 124 height 9
click at [245, 203] on input "Wild Protein Mini Chocolate Cacahuate 12 unidades" at bounding box center [292, 208] width 151 height 18
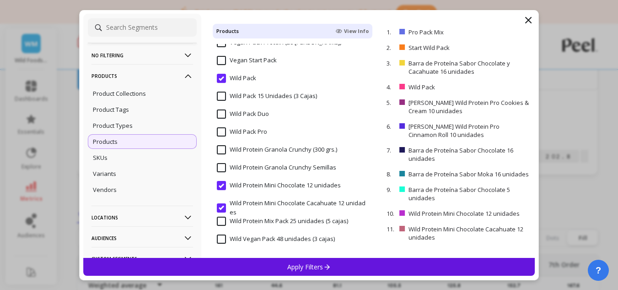
click at [251, 74] on input "Wild Pack" at bounding box center [236, 78] width 39 height 9
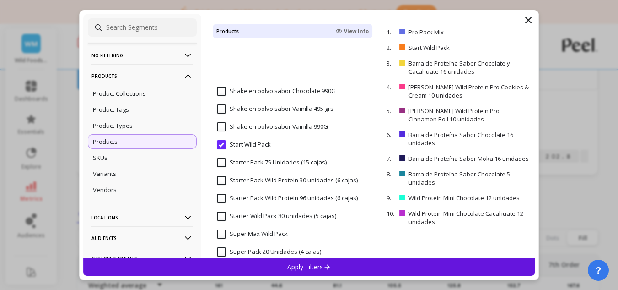
scroll to position [1179, 0]
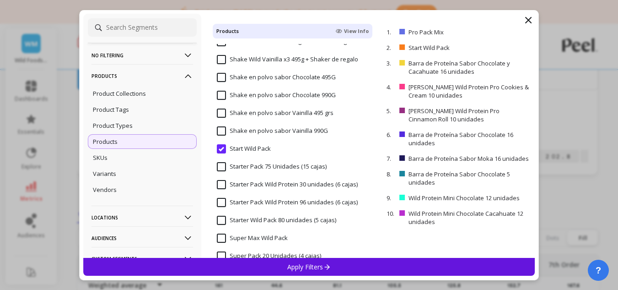
click at [265, 155] on span "Start Wild Pack" at bounding box center [244, 153] width 54 height 19
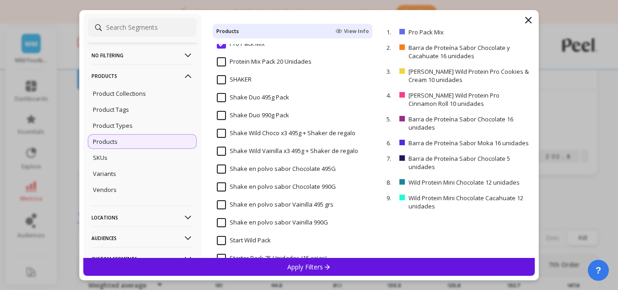
scroll to position [996, 0]
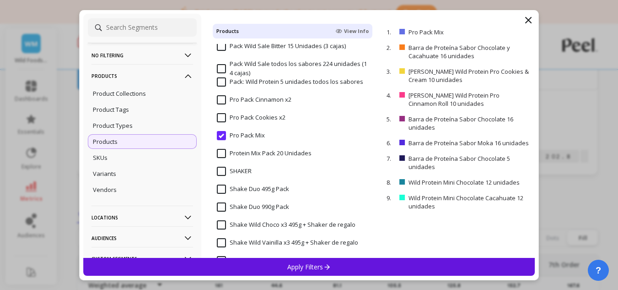
click at [243, 132] on input "Pro Pack Mix" at bounding box center [241, 135] width 48 height 9
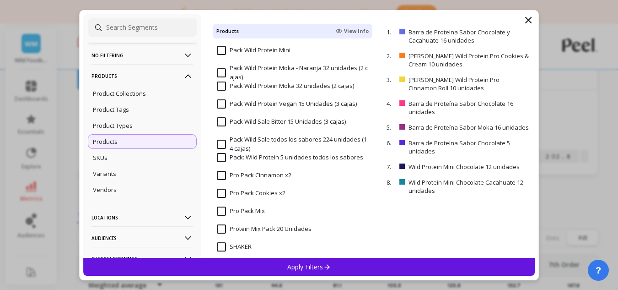
scroll to position [905, 0]
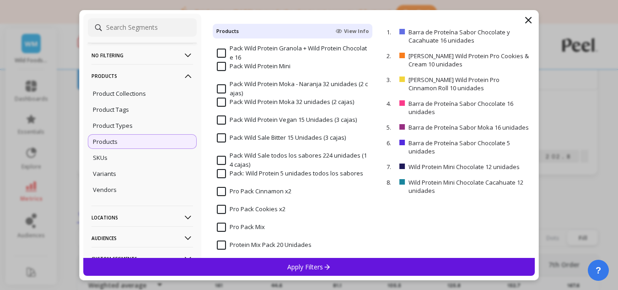
click at [247, 66] on input "Pack Wild Protein Mini" at bounding box center [254, 66] width 74 height 9
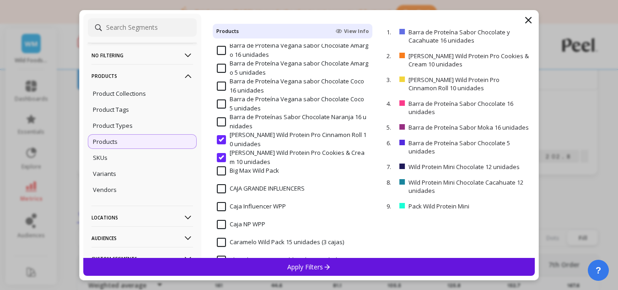
scroll to position [264, 0]
click at [241, 161] on input "[PERSON_NAME] Wild Protein Pro Cookies & Cream 10 unidades" at bounding box center [292, 158] width 151 height 18
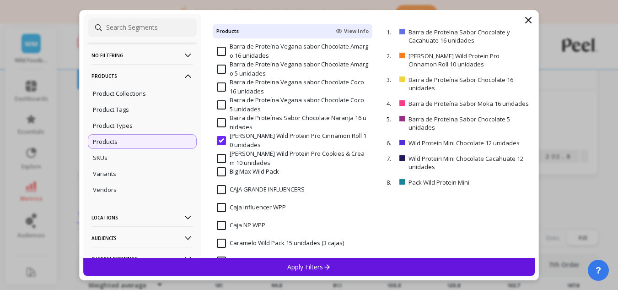
click at [242, 139] on input "[PERSON_NAME] Wild Protein Pro Cinnamon Roll 10 unidades" at bounding box center [292, 140] width 151 height 18
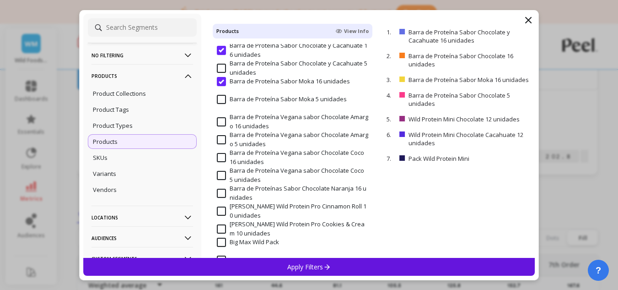
scroll to position [173, 0]
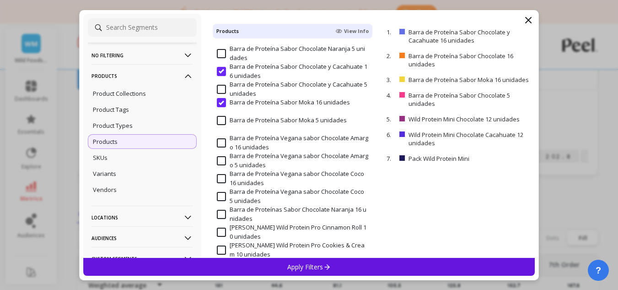
click at [263, 100] on input "Barra de Proteína Sabor Moka 16 unidades" at bounding box center [283, 102] width 133 height 9
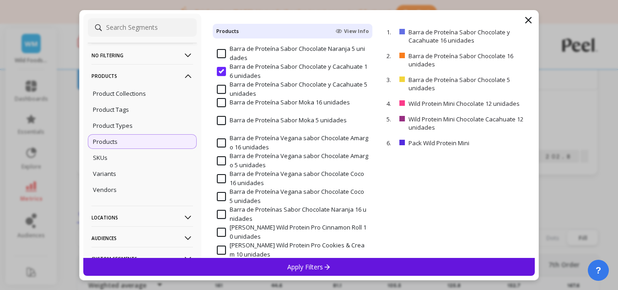
click at [248, 86] on input "Barra de Proteína Sabor Chocolate y Cacahuate 5 unidades" at bounding box center [292, 89] width 151 height 18
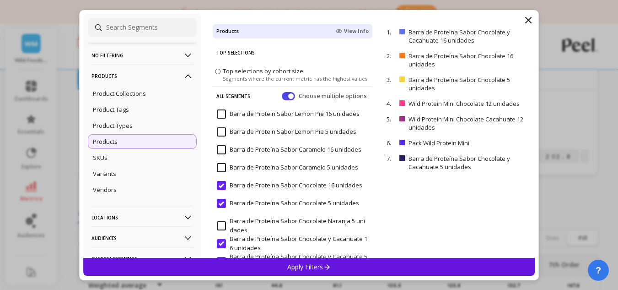
scroll to position [0, 0]
click at [323, 267] on icon at bounding box center [327, 267] width 8 height 8
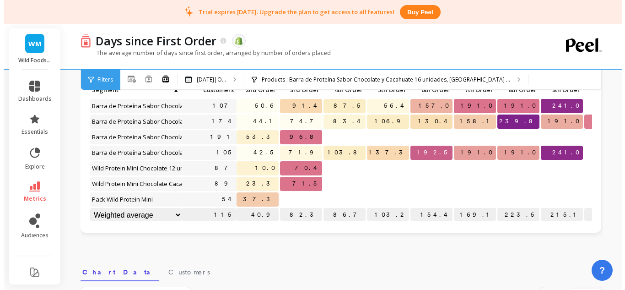
scroll to position [63, 0]
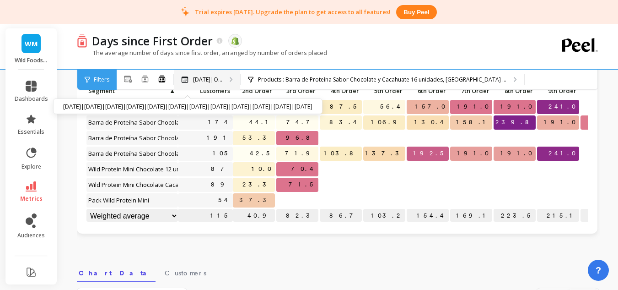
click at [222, 81] on p "[DATE]|O..." at bounding box center [207, 79] width 29 height 7
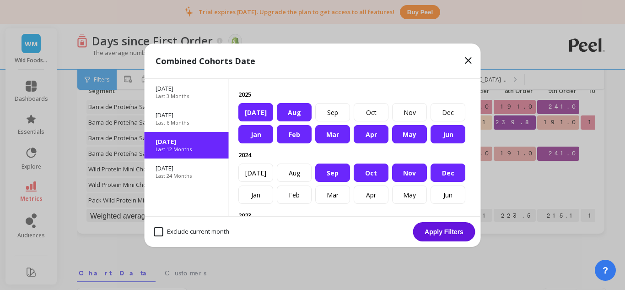
click at [403, 143] on div "May" at bounding box center [409, 134] width 35 height 18
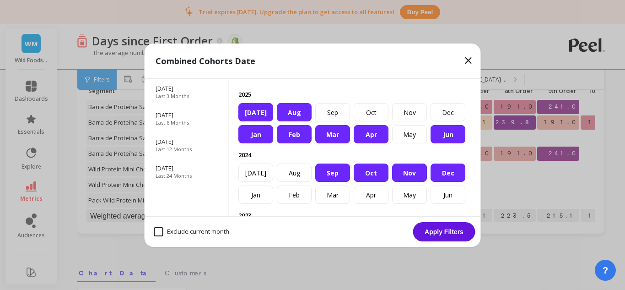
click at [257, 143] on div "Jan" at bounding box center [255, 134] width 35 height 18
click at [297, 143] on div "Feb" at bounding box center [294, 134] width 35 height 18
click at [336, 143] on div "Mar" at bounding box center [332, 134] width 35 height 18
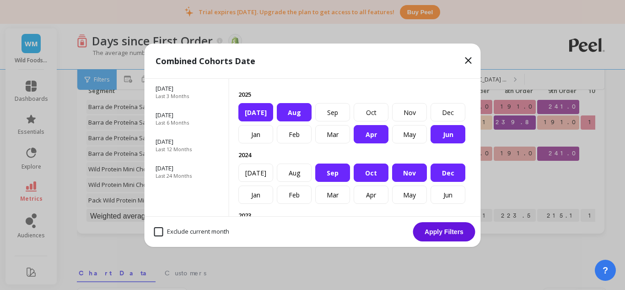
click at [366, 143] on div "Apr" at bounding box center [371, 134] width 35 height 18
click at [274, 194] on div "Jan Feb Mar Apr May Jun Jul Aug Sep Oct Nov Dec" at bounding box center [354, 183] width 233 height 40
click at [430, 182] on div "Dec" at bounding box center [447, 172] width 35 height 18
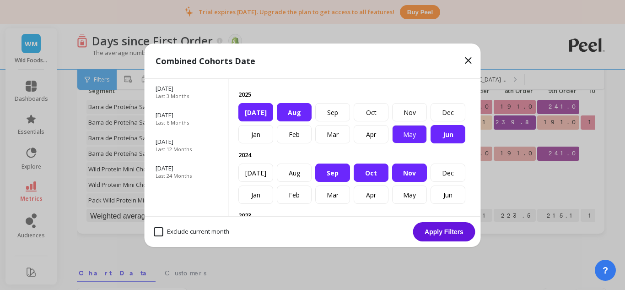
click at [404, 143] on div "May" at bounding box center [409, 134] width 35 height 18
click at [392, 182] on div "Nov" at bounding box center [409, 172] width 35 height 18
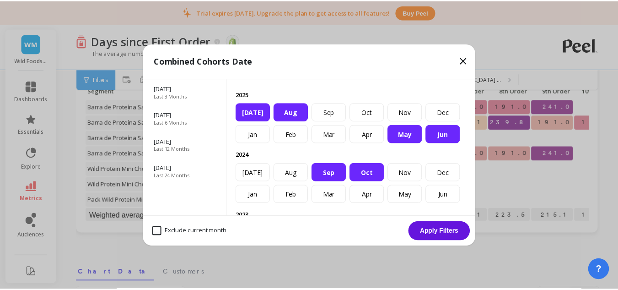
scroll to position [46, 0]
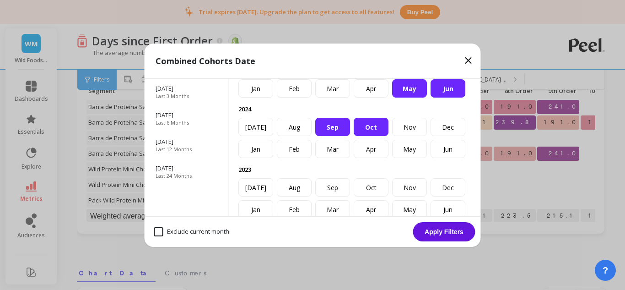
click at [350, 136] on div "Sep" at bounding box center [332, 127] width 35 height 18
click at [388, 136] on div "Oct" at bounding box center [371, 127] width 35 height 18
click at [443, 234] on button "Apply Filters" at bounding box center [444, 231] width 62 height 19
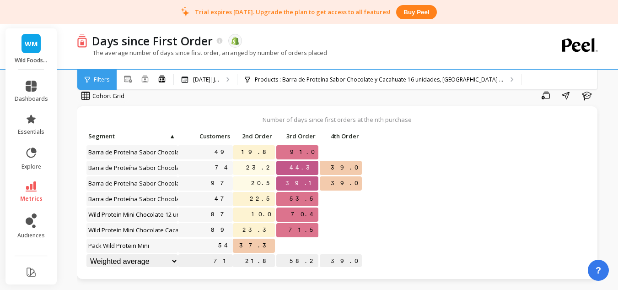
scroll to position [17, 0]
drag, startPoint x: 182, startPoint y: 135, endPoint x: 213, endPoint y: 134, distance: 31.6
click at [213, 134] on span "Customers" at bounding box center [205, 136] width 50 height 7
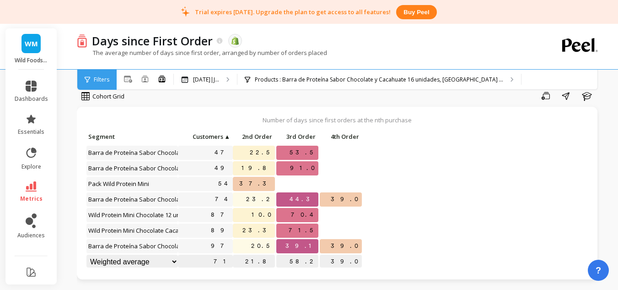
click at [212, 129] on div "Number of days since first orders at the nth purchase Click to create an audien…" at bounding box center [337, 193] width 521 height 172
click at [215, 134] on span "Customers" at bounding box center [201, 136] width 43 height 7
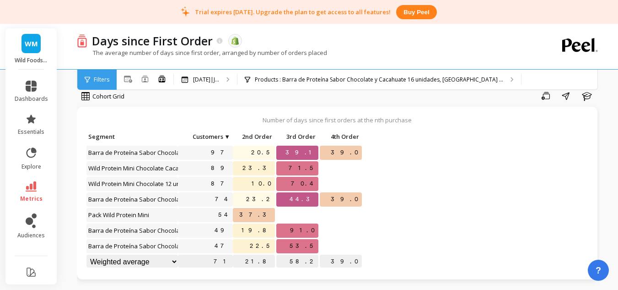
click at [215, 134] on span "Customers" at bounding box center [201, 136] width 43 height 7
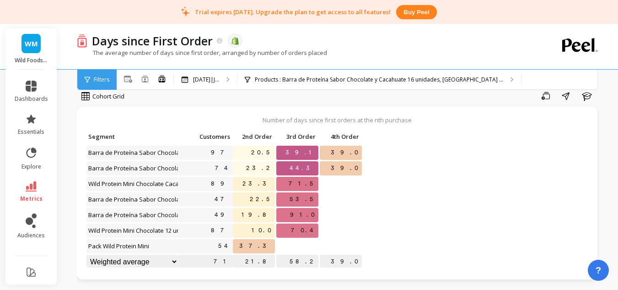
click at [215, 134] on span "Customers" at bounding box center [205, 136] width 50 height 7
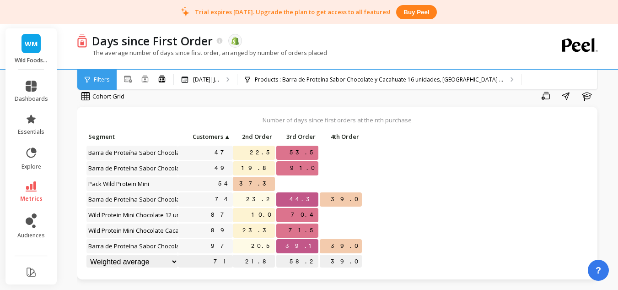
click at [215, 134] on span "Customers" at bounding box center [201, 136] width 43 height 7
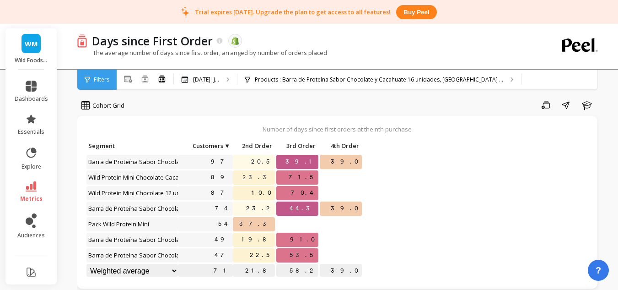
scroll to position [0, 0]
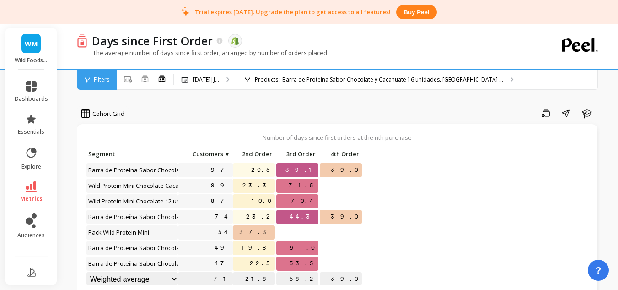
click at [549, 75] on div "All Months Single Cohort Combined Cohorts May 2025|J... May 2025|Jun 2025|Jul 2…" at bounding box center [377, 80] width 520 height 20
click at [162, 81] on icon at bounding box center [161, 81] width 5 height 2
click at [127, 77] on icon at bounding box center [128, 78] width 8 height 7
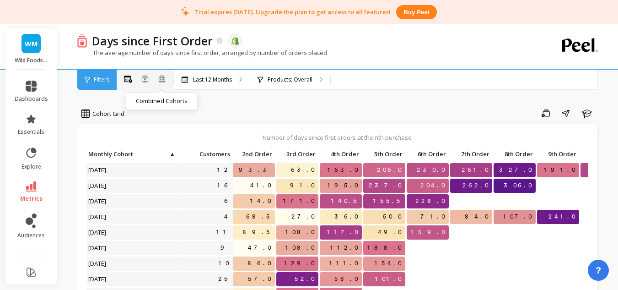
click at [160, 80] on icon at bounding box center [162, 79] width 8 height 8
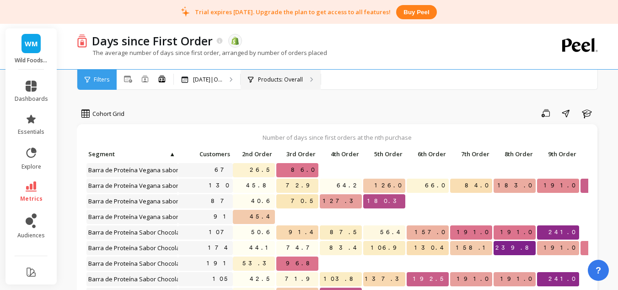
click at [275, 83] on div "Products: Overall" at bounding box center [281, 80] width 80 height 20
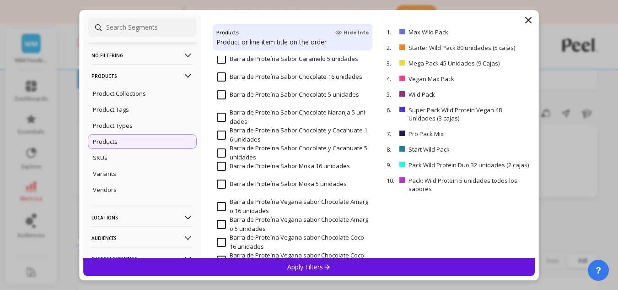
scroll to position [137, 0]
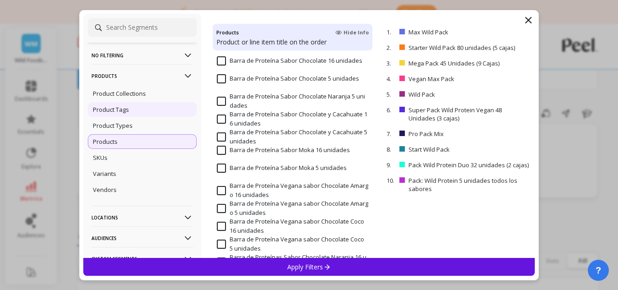
click at [163, 113] on div "Product Tags" at bounding box center [142, 109] width 109 height 15
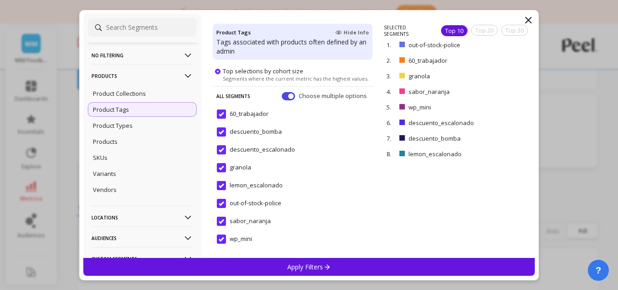
scroll to position [46, 0]
click at [145, 98] on div "Product Collections" at bounding box center [142, 93] width 109 height 15
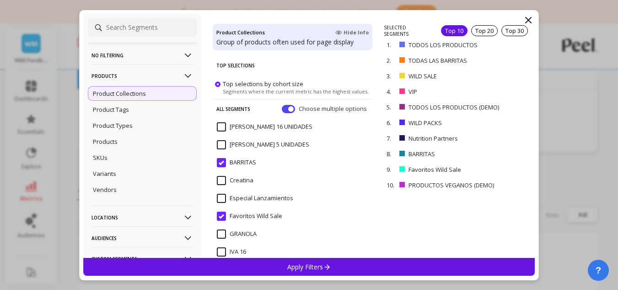
click at [228, 158] on input "BARRITAS" at bounding box center [236, 162] width 39 height 9
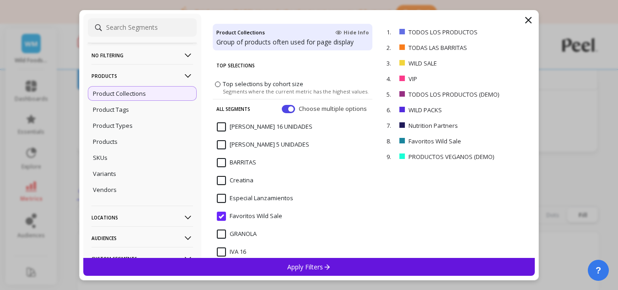
click at [248, 223] on span "Favoritos Wild Sale" at bounding box center [249, 220] width 65 height 19
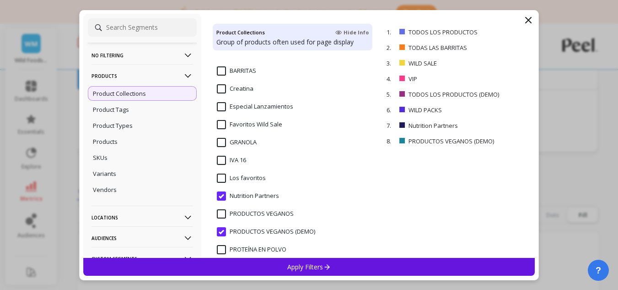
scroll to position [183, 0]
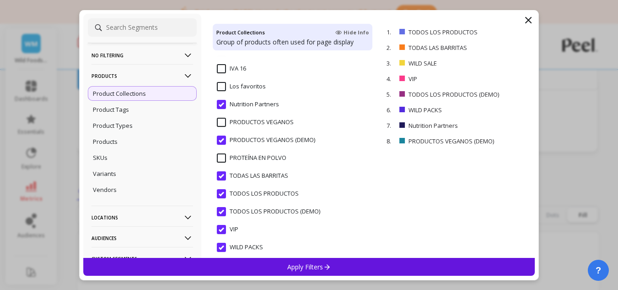
click at [241, 102] on Partners "Nutrition Partners" at bounding box center [248, 104] width 62 height 9
click at [242, 135] on \(DEMO\) "PRODUCTOS VEGANOS (DEMO)" at bounding box center [266, 139] width 98 height 9
click at [245, 173] on BARRITAS "TODAS LAS BARRITAS" at bounding box center [252, 175] width 71 height 9
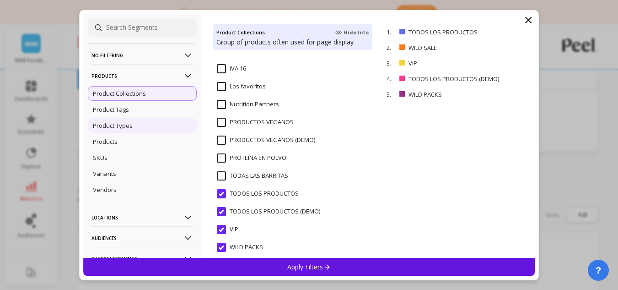
click at [153, 126] on div "Product Types" at bounding box center [142, 125] width 109 height 15
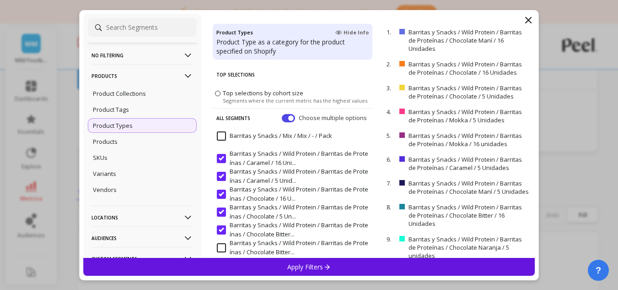
click at [142, 101] on ul "Product Collections Product Tags Product Types Products SKUs Variants Vendors" at bounding box center [142, 141] width 109 height 113
click at [142, 97] on p "Product Collections" at bounding box center [119, 93] width 53 height 8
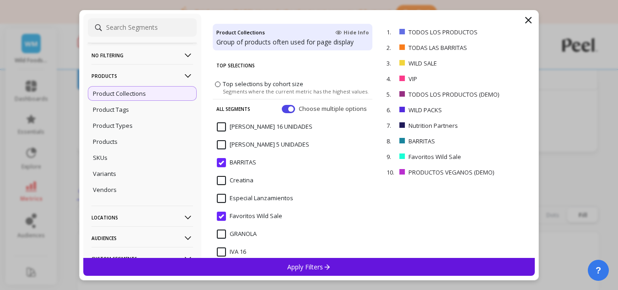
click at [526, 18] on icon at bounding box center [528, 20] width 11 height 11
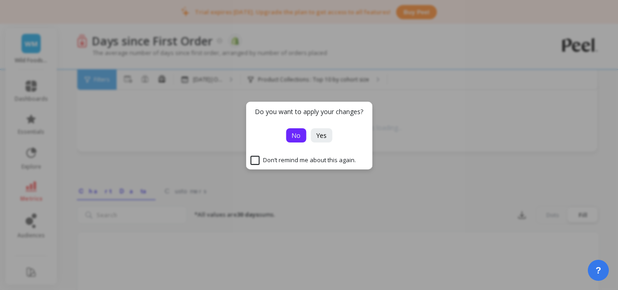
click at [297, 133] on span "No" at bounding box center [295, 135] width 9 height 9
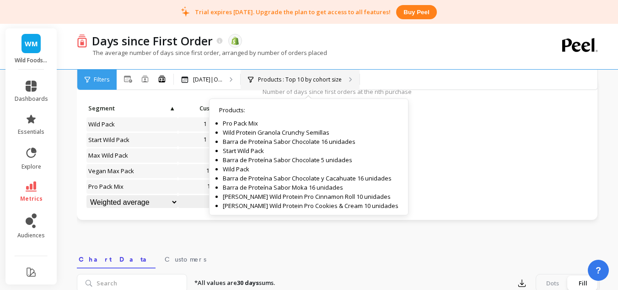
click at [271, 81] on p "Products : Top 10 by cohort size" at bounding box center [300, 79] width 84 height 7
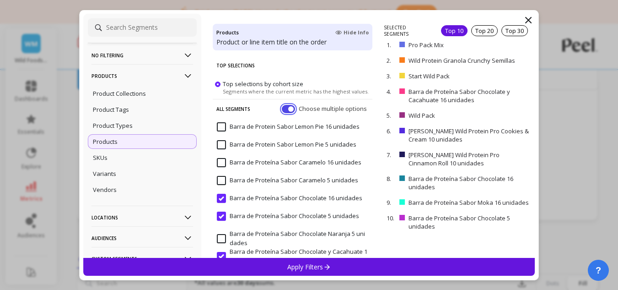
click at [282, 106] on button "button" at bounding box center [288, 108] width 13 height 8
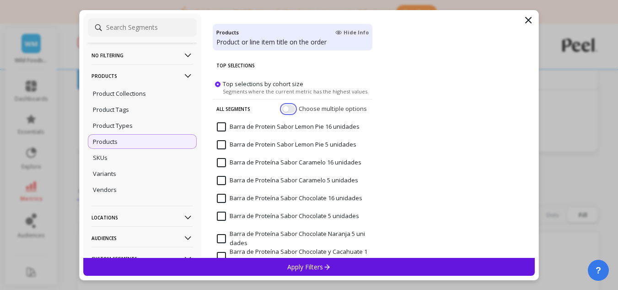
click at [282, 106] on button "button" at bounding box center [288, 108] width 13 height 8
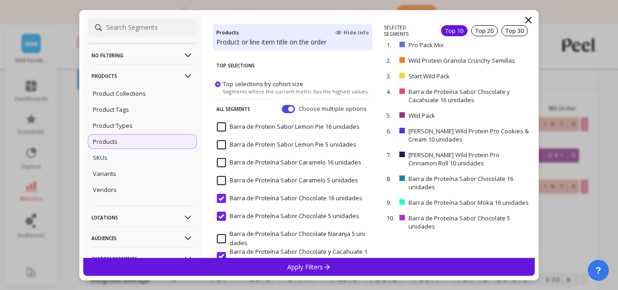
click at [407, 31] on p "SELECTED SEGMENTS" at bounding box center [407, 30] width 46 height 13
click at [257, 87] on span "Segments where the current metric has the highest values." at bounding box center [296, 90] width 146 height 7
click at [0, 0] on input "Top selections by cohort size Segments where the current metric has the highest…" at bounding box center [0, 0] width 0 height 0
click at [284, 105] on button "button" at bounding box center [288, 108] width 13 height 8
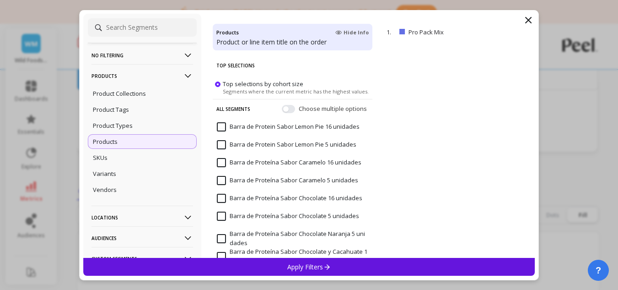
click at [217, 83] on span at bounding box center [217, 83] width 5 height 5
click at [0, 0] on input "Top selections by cohort size Segments where the current metric has the highest…" at bounding box center [0, 0] width 0 height 0
click at [282, 111] on button "button" at bounding box center [288, 108] width 13 height 8
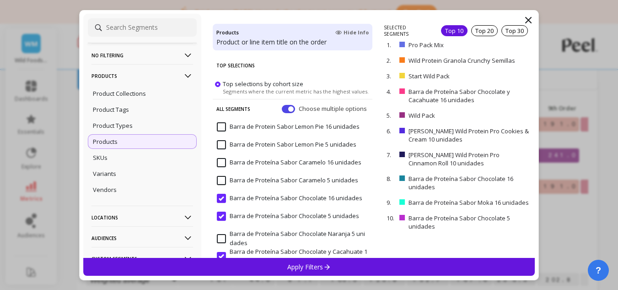
click at [231, 196] on input "Barra de Proteína Sabor Chocolate 16 unidades" at bounding box center [289, 197] width 145 height 9
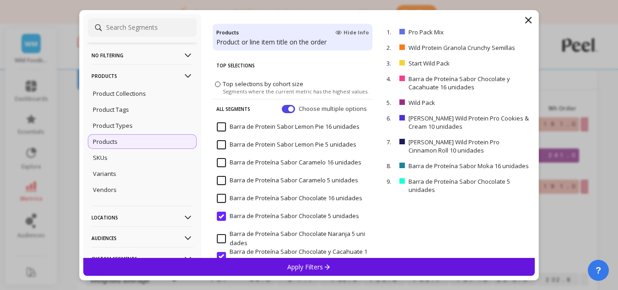
click at [223, 215] on input "Barra de Proteína Sabor Chocolate 5 unidades" at bounding box center [288, 215] width 142 height 9
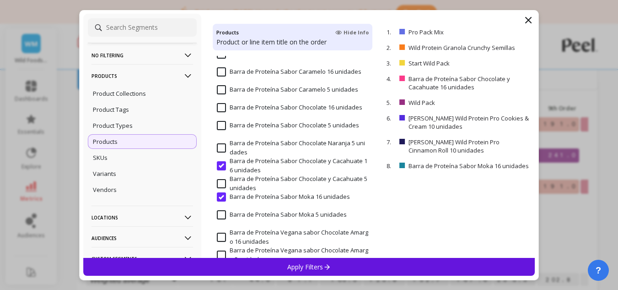
scroll to position [91, 0]
click at [216, 166] on div "Barra de Proteína Sabor Chocolate y Cacahuate 16 unidades" at bounding box center [293, 164] width 160 height 27
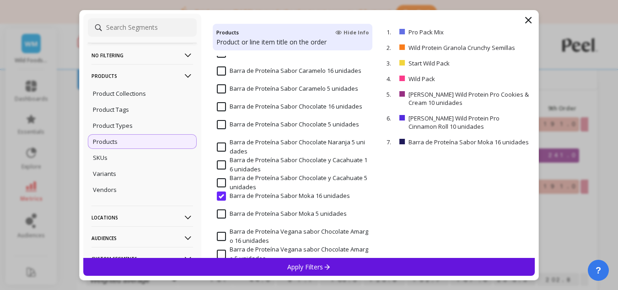
click at [223, 199] on input "Barra de Proteína Sabor Moka 16 unidades" at bounding box center [283, 195] width 133 height 9
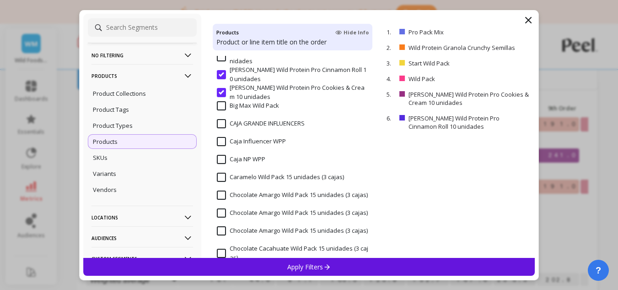
scroll to position [320, 0]
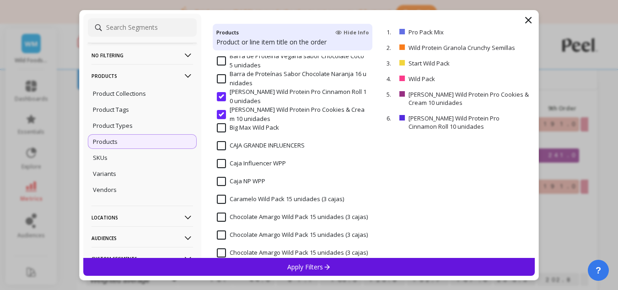
click at [258, 114] on input "[PERSON_NAME] Wild Protein Pro Cookies & Cream 10 unidades" at bounding box center [292, 114] width 151 height 18
click at [258, 98] on input "[PERSON_NAME] Wild Protein Pro Cinnamon Roll 10 unidades" at bounding box center [292, 96] width 151 height 18
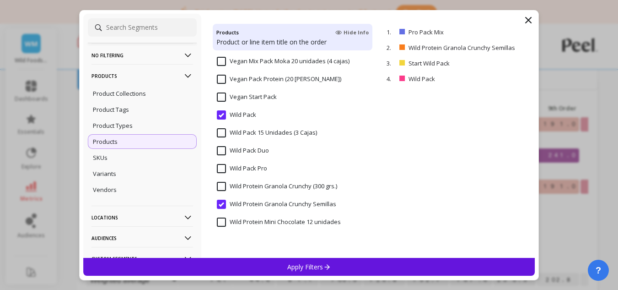
scroll to position [1511, 0]
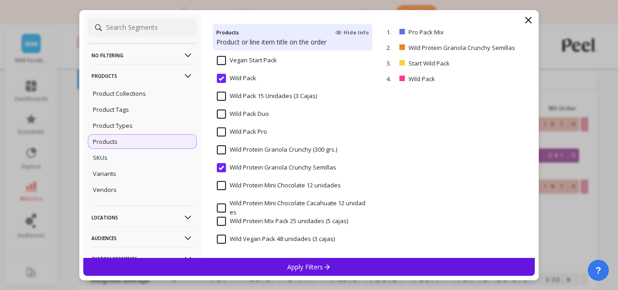
click at [271, 163] on input "Wild Protein Granola Crunchy Semillas" at bounding box center [276, 167] width 119 height 9
click at [257, 76] on div "Wild Pack" at bounding box center [293, 83] width 160 height 27
click at [265, 207] on input "Wild Protein Mini Chocolate Cacahuate 12 unidades" at bounding box center [292, 208] width 151 height 18
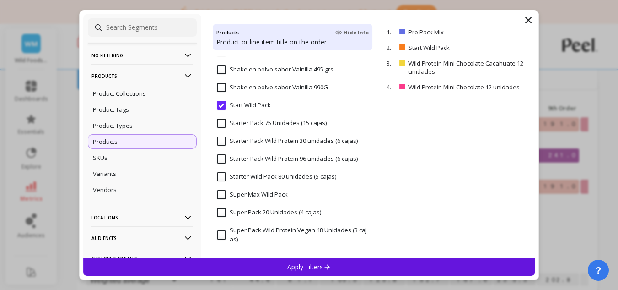
scroll to position [1191, 0]
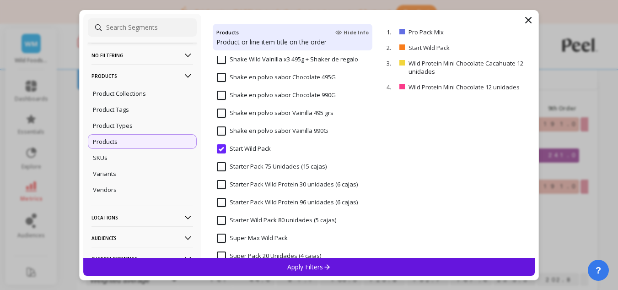
click at [250, 149] on input "Start Wild Pack" at bounding box center [244, 148] width 54 height 9
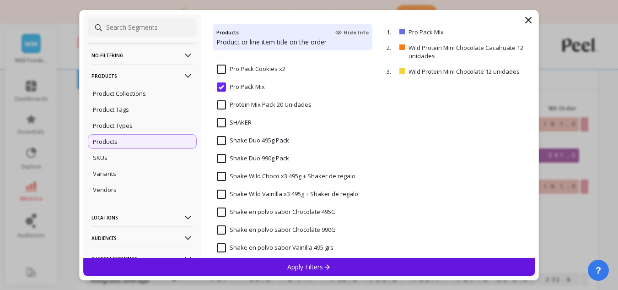
scroll to position [1054, 0]
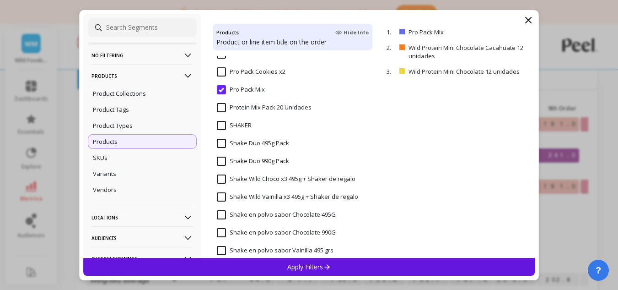
click at [259, 94] on span "Pro Pack Mix" at bounding box center [241, 94] width 48 height 19
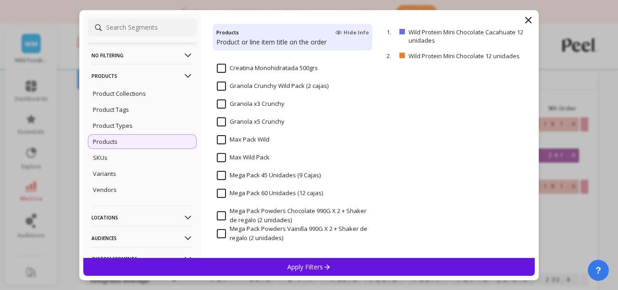
scroll to position [551, 0]
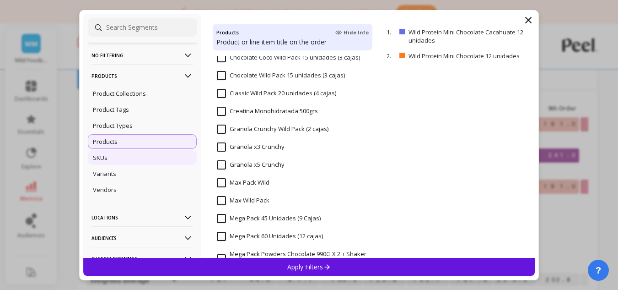
click at [144, 161] on div "SKUs" at bounding box center [142, 157] width 109 height 15
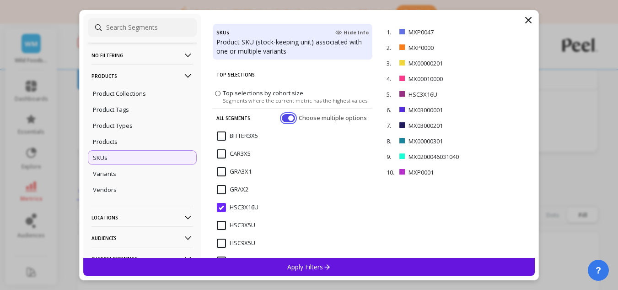
click at [282, 119] on button "button" at bounding box center [288, 117] width 13 height 8
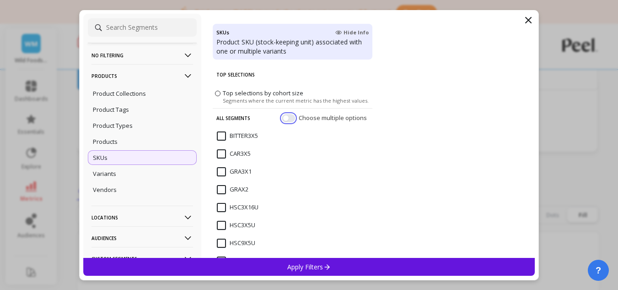
click at [282, 119] on button "button" at bounding box center [288, 117] width 13 height 8
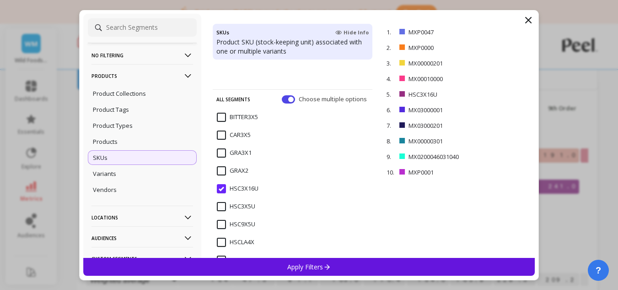
click at [242, 119] on div "All Segments Choose multiple options BITTER3X5 CAR3X5 GRA3X1 GRAX2 HSC3X16U HSC…" at bounding box center [293, 161] width 160 height 193
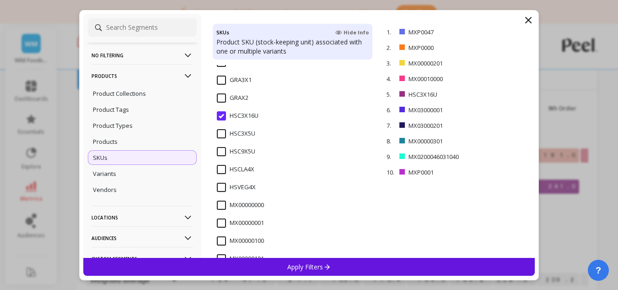
click at [242, 119] on input "HSC3X16U" at bounding box center [238, 115] width 42 height 9
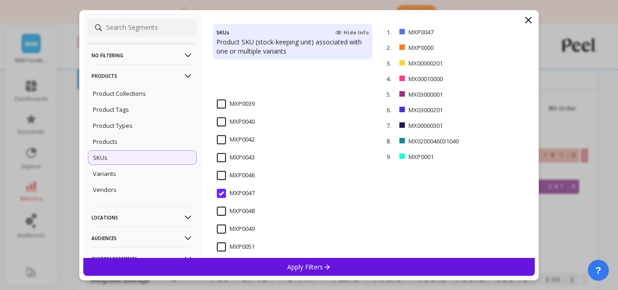
scroll to position [1485, 0]
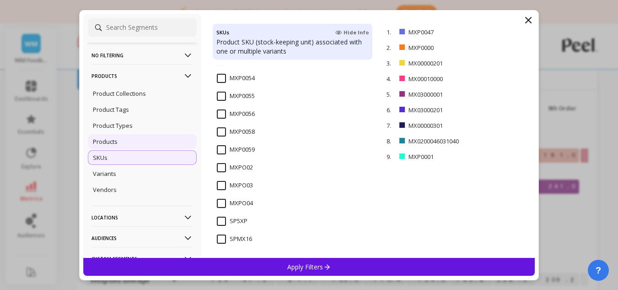
click at [150, 140] on div "Products" at bounding box center [142, 141] width 109 height 15
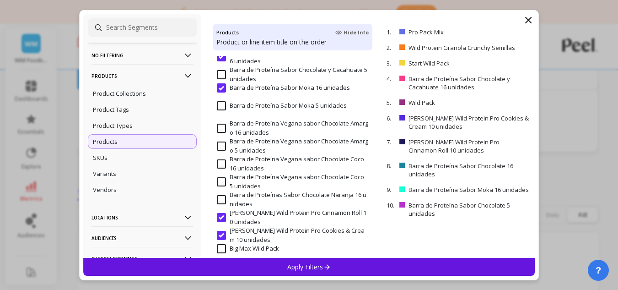
scroll to position [183, 0]
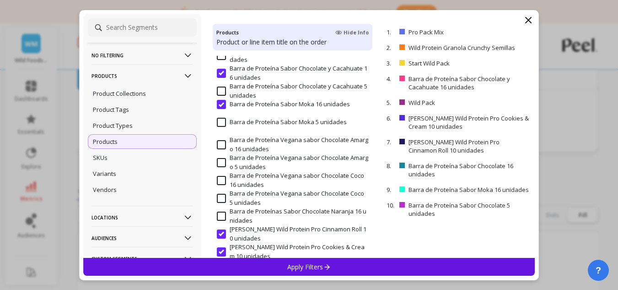
click at [221, 106] on input "Barra de Proteína Sabor Moka 16 unidades" at bounding box center [283, 104] width 133 height 9
click at [221, 89] on input "Barra de Proteína Sabor Chocolate y Cacahuate 5 unidades" at bounding box center [292, 91] width 151 height 18
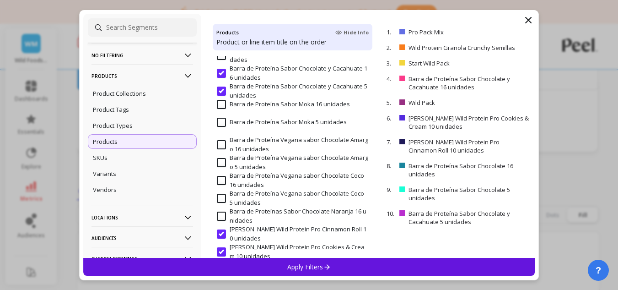
scroll to position [229, 0]
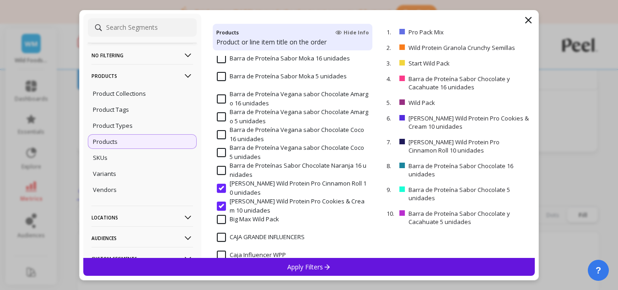
click at [225, 186] on input "[PERSON_NAME] Wild Protein Pro Cinnamon Roll 10 unidades" at bounding box center [292, 188] width 151 height 18
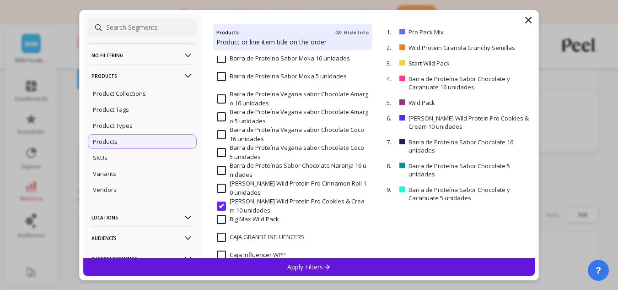
click at [224, 206] on input "[PERSON_NAME] Wild Protein Pro Cookies & Cream 10 unidades" at bounding box center [292, 206] width 151 height 18
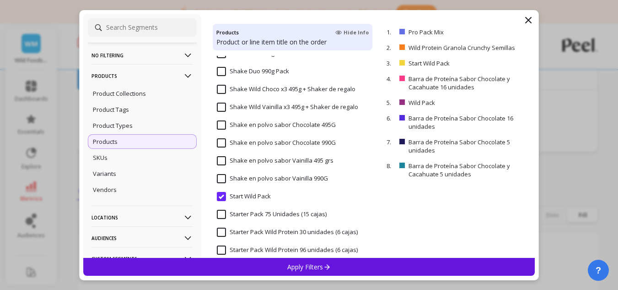
scroll to position [1052, 0]
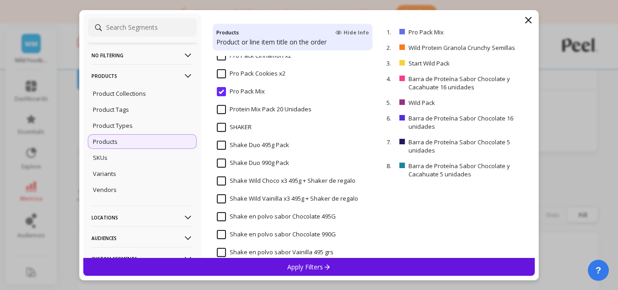
click at [223, 94] on input "Pro Pack Mix" at bounding box center [241, 91] width 48 height 9
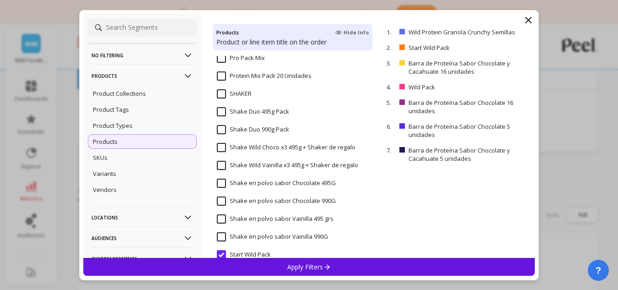
scroll to position [1144, 0]
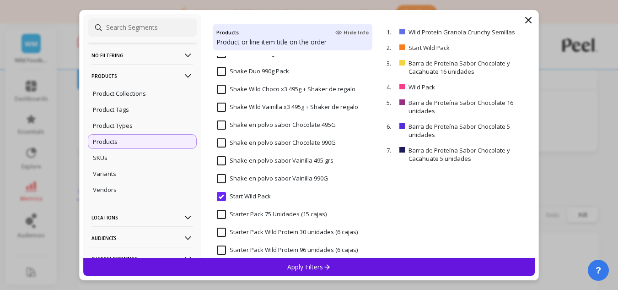
click at [218, 194] on input "Start Wild Pack" at bounding box center [244, 196] width 54 height 9
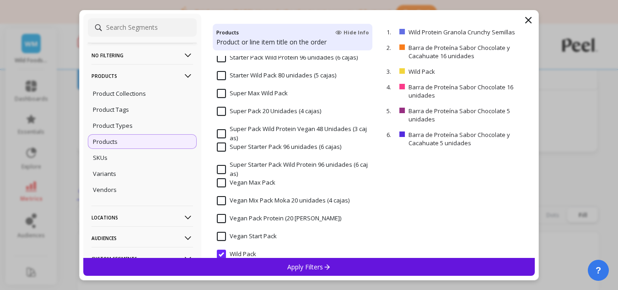
scroll to position [1418, 0]
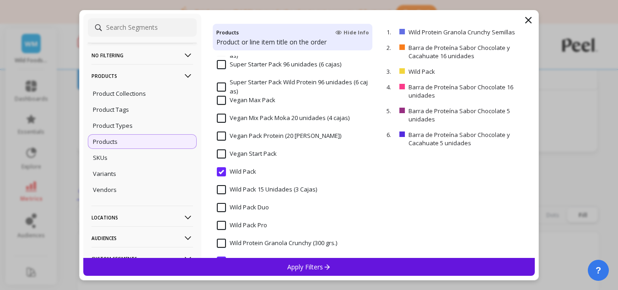
click at [223, 168] on input "Wild Pack" at bounding box center [236, 171] width 39 height 9
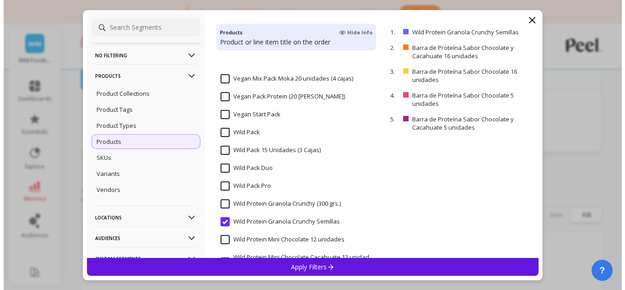
scroll to position [1507, 0]
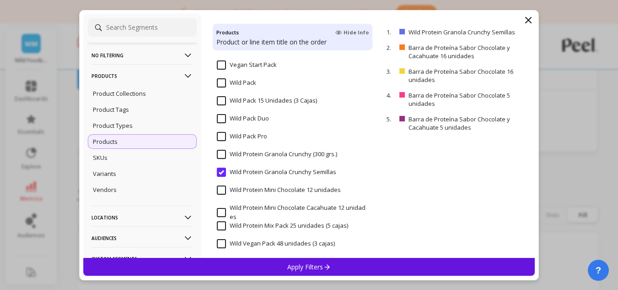
click at [226, 173] on input "Wild Protein Granola Crunchy Semillas" at bounding box center [276, 171] width 119 height 9
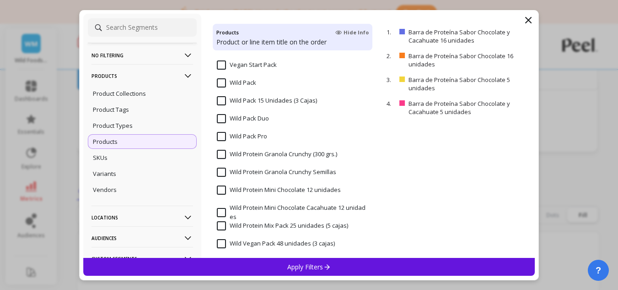
click at [225, 191] on input "Wild Protein Mini Chocolate 12 unidades" at bounding box center [279, 189] width 124 height 9
click at [226, 211] on input "Wild Protein Mini Chocolate Cacahuate 12 unidades" at bounding box center [292, 212] width 151 height 18
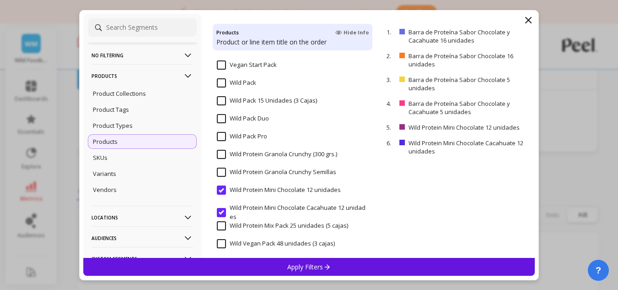
click at [307, 262] on p "Apply Filters" at bounding box center [308, 266] width 43 height 9
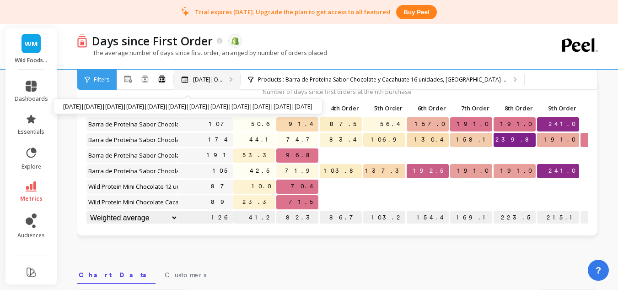
click at [222, 81] on p "[DATE]|O..." at bounding box center [207, 79] width 29 height 7
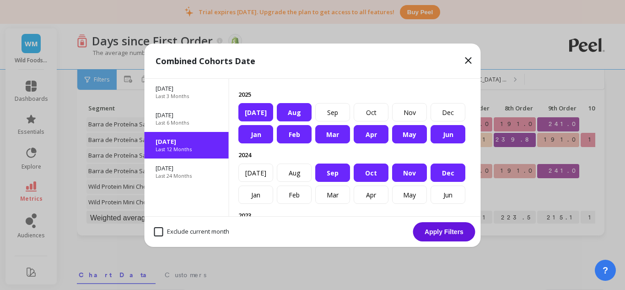
click at [263, 143] on div "Jan" at bounding box center [255, 134] width 35 height 18
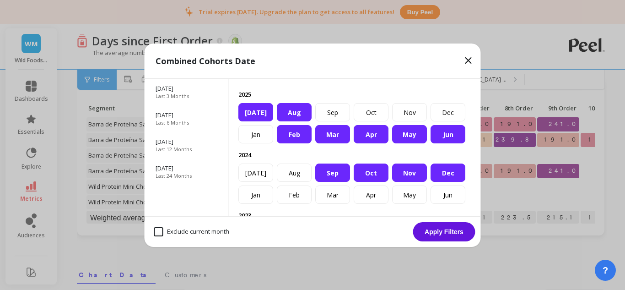
click at [296, 143] on div "Feb" at bounding box center [294, 134] width 35 height 18
click at [328, 143] on div "Mar" at bounding box center [332, 134] width 35 height 18
click at [359, 143] on div "Apr" at bounding box center [371, 134] width 35 height 18
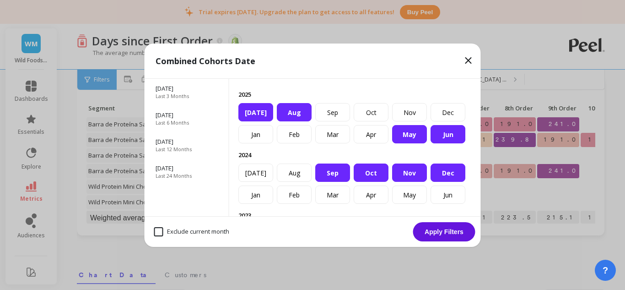
click at [392, 182] on div "Nov" at bounding box center [409, 172] width 35 height 18
click at [430, 182] on div "Dec" at bounding box center [447, 172] width 35 height 18
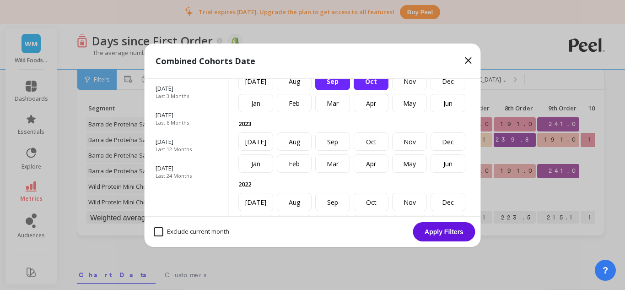
click at [350, 90] on div "Sep" at bounding box center [332, 81] width 35 height 18
click at [388, 90] on div "Oct" at bounding box center [371, 81] width 35 height 18
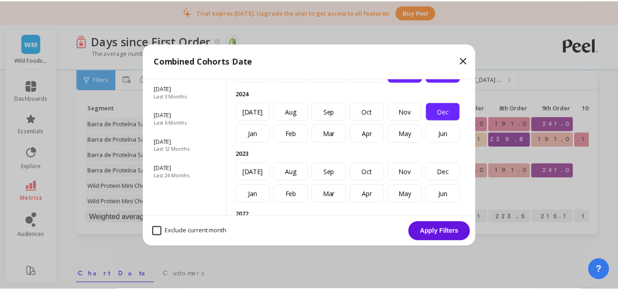
scroll to position [46, 0]
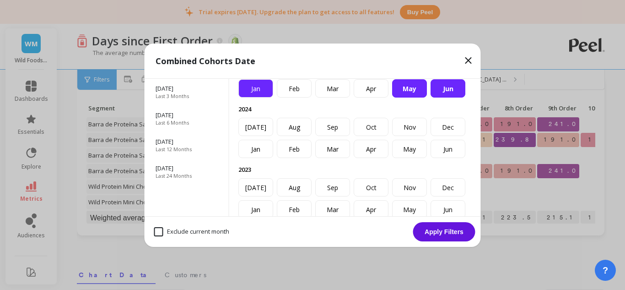
click at [266, 97] on div "Jan" at bounding box center [255, 88] width 35 height 18
click at [297, 97] on div "Feb" at bounding box center [294, 88] width 35 height 18
click at [344, 97] on div "Mar" at bounding box center [332, 88] width 35 height 18
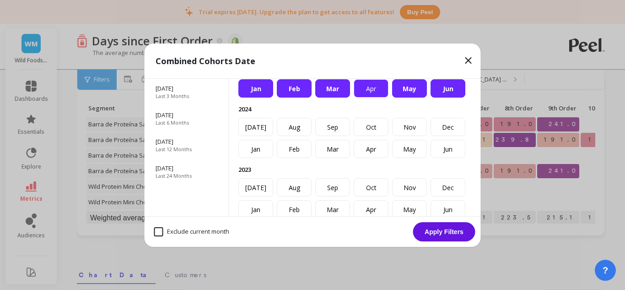
click at [385, 97] on div "Apr" at bounding box center [371, 88] width 35 height 18
click at [445, 231] on button "Apply Filters" at bounding box center [444, 231] width 62 height 19
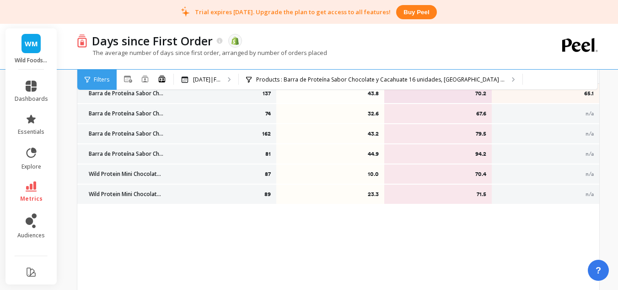
scroll to position [183, 0]
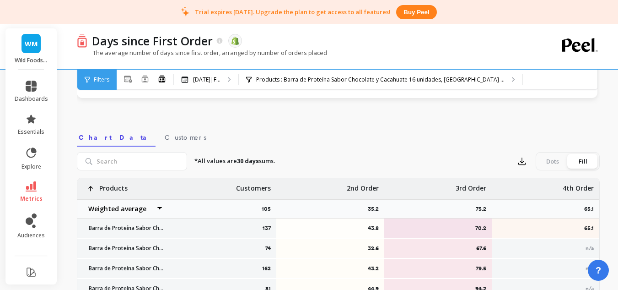
click at [559, 165] on div "Dots" at bounding box center [552, 161] width 30 height 15
click at [0, 0] on input "Dots Fill" at bounding box center [0, 0] width 0 height 0
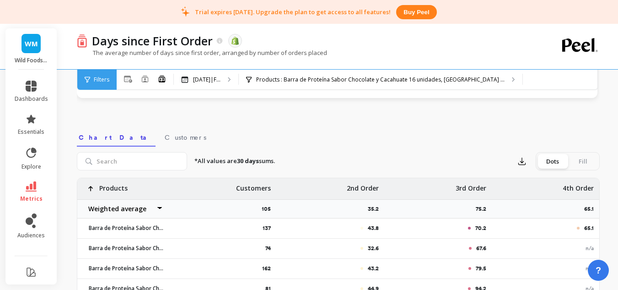
click at [572, 157] on div "Fill" at bounding box center [583, 161] width 30 height 15
click at [0, 0] on input "Dots Fill" at bounding box center [0, 0] width 0 height 0
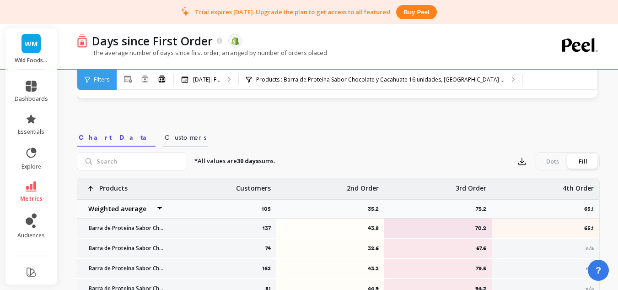
click at [165, 140] on span "Customers" at bounding box center [186, 137] width 42 height 9
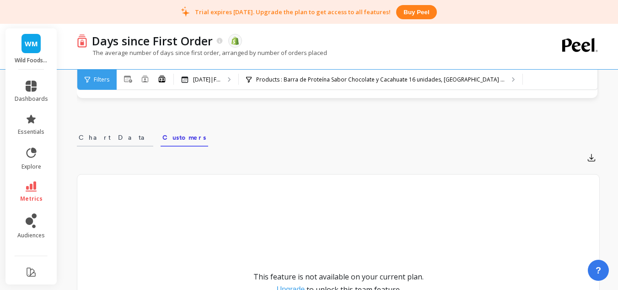
click at [102, 140] on span "Chart Data" at bounding box center [115, 137] width 73 height 9
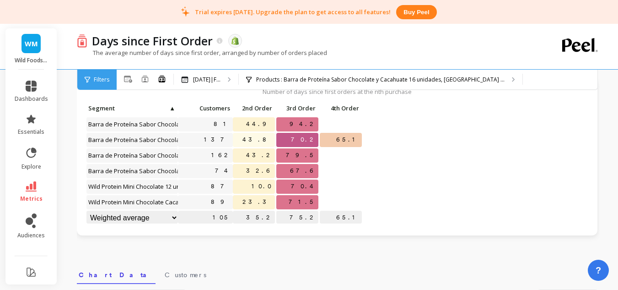
scroll to position [0, 0]
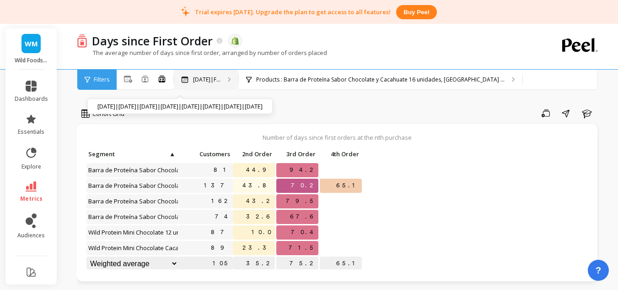
click at [227, 84] on div "Jan 2025|F... Jan 2025|Feb 2025|Mar 2025|Apr 2025|May 2025|Jun 2025|Jul 2025|Au…" at bounding box center [206, 80] width 64 height 20
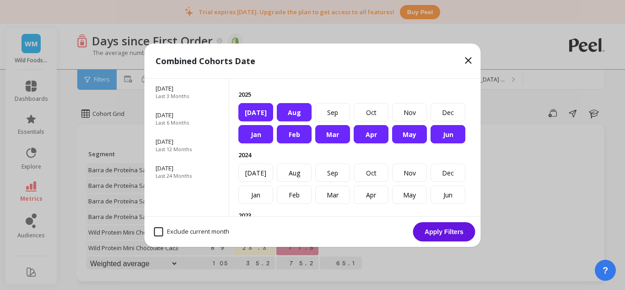
click at [263, 143] on div "Jan" at bounding box center [255, 134] width 35 height 18
click at [443, 233] on button "Apply Filters" at bounding box center [444, 231] width 62 height 19
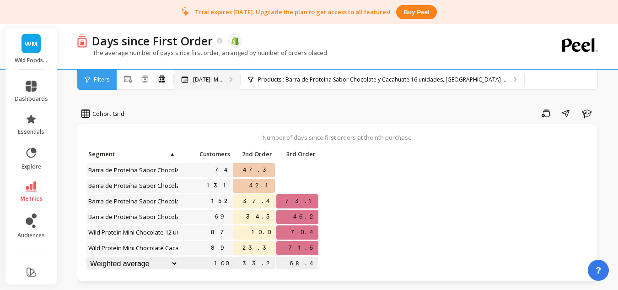
click at [211, 80] on p "Feb 2025|M..." at bounding box center [207, 79] width 29 height 7
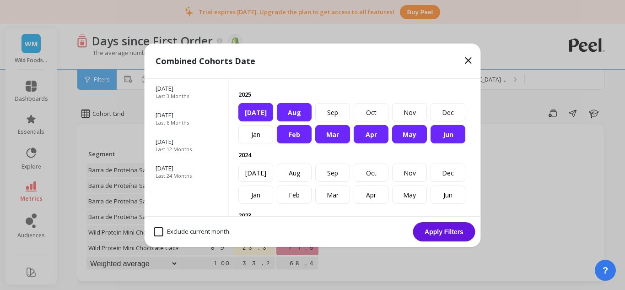
click at [297, 143] on div "Feb" at bounding box center [294, 134] width 35 height 18
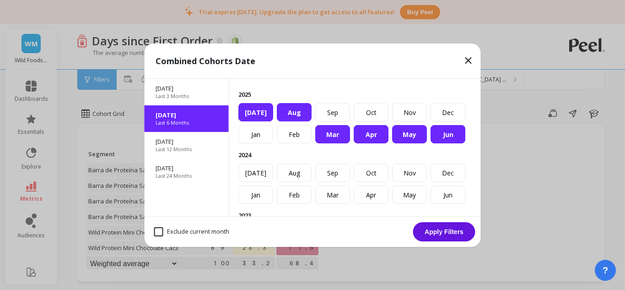
click at [332, 143] on div "Mar" at bounding box center [332, 134] width 35 height 18
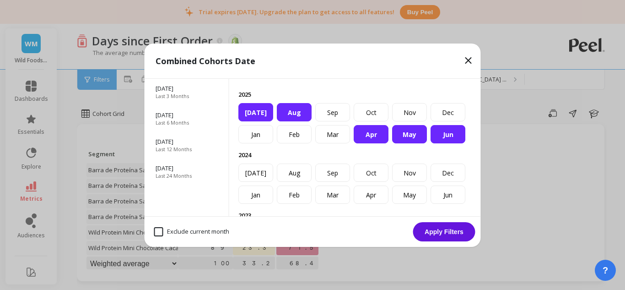
click at [360, 143] on div "Apr" at bounding box center [371, 134] width 35 height 18
click at [432, 229] on button "Apply Filters" at bounding box center [444, 231] width 62 height 19
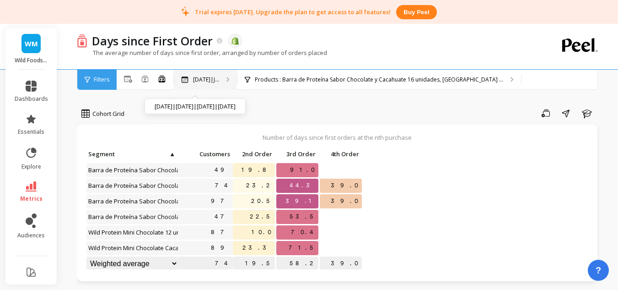
click at [217, 82] on p "[DATE]|J..." at bounding box center [206, 79] width 26 height 7
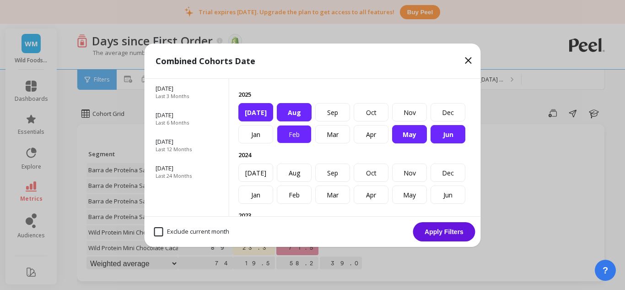
click at [299, 143] on div "Feb" at bounding box center [294, 134] width 35 height 18
click at [326, 143] on div "Mar" at bounding box center [332, 134] width 35 height 18
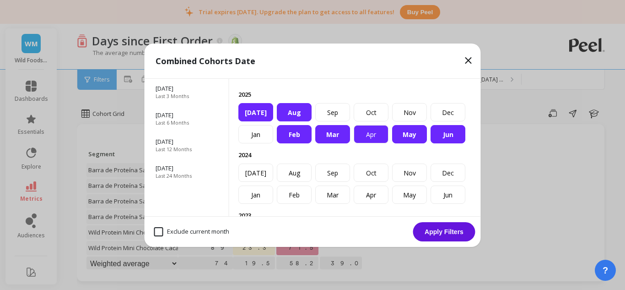
click at [375, 143] on div "Apr" at bounding box center [371, 134] width 35 height 18
drag, startPoint x: 265, startPoint y: 133, endPoint x: 291, endPoint y: 132, distance: 26.1
click at [430, 132] on div "Jun" at bounding box center [447, 134] width 35 height 18
click at [273, 121] on div "[DATE]" at bounding box center [255, 112] width 35 height 18
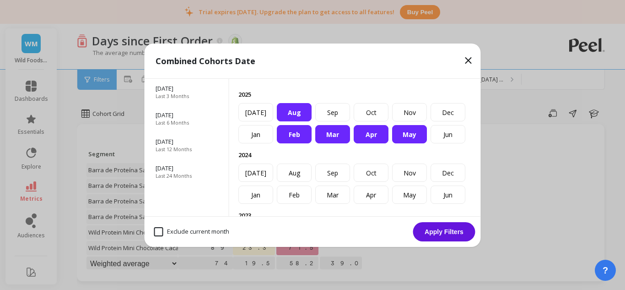
click at [312, 121] on div "Aug" at bounding box center [294, 112] width 35 height 18
click at [430, 232] on button "Apply Filters" at bounding box center [444, 231] width 62 height 19
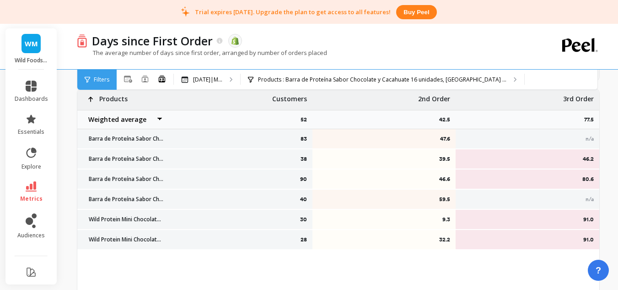
scroll to position [274, 0]
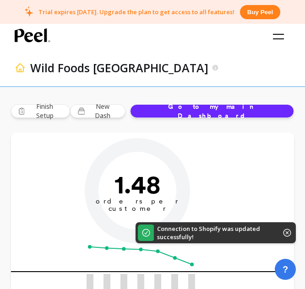
type input "Champions"
type input "169"
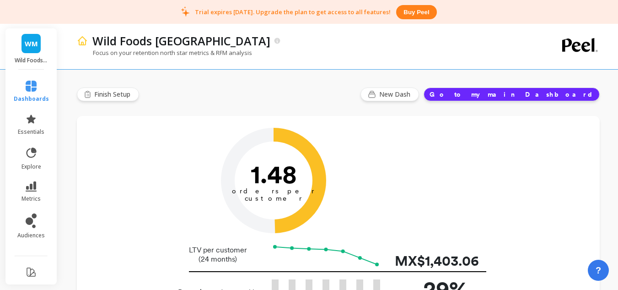
click at [29, 179] on li "metrics" at bounding box center [31, 192] width 46 height 32
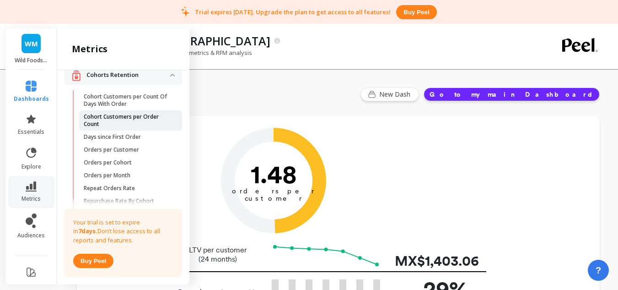
scroll to position [46, 0]
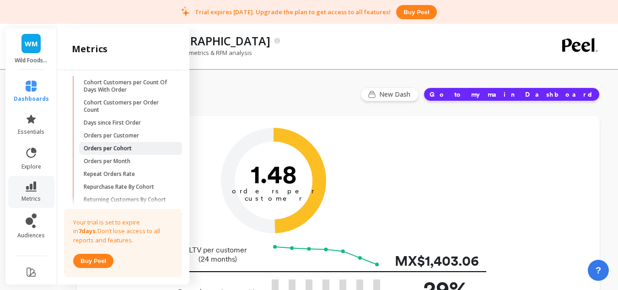
click at [130, 152] on link "Orders per Cohort" at bounding box center [130, 148] width 103 height 13
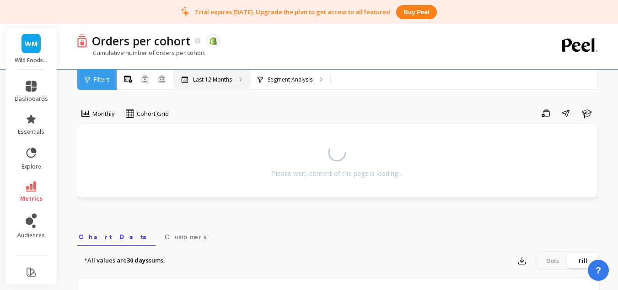
click at [242, 77] on icon at bounding box center [240, 79] width 3 height 5
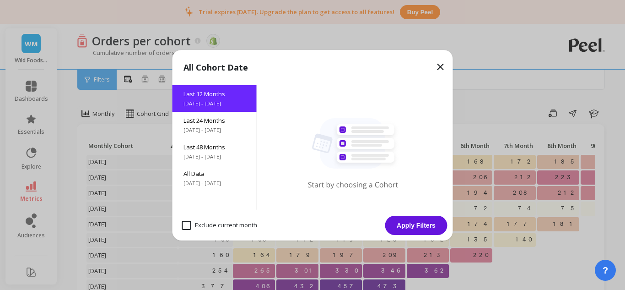
click at [311, 64] on icon at bounding box center [440, 66] width 11 height 11
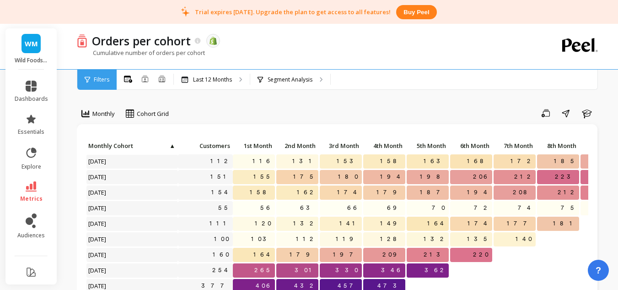
scroll to position [7, 0]
click at [294, 83] on div "Segment Analysis" at bounding box center [290, 80] width 80 height 20
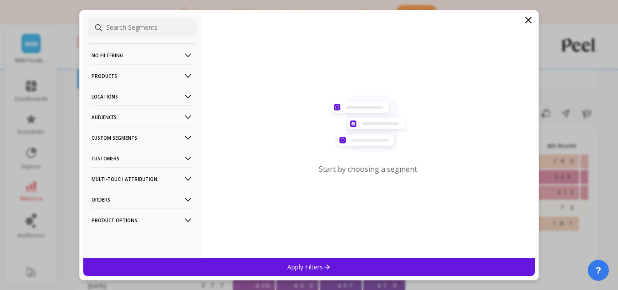
click at [143, 80] on p "Products" at bounding box center [142, 75] width 102 height 23
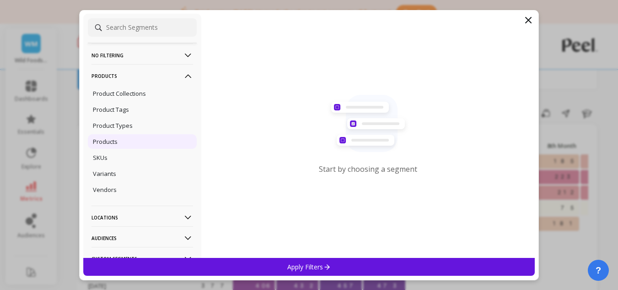
click at [137, 140] on div "Products" at bounding box center [142, 141] width 109 height 15
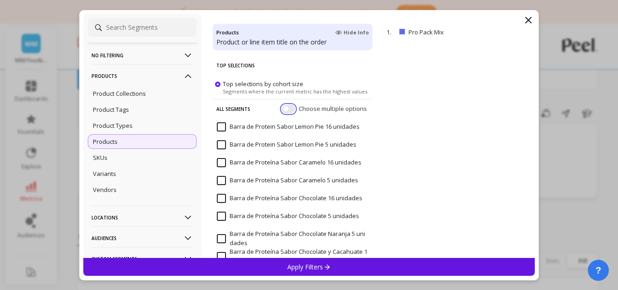
click at [282, 108] on button "button" at bounding box center [288, 108] width 13 height 8
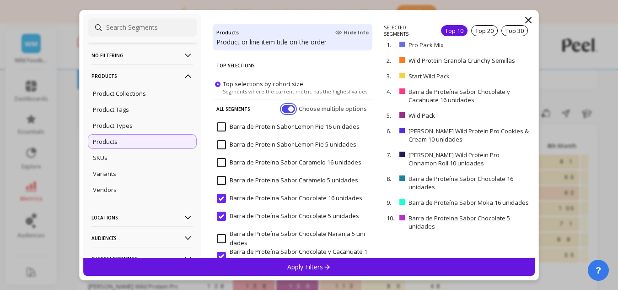
click at [282, 108] on button "button" at bounding box center [288, 108] width 13 height 8
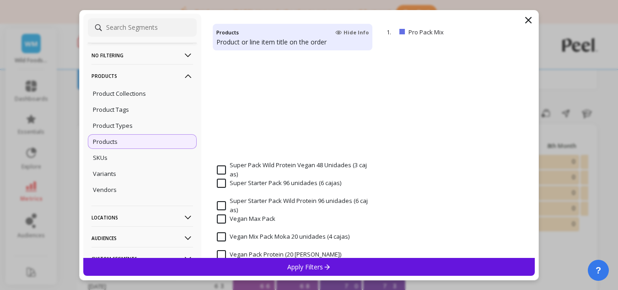
scroll to position [1511, 0]
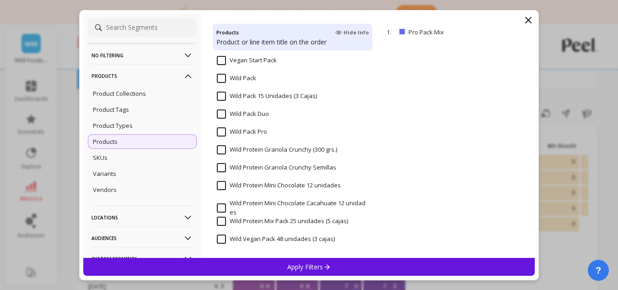
click at [278, 190] on span "Wild Protein Mini Chocolate 12 unidades" at bounding box center [279, 190] width 124 height 19
click at [292, 262] on p "Apply Filters" at bounding box center [308, 266] width 43 height 9
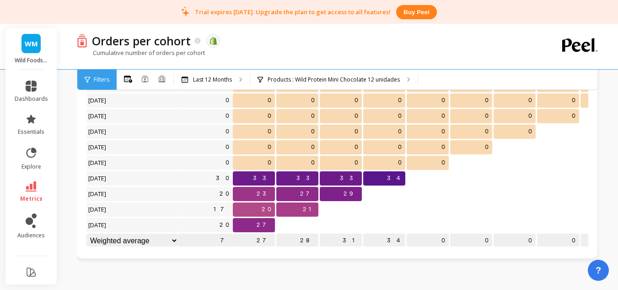
scroll to position [137, 0]
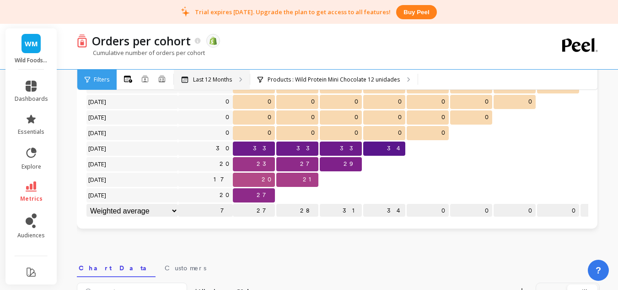
click at [225, 75] on div "Last 12 Months" at bounding box center [212, 80] width 76 height 20
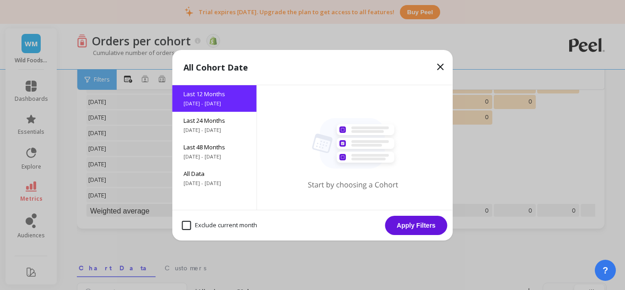
click at [311, 68] on icon at bounding box center [440, 66] width 11 height 11
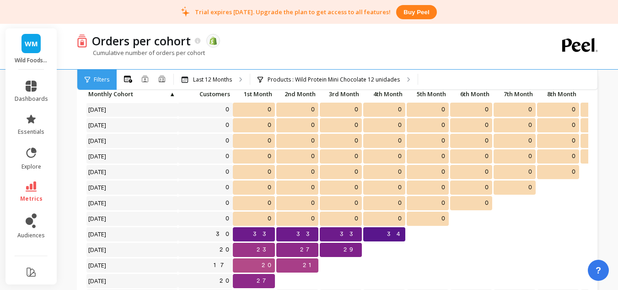
scroll to position [183, 0]
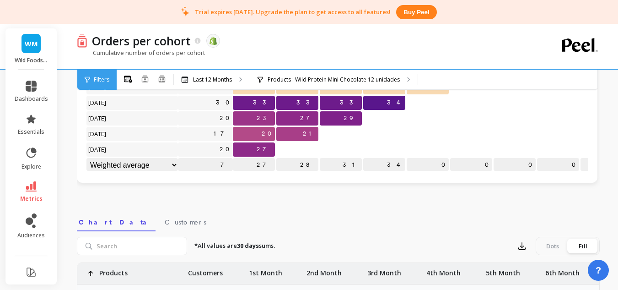
click at [175, 158] on select "Weighted average Weighted average excl. current month Sum [PERSON_NAME]" at bounding box center [131, 165] width 91 height 14
select select "sum"
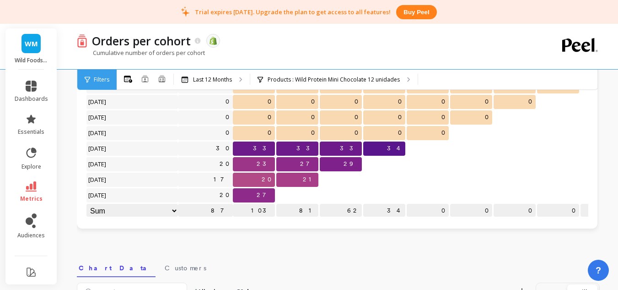
scroll to position [0, 0]
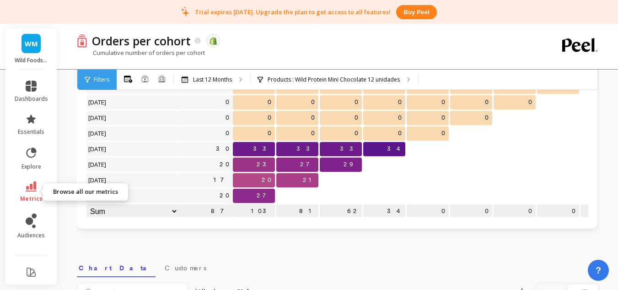
click at [30, 188] on icon at bounding box center [31, 186] width 11 height 10
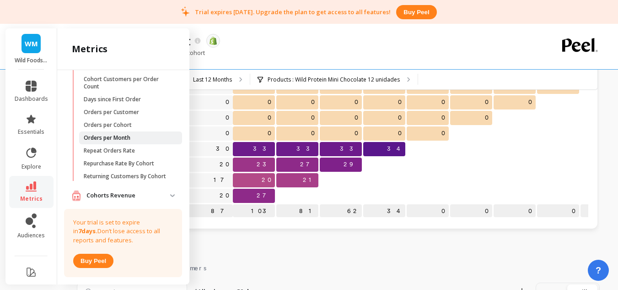
scroll to position [91, 0]
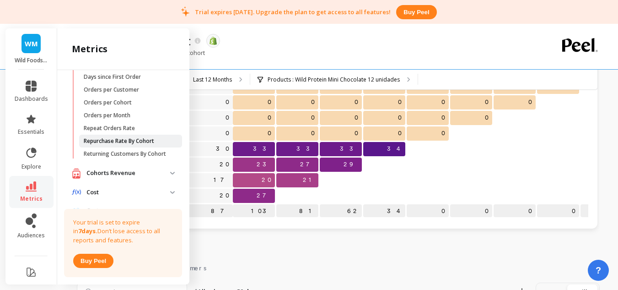
click at [146, 138] on p "Repurchase Rate By Cohort" at bounding box center [119, 140] width 70 height 7
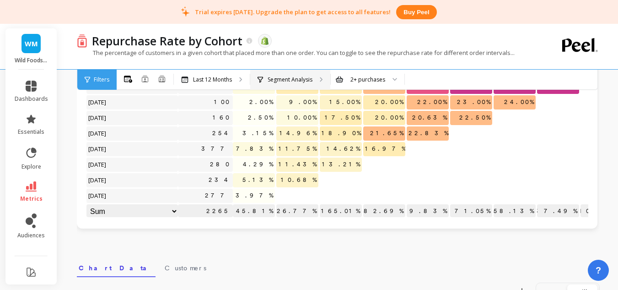
click at [284, 89] on div "Segment Analysis" at bounding box center [290, 80] width 80 height 20
select select "sum"
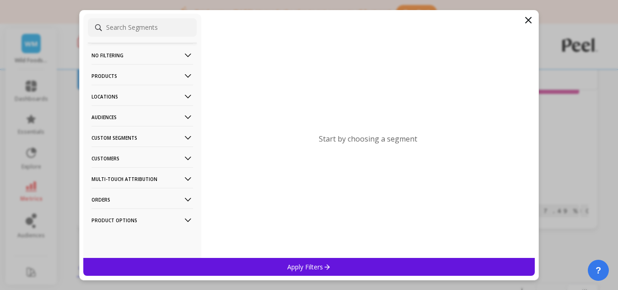
click at [287, 83] on div "Start by choosing a segment" at bounding box center [368, 136] width 334 height 244
click at [311, 17] on icon at bounding box center [528, 20] width 11 height 11
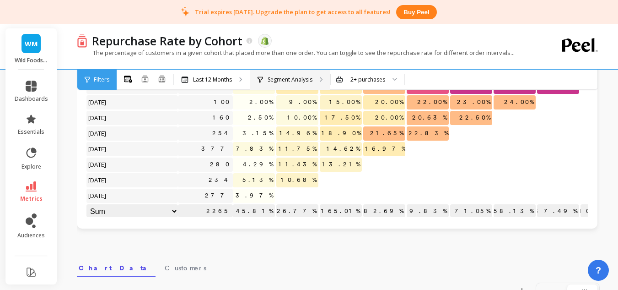
click at [293, 78] on p "Segment Analysis" at bounding box center [290, 79] width 45 height 7
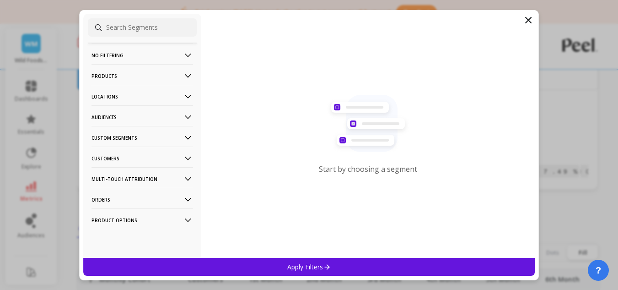
scroll to position [229, 0]
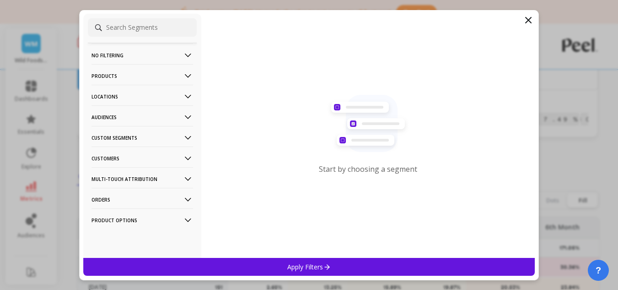
click at [140, 201] on p "Orders" at bounding box center [142, 199] width 102 height 23
click at [142, 72] on p "Products" at bounding box center [142, 75] width 102 height 23
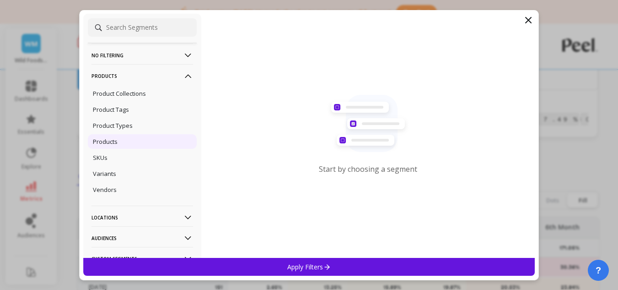
click at [131, 143] on div "Products" at bounding box center [142, 141] width 109 height 15
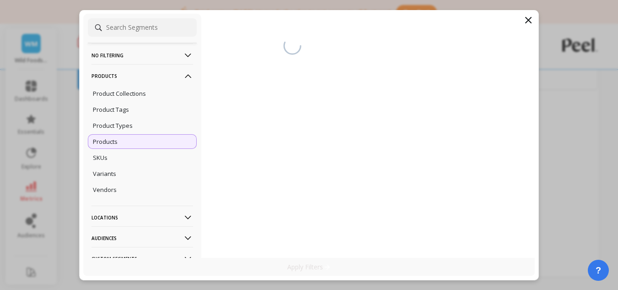
scroll to position [223, 0]
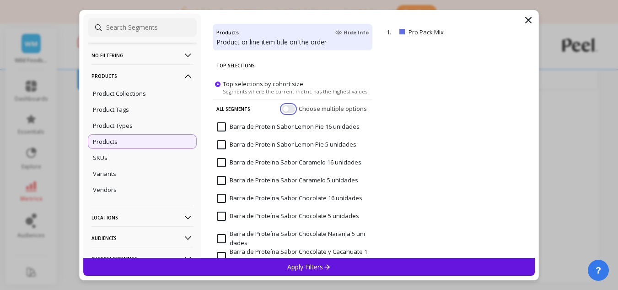
click at [285, 109] on button "button" at bounding box center [288, 108] width 13 height 8
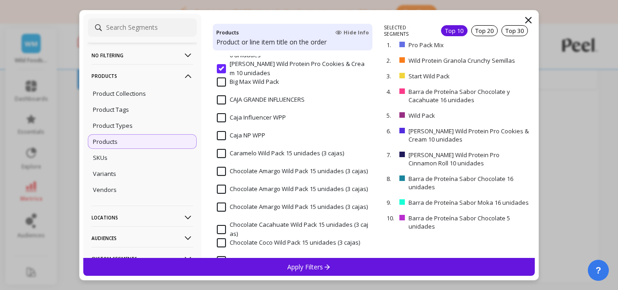
scroll to position [183, 0]
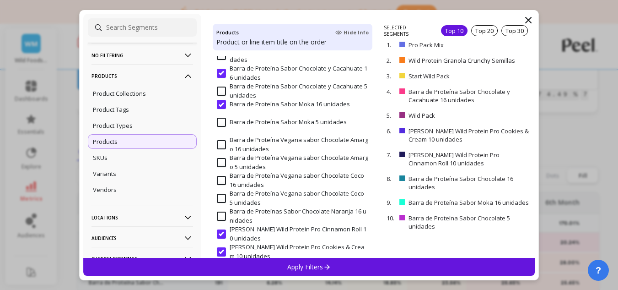
click at [226, 73] on input "Barra de Proteína Sabor Chocolate y Cacahuate 16 unidades" at bounding box center [292, 73] width 151 height 18
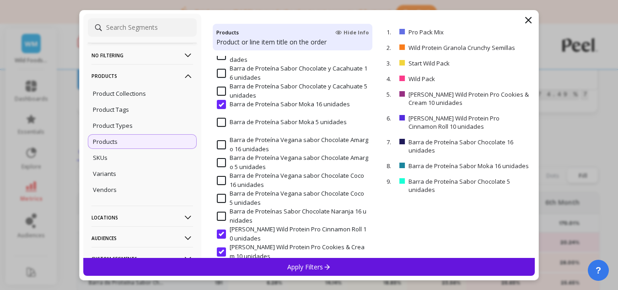
drag, startPoint x: 226, startPoint y: 73, endPoint x: 220, endPoint y: 94, distance: 22.3
click at [220, 94] on input "Barra de Proteína Sabor Chocolate y Cacahuate 5 unidades" at bounding box center [292, 91] width 151 height 18
select select "sum"
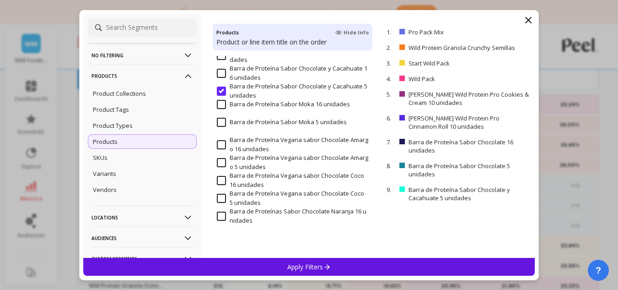
scroll to position [91, 0]
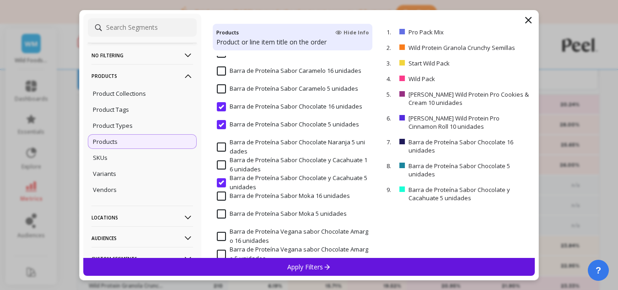
click at [224, 106] on input "Barra de Proteína Sabor Chocolate 16 unidades" at bounding box center [289, 106] width 145 height 9
select select "sum"
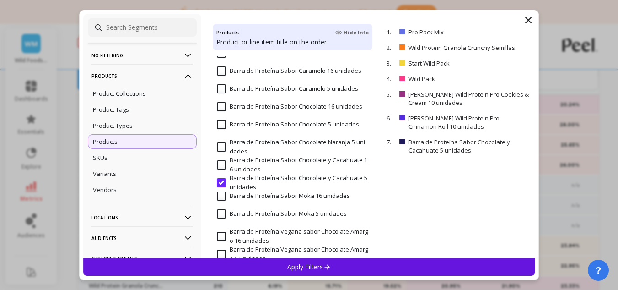
scroll to position [183, 0]
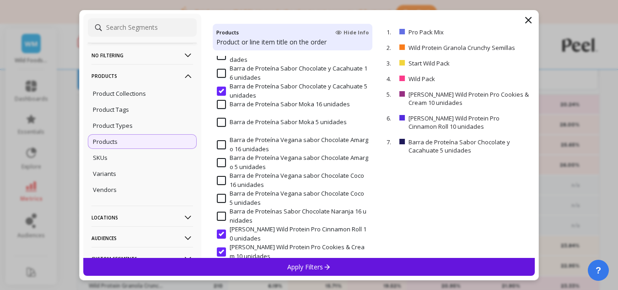
click at [221, 91] on input "Barra de Proteína Sabor Chocolate y Cacahuate 5 unidades" at bounding box center [292, 91] width 151 height 18
select select "sum"
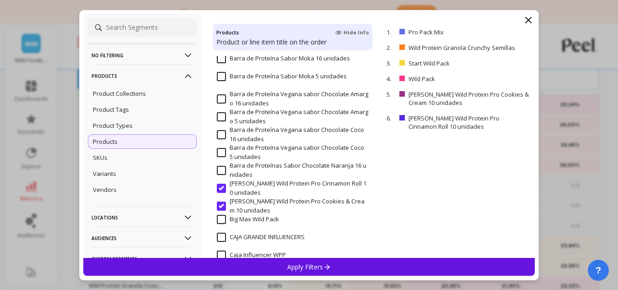
click at [224, 188] on input "[PERSON_NAME] Wild Protein Pro Cinnamon Roll 10 unidades" at bounding box center [292, 188] width 151 height 18
select select "sum"
click at [225, 207] on input "[PERSON_NAME] Wild Protein Pro Cookies & Cream 10 unidades" at bounding box center [292, 206] width 151 height 18
select select "sum"
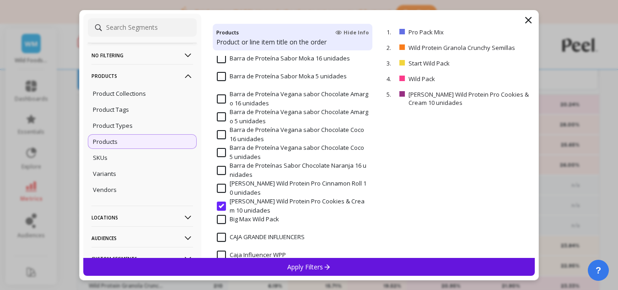
select select "sum"
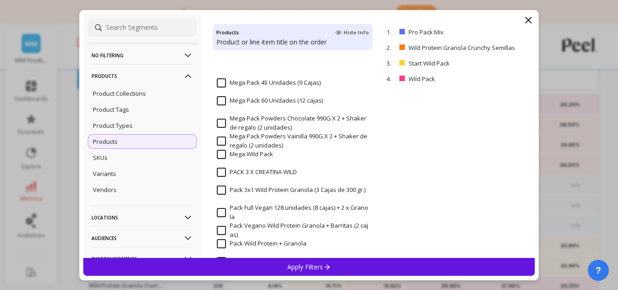
scroll to position [869, 0]
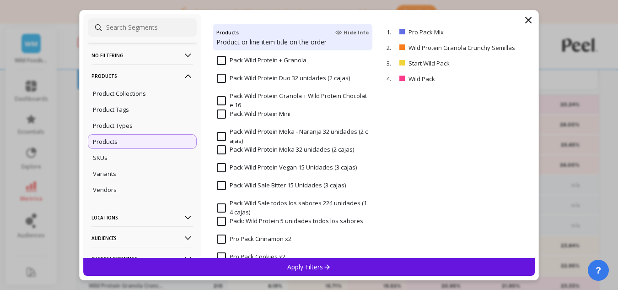
click at [224, 112] on input "Pack Wild Protein Mini" at bounding box center [254, 113] width 74 height 9
select select "sum"
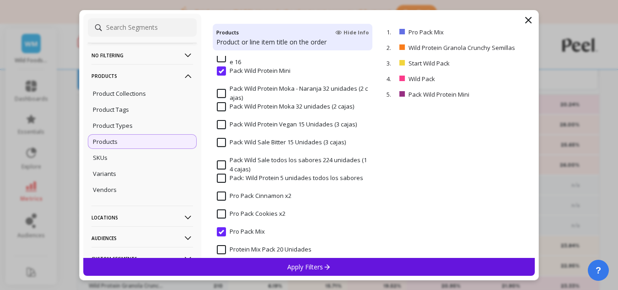
scroll to position [1006, 0]
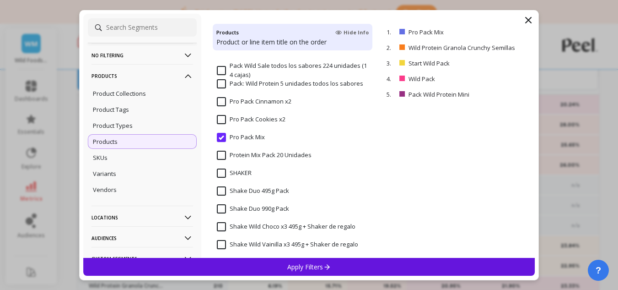
click at [217, 138] on input "Pro Pack Mix" at bounding box center [241, 137] width 48 height 9
select select "sum"
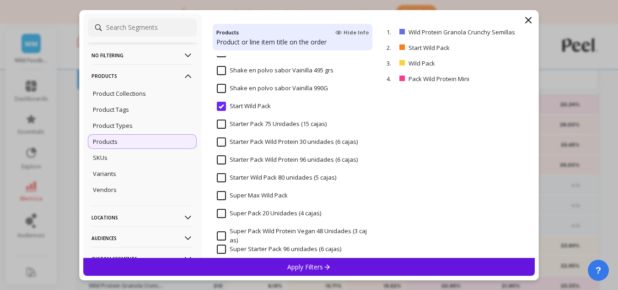
scroll to position [1235, 0]
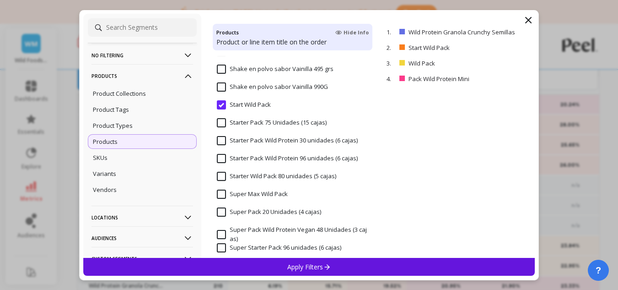
click at [220, 107] on input "Start Wild Pack" at bounding box center [244, 104] width 54 height 9
select select "sum"
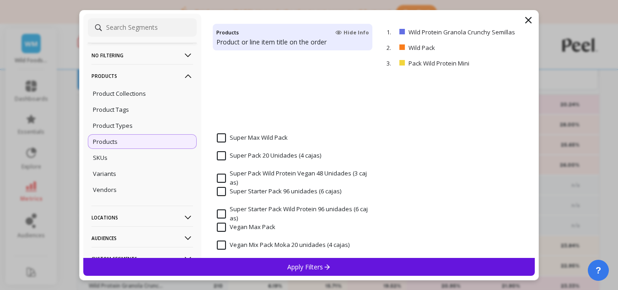
scroll to position [1464, 0]
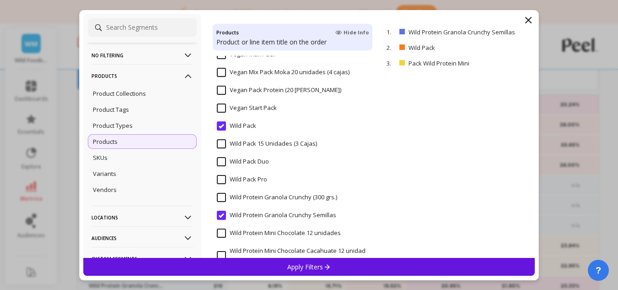
click at [223, 129] on input "Wild Pack" at bounding box center [236, 125] width 39 height 9
select select "sum"
click at [217, 211] on input "Wild Protein Granola Crunchy Semillas" at bounding box center [276, 214] width 119 height 9
select select "sum"
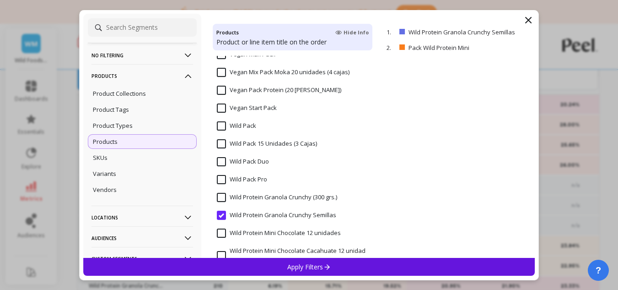
select select "sum"
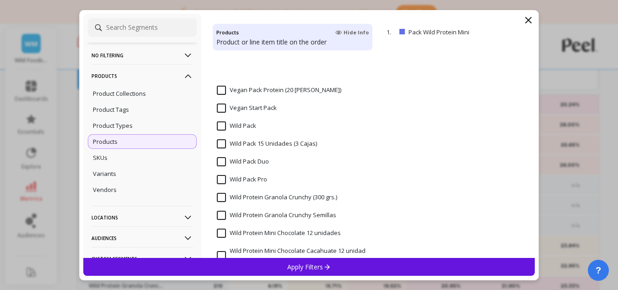
scroll to position [1511, 0]
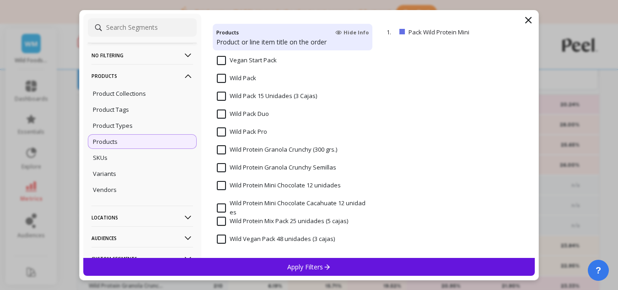
click at [223, 186] on input "Wild Protein Mini Chocolate 12 unidades" at bounding box center [279, 185] width 124 height 9
select select "sum"
click at [262, 204] on input "Wild Protein Mini Chocolate Cacahuate 12 unidades" at bounding box center [292, 208] width 151 height 18
select select "sum"
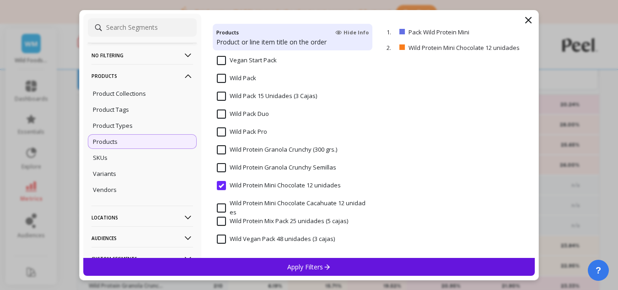
select select "sum"
click at [299, 264] on p "Apply Filters" at bounding box center [308, 266] width 43 height 9
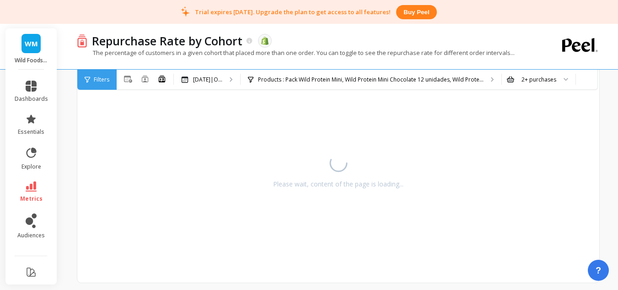
select select "sum"
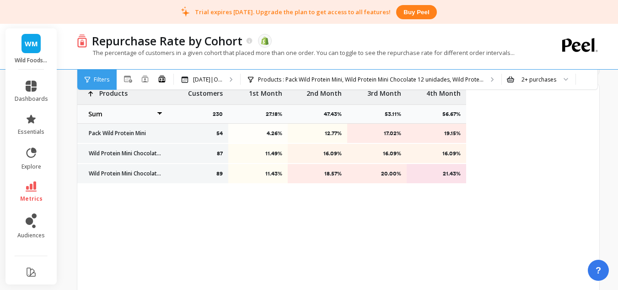
select select "sum"
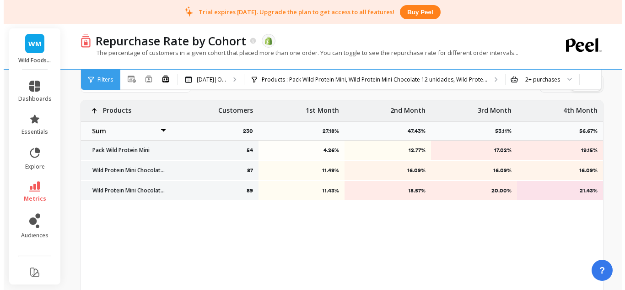
scroll to position [160, 0]
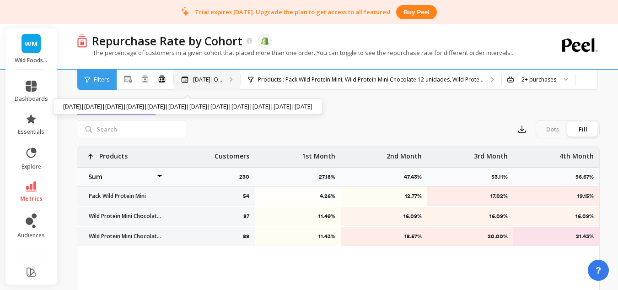
click at [211, 80] on p "[DATE]|O..." at bounding box center [207, 79] width 29 height 7
select select "sum"
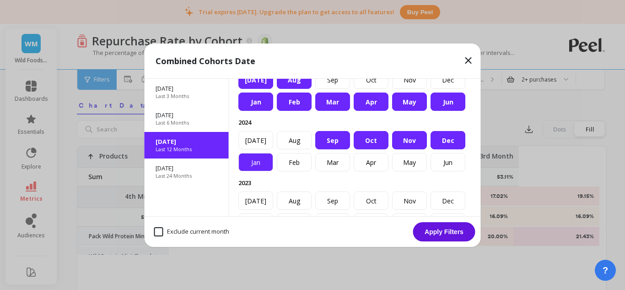
scroll to position [46, 0]
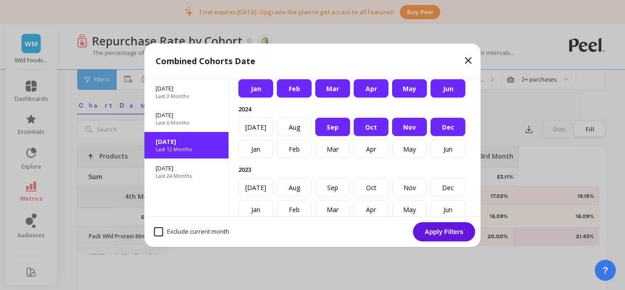
click at [311, 136] on div "Sep" at bounding box center [332, 127] width 35 height 18
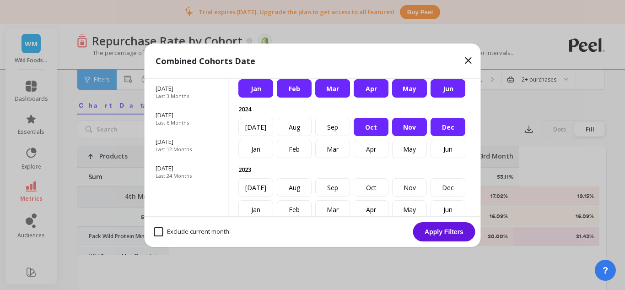
click at [311, 136] on div "Oct" at bounding box center [371, 127] width 35 height 18
click at [311, 136] on div "Nov" at bounding box center [409, 127] width 35 height 18
click at [311, 136] on div "Dec" at bounding box center [447, 127] width 35 height 18
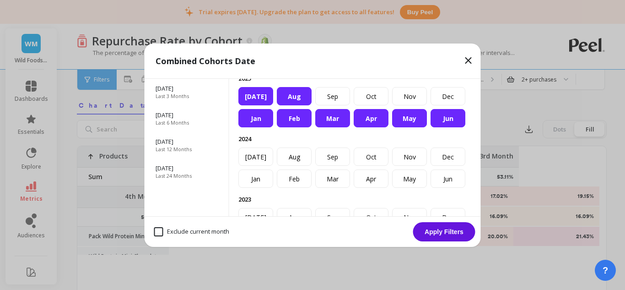
scroll to position [0, 0]
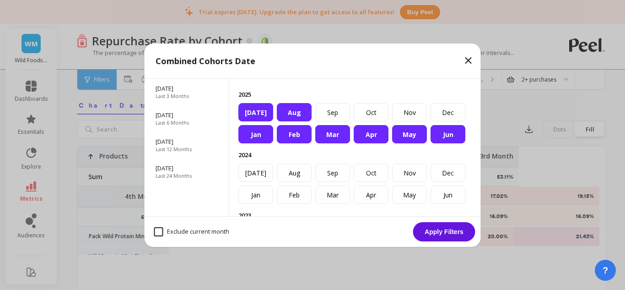
click at [261, 143] on div "Jan" at bounding box center [255, 134] width 35 height 18
click at [285, 143] on div "Feb" at bounding box center [294, 134] width 35 height 18
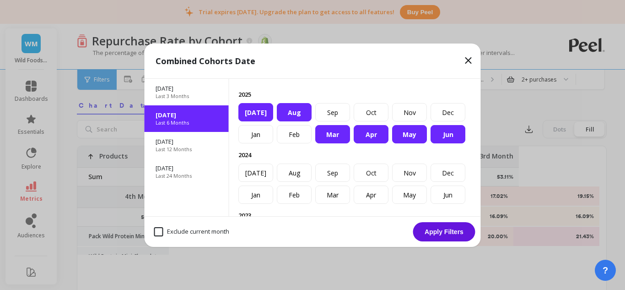
click at [311, 143] on div "Mar" at bounding box center [332, 134] width 35 height 18
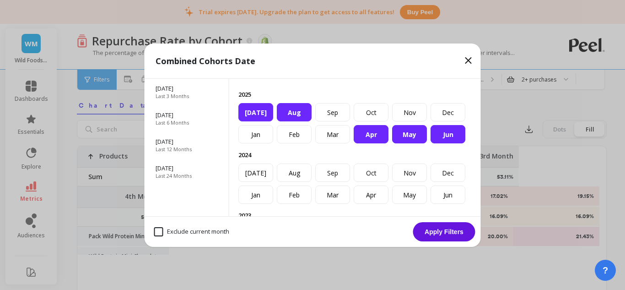
click at [311, 143] on div "Apr" at bounding box center [371, 134] width 35 height 18
click at [311, 236] on button "Apply Filters" at bounding box center [444, 231] width 62 height 19
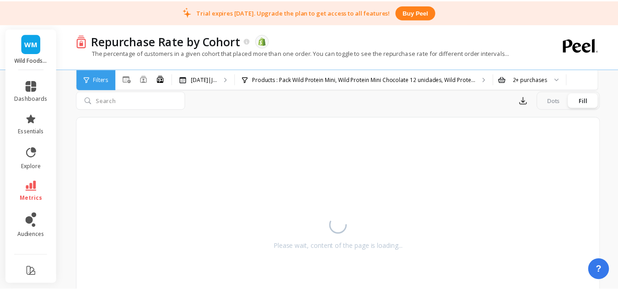
scroll to position [154, 0]
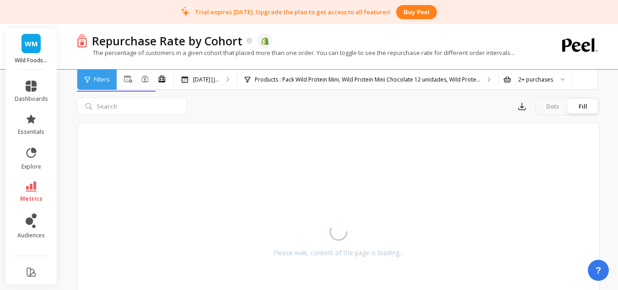
select select "sum"
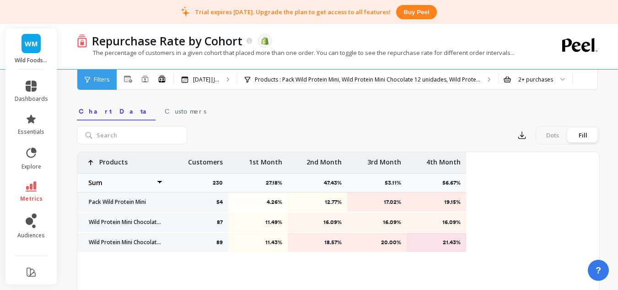
select select "sum"
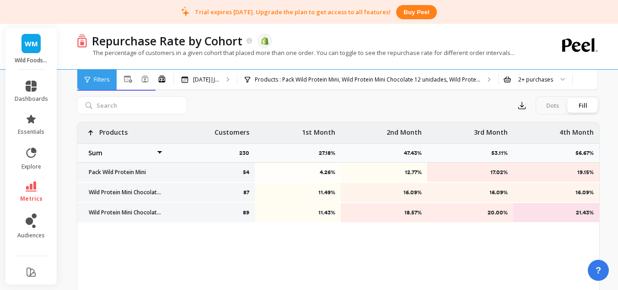
scroll to position [200, 0]
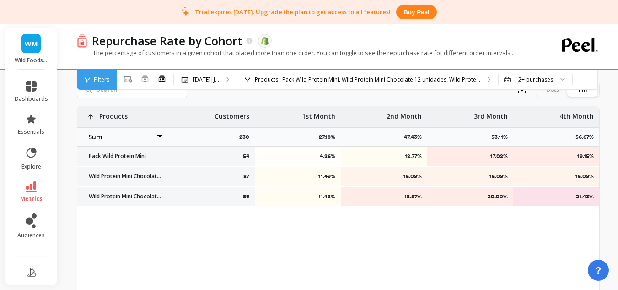
click at [161, 134] on select "Weighted average Weighted average excl. current month Sum [PERSON_NAME]" at bounding box center [122, 137] width 91 height 18
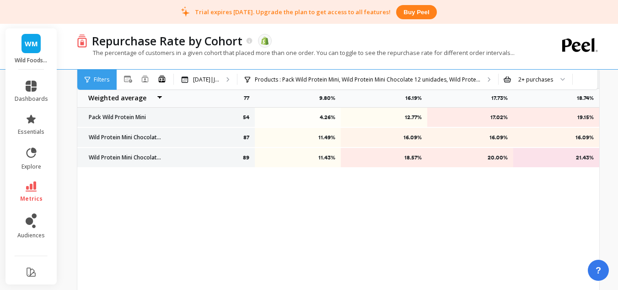
scroll to position [186, 0]
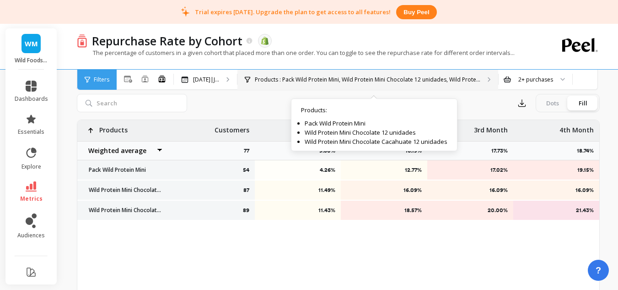
click at [311, 87] on div "Products : Pack Wild Protein Mini, Wild Protein Mini Chocolate 12 unidades, Wil…" at bounding box center [367, 80] width 261 height 20
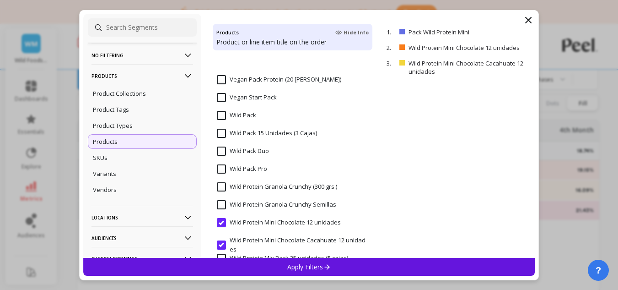
scroll to position [1511, 0]
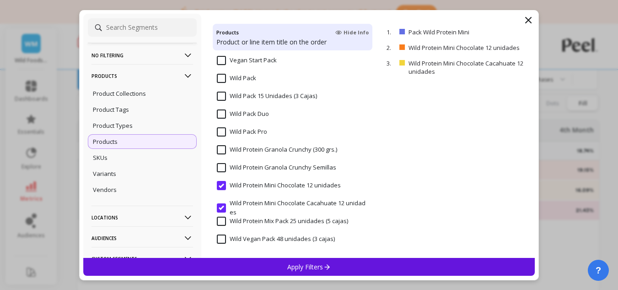
click at [283, 204] on input "Wild Protein Mini Chocolate Cacahuate 12 unidades" at bounding box center [292, 208] width 151 height 18
click at [311, 267] on icon at bounding box center [327, 267] width 8 height 8
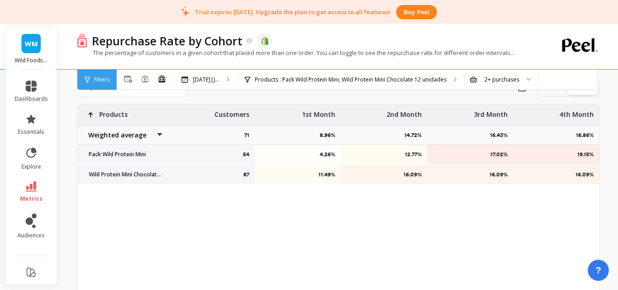
click at [145, 134] on select "Weighted average Weighted average excl. current month Sum [PERSON_NAME]" at bounding box center [122, 135] width 91 height 18
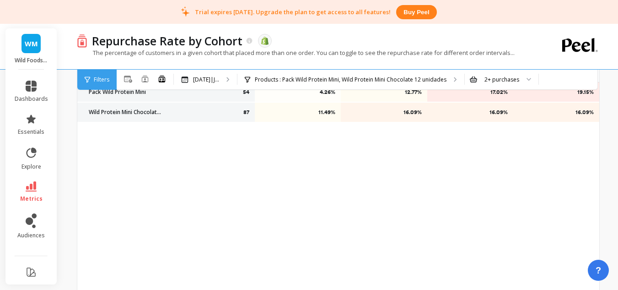
select select "sum"
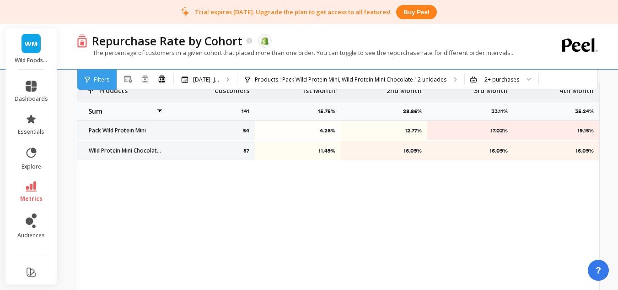
scroll to position [157, 0]
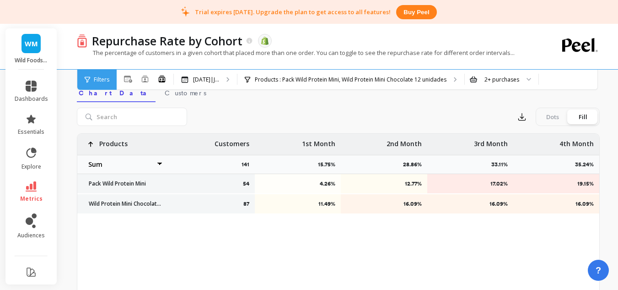
click at [159, 164] on select "Weighted average Weighted average excl. current month Sum [PERSON_NAME]" at bounding box center [122, 164] width 91 height 18
click at [252, 236] on div "54 4.26% 12.77% 17.02% 19.15% 87 11.49% 16.09% 16.09% 16.09% Products Weighted …" at bounding box center [338, 277] width 523 height 288
drag, startPoint x: 102, startPoint y: 144, endPoint x: 516, endPoint y: 197, distance: 417.4
click at [311, 197] on div "54 4.26% 12.77% 17.02% 19.15% 87 11.49% 16.09% 16.09% 16.09% Products Weighted …" at bounding box center [338, 174] width 522 height 81
drag, startPoint x: 312, startPoint y: 266, endPoint x: 314, endPoint y: 261, distance: 5.2
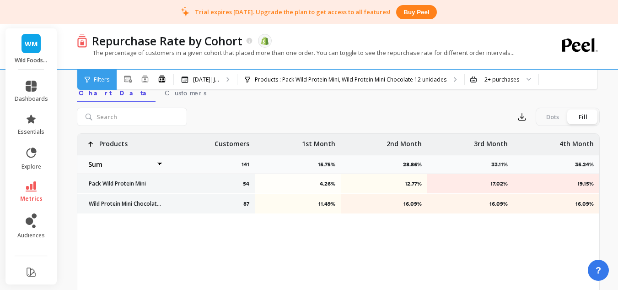
click at [311, 266] on div "54 4.26% 12.77% 17.02% 19.15% 87 11.49% 16.09% 16.09% 16.09% Products Weighted …" at bounding box center [338, 277] width 523 height 288
